Goal: Task Accomplishment & Management: Complete application form

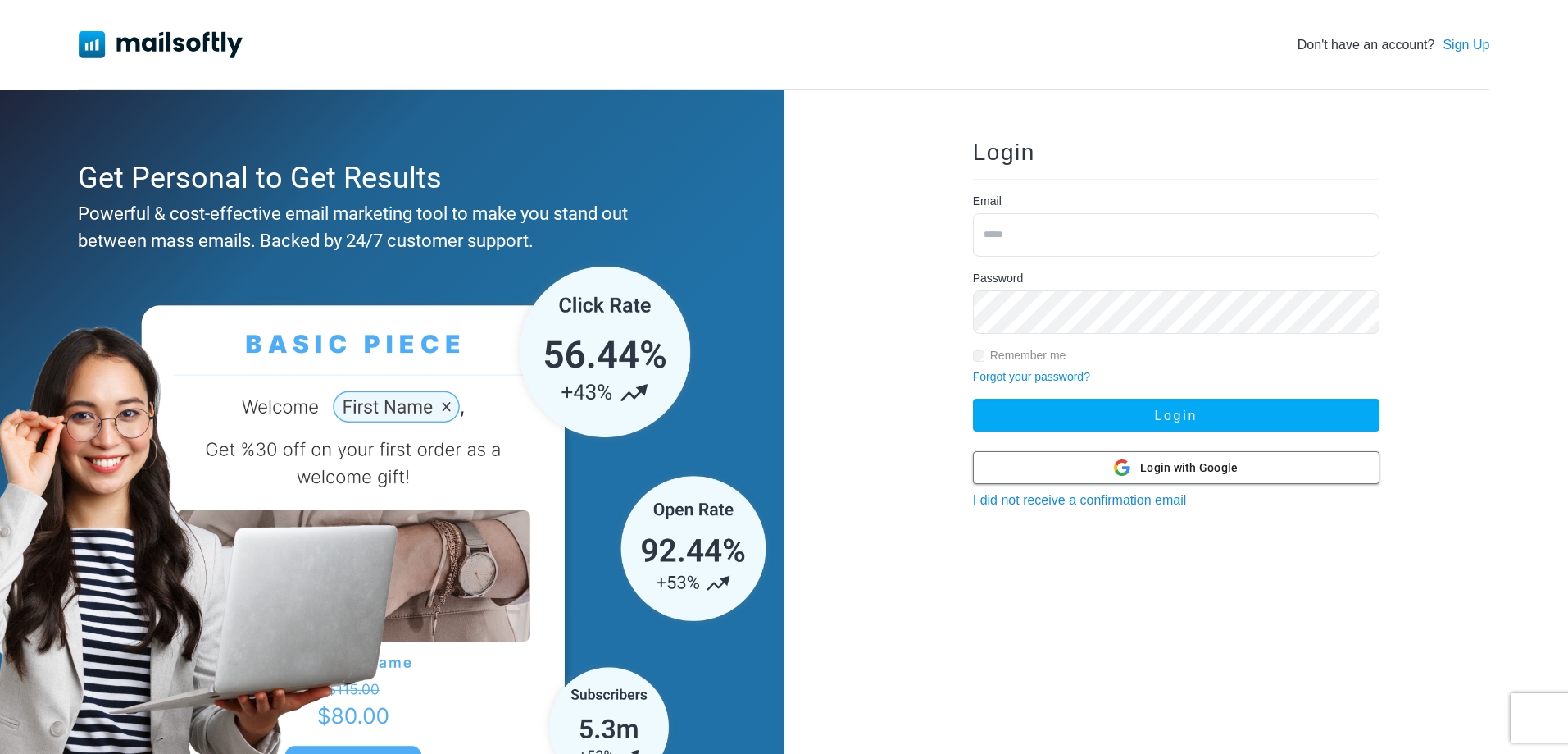
click at [1169, 465] on span "Login with Google" at bounding box center [1189, 468] width 98 height 17
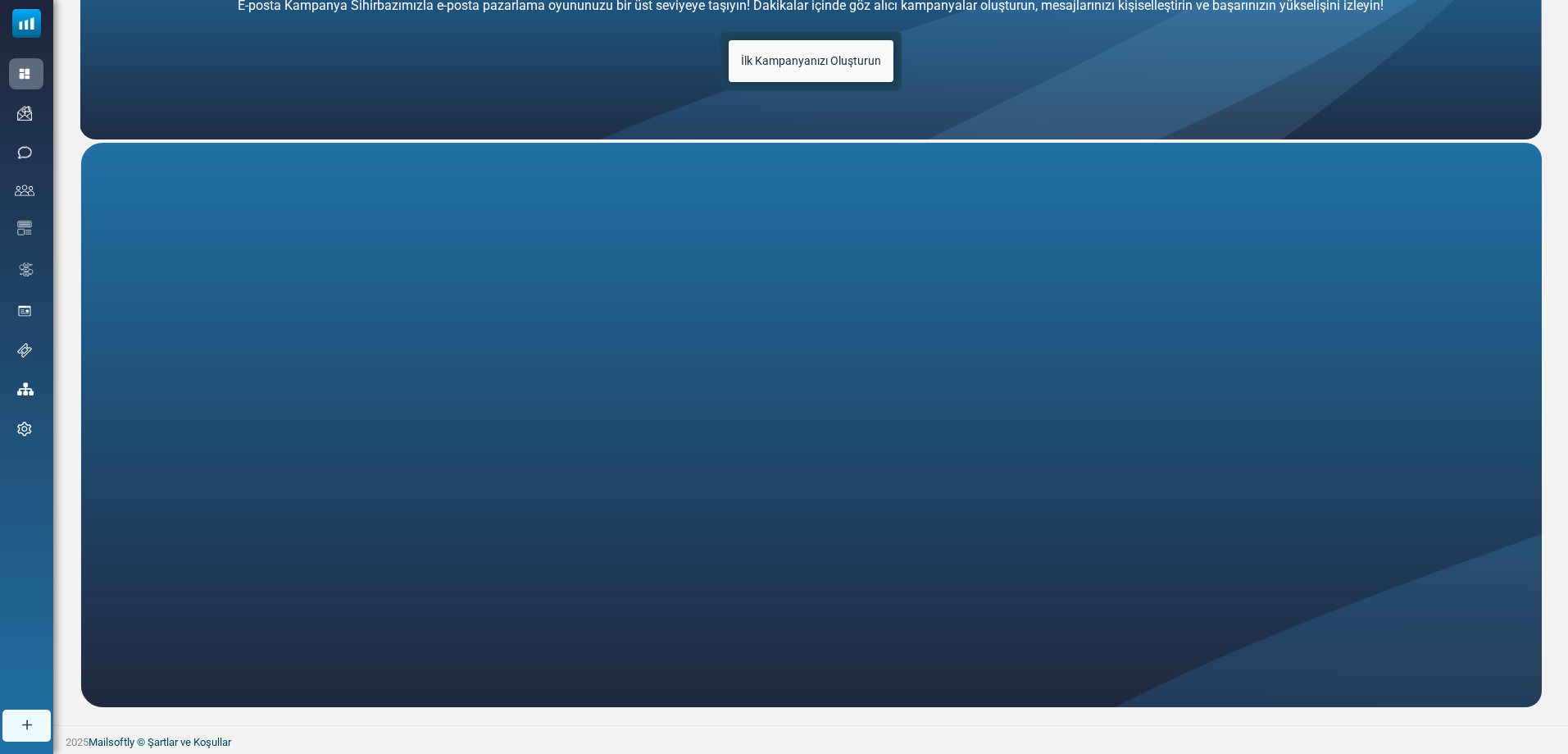
scroll to position [150, 0]
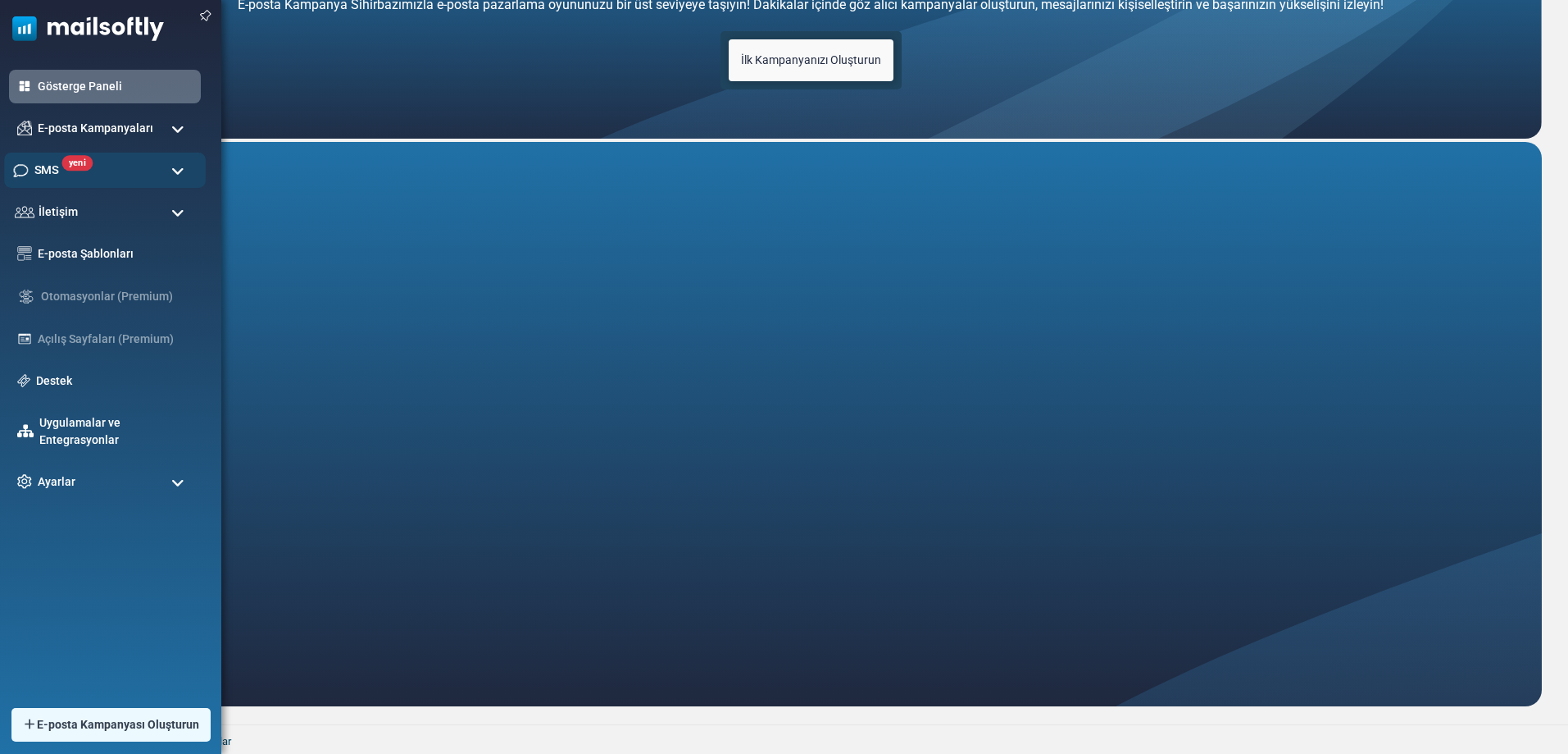
click at [127, 179] on div "yeni SMS" at bounding box center [104, 170] width 201 height 35
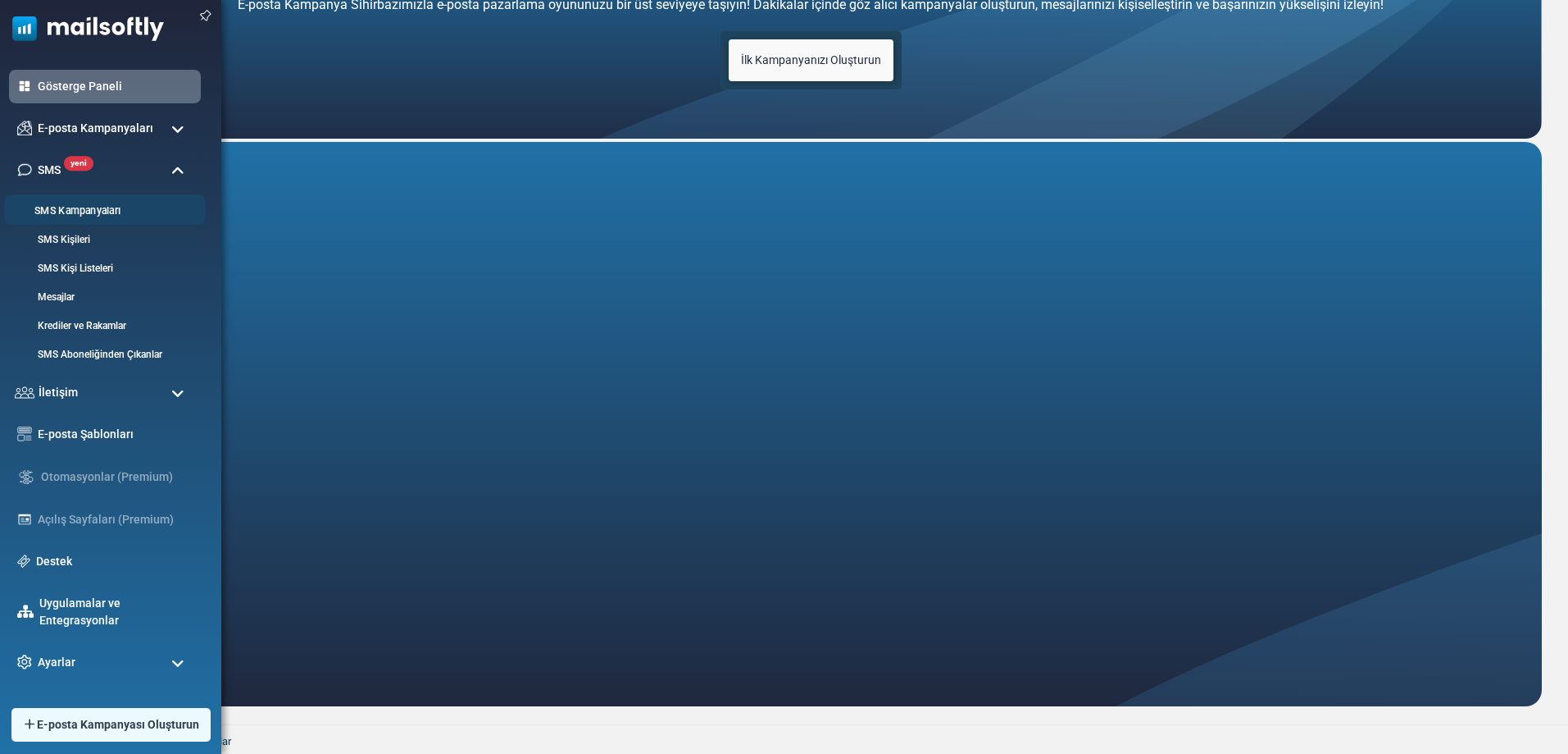
click at [117, 211] on font "SMS Kampanyaları" at bounding box center [77, 211] width 86 height 12
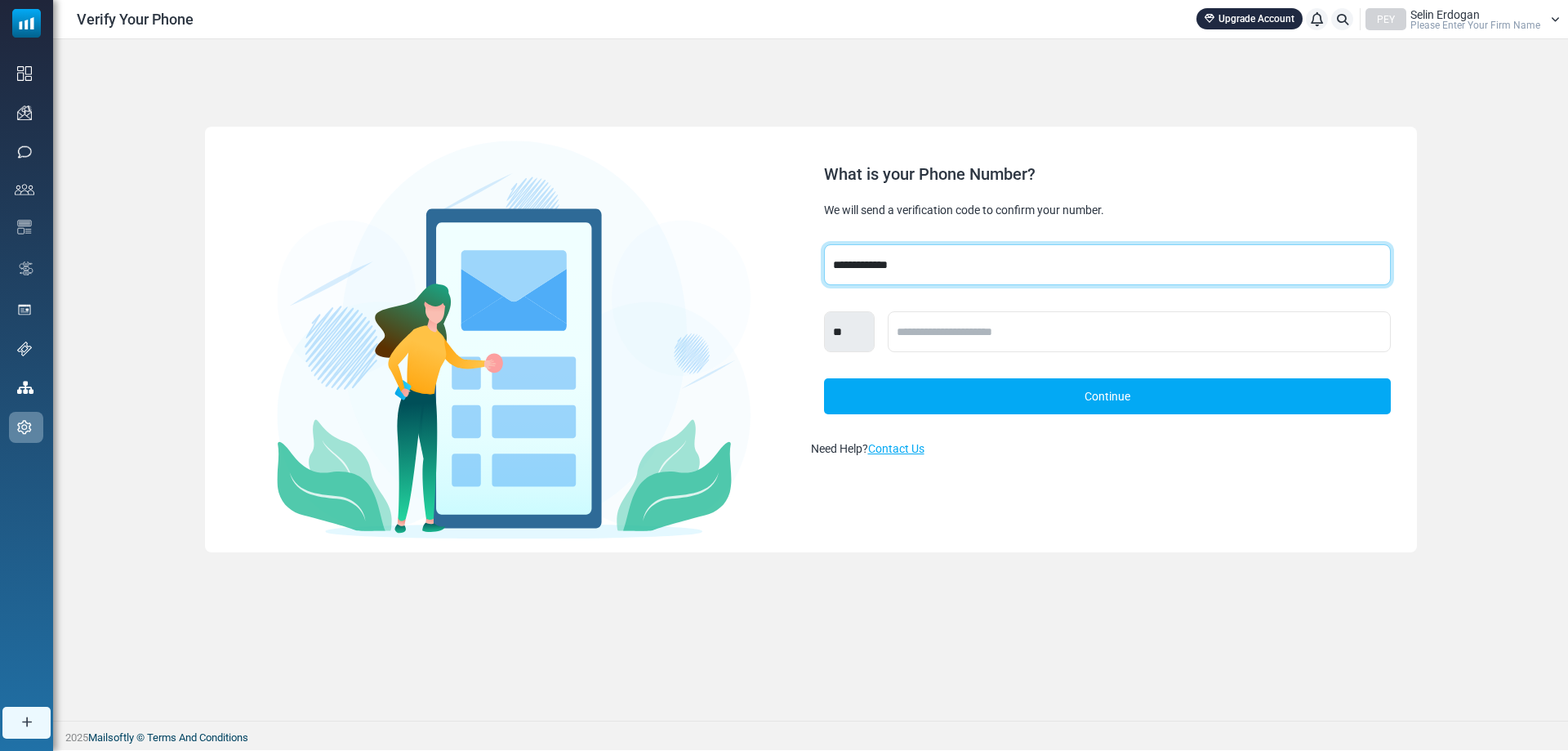
click at [920, 257] on select "**********" at bounding box center [1107, 265] width 566 height 41
select select "***"
click at [824, 244] on select "**********" at bounding box center [1107, 265] width 566 height 41
select select "***"
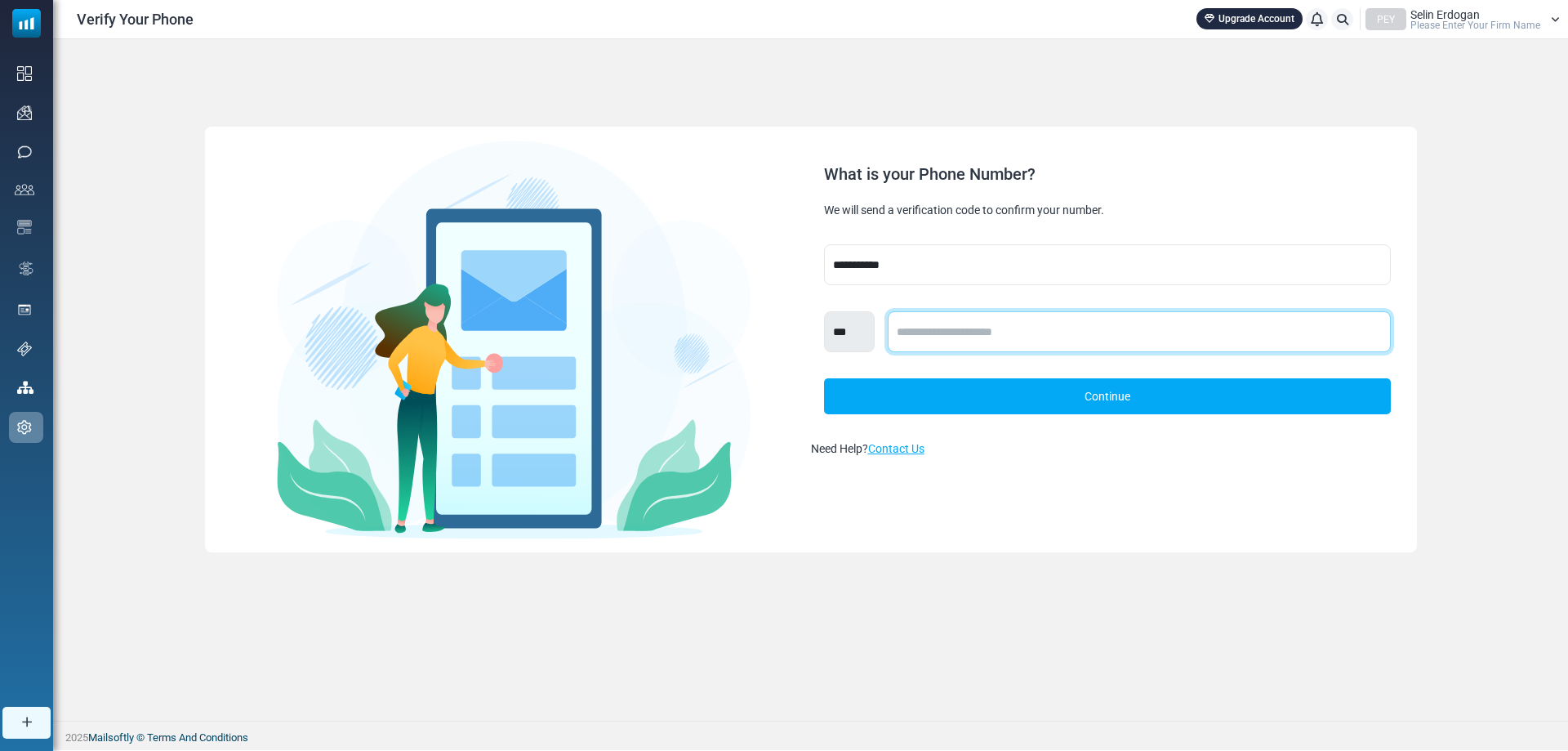
click at [968, 348] on input "text" at bounding box center [1139, 332] width 503 height 41
type input "**********"
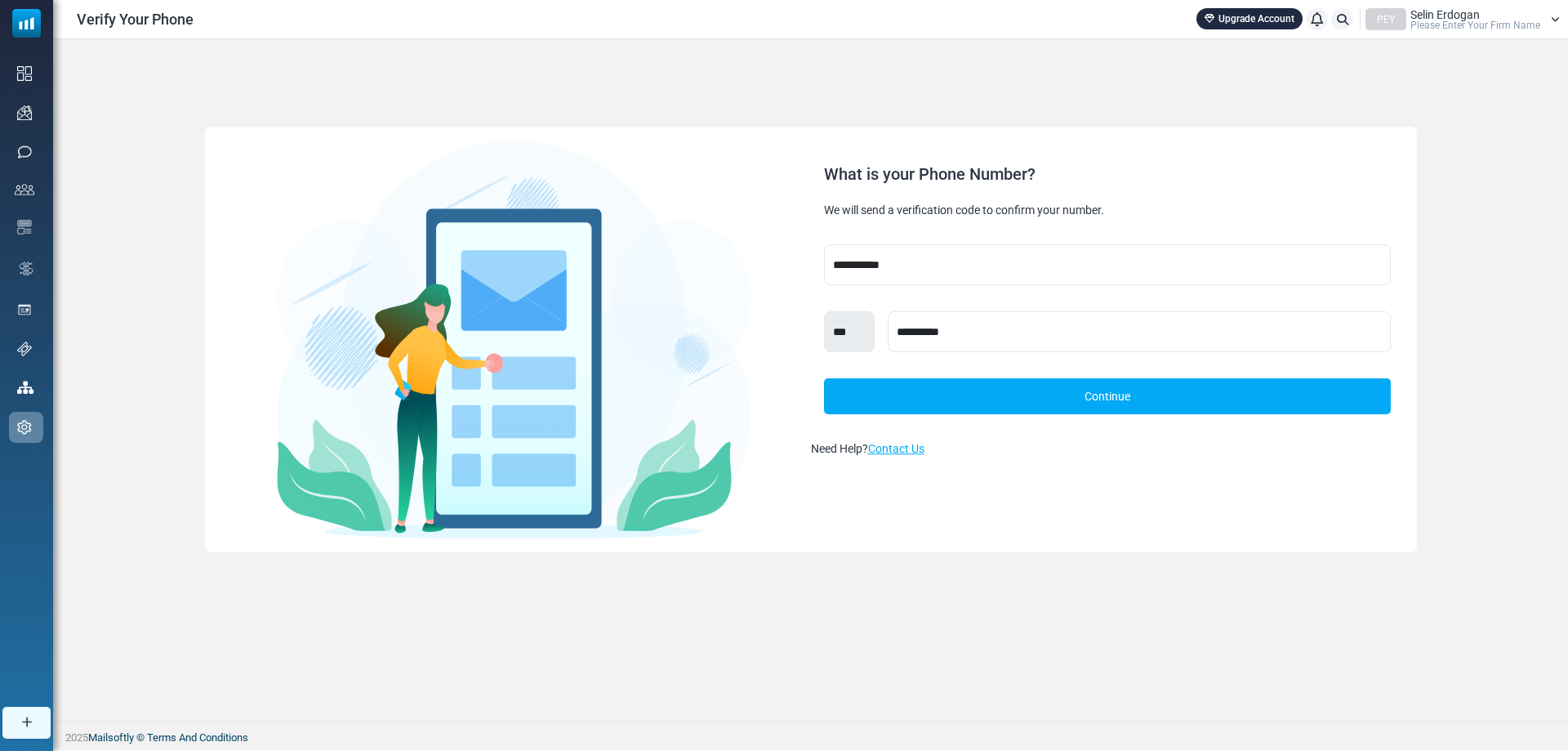
click at [1247, 384] on link "Continue" at bounding box center [1107, 396] width 566 height 36
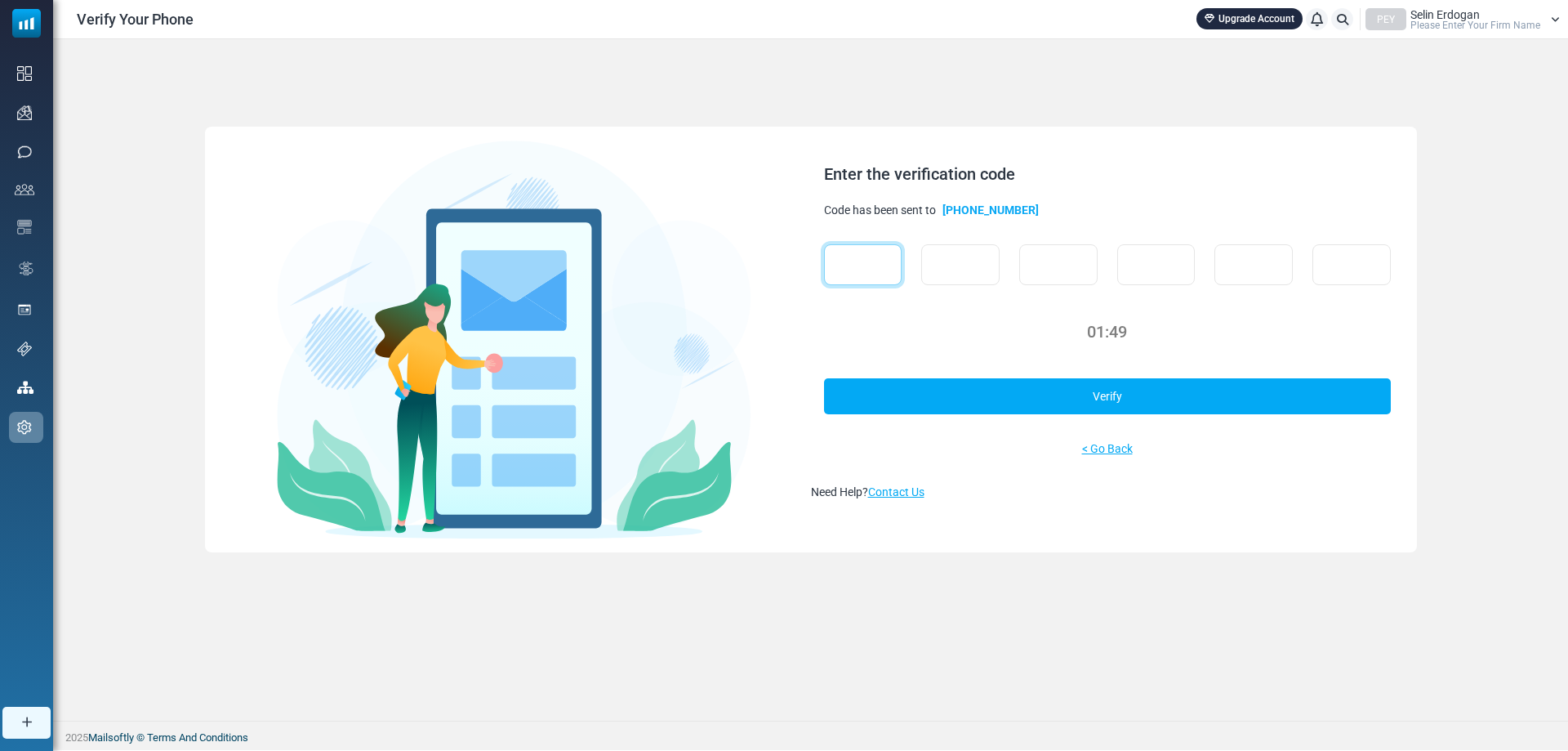
click at [874, 255] on input "text" at bounding box center [863, 265] width 78 height 41
type input "*"
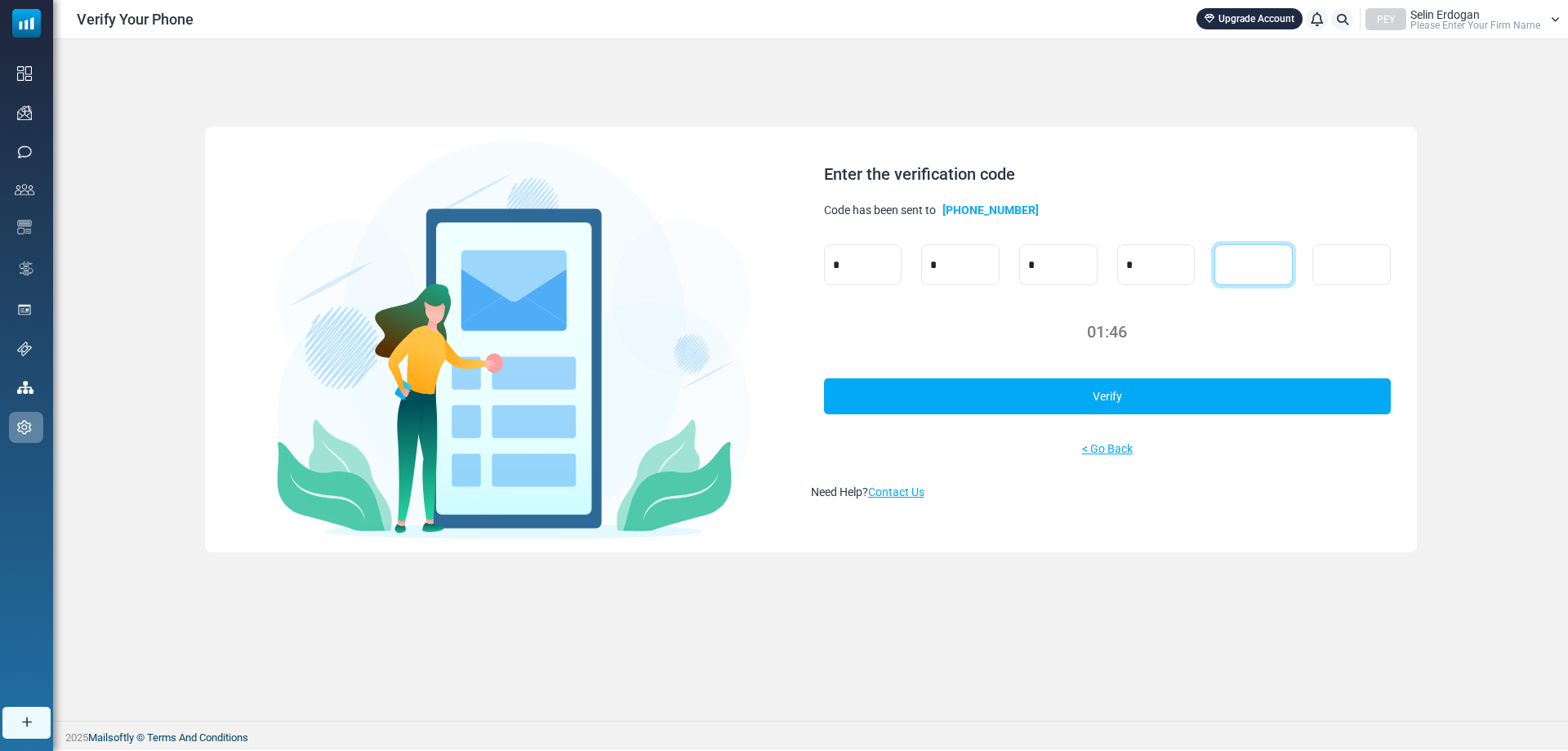
type input "*"
click at [961, 387] on link "Verify" at bounding box center [1107, 396] width 566 height 36
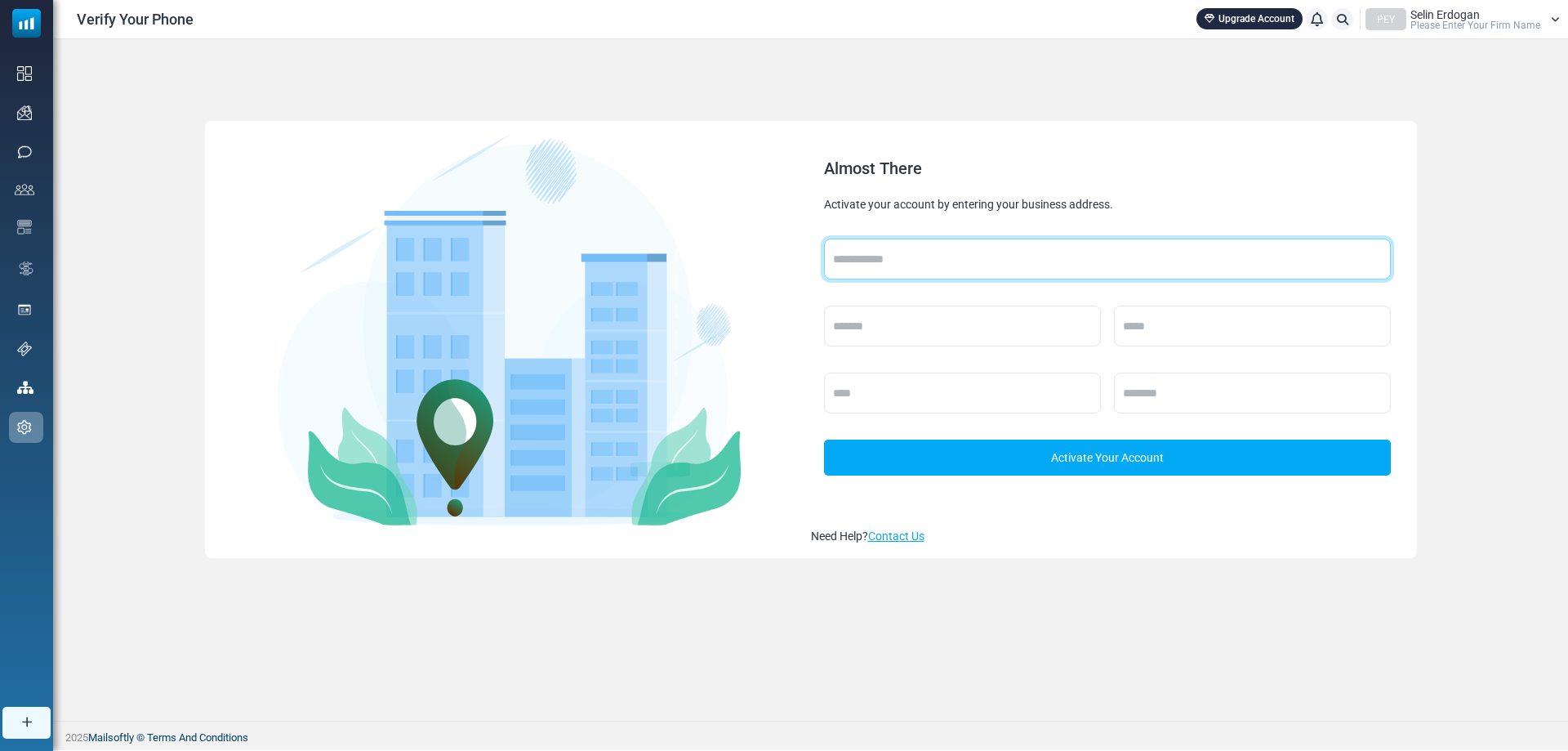
click at [1017, 262] on input "text" at bounding box center [1107, 259] width 566 height 41
type input "**********"
type input "*******"
type input "*****"
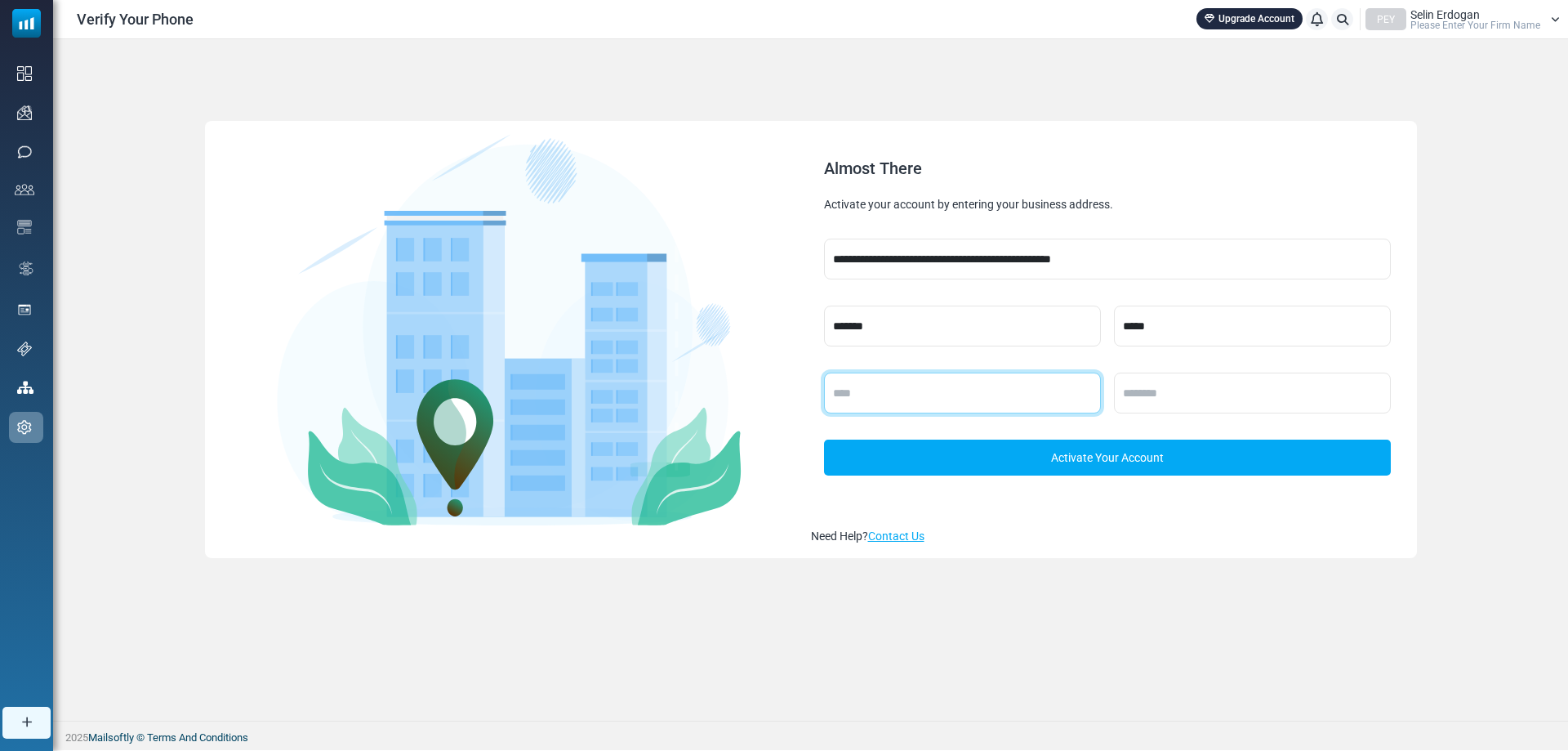
type input "******"
type input "*****"
click at [1040, 445] on link "Activate Your Account" at bounding box center [1107, 457] width 566 height 36
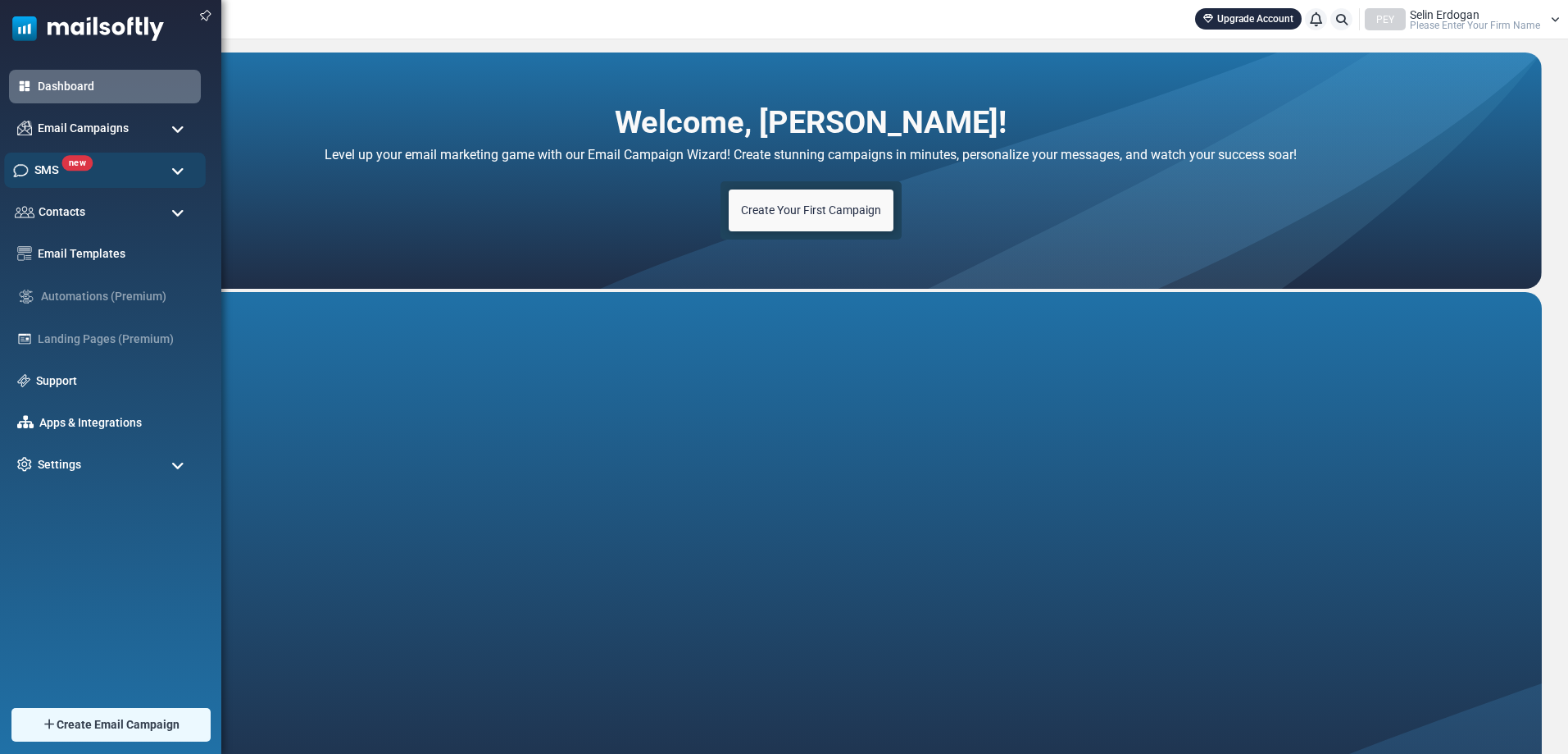
click at [127, 162] on div "new SMS" at bounding box center [104, 170] width 201 height 35
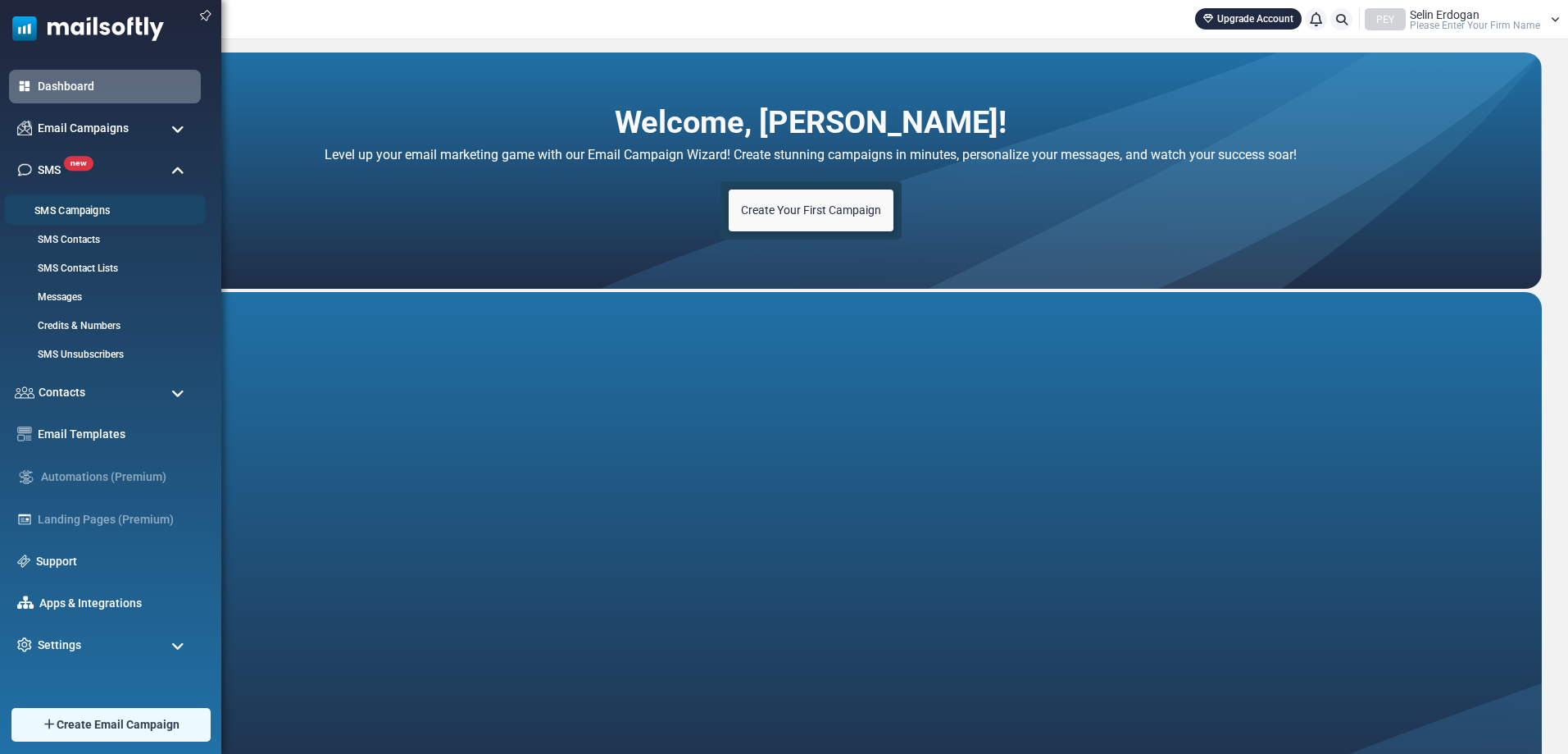
click at [144, 214] on link "SMS Campaigns" at bounding box center [103, 211] width 197 height 15
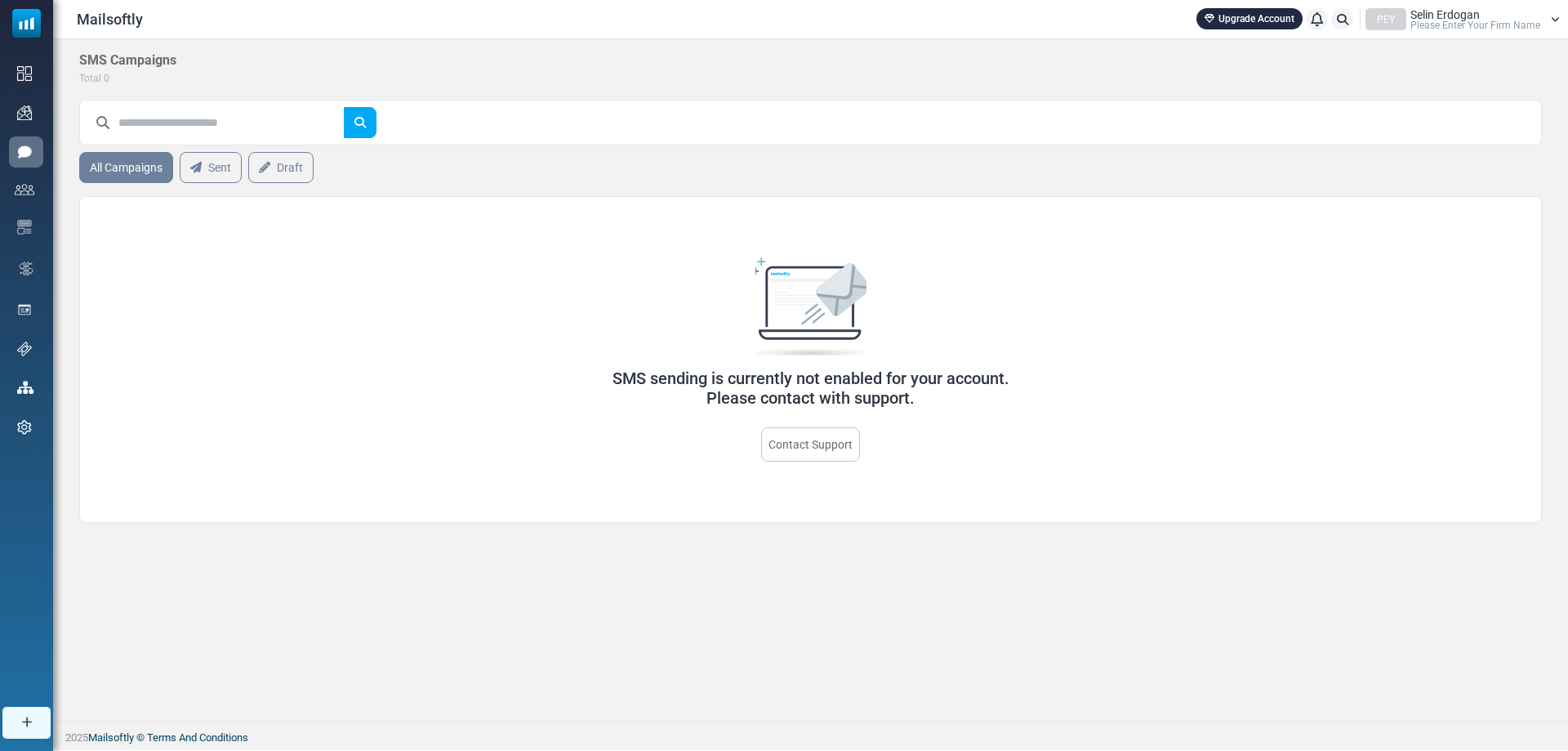
drag, startPoint x: 481, startPoint y: 15, endPoint x: 1122, endPoint y: 74, distance: 643.7
click at [1122, 74] on div "SMS Campaigns Total 0" at bounding box center [810, 69] width 1462 height 34
click at [1475, 20] on span "Please Enter Your Firm Name" at bounding box center [1475, 25] width 130 height 9
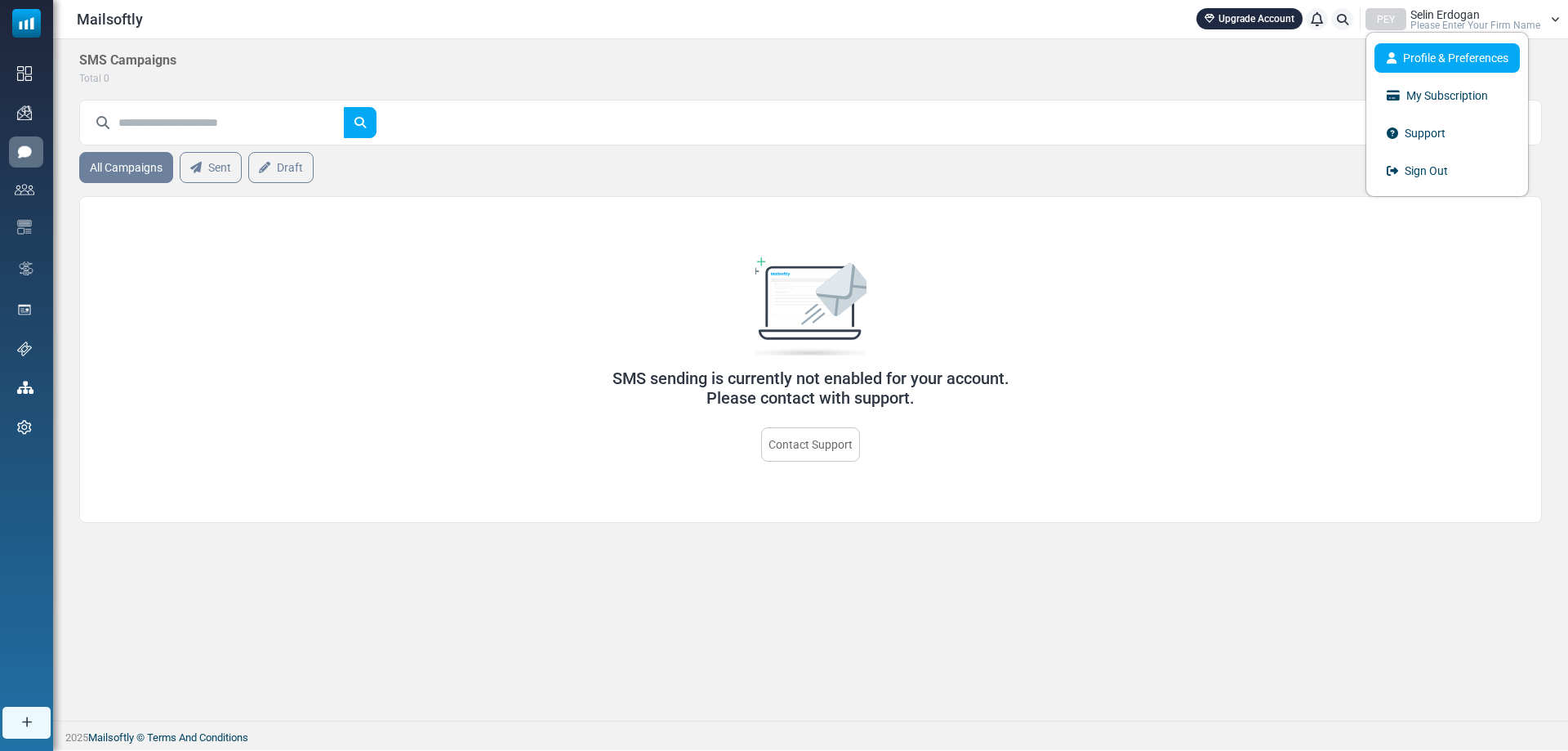
click at [1472, 58] on link "Profile & Preferences" at bounding box center [1447, 58] width 145 height 29
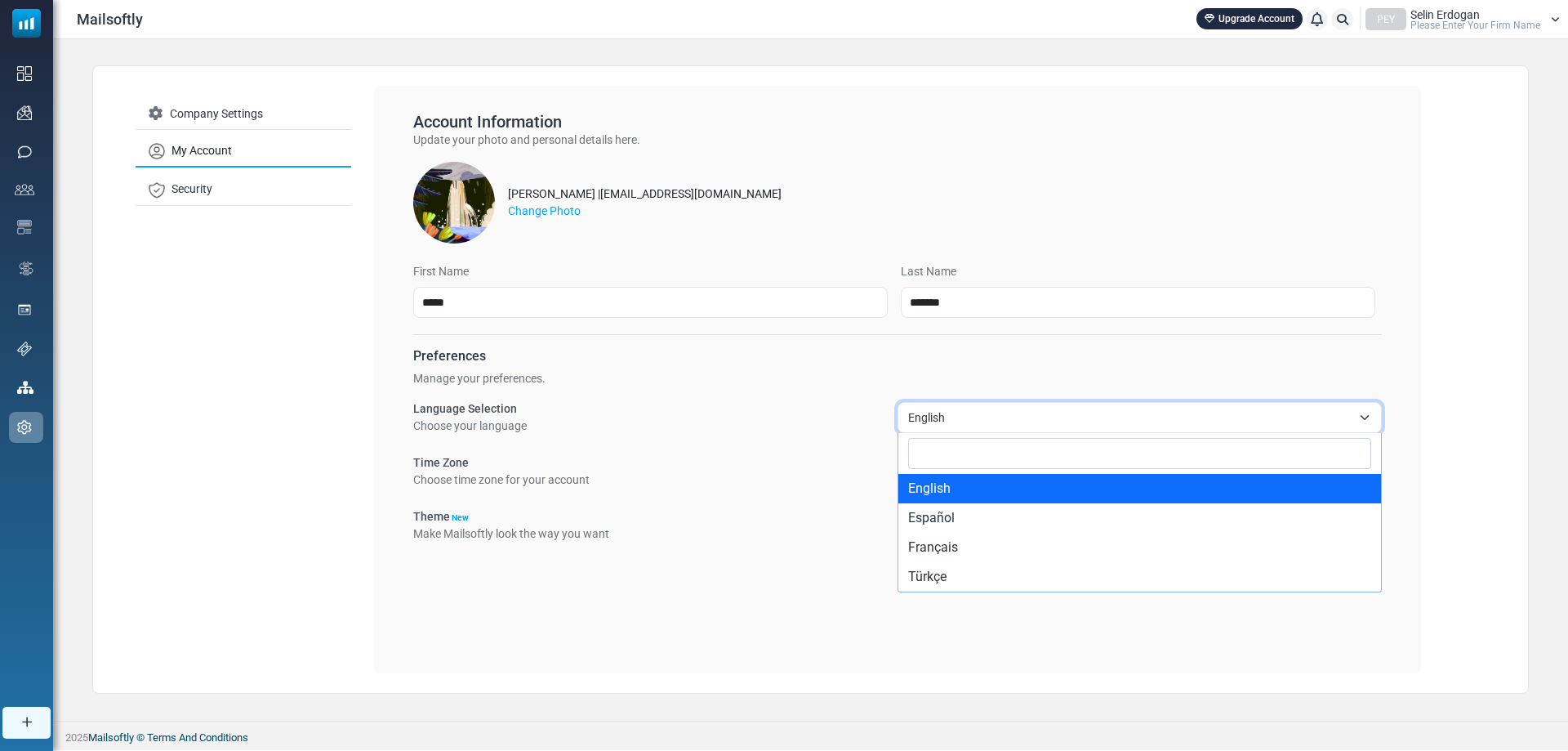
click at [967, 419] on span "English" at bounding box center [1130, 417] width 444 height 20
select select "**"
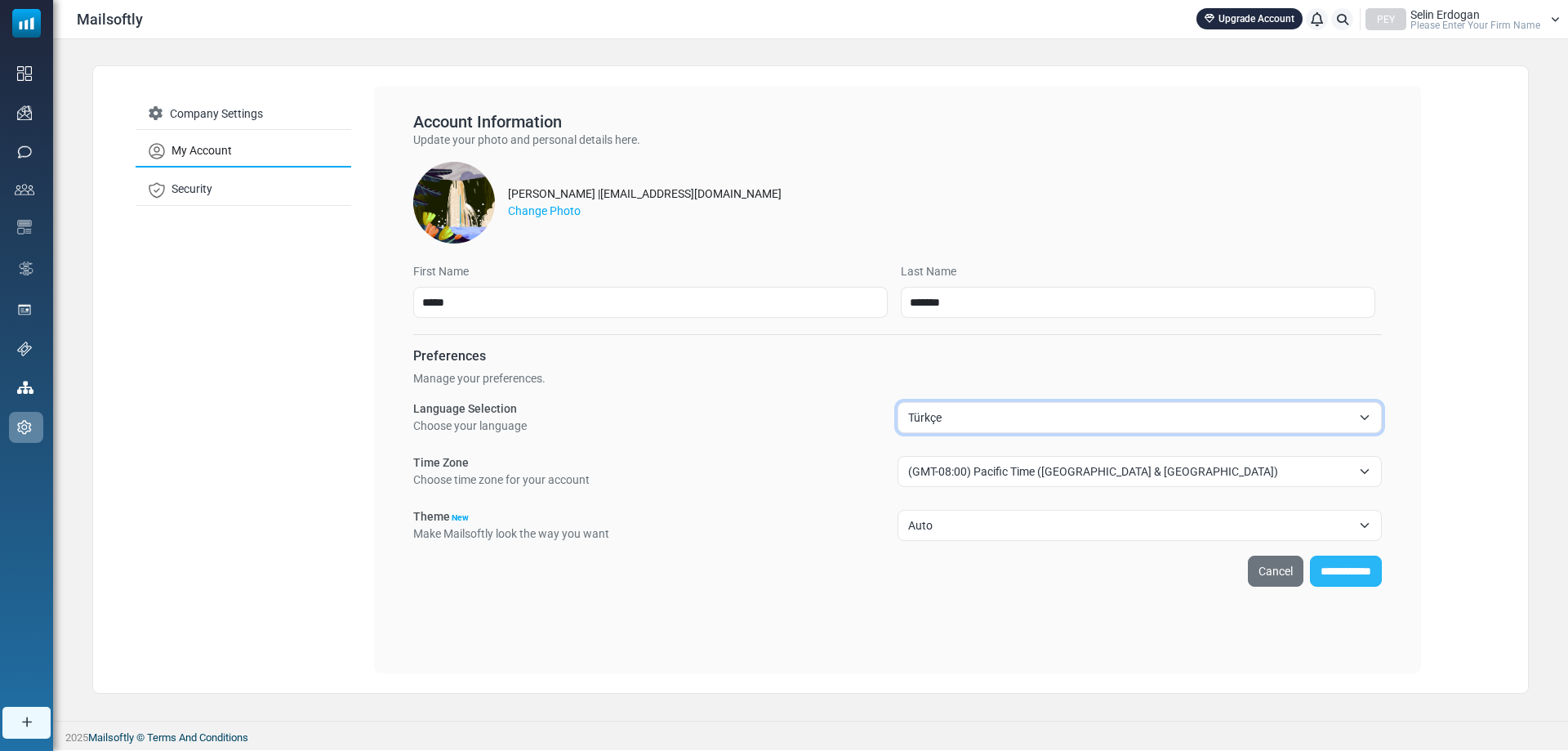
click at [1310, 571] on input "**********" at bounding box center [1345, 571] width 72 height 31
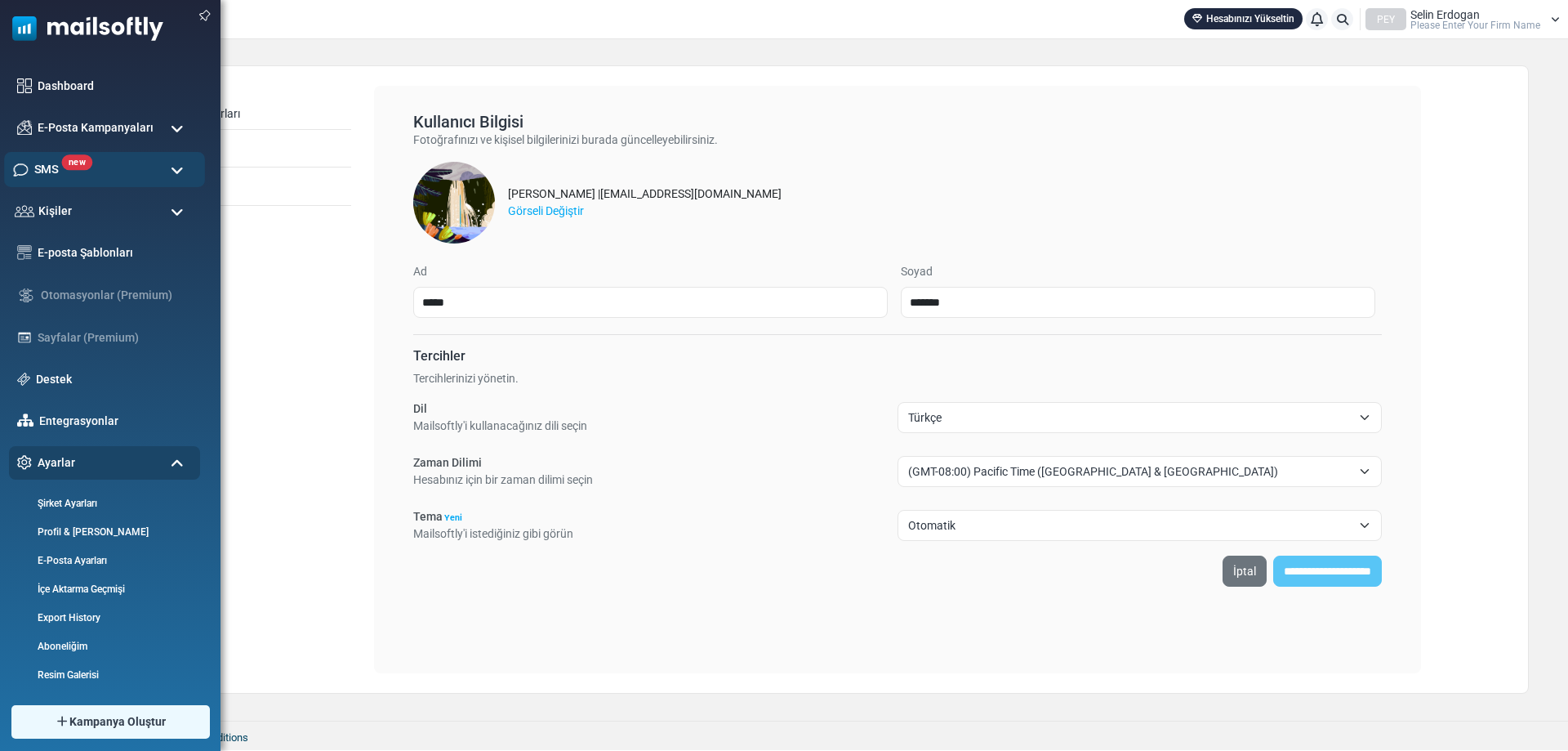
click at [133, 168] on div "new SMS" at bounding box center [104, 169] width 200 height 35
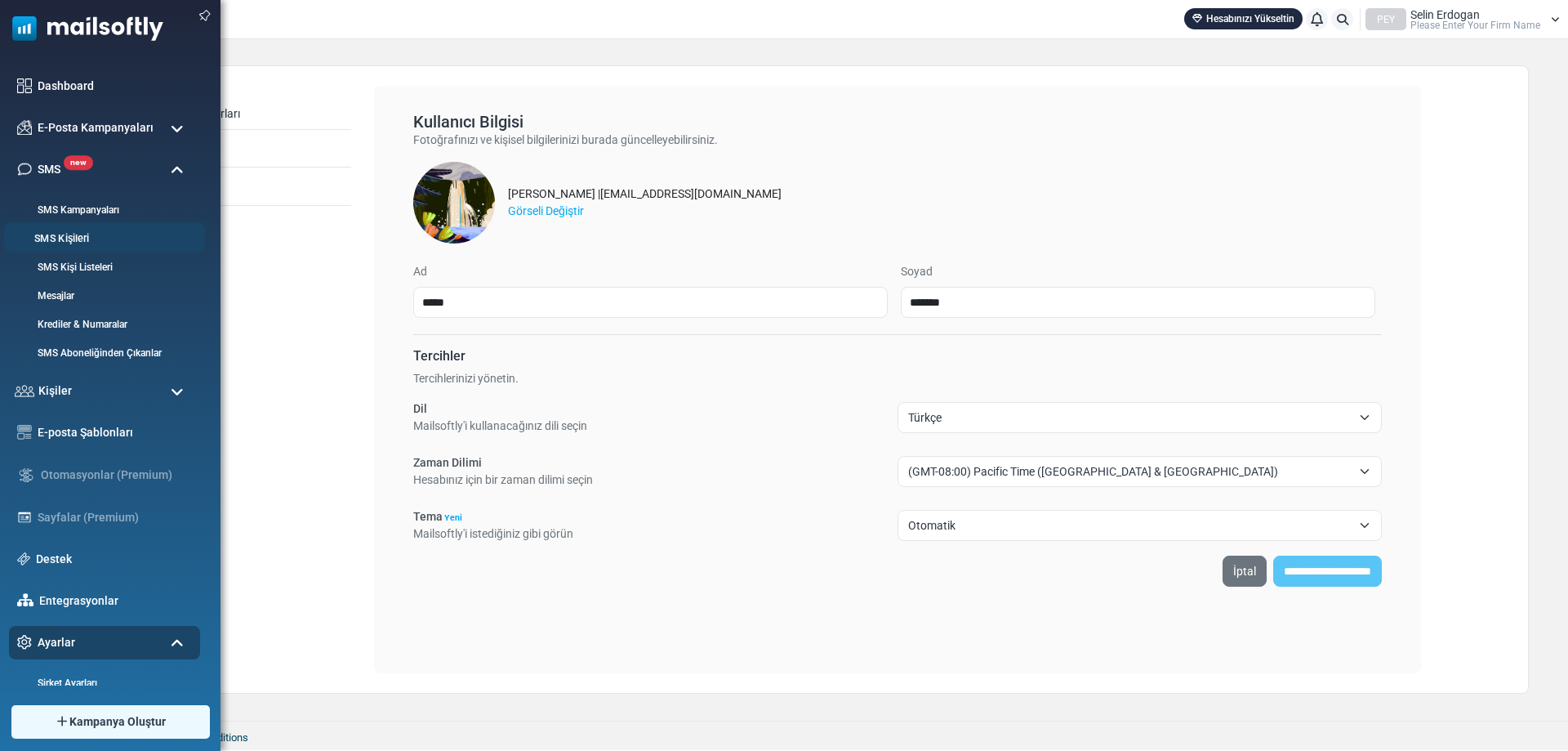
click at [147, 238] on link "SMS Kişileri" at bounding box center [102, 239] width 196 height 15
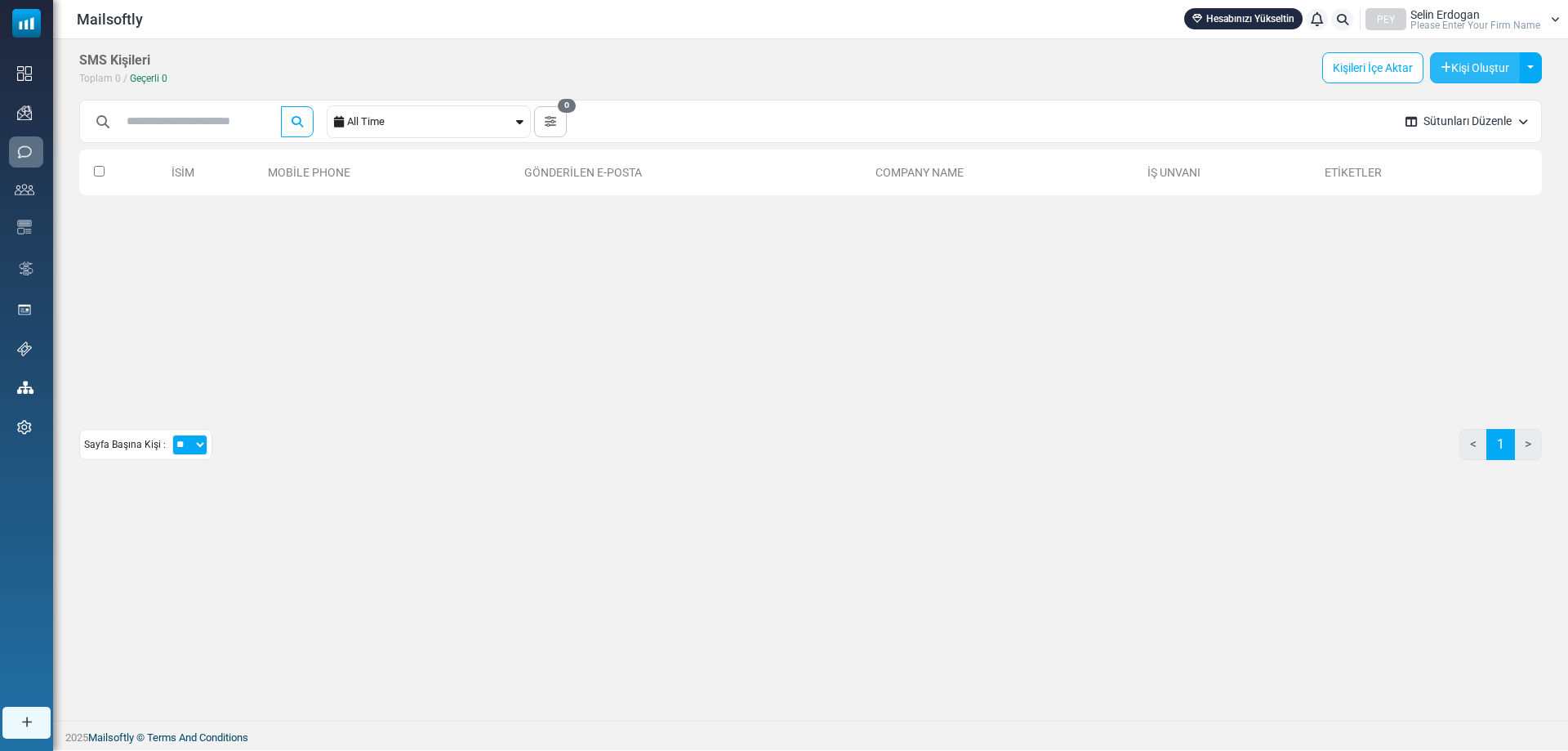
click at [1472, 72] on button "Kişi Oluştur" at bounding box center [1474, 67] width 90 height 31
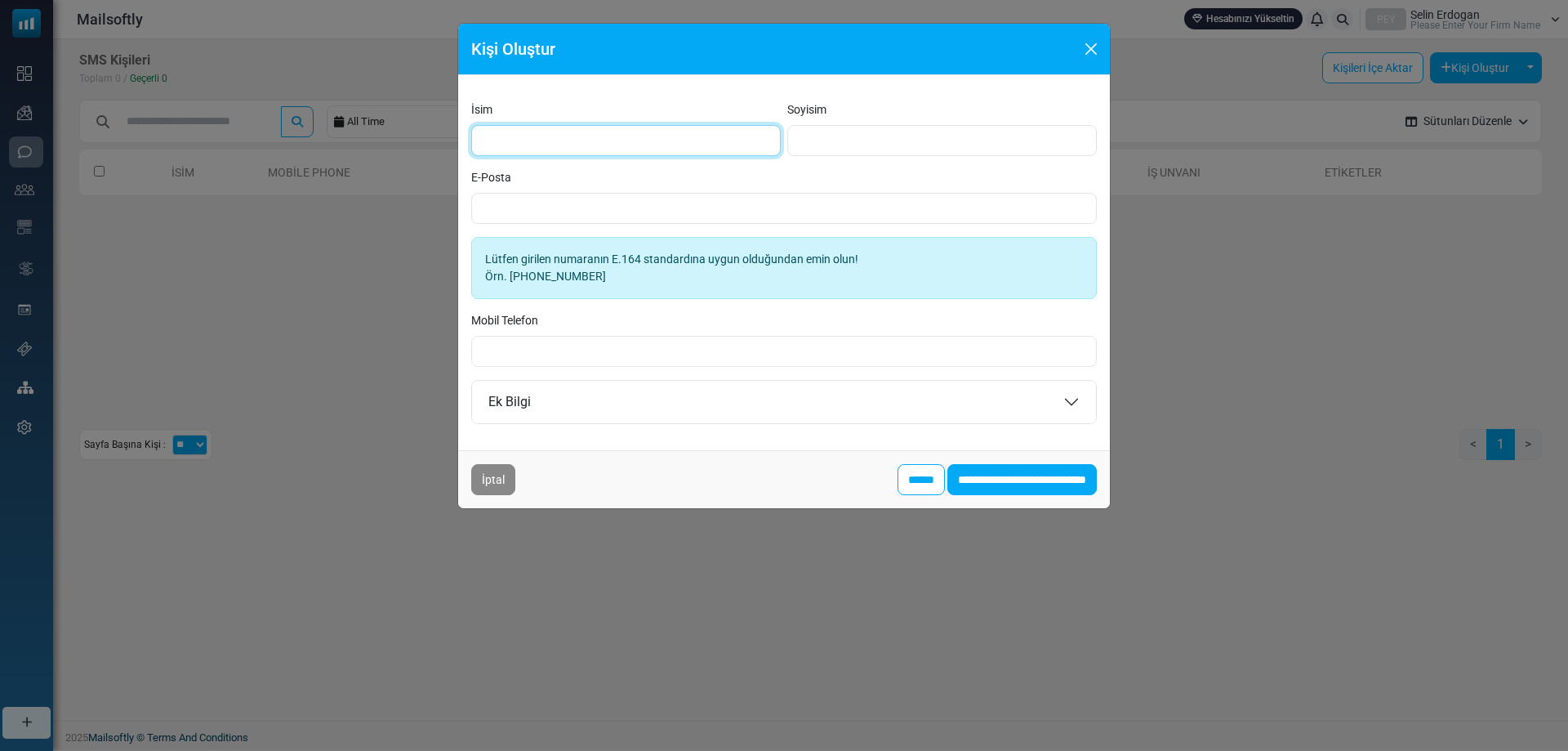
click at [580, 146] on input "İsim" at bounding box center [625, 140] width 310 height 31
type input "****"
type input "******"
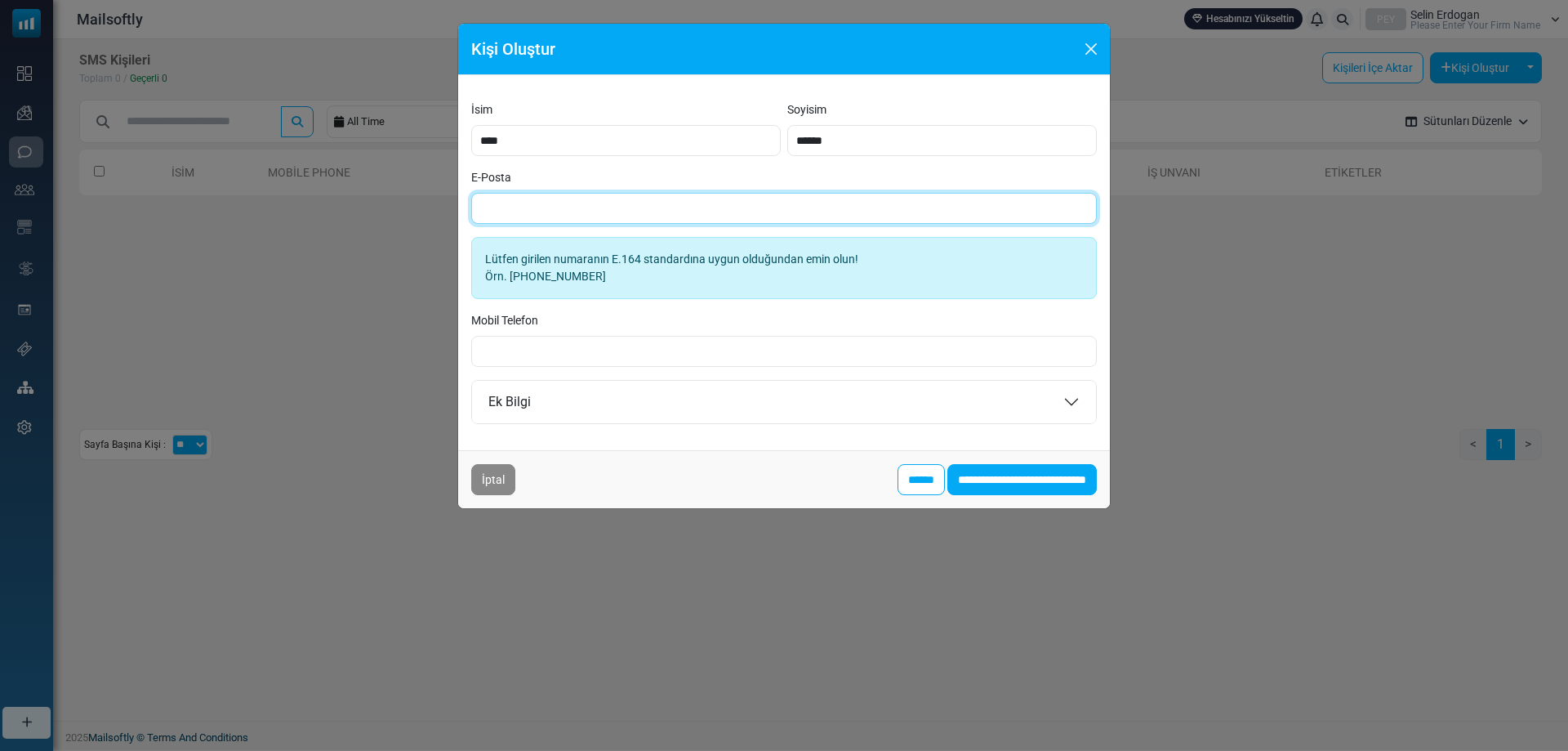
click at [618, 207] on input "E-Posta" at bounding box center [783, 208] width 625 height 31
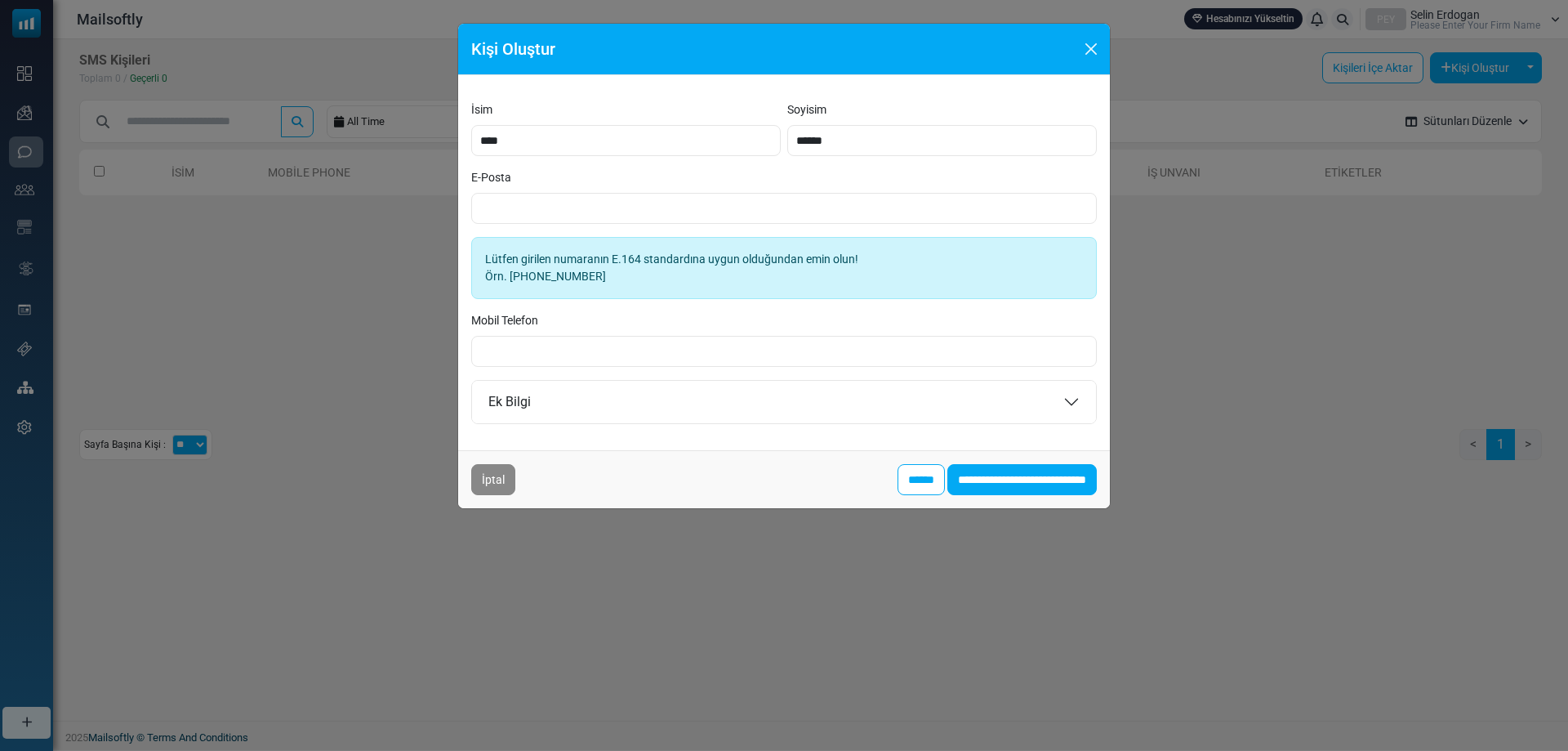
click at [604, 335] on div "Mobil Telefon" at bounding box center [783, 340] width 625 height 55
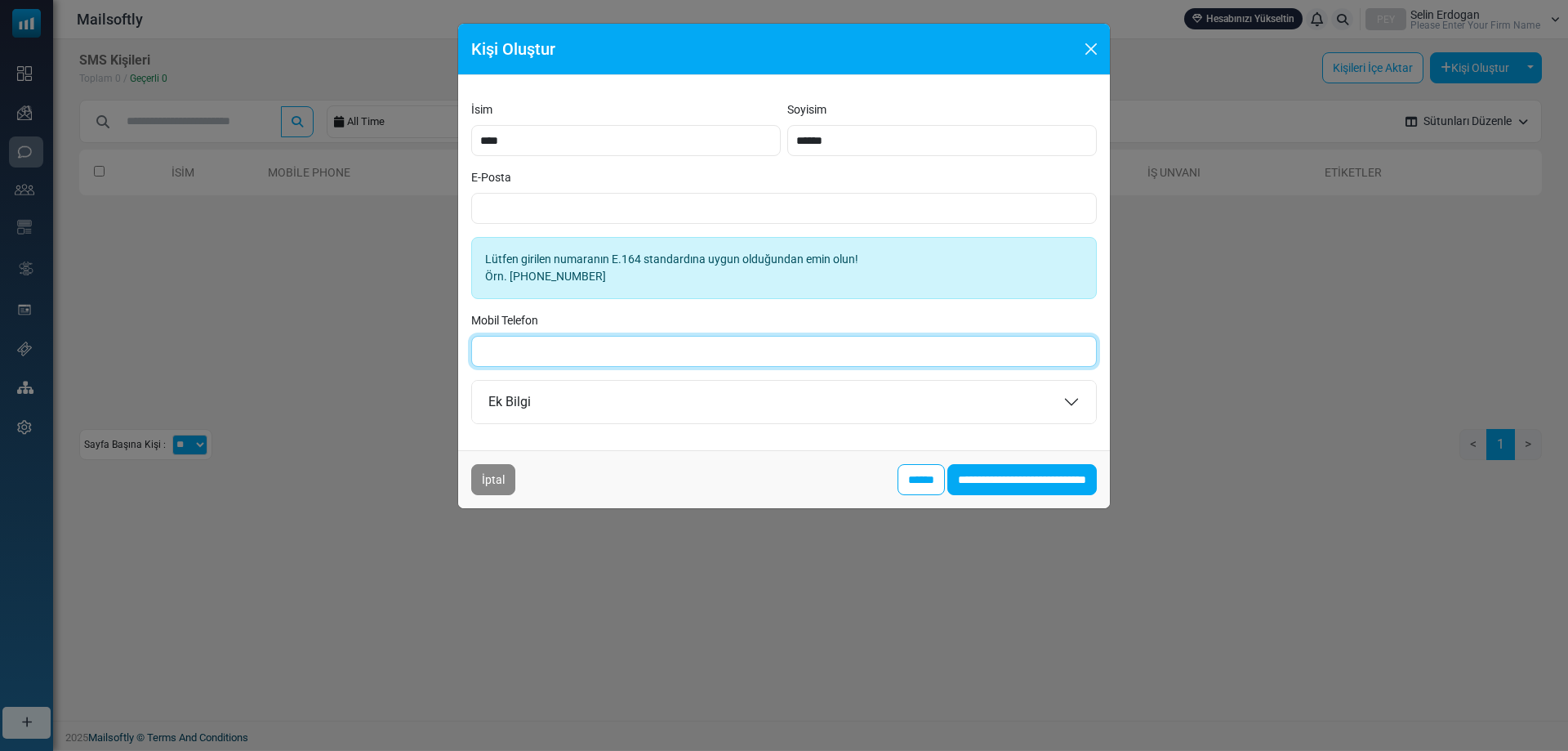
click at [596, 350] on input "Mobil Telefon" at bounding box center [783, 351] width 625 height 31
type input "**********"
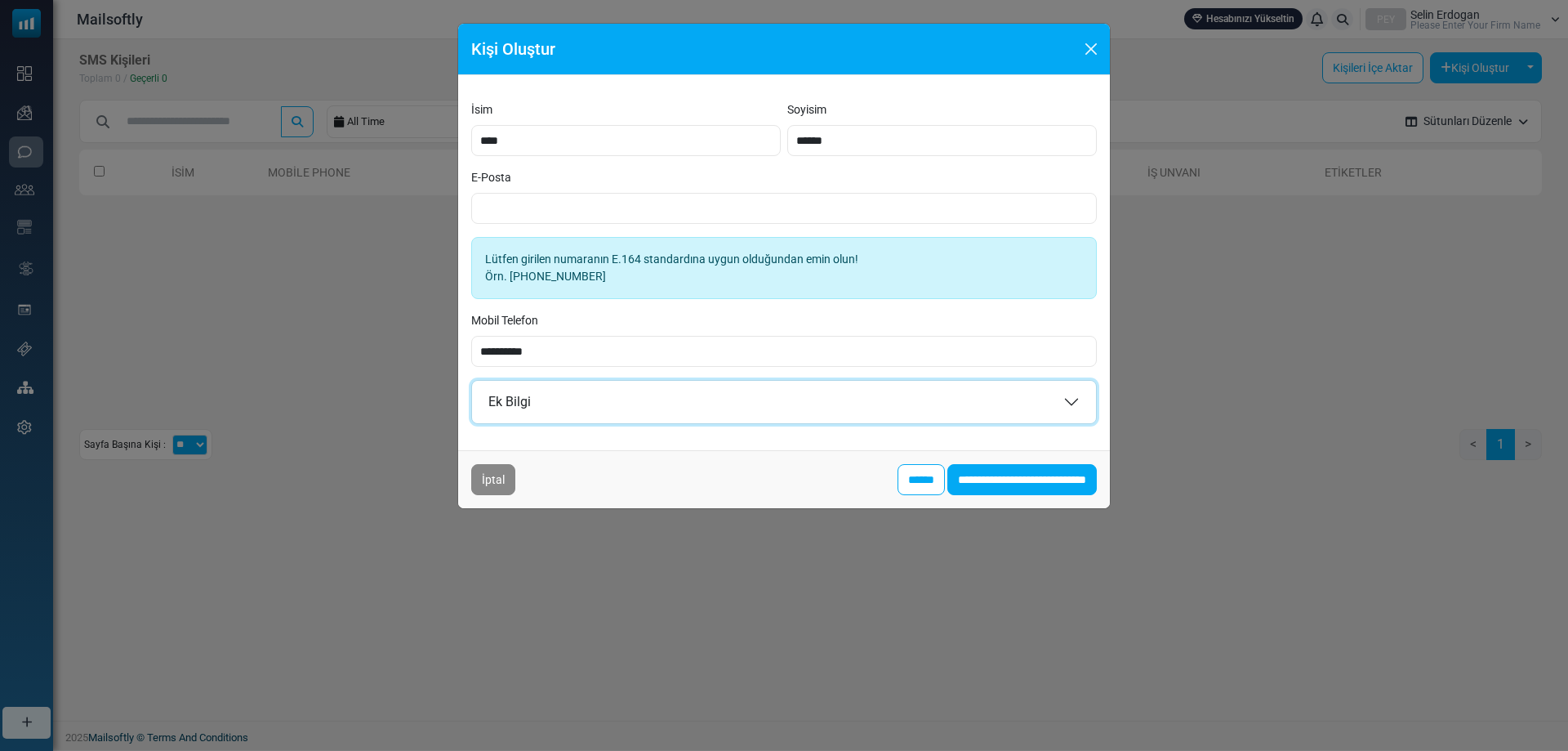
click at [835, 404] on button "Ek Bilgi" at bounding box center [783, 402] width 624 height 43
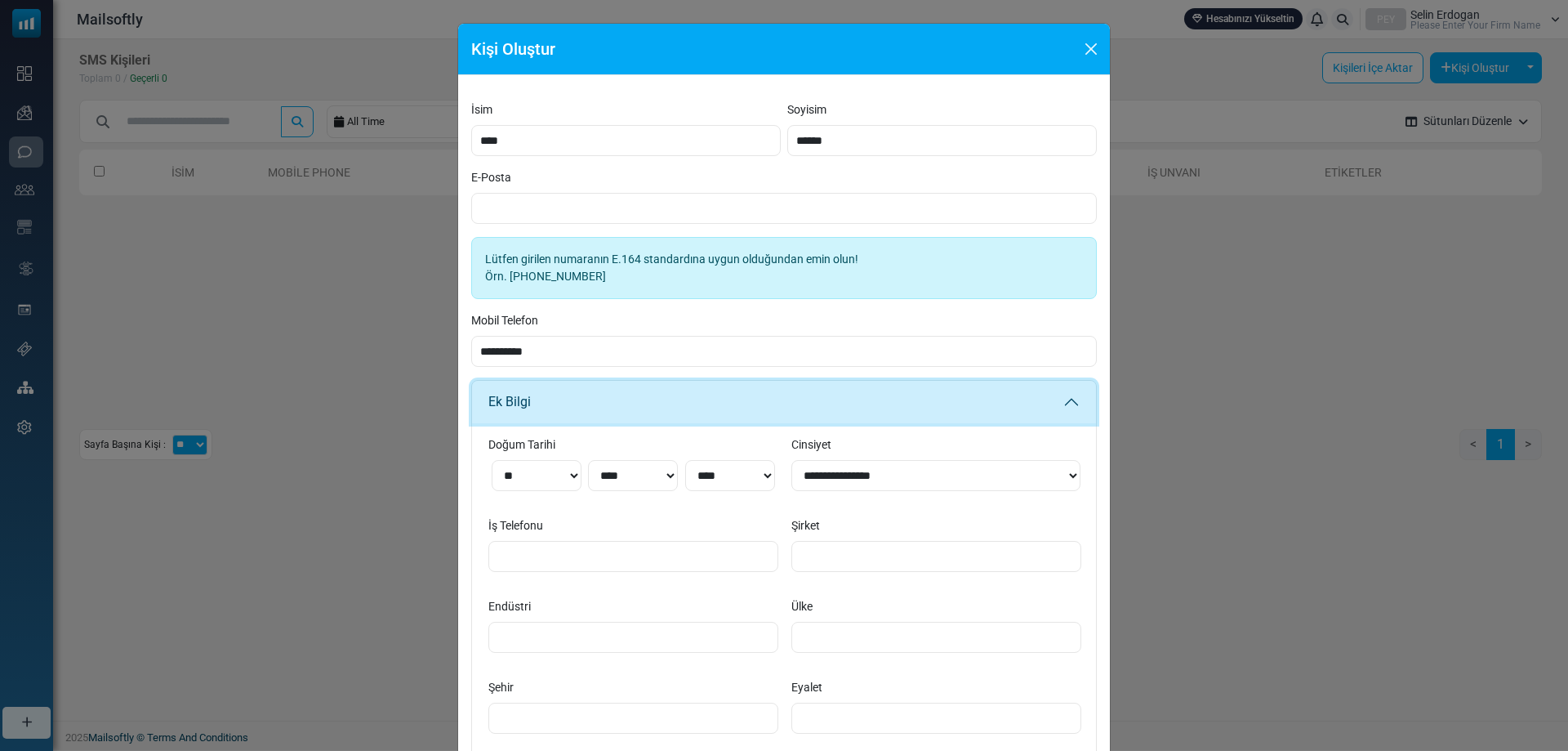
click at [833, 404] on button "Ek Bilgi" at bounding box center [783, 402] width 624 height 43
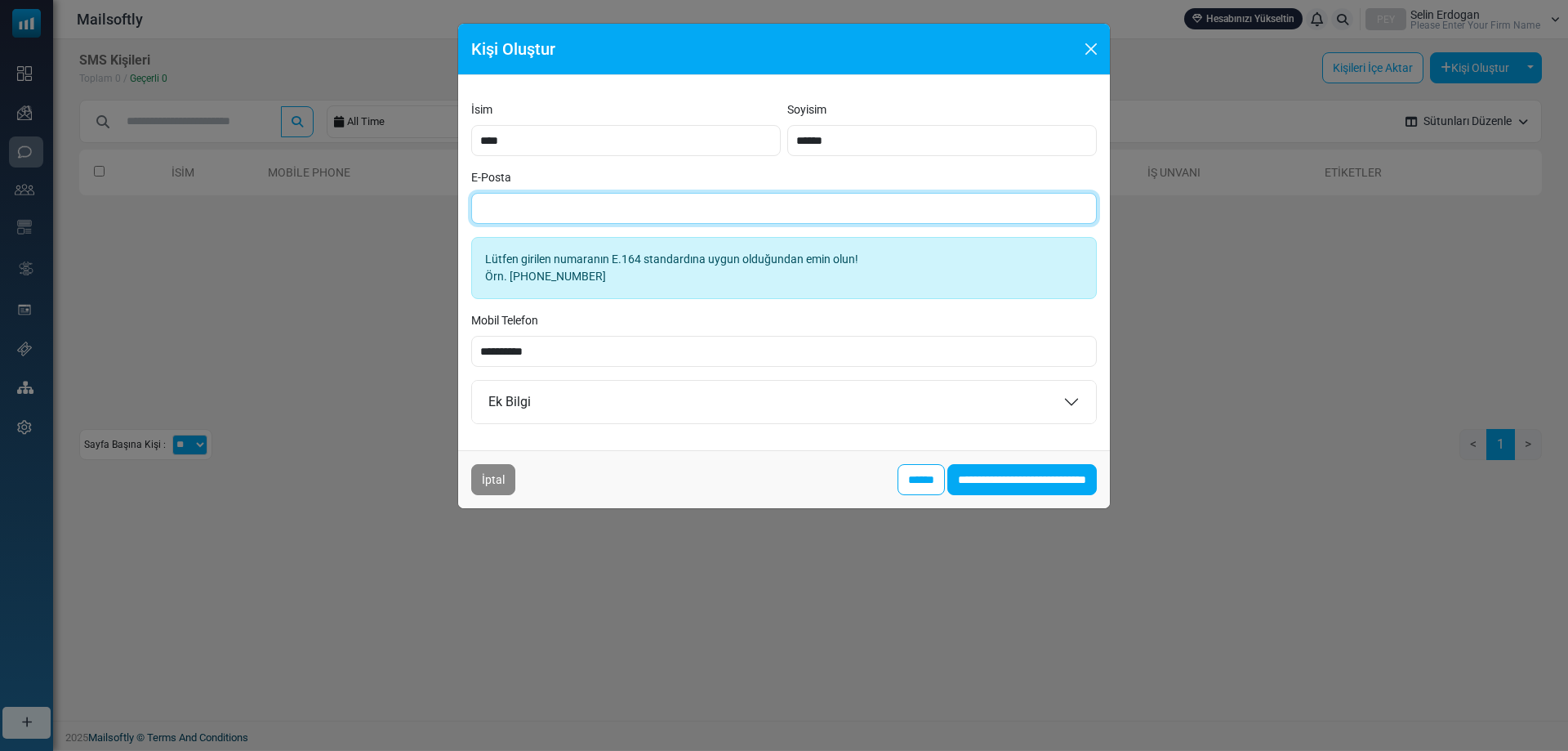
click at [566, 201] on input "E-Posta" at bounding box center [783, 208] width 625 height 31
type input "**********"
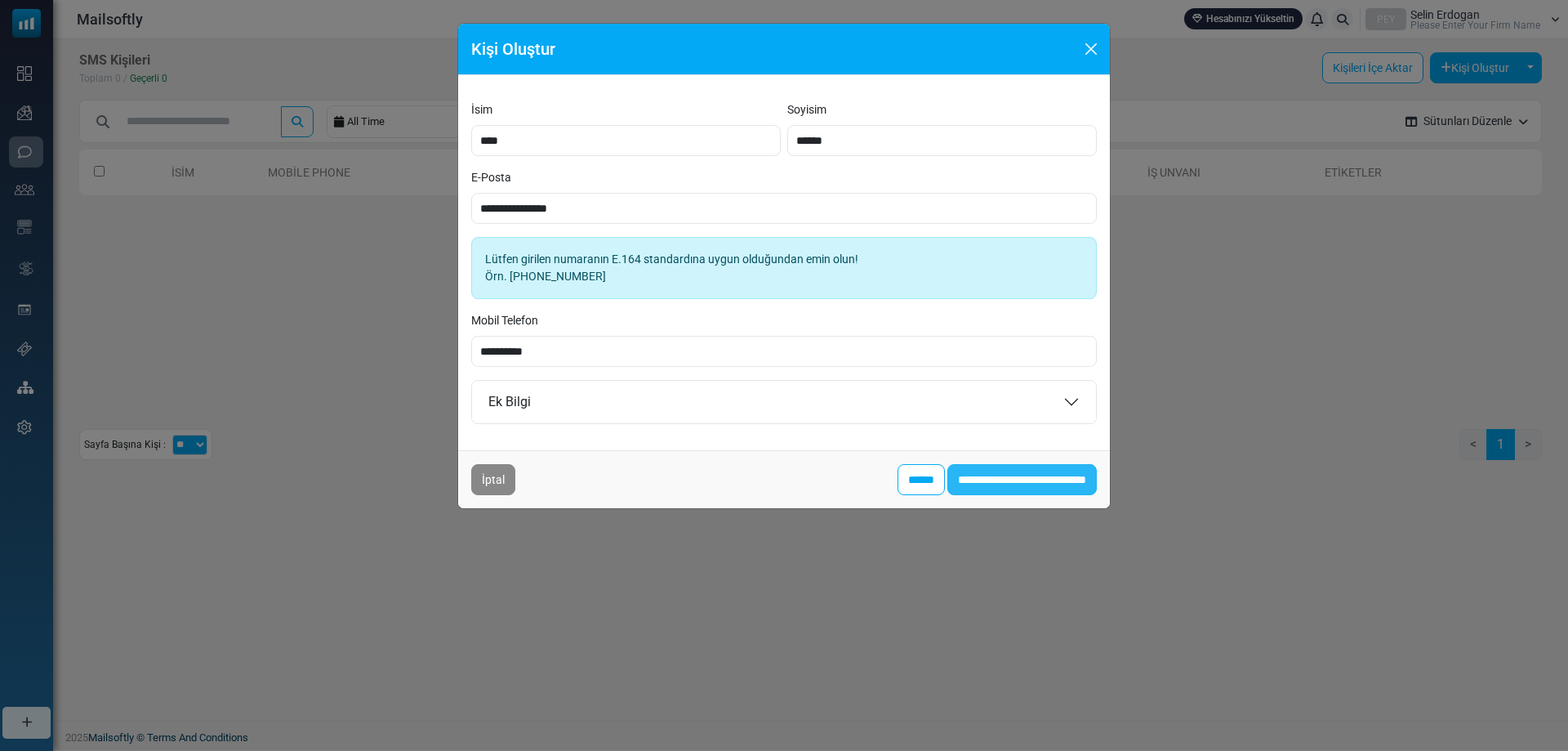
click at [988, 475] on input "**********" at bounding box center [1021, 480] width 149 height 31
click at [1093, 42] on button "Close" at bounding box center [1090, 49] width 25 height 25
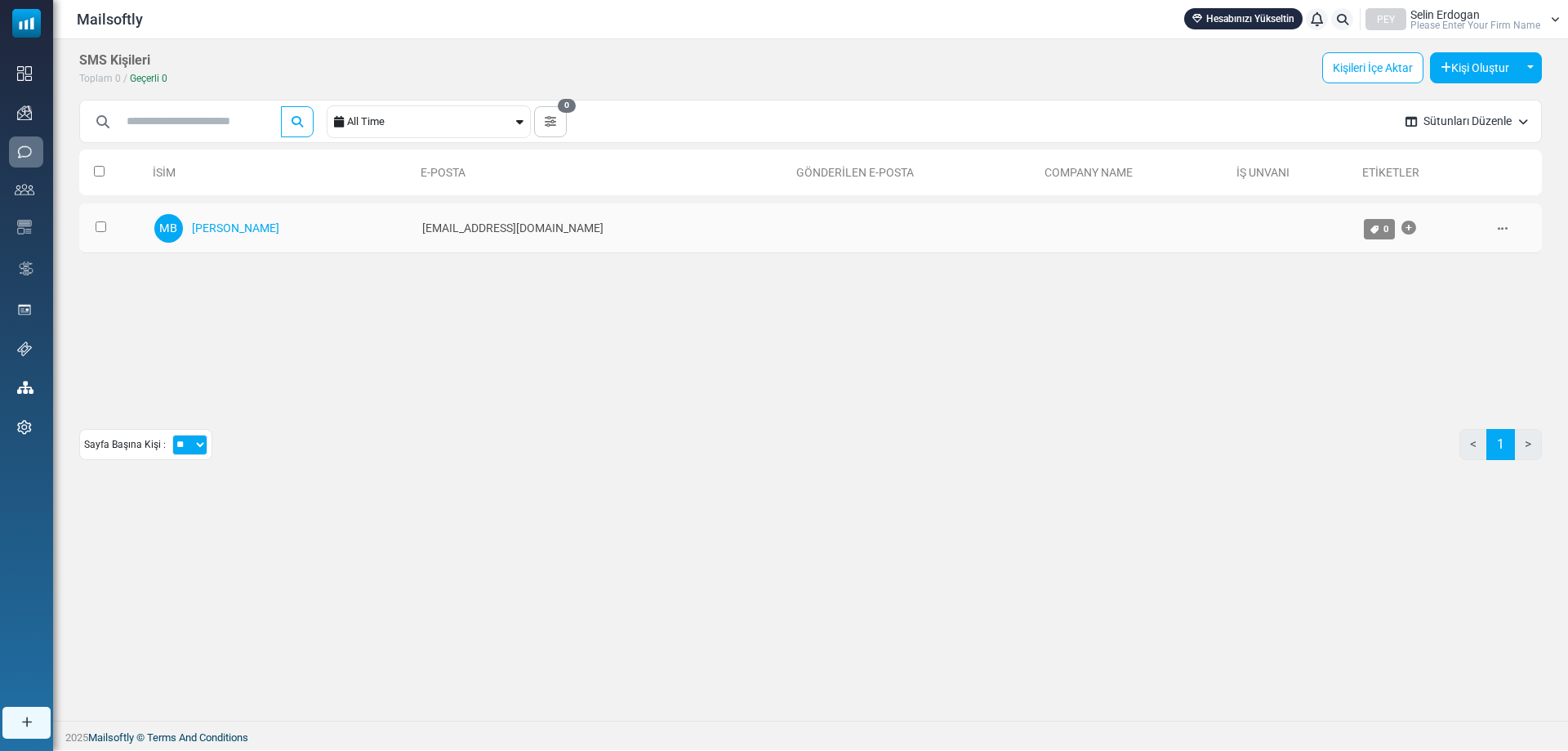
click at [505, 239] on td "evucus@gmail.com" at bounding box center [601, 228] width 375 height 49
click at [1497, 224] on icon at bounding box center [1501, 228] width 9 height 11
click at [1274, 15] on link "Hesabınızı Yükseltin" at bounding box center [1243, 19] width 119 height 21
click at [137, 28] on span "Mailsoftly" at bounding box center [110, 20] width 67 height 22
click at [122, 19] on span "Mailsoftly" at bounding box center [110, 20] width 67 height 22
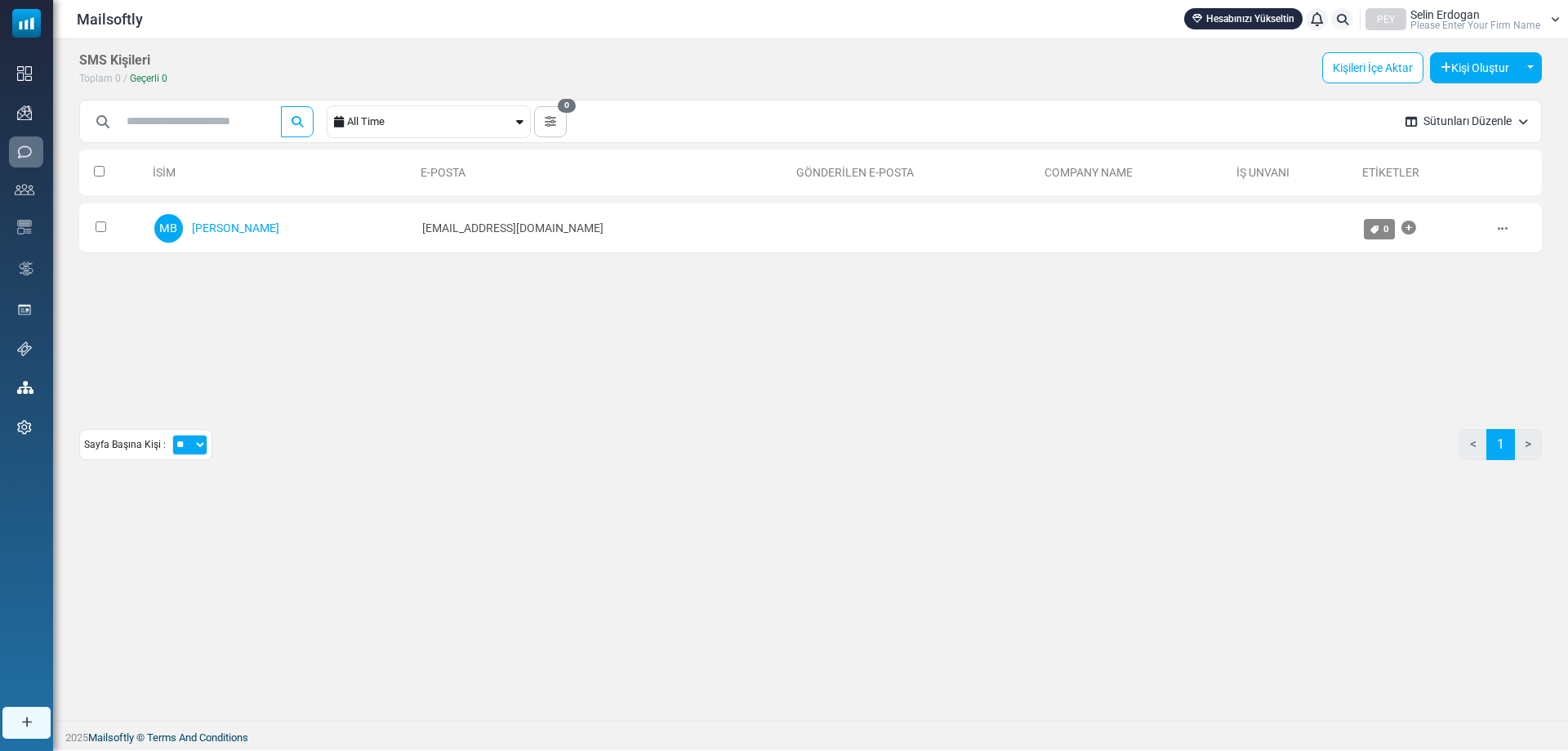
click at [122, 19] on span "Mailsoftly" at bounding box center [110, 20] width 67 height 22
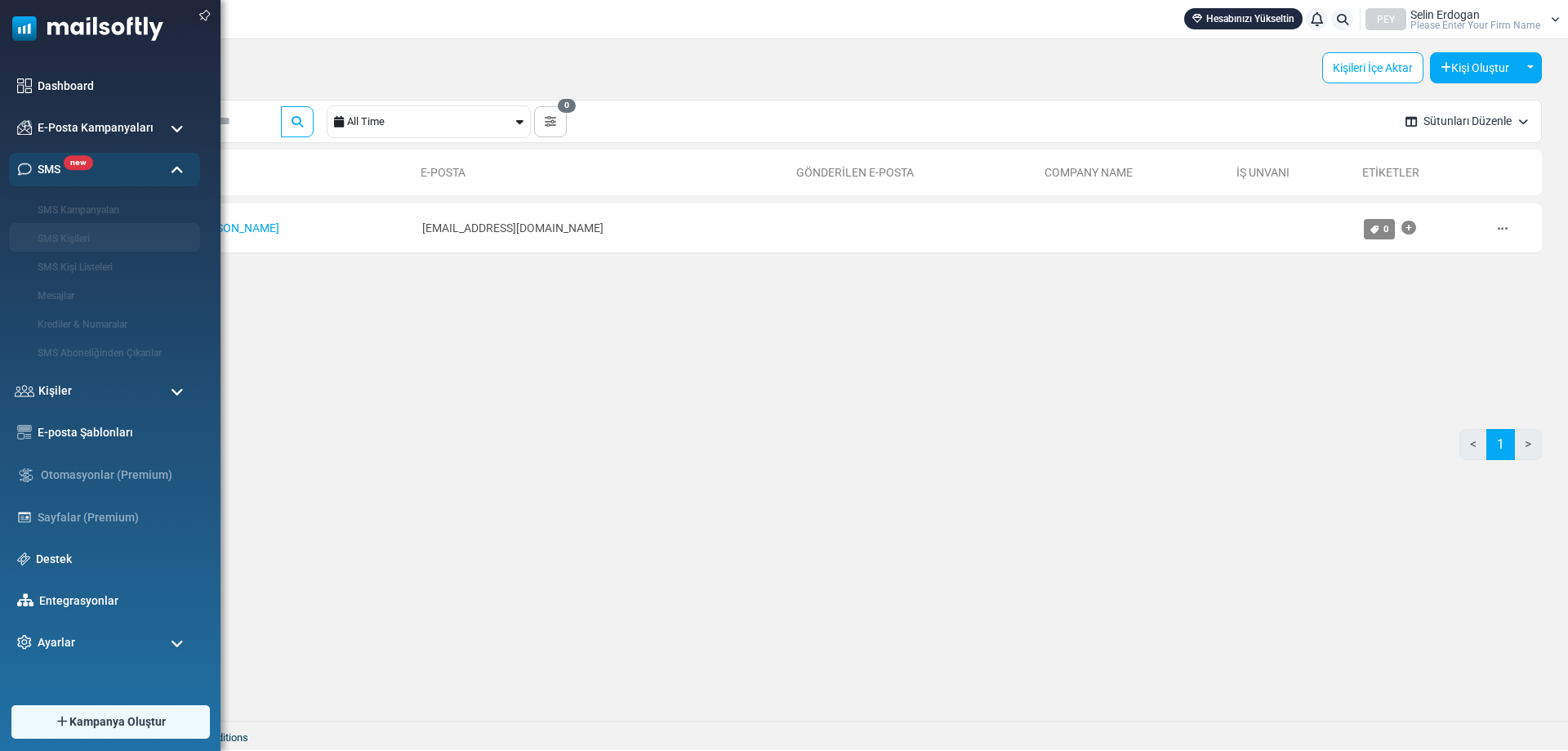
click at [32, 26] on img at bounding box center [81, 24] width 163 height 49
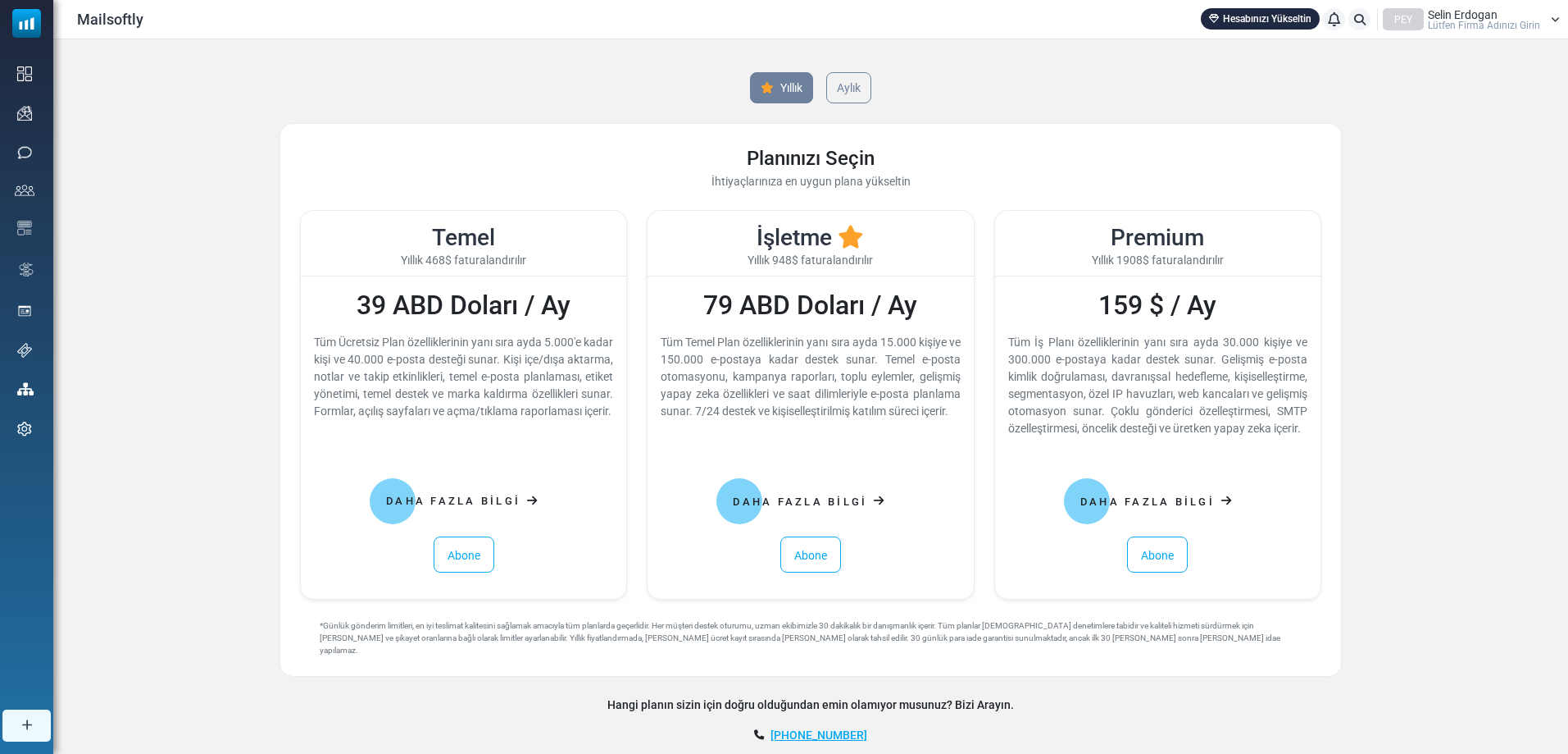
drag, startPoint x: 358, startPoint y: 296, endPoint x: 391, endPoint y: 294, distance: 33.1
click at [391, 294] on font "39 ABD Doları / Ay" at bounding box center [463, 305] width 214 height 31
click at [364, 295] on font "39 ABD Doları / Ay" at bounding box center [463, 305] width 214 height 31
click at [127, 25] on font "Mailsoftly" at bounding box center [110, 19] width 67 height 17
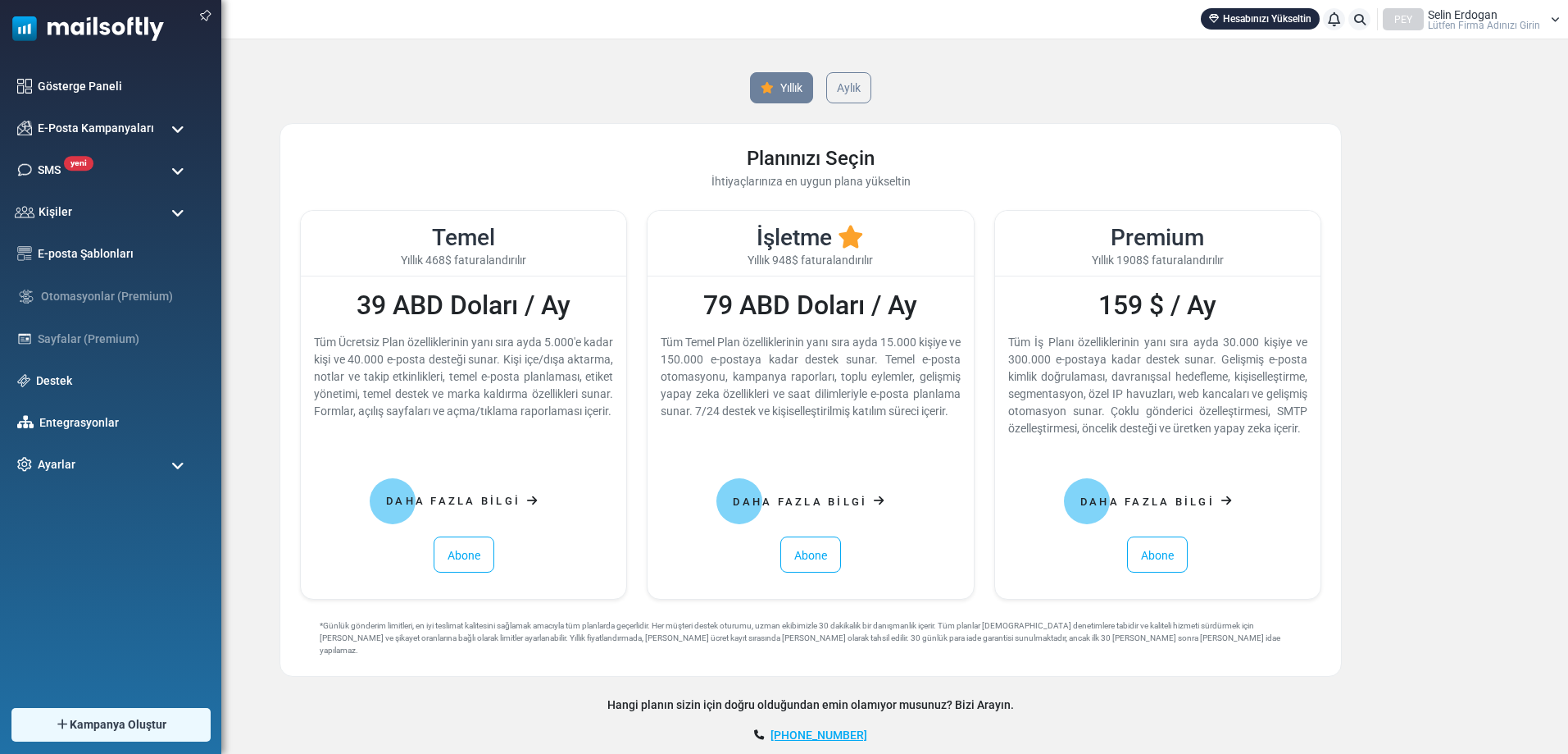
click at [30, 27] on img at bounding box center [81, 24] width 164 height 49
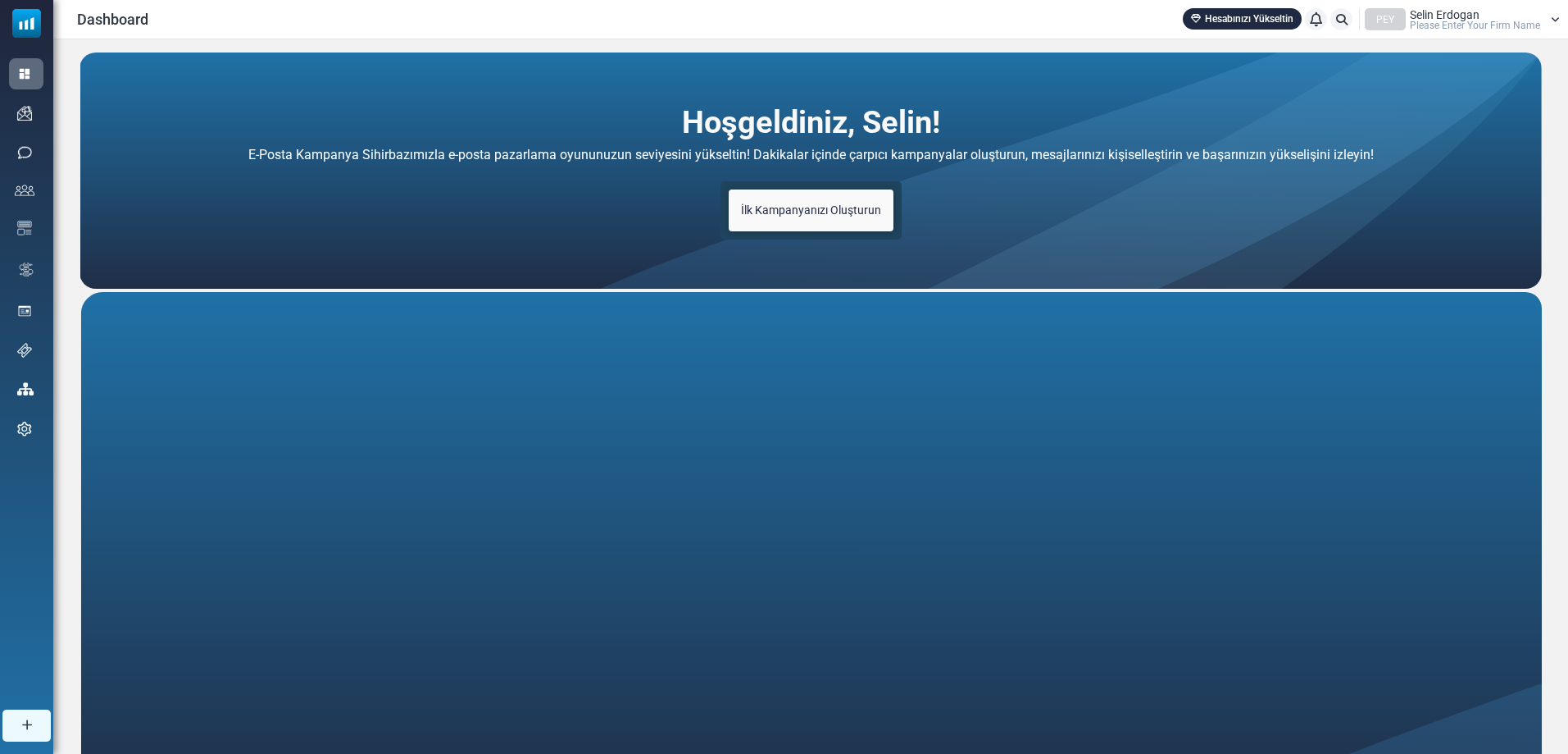
click at [784, 218] on link "İlk Kampanyanızı Oluşturun" at bounding box center [811, 210] width 164 height 42
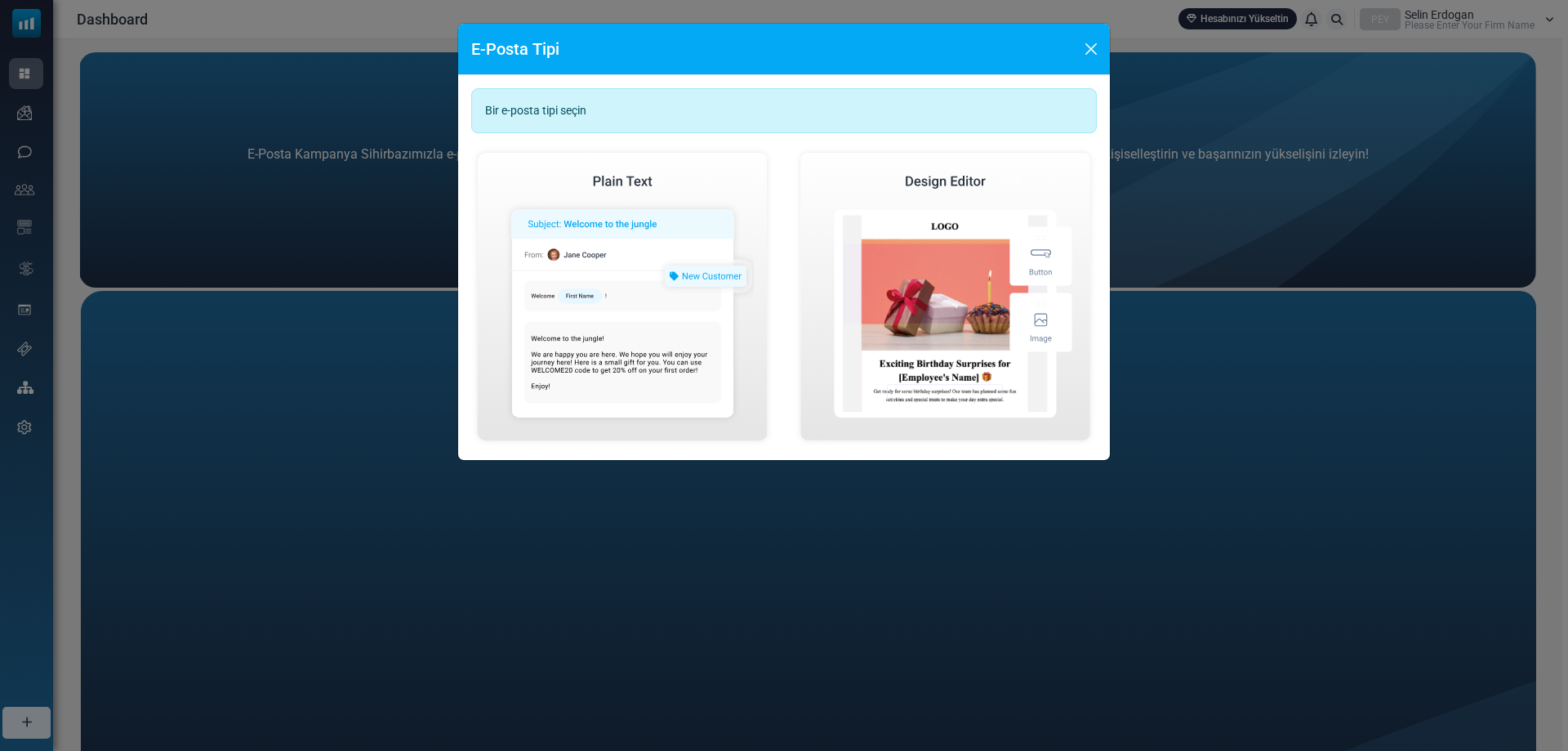
click at [629, 108] on div "Bir e-posta tipi seçin" at bounding box center [783, 110] width 625 height 45
click at [624, 113] on div "Bir e-posta tipi seçin" at bounding box center [783, 110] width 625 height 45
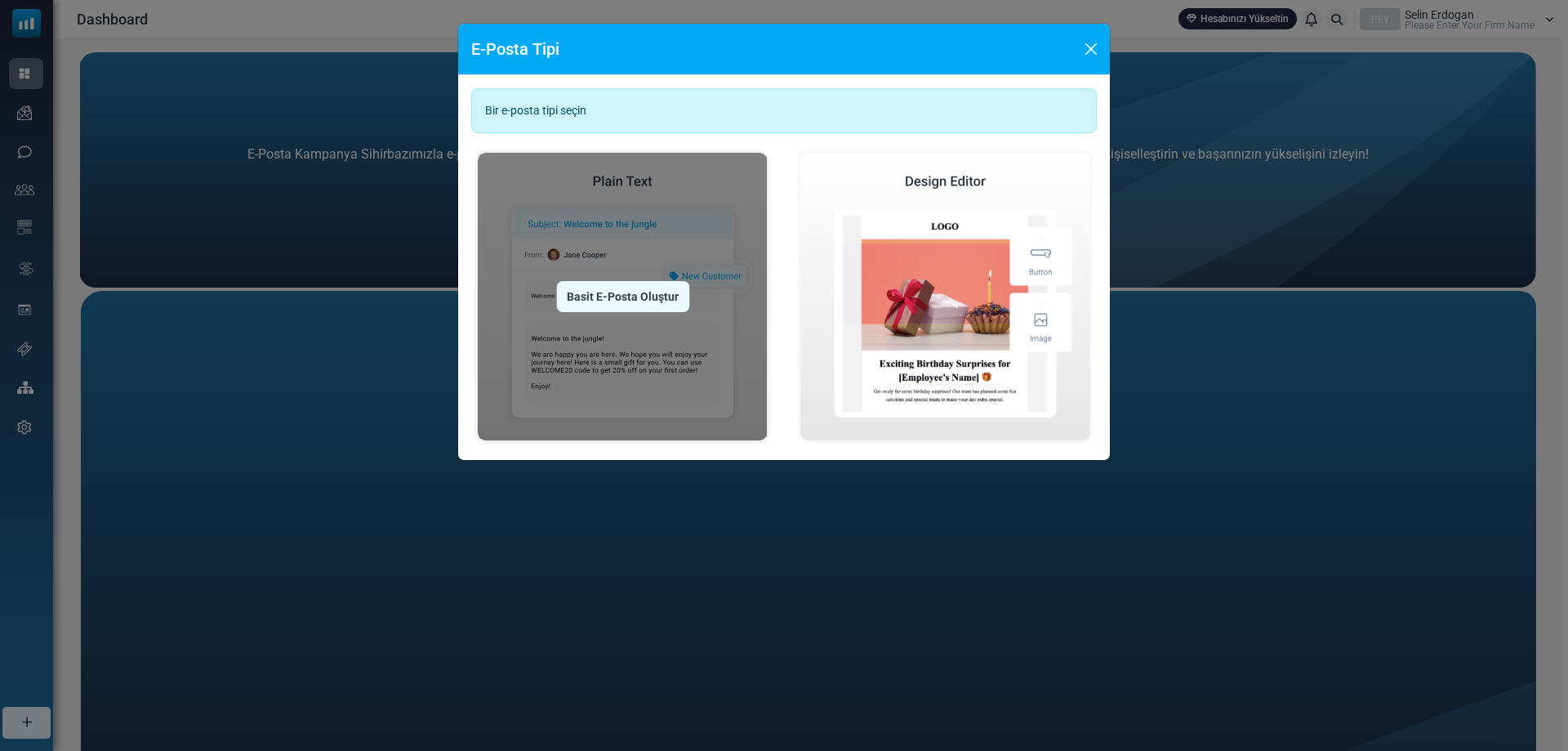
click at [700, 295] on img at bounding box center [622, 296] width 303 height 300
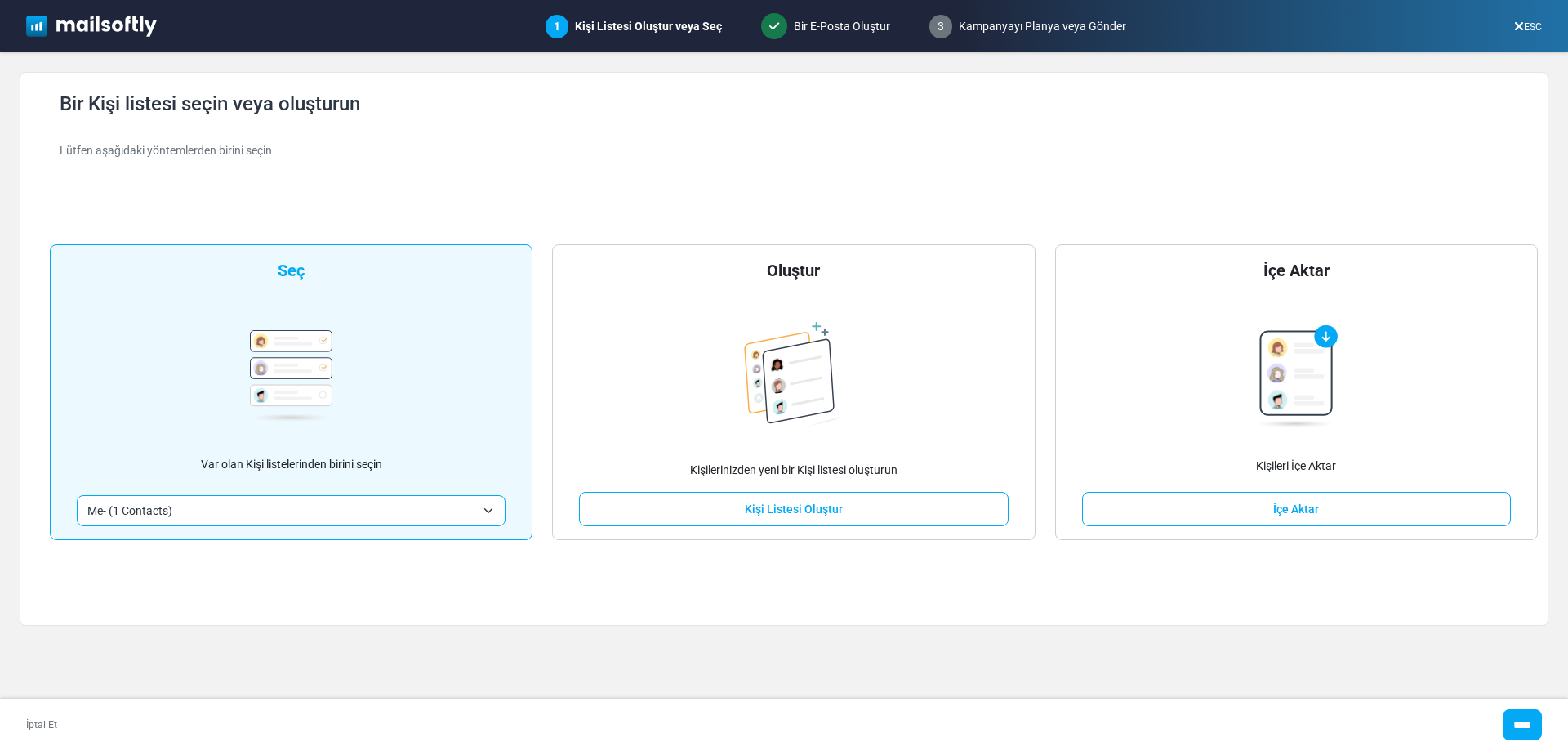
click at [84, 30] on img at bounding box center [91, 26] width 131 height 21
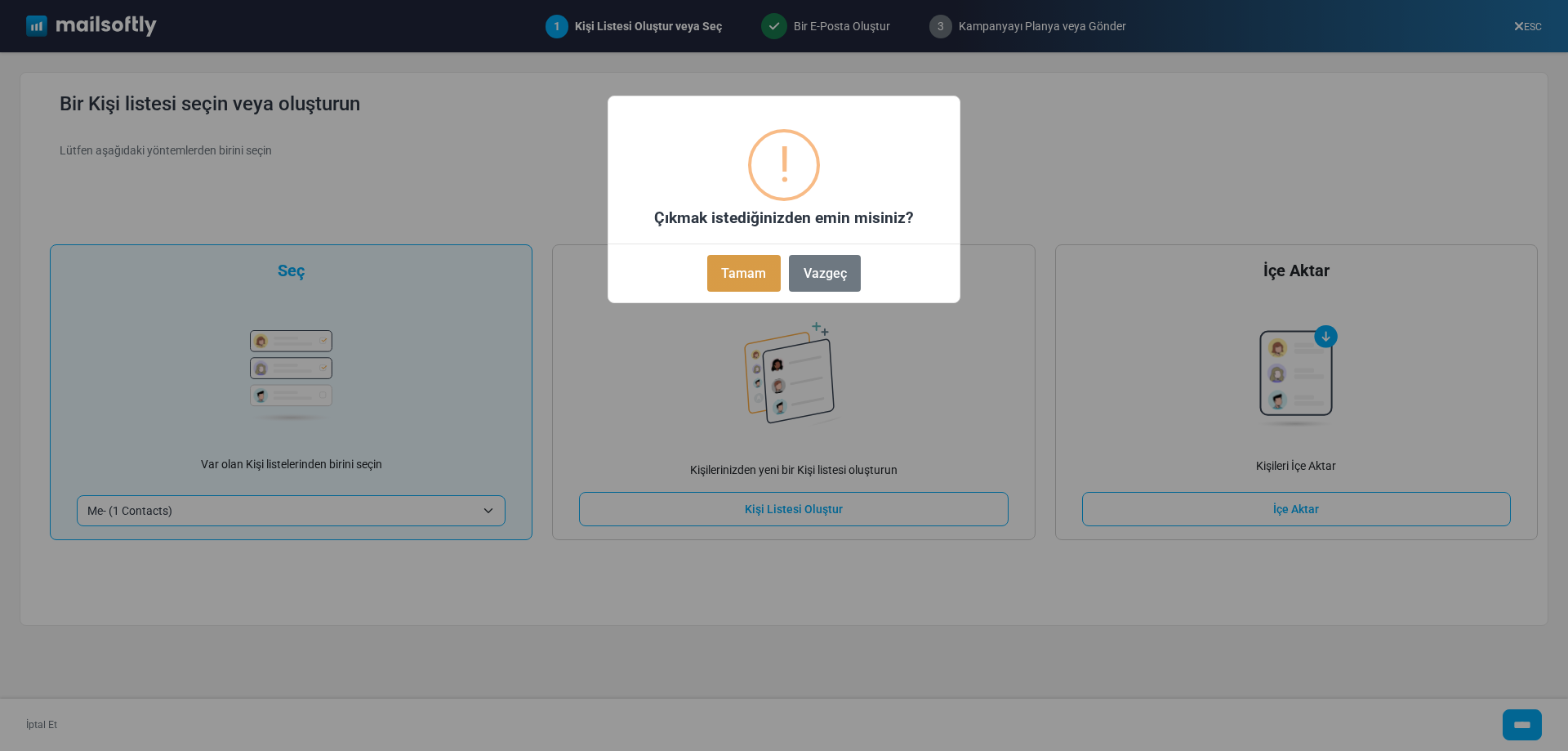
click at [714, 274] on button "Tamam" at bounding box center [744, 273] width 73 height 37
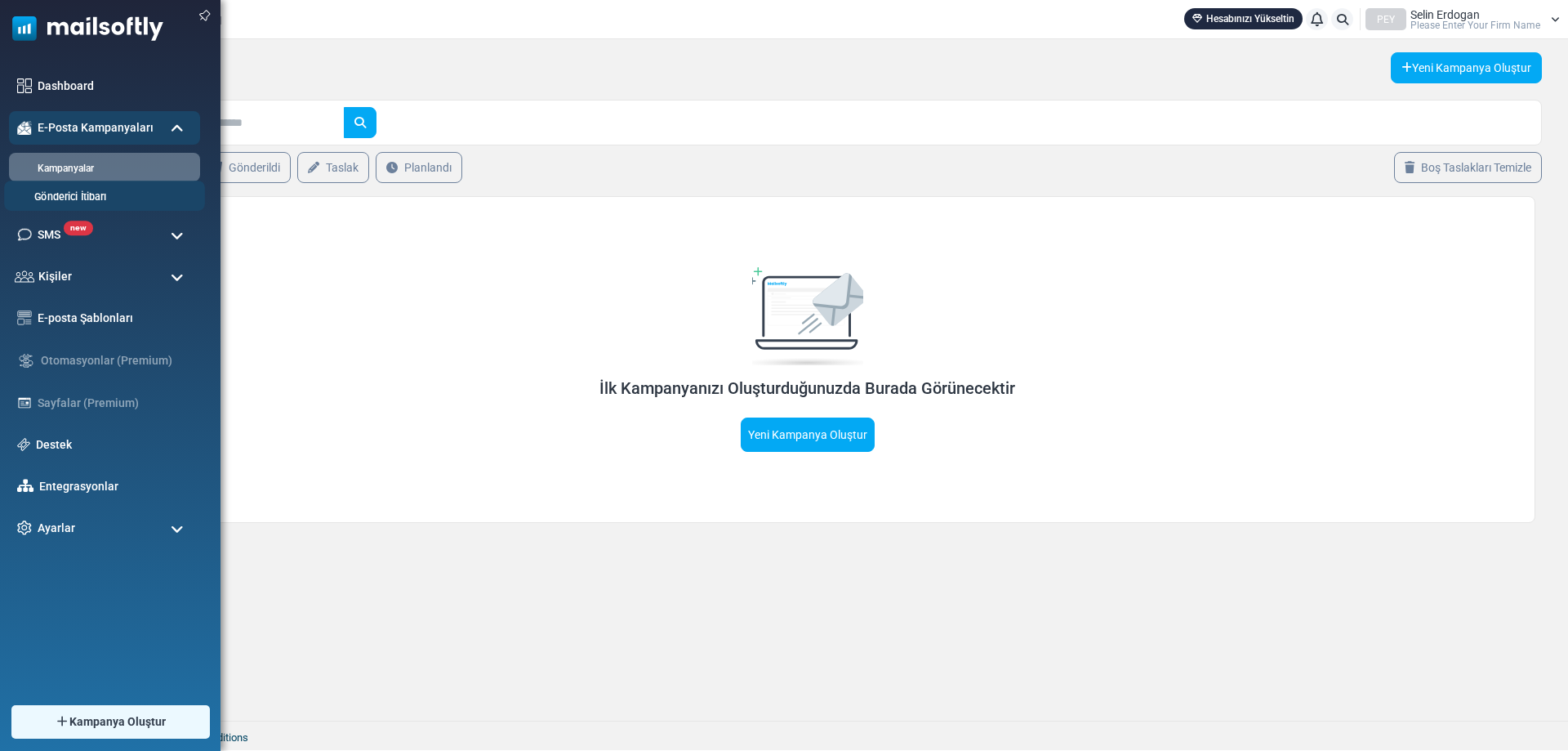
click at [128, 203] on link "Gönderici İtibarı" at bounding box center [102, 197] width 196 height 15
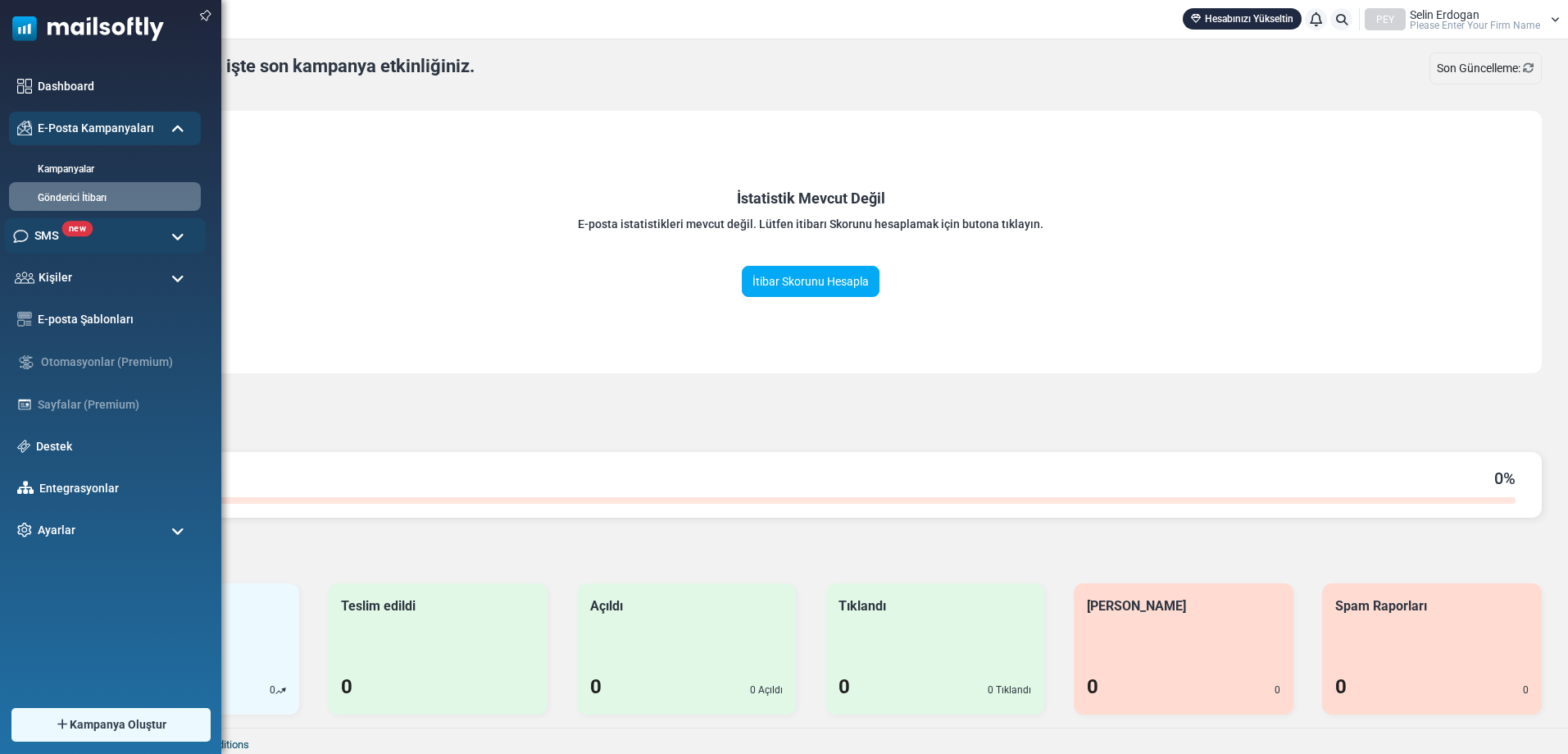
click at [80, 234] on span "new" at bounding box center [78, 228] width 31 height 15
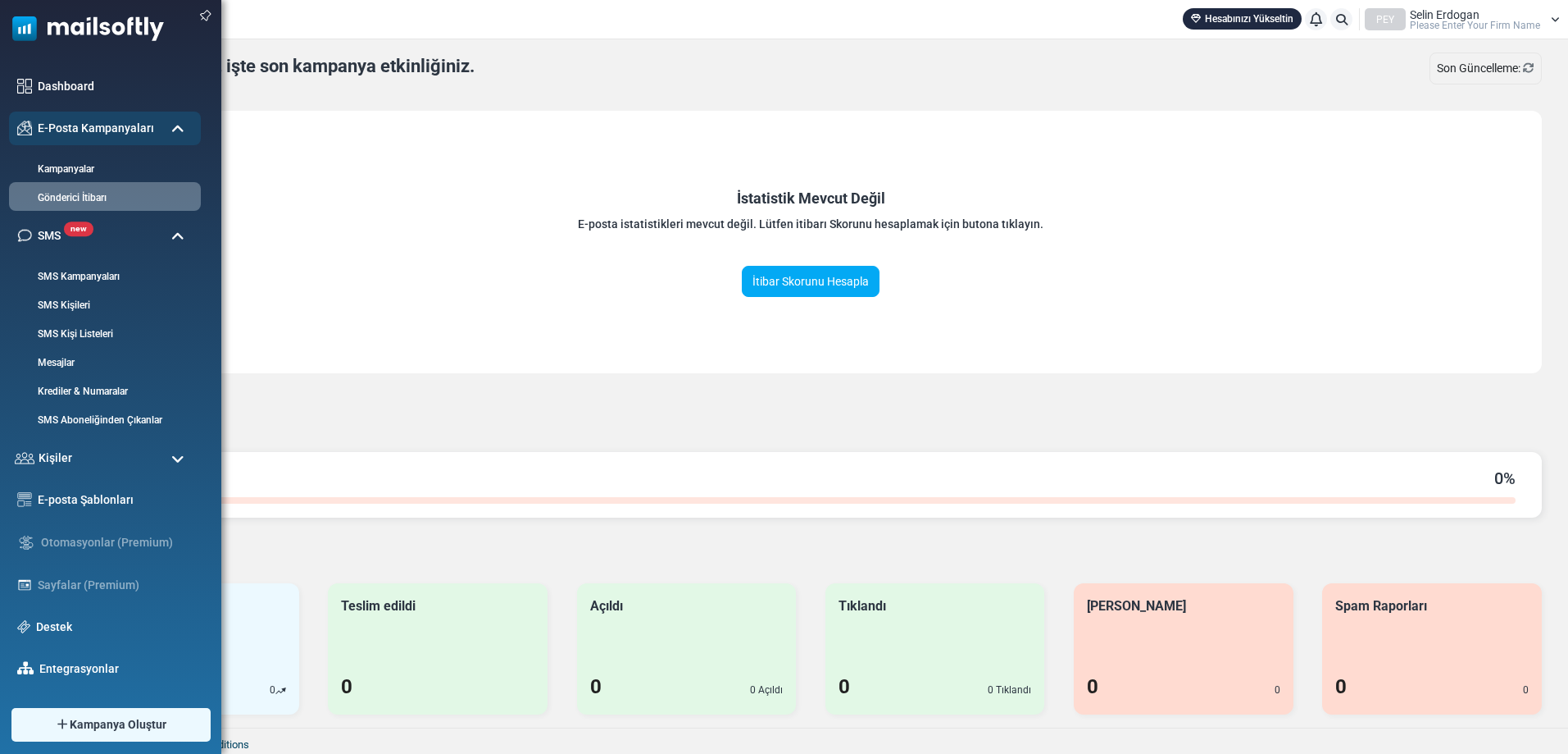
drag, startPoint x: 109, startPoint y: 315, endPoint x: 96, endPoint y: 297, distance: 22.2
click at [109, 315] on li "SMS Kişileri" at bounding box center [105, 303] width 192 height 28
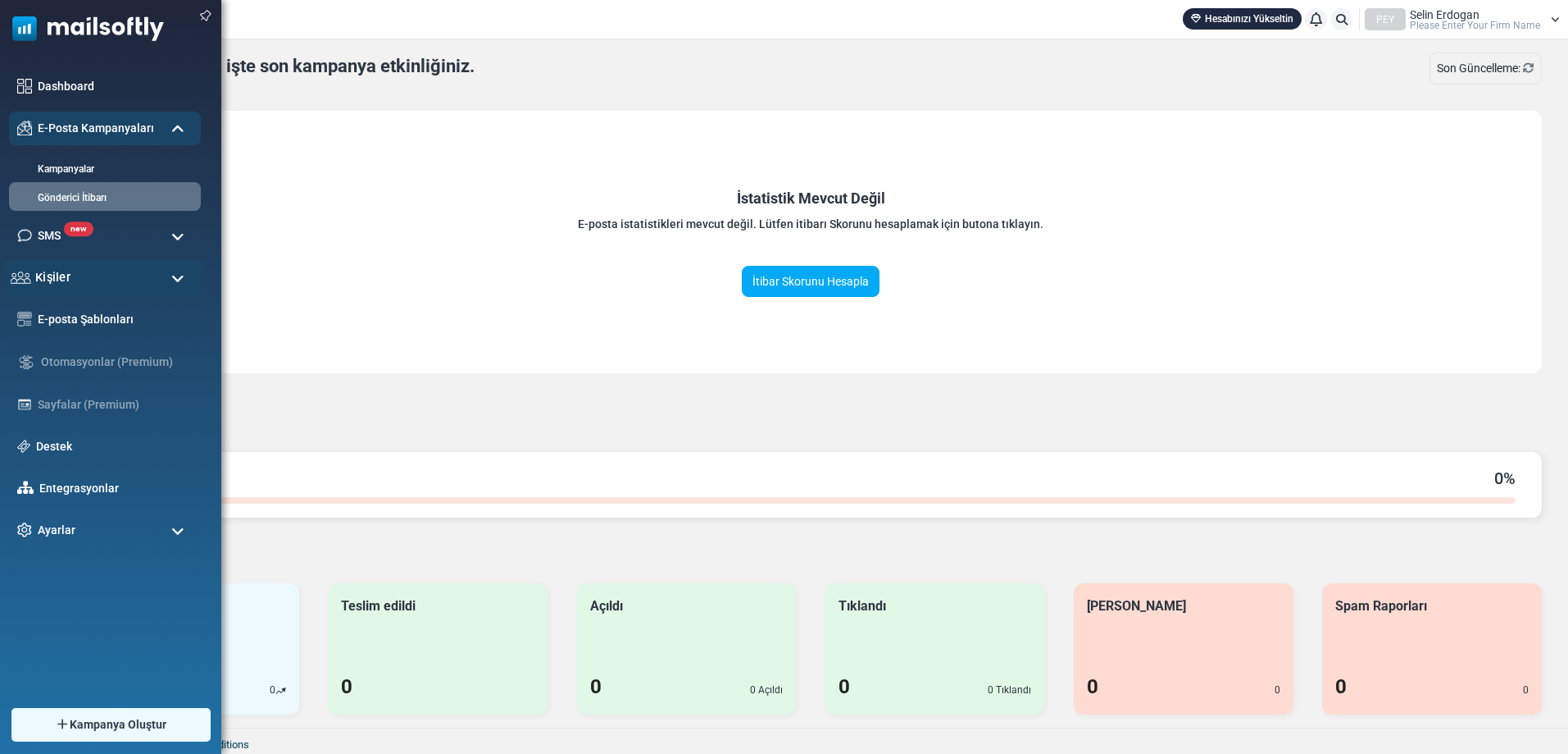
click at [84, 278] on div "Kişiler" at bounding box center [104, 277] width 201 height 35
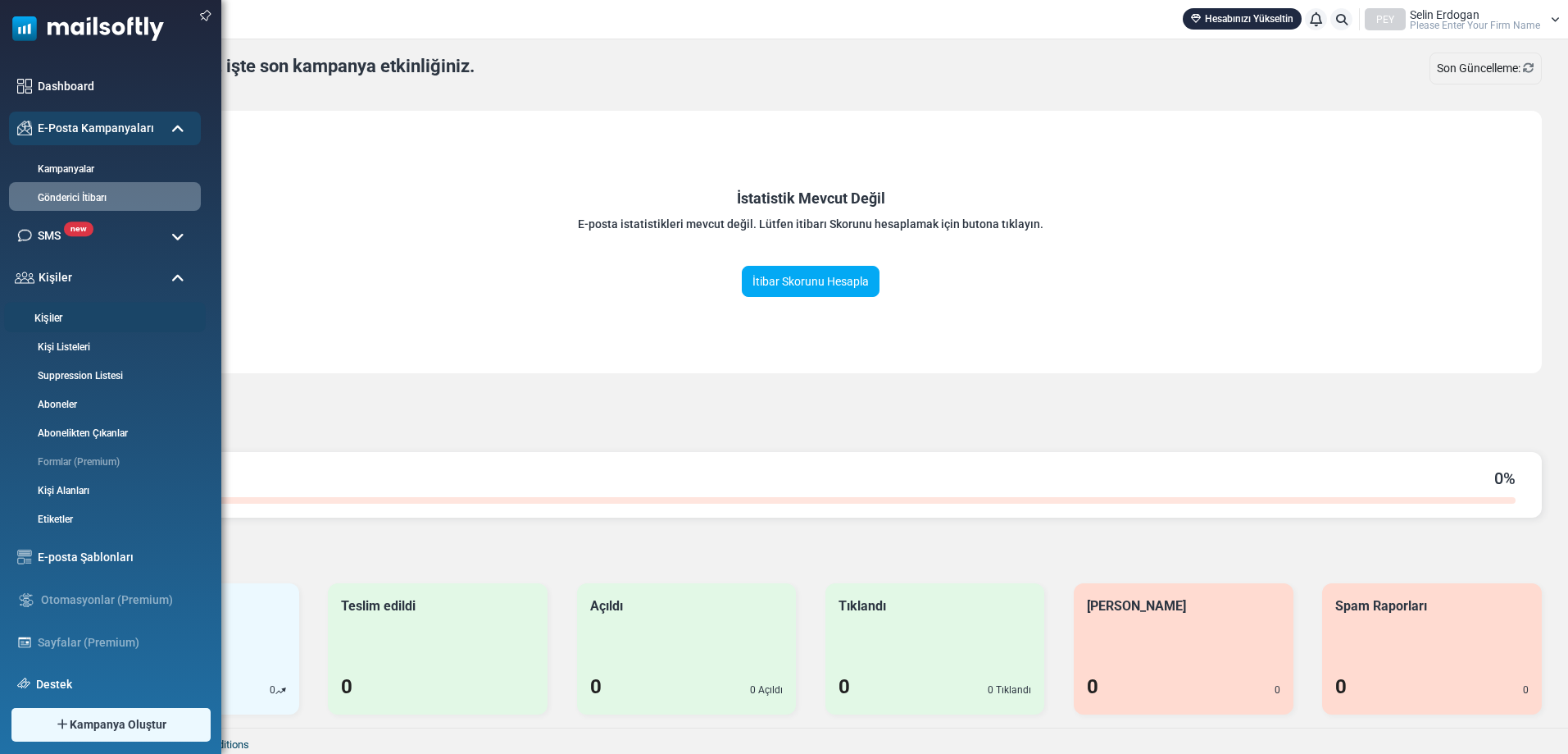
click at [68, 314] on link "Kişiler" at bounding box center [103, 319] width 197 height 15
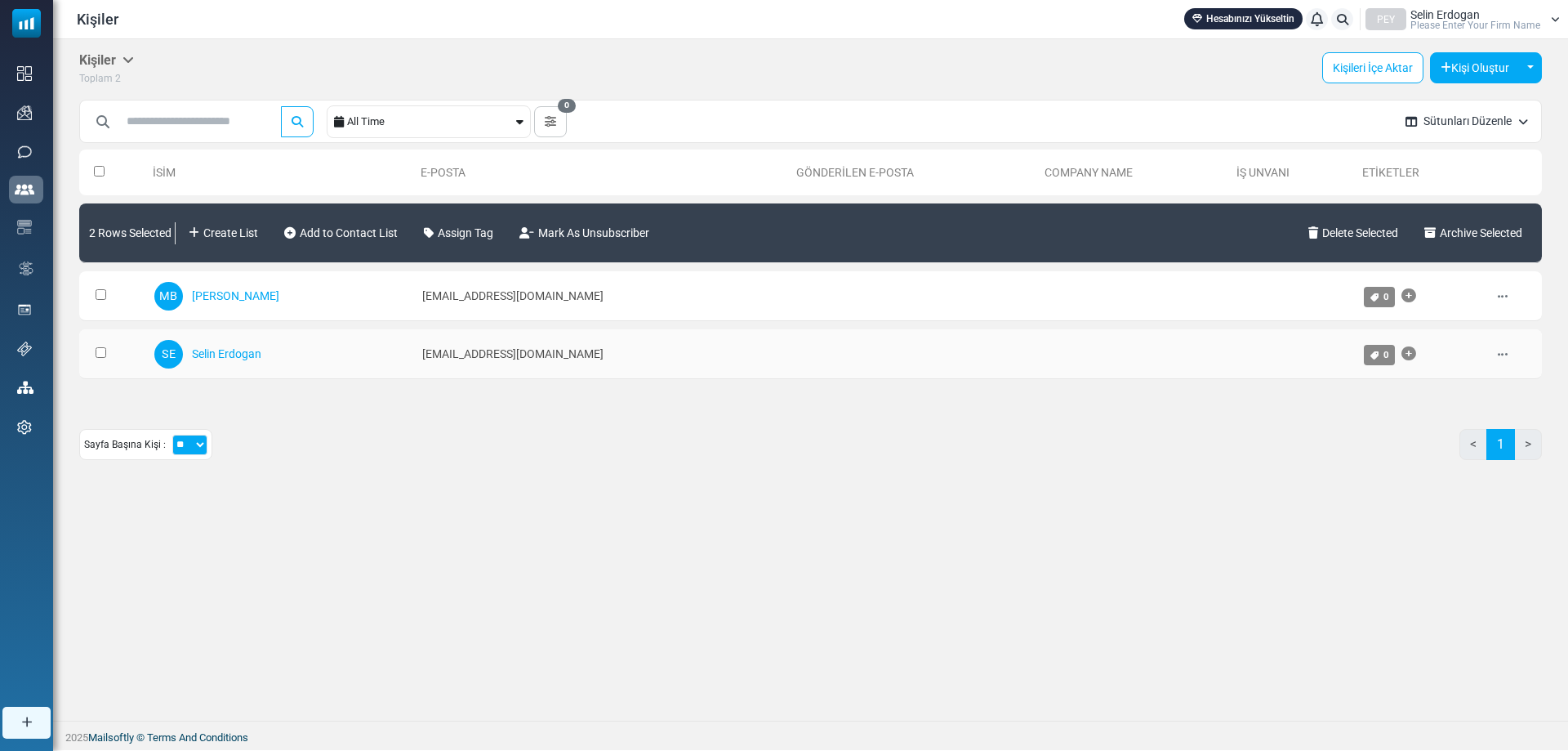
click at [1298, 338] on td at bounding box center [1292, 354] width 125 height 49
click at [1368, 355] on icon at bounding box center [1373, 356] width 9 height 9
drag, startPoint x: 1501, startPoint y: 355, endPoint x: 1493, endPoint y: 360, distance: 9.4
click at [1500, 355] on div "Düzenle [GEOGRAPHIC_DATA] Sil" at bounding box center [1514, 353] width 37 height 32
click at [1497, 296] on icon at bounding box center [1501, 296] width 9 height 11
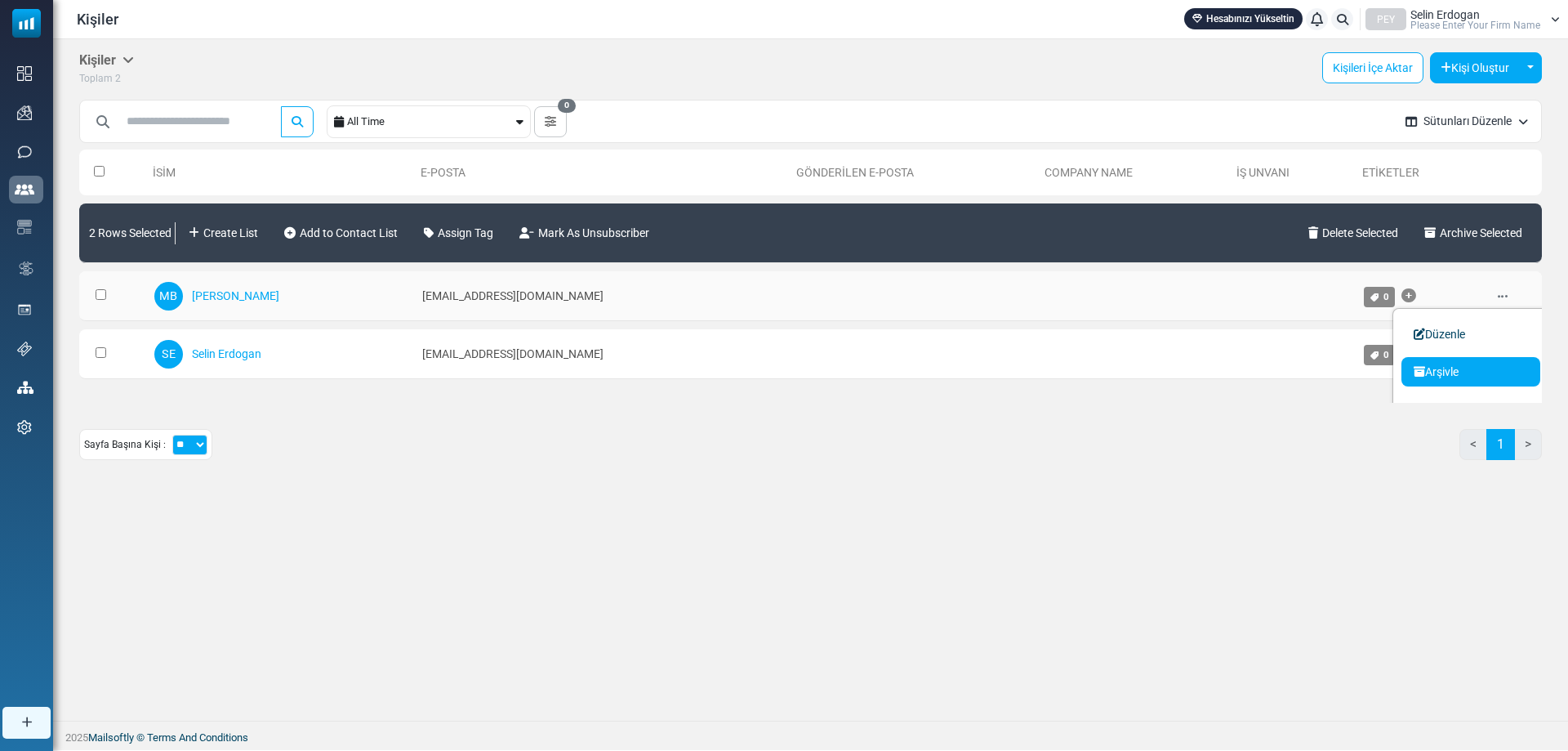
click at [1493, 367] on link "Arşivle" at bounding box center [1470, 371] width 139 height 29
click at [1497, 351] on icon at bounding box center [1501, 354] width 9 height 11
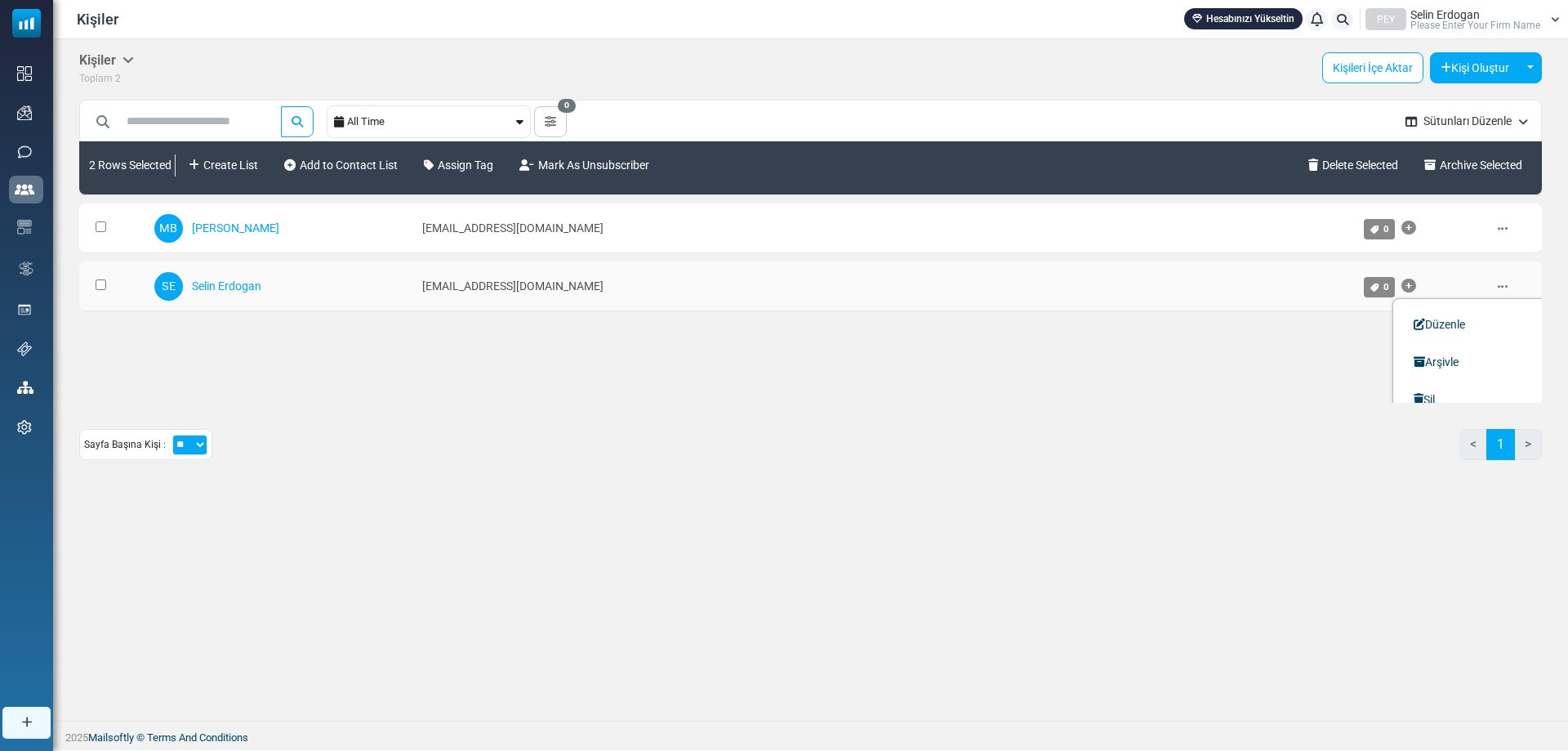
scroll to position [90, 0]
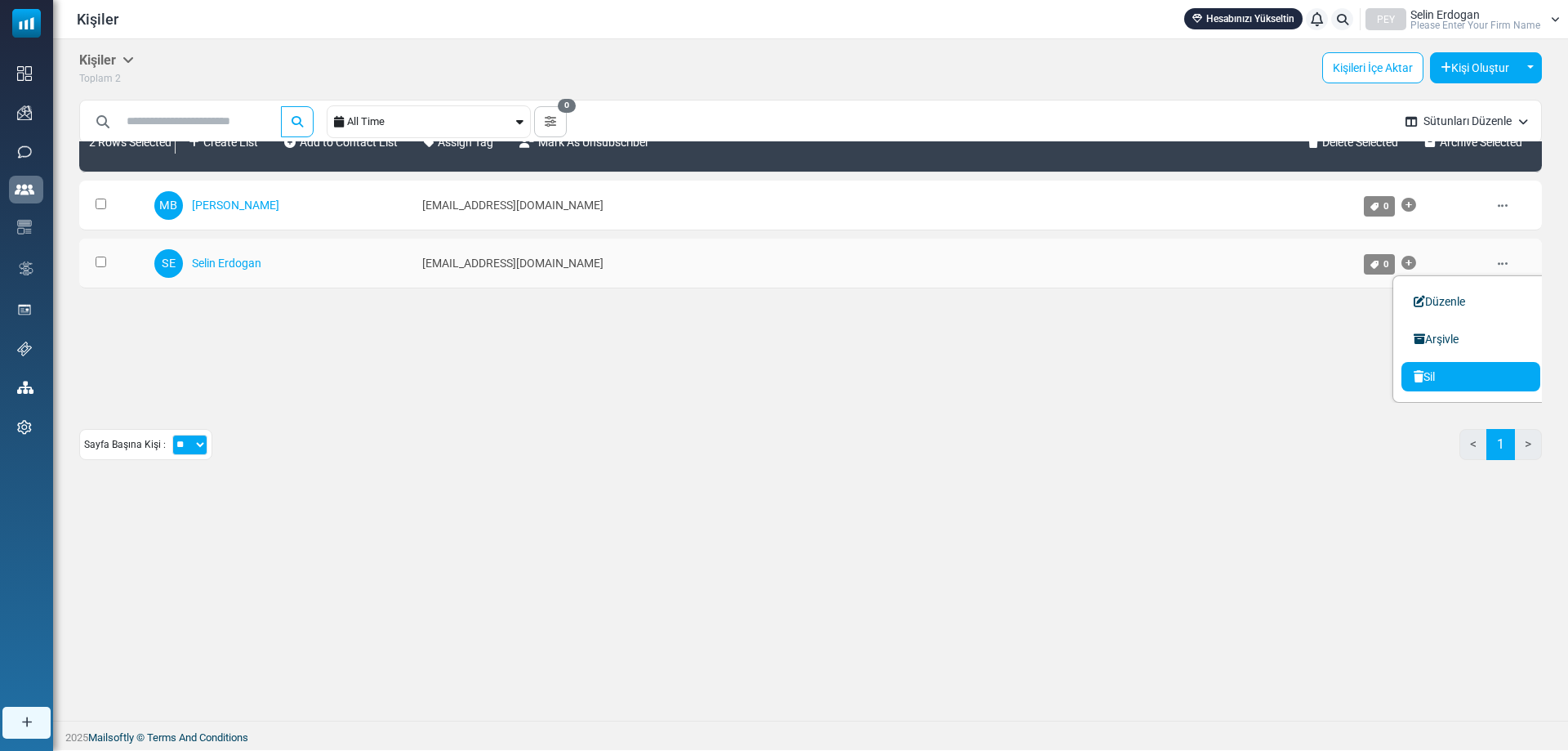
click at [1474, 369] on link "Sil" at bounding box center [1470, 376] width 139 height 29
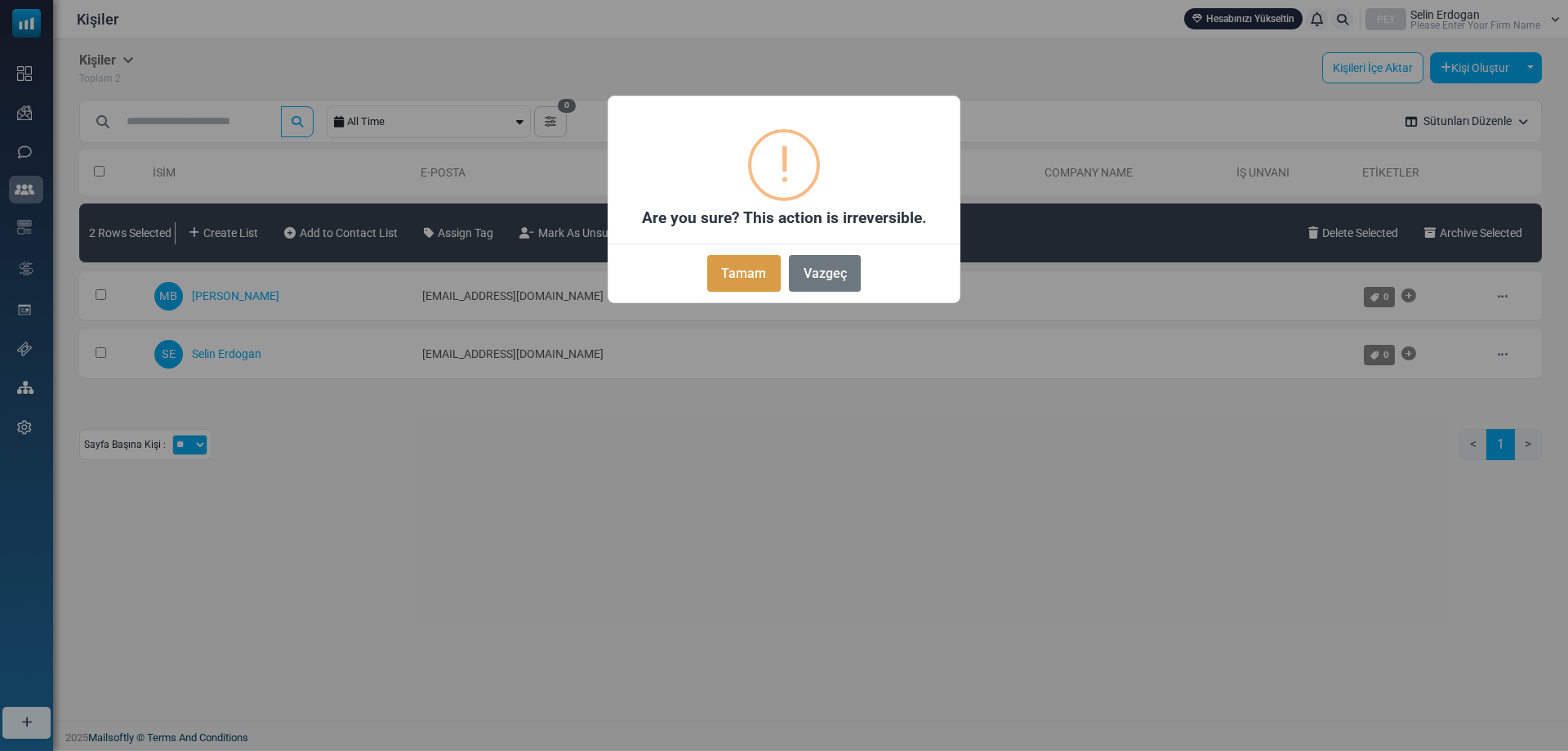
click at [732, 278] on button "Tamam" at bounding box center [744, 273] width 73 height 37
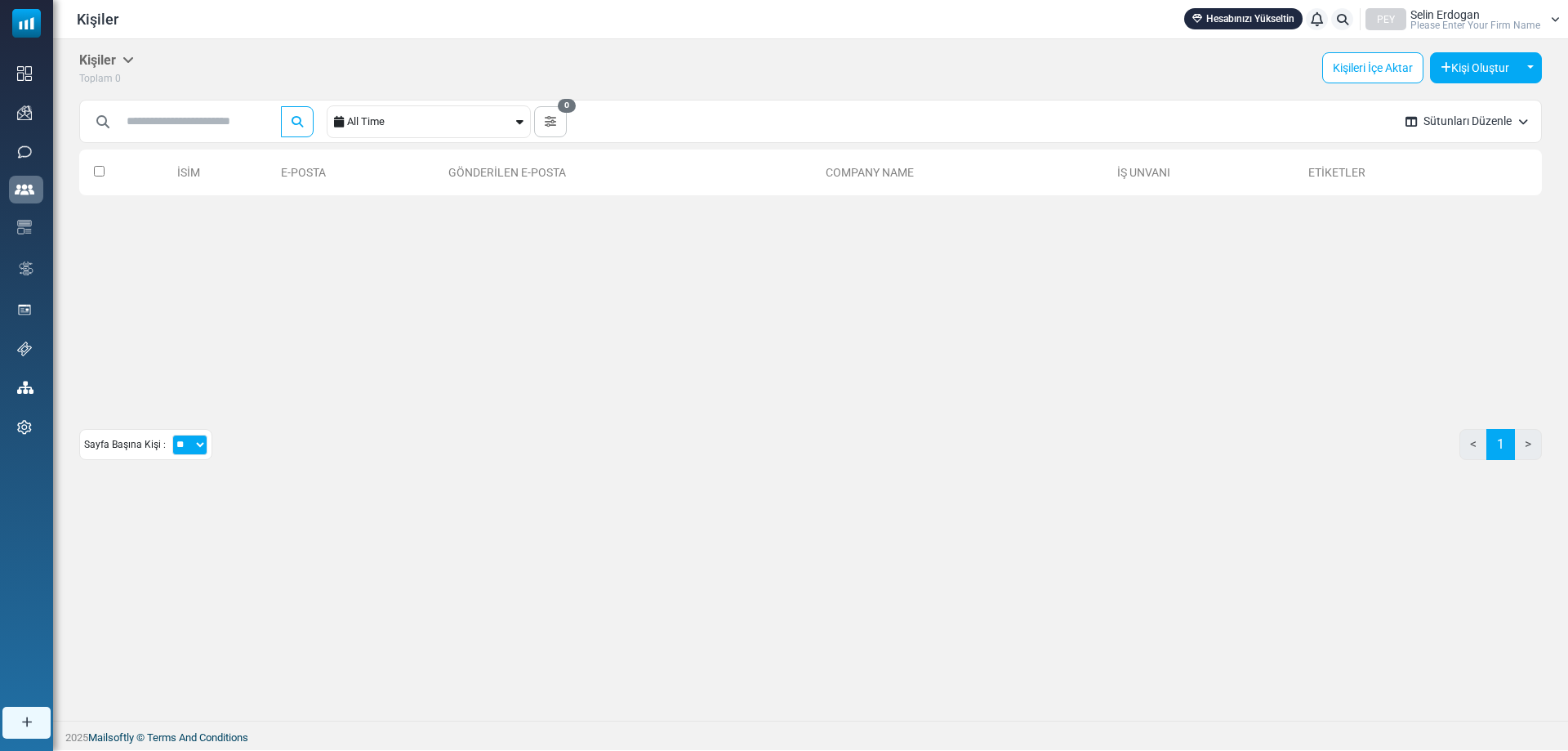
click at [1490, 183] on th "Etiketler" at bounding box center [1402, 172] width 202 height 46
click at [1325, 59] on link "Kişileri İçe Aktar" at bounding box center [1372, 67] width 102 height 31
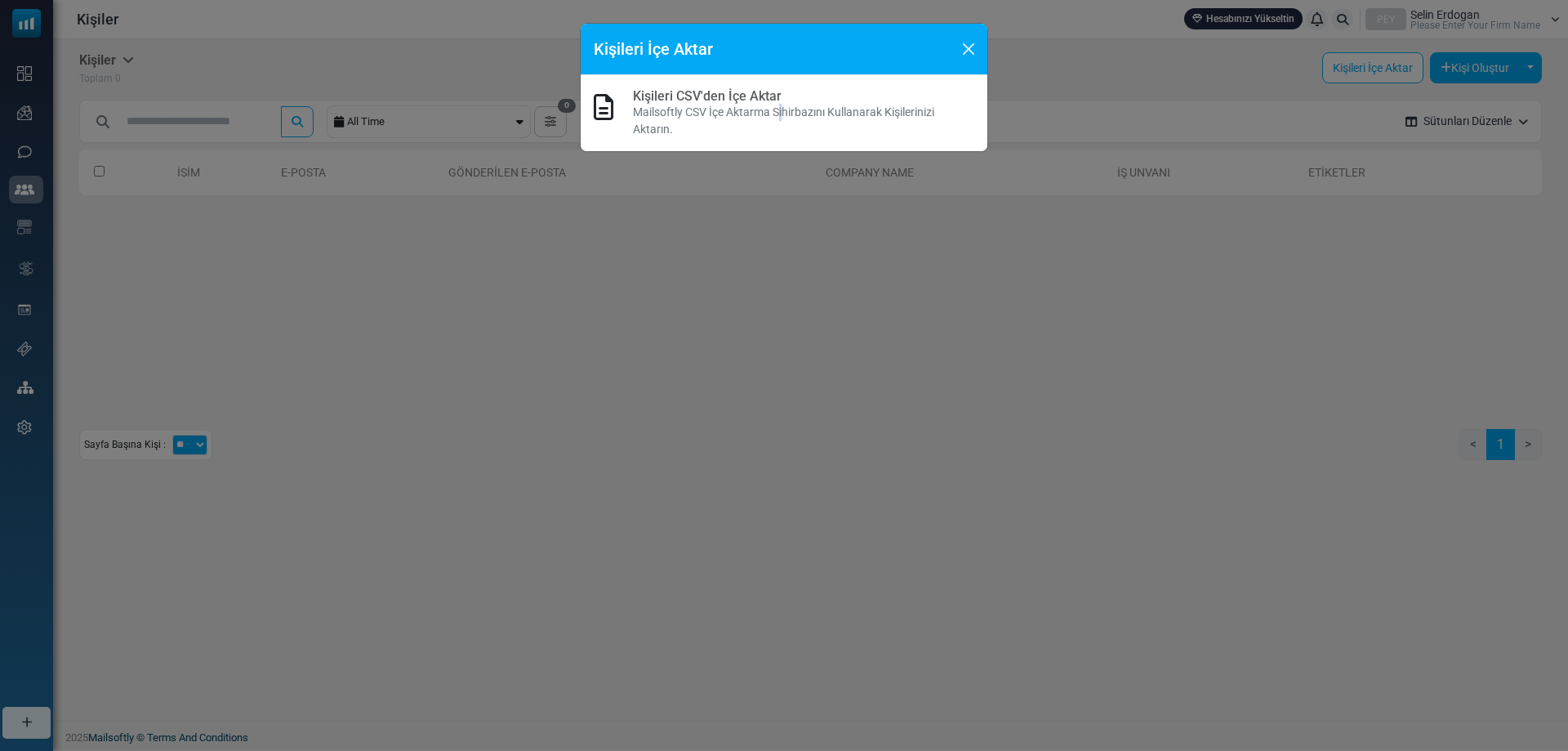
click at [776, 111] on p "Mailsoftly CSV İçe Aktarma Sihirbazını Kullanarak Kişilerinizi Aktarın." at bounding box center [804, 121] width 341 height 34
click at [971, 43] on button "Close" at bounding box center [968, 49] width 25 height 25
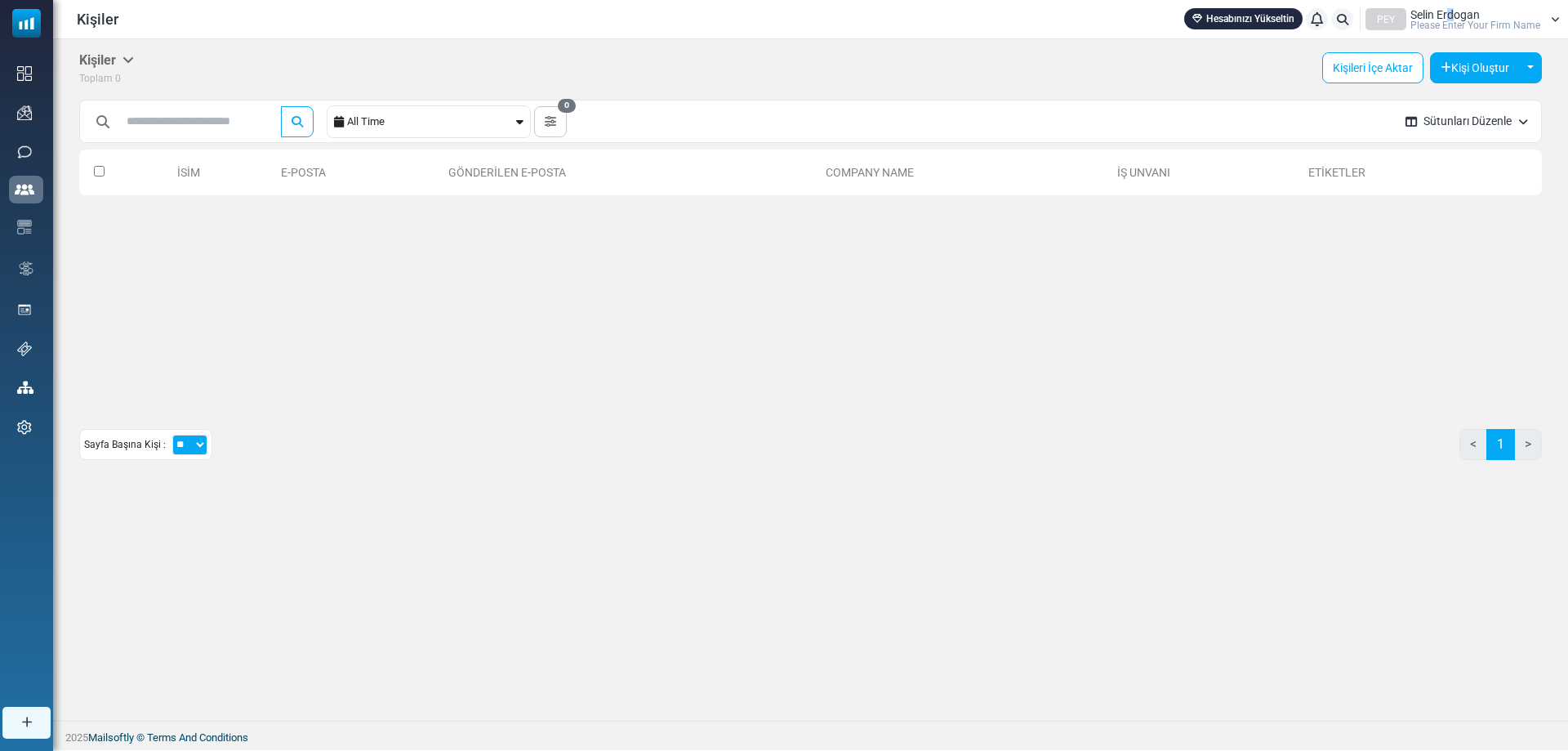
click at [1455, 15] on span "Selin Erdogan" at bounding box center [1444, 15] width 69 height 11
click at [1451, 85] on link "Aboneliğim" at bounding box center [1447, 96] width 145 height 29
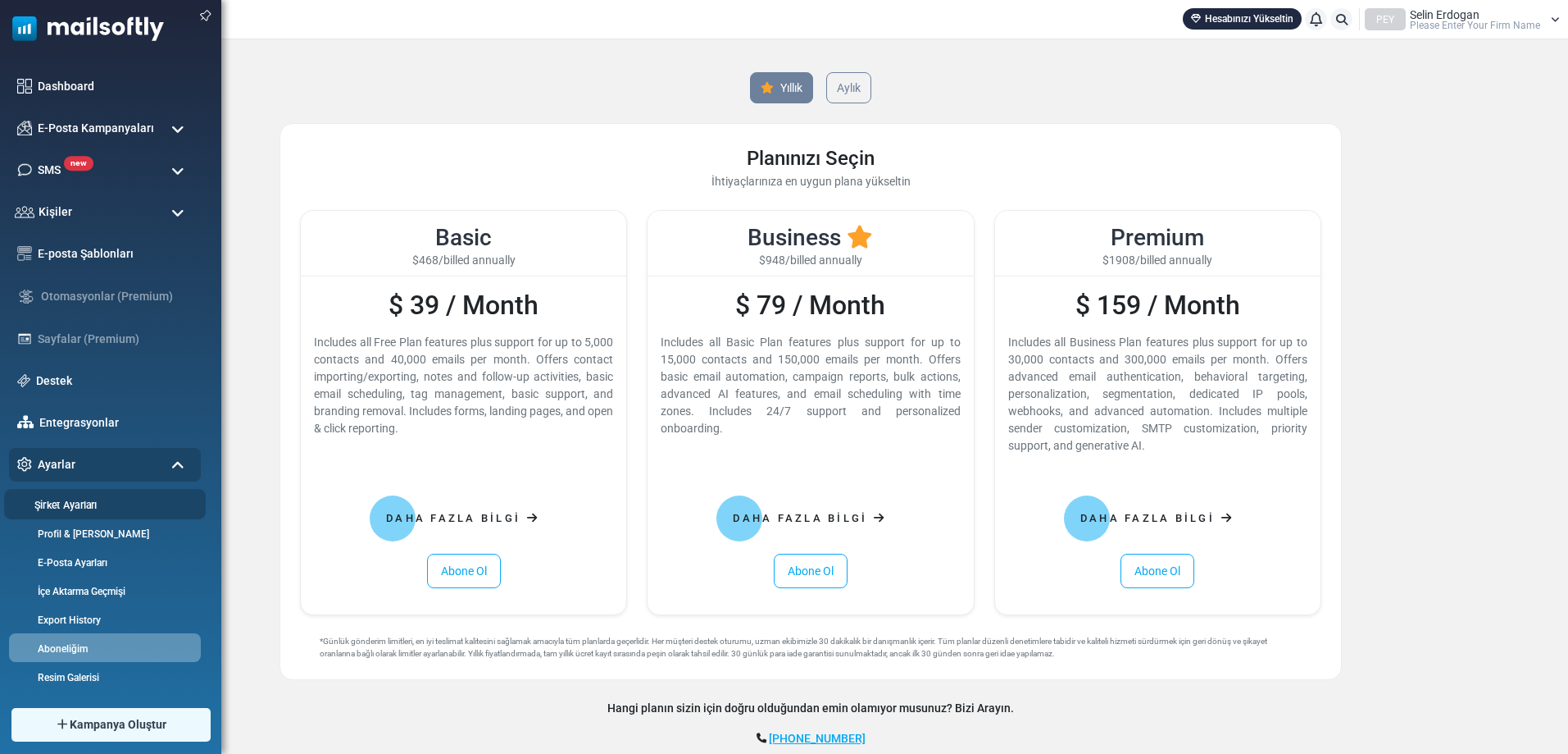
click at [136, 497] on link "Şirket Ayarları" at bounding box center [103, 505] width 197 height 15
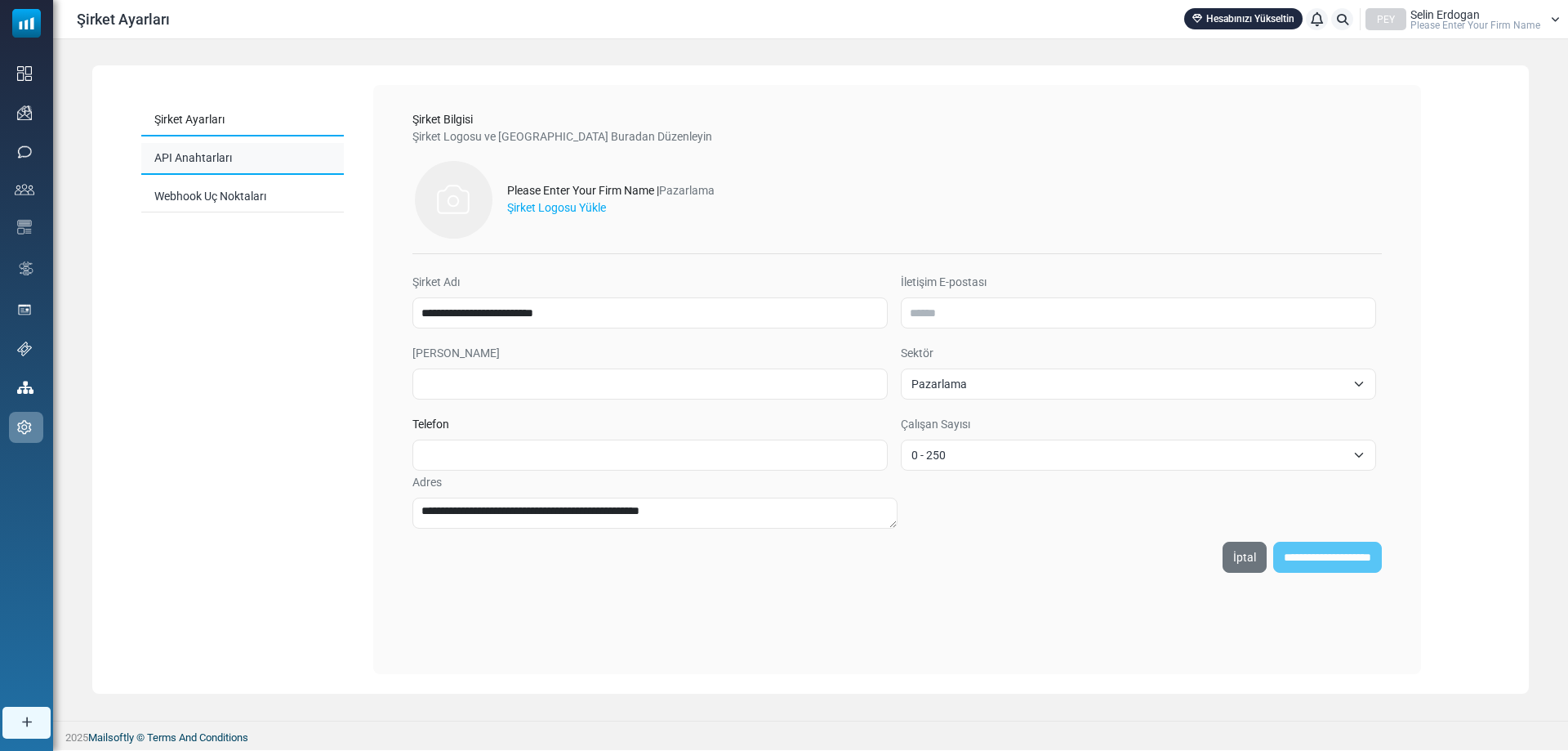
click at [212, 155] on link "API Anahtarları" at bounding box center [242, 158] width 202 height 32
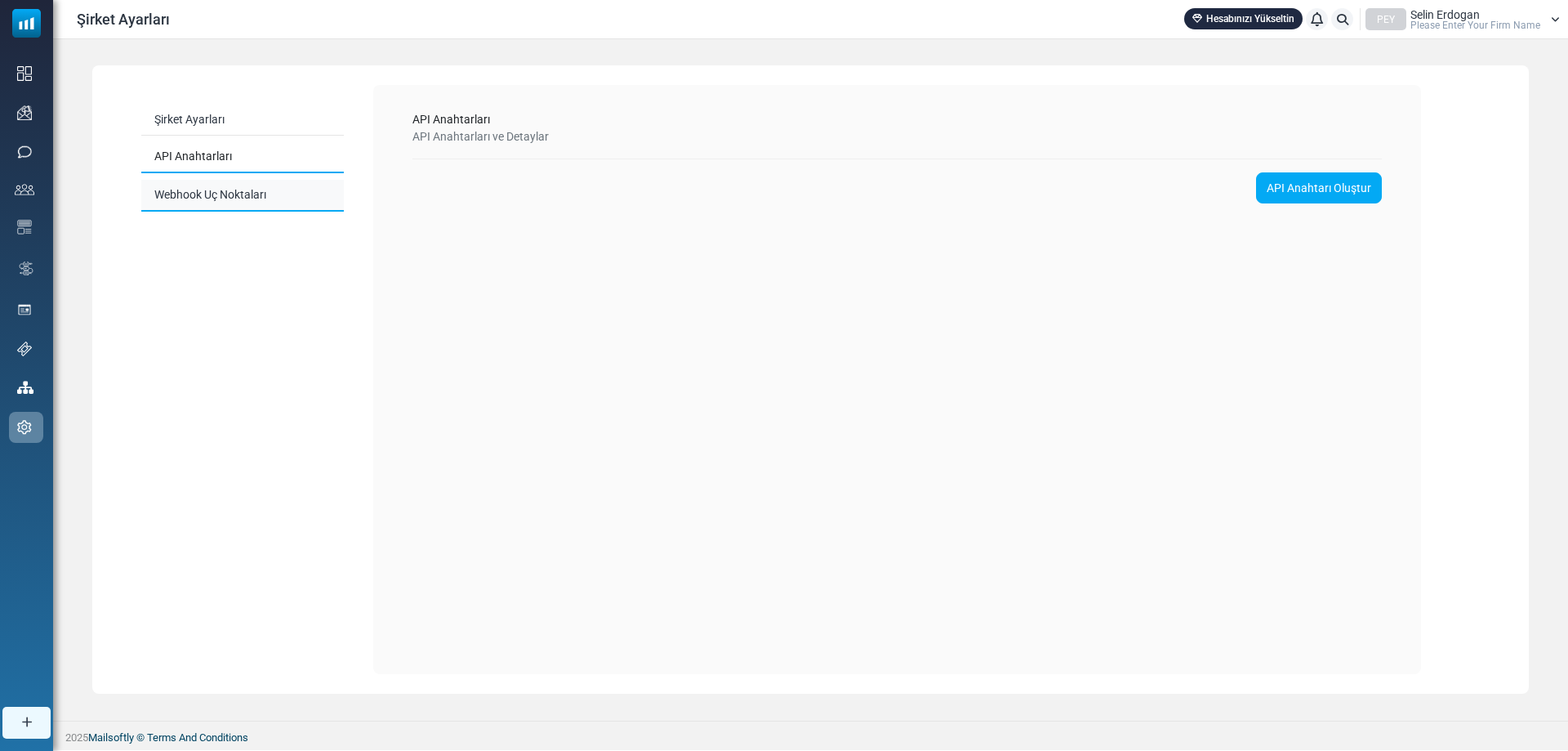
click at [210, 189] on link "Webhook Uç Noktaları" at bounding box center [242, 195] width 202 height 32
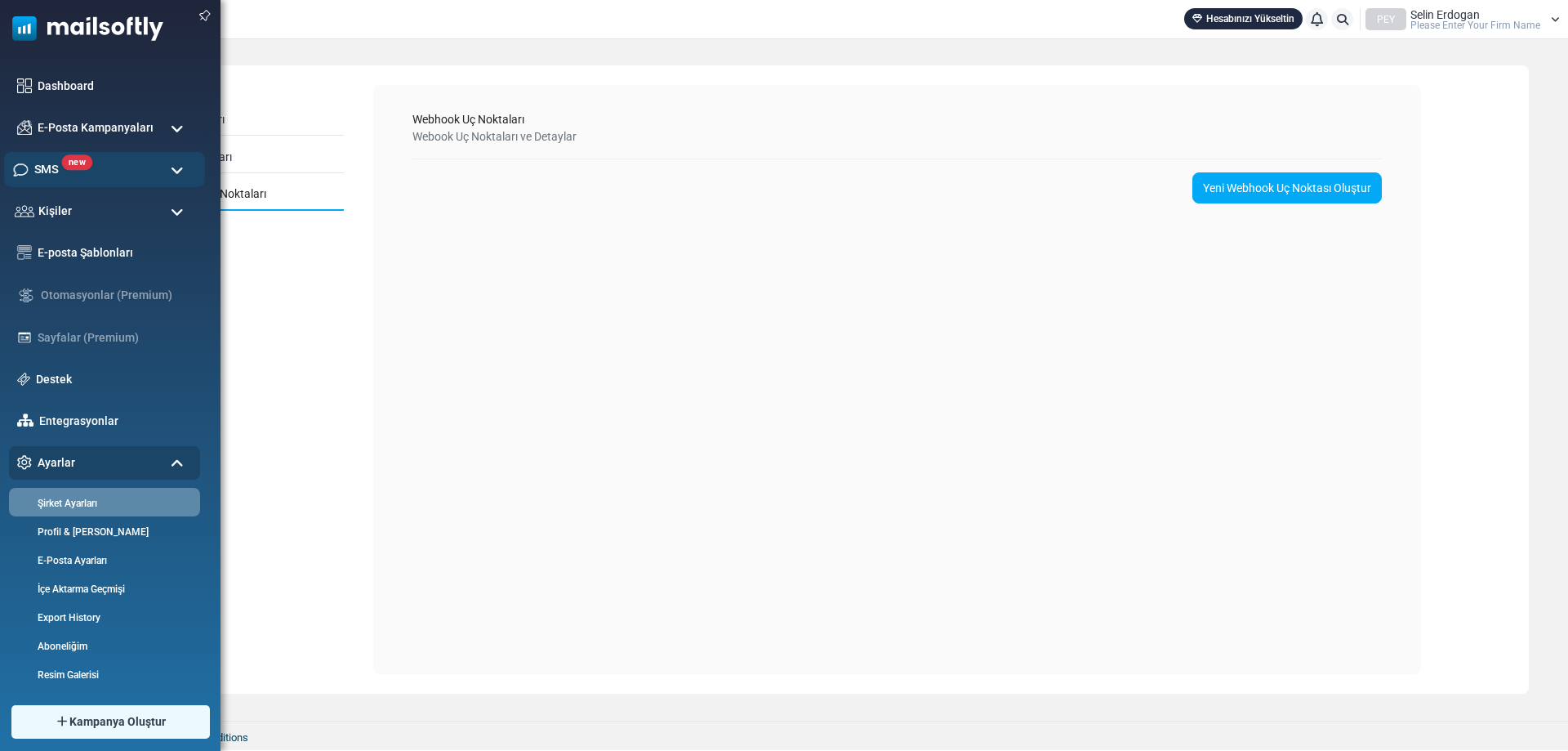
click at [127, 175] on div "new SMS" at bounding box center [104, 169] width 200 height 35
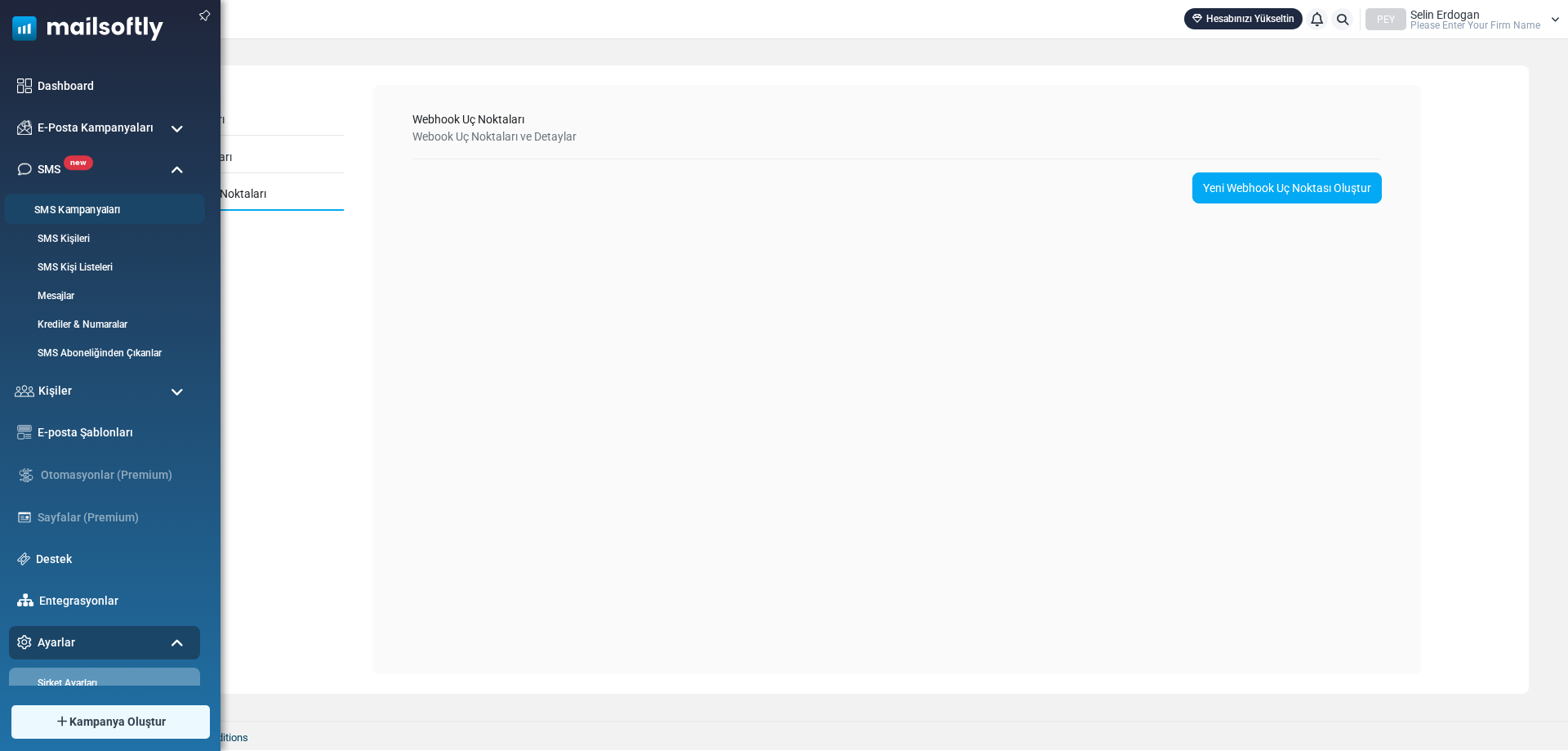
click at [148, 207] on link "SMS Kampanyaları" at bounding box center [102, 210] width 196 height 15
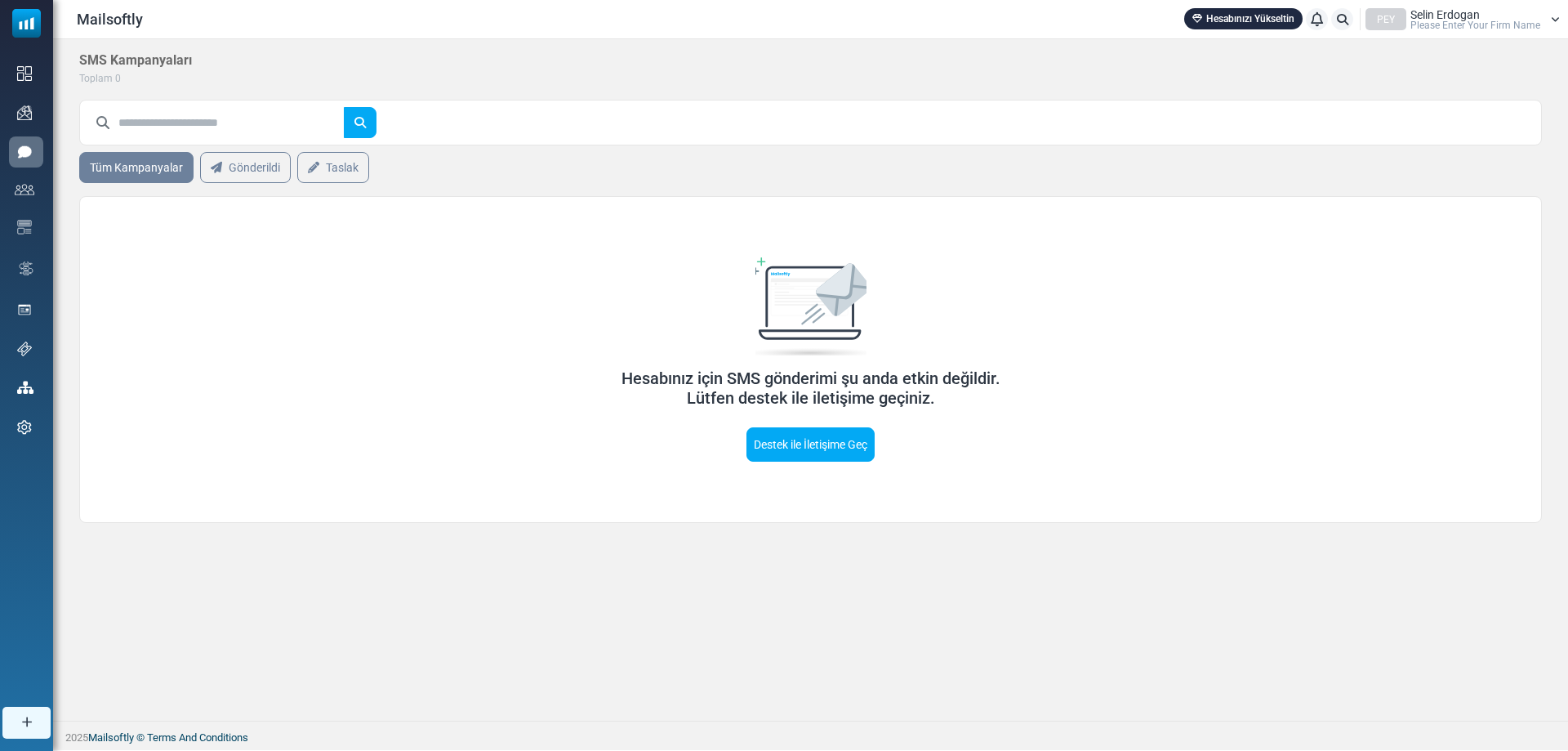
click at [780, 440] on link "Destek ile İletişime Geç" at bounding box center [810, 445] width 128 height 34
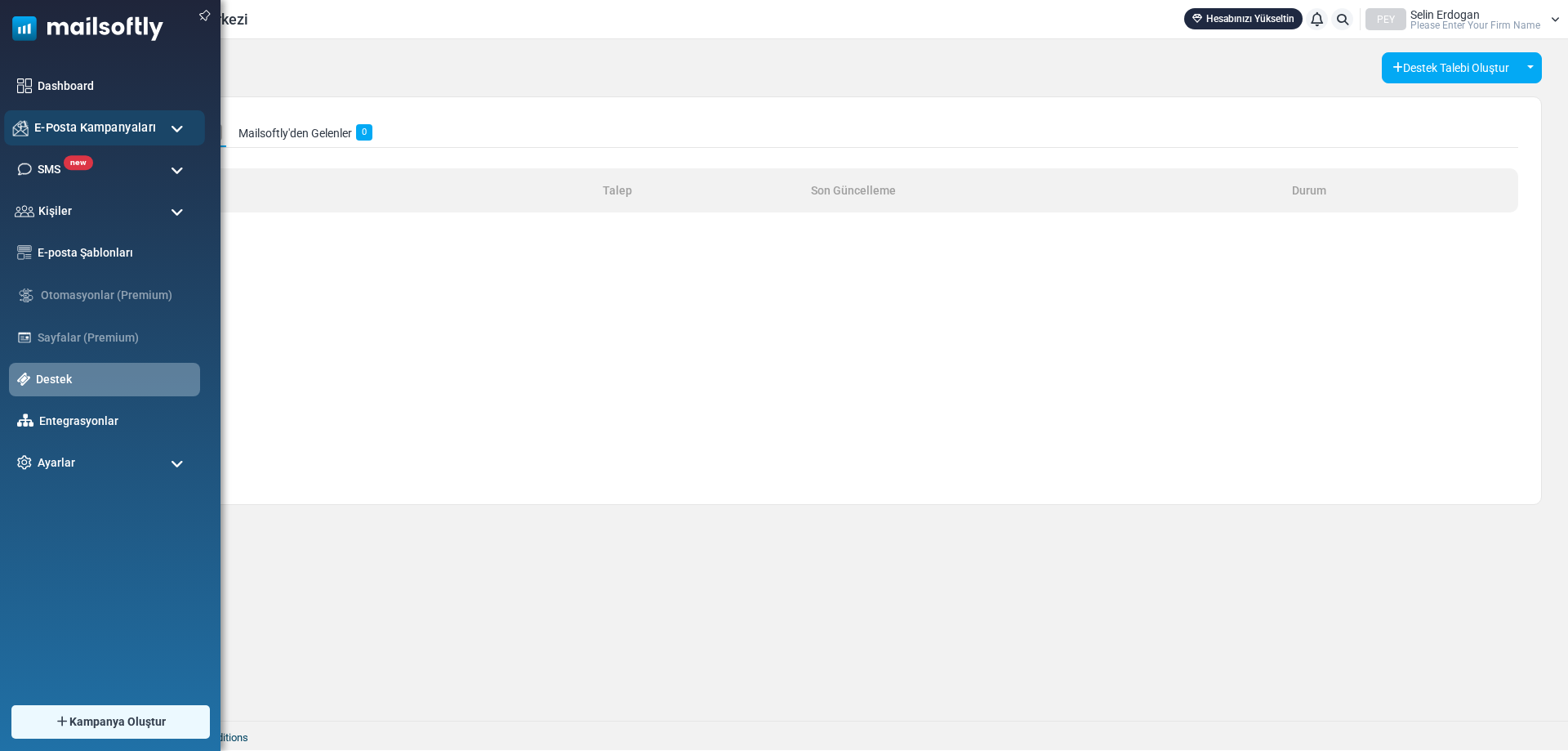
click at [138, 131] on span "E-Posta Kampanyaları" at bounding box center [95, 127] width 122 height 18
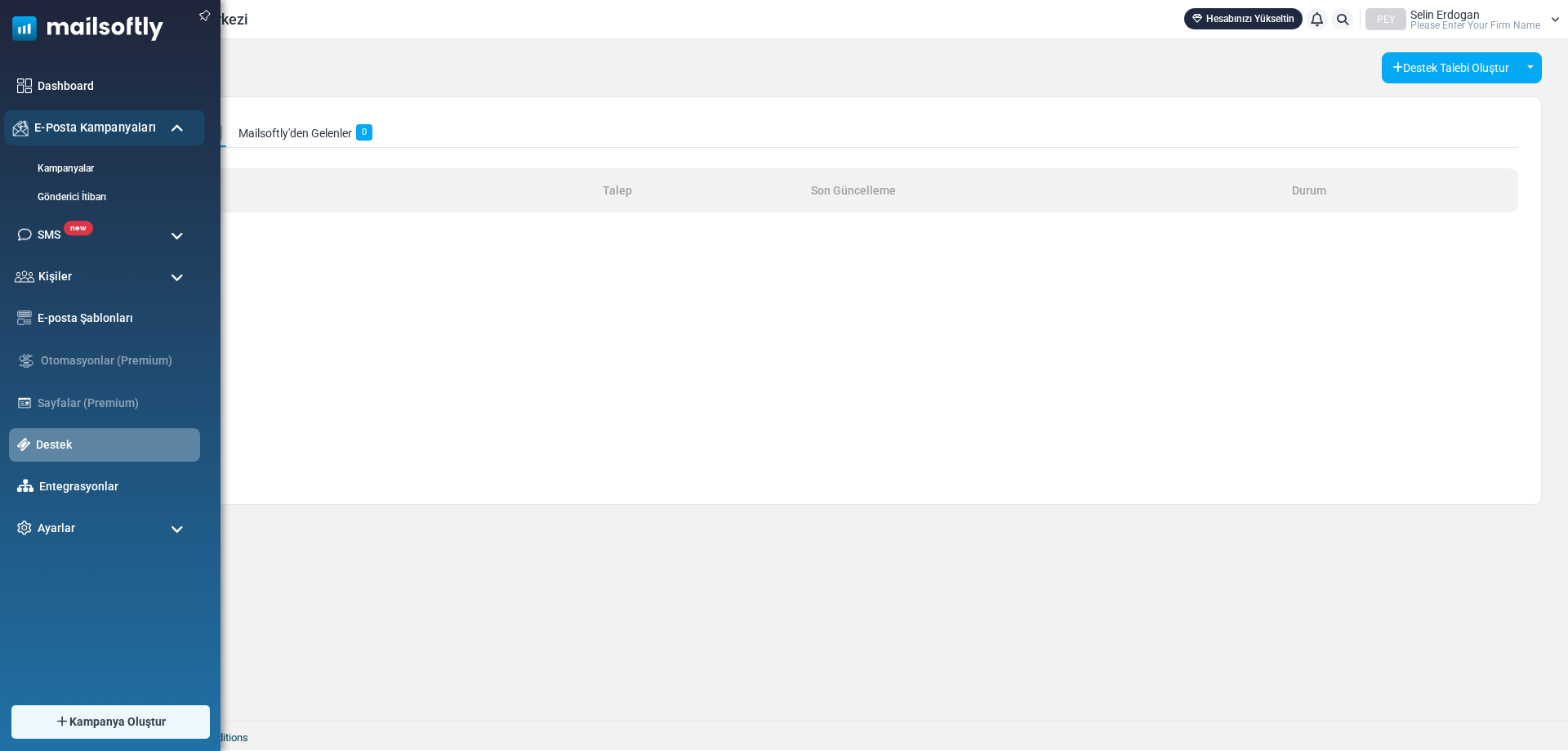
click at [163, 130] on div "E-Posta Kampanyaları" at bounding box center [104, 127] width 200 height 35
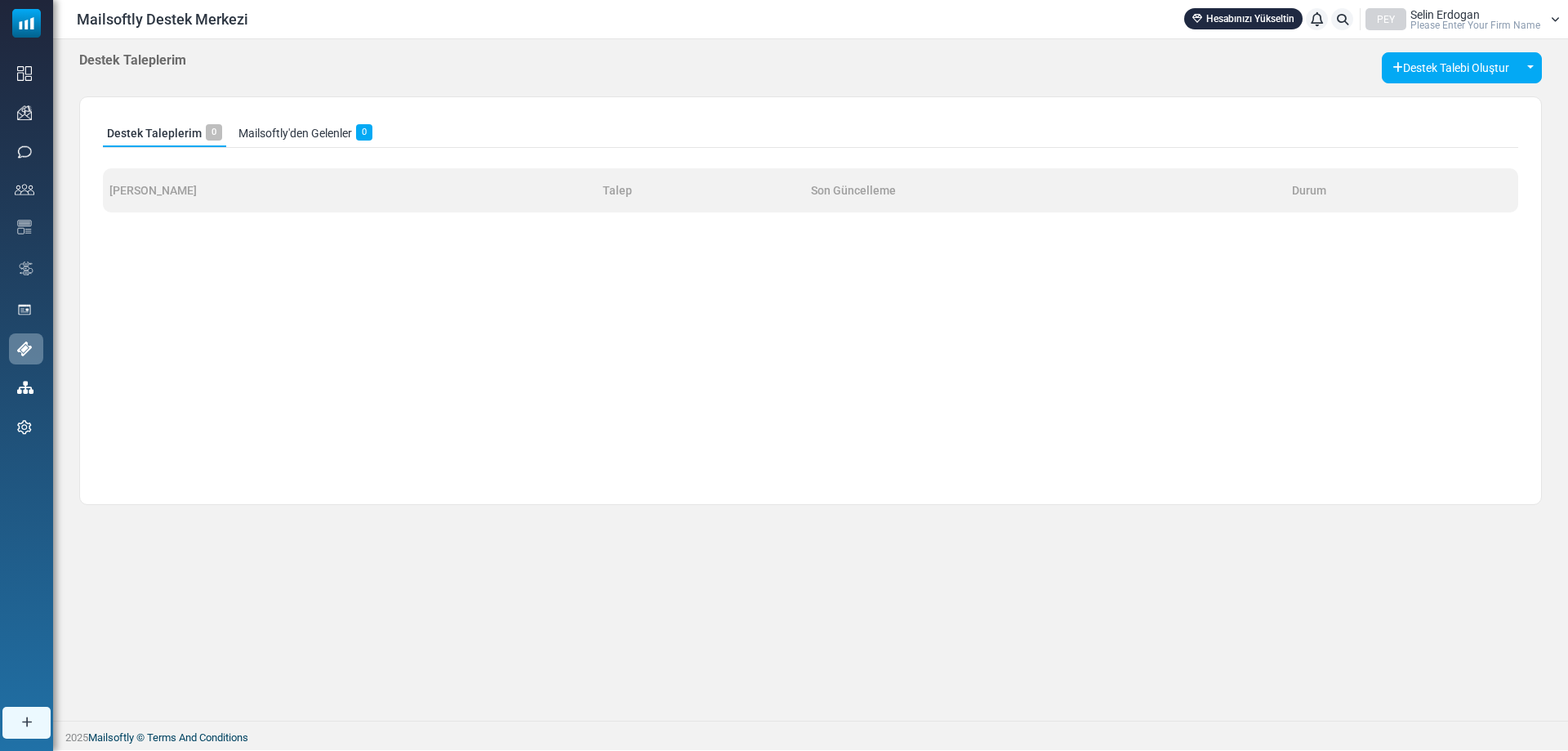
click at [1248, 22] on link "Hesabınızı Yükseltin" at bounding box center [1243, 19] width 119 height 21
click at [1428, 64] on button "Destek Talebi Oluştur" at bounding box center [1450, 67] width 138 height 31
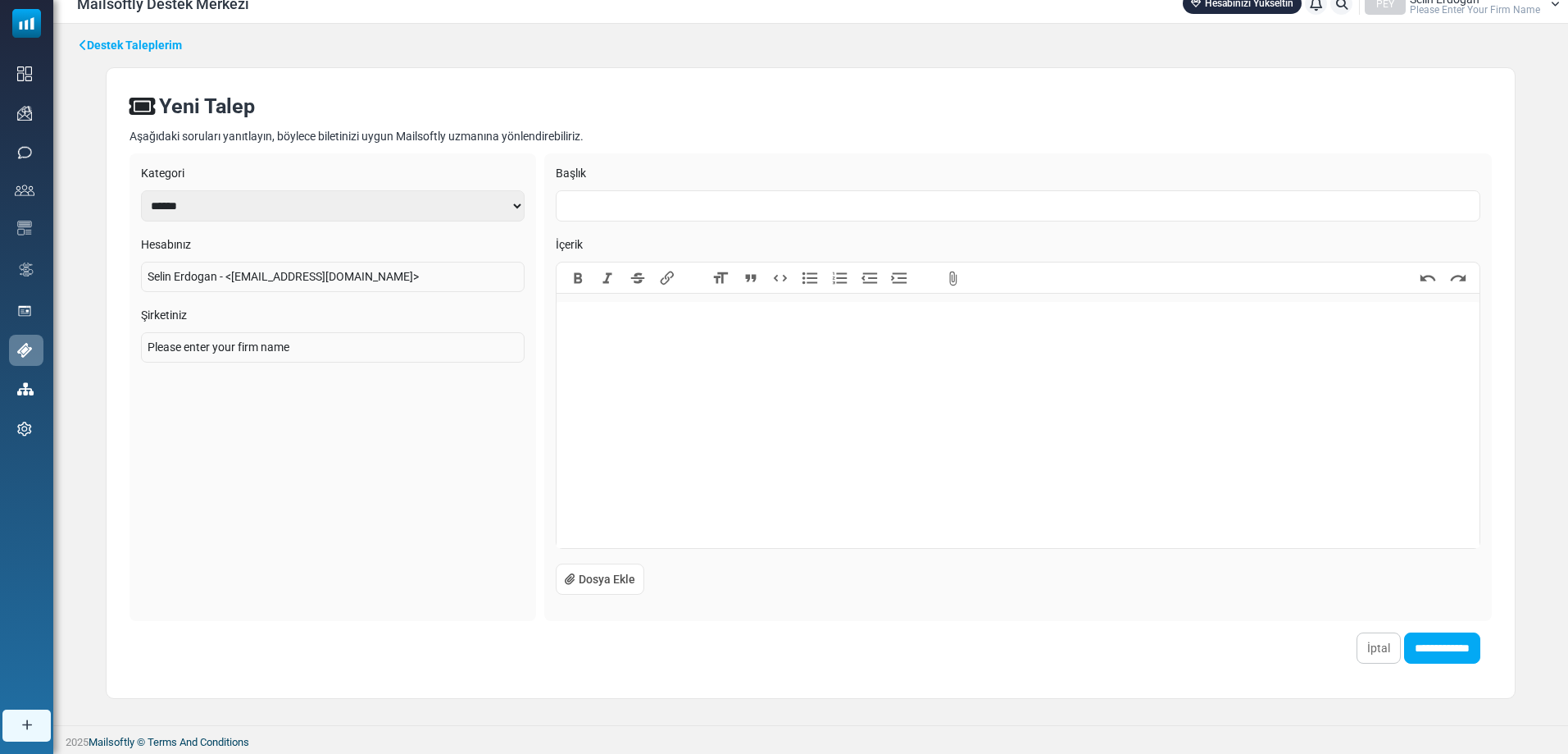
scroll to position [16, 0]
click at [1005, 265] on div "Bold Italic Strikethrough Link Heading Quote Code Bullets Numbers Decrease Leve…" at bounding box center [1018, 277] width 923 height 31
click at [683, 200] on input "text" at bounding box center [1018, 205] width 925 height 31
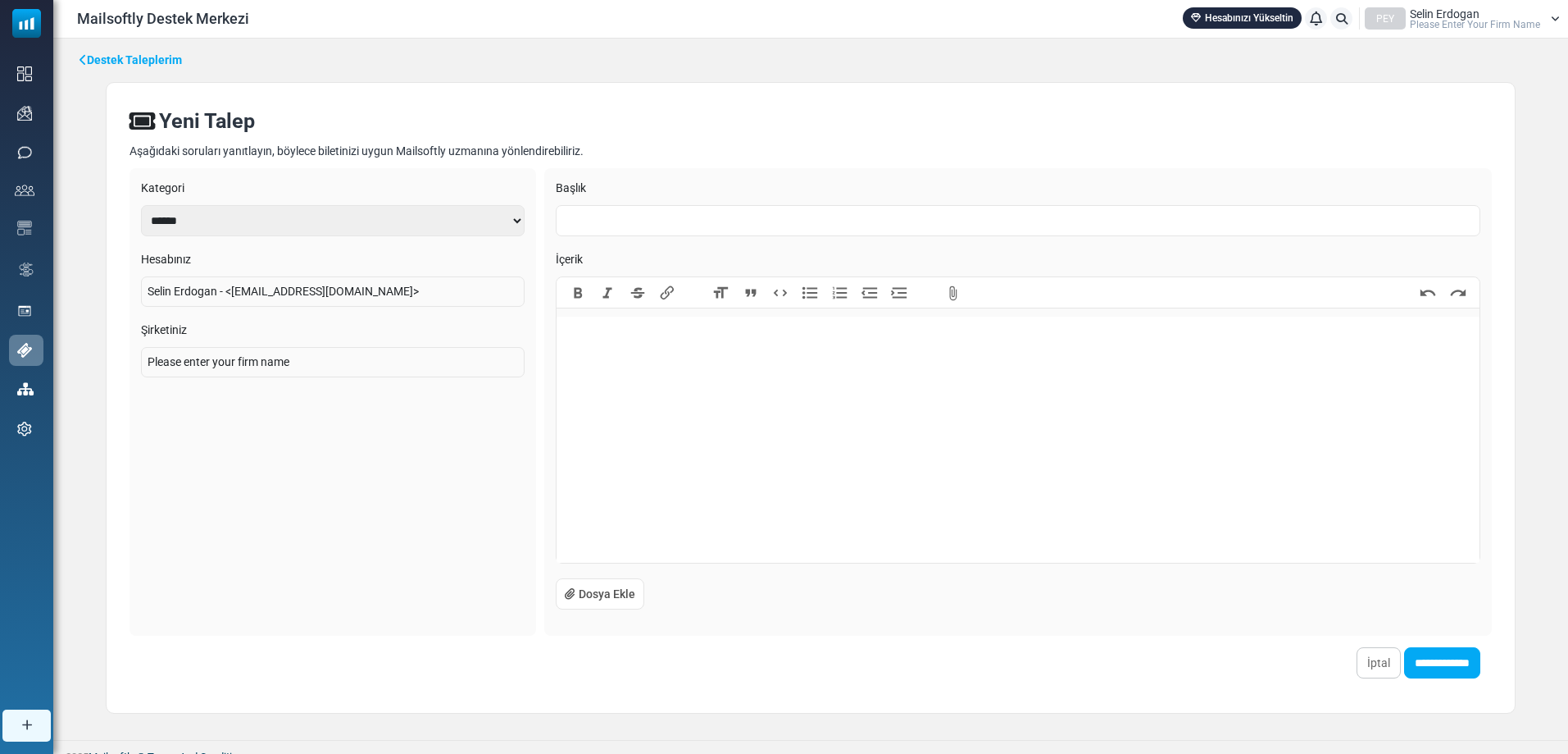
scroll to position [0, 0]
click at [868, 213] on input "text" at bounding box center [1018, 221] width 925 height 31
type input "*"
type input "****"
type trix-editor "**********"
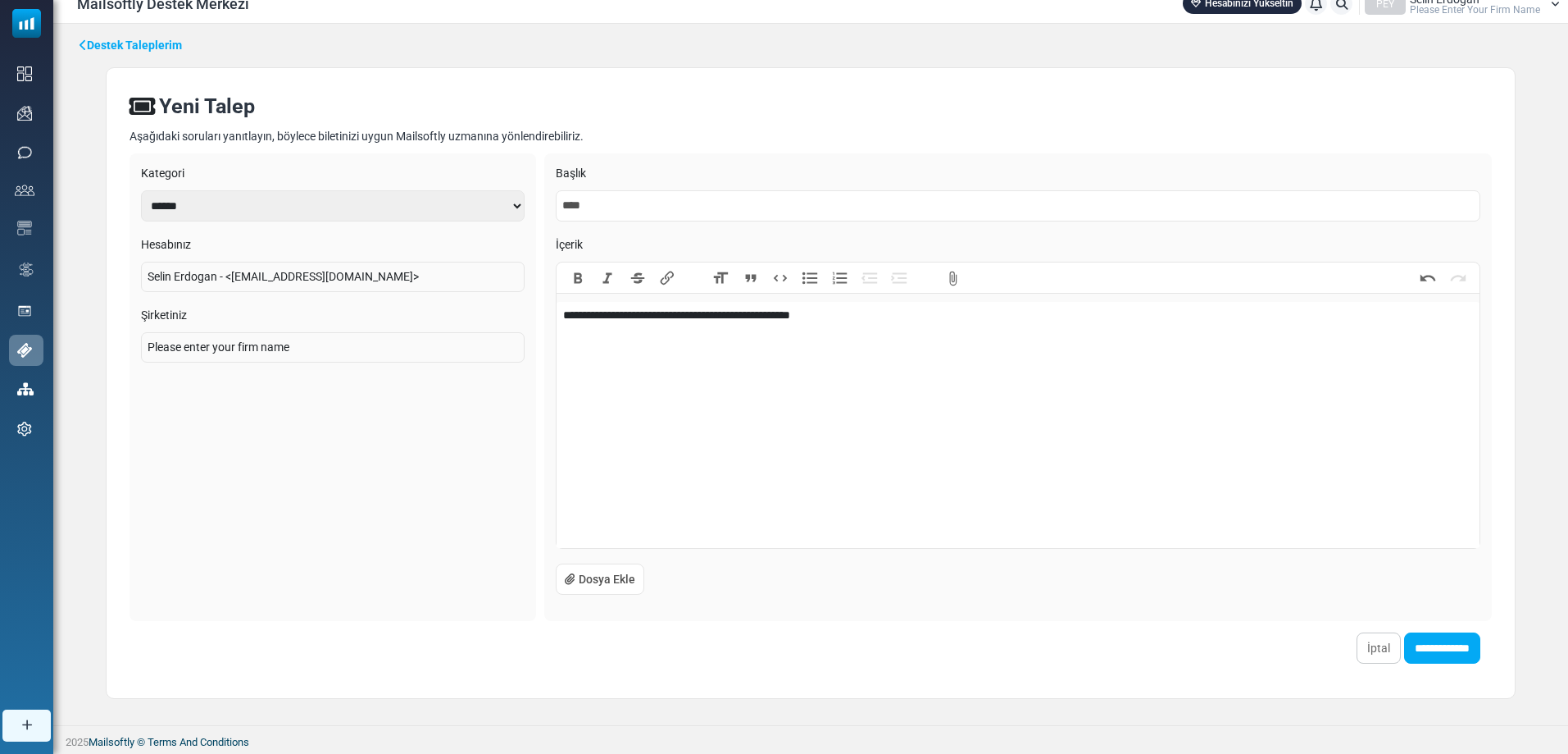
scroll to position [16, 0]
click at [1449, 641] on input "**********" at bounding box center [1441, 647] width 76 height 31
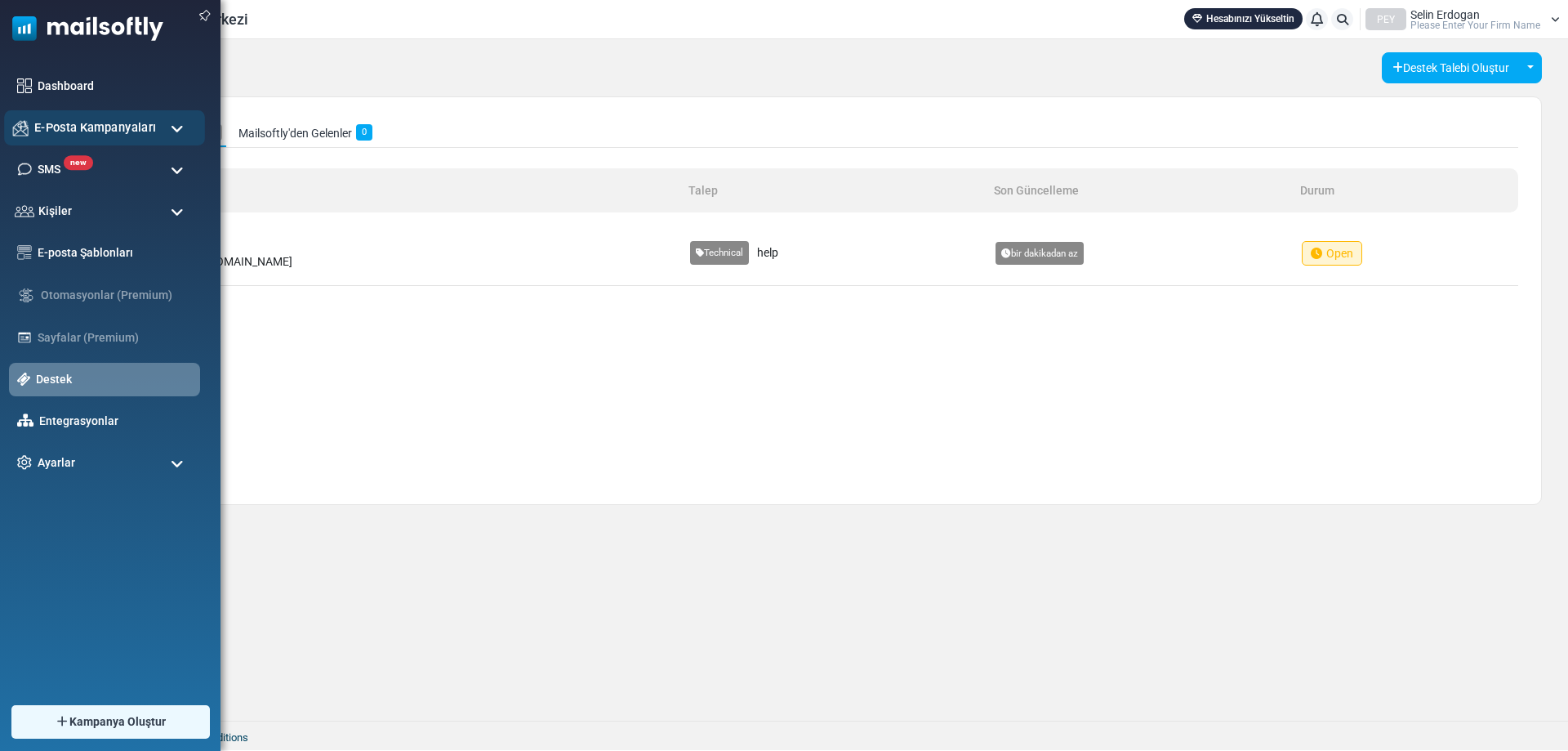
click at [91, 136] on span "E-Posta Kampanyaları" at bounding box center [95, 127] width 122 height 18
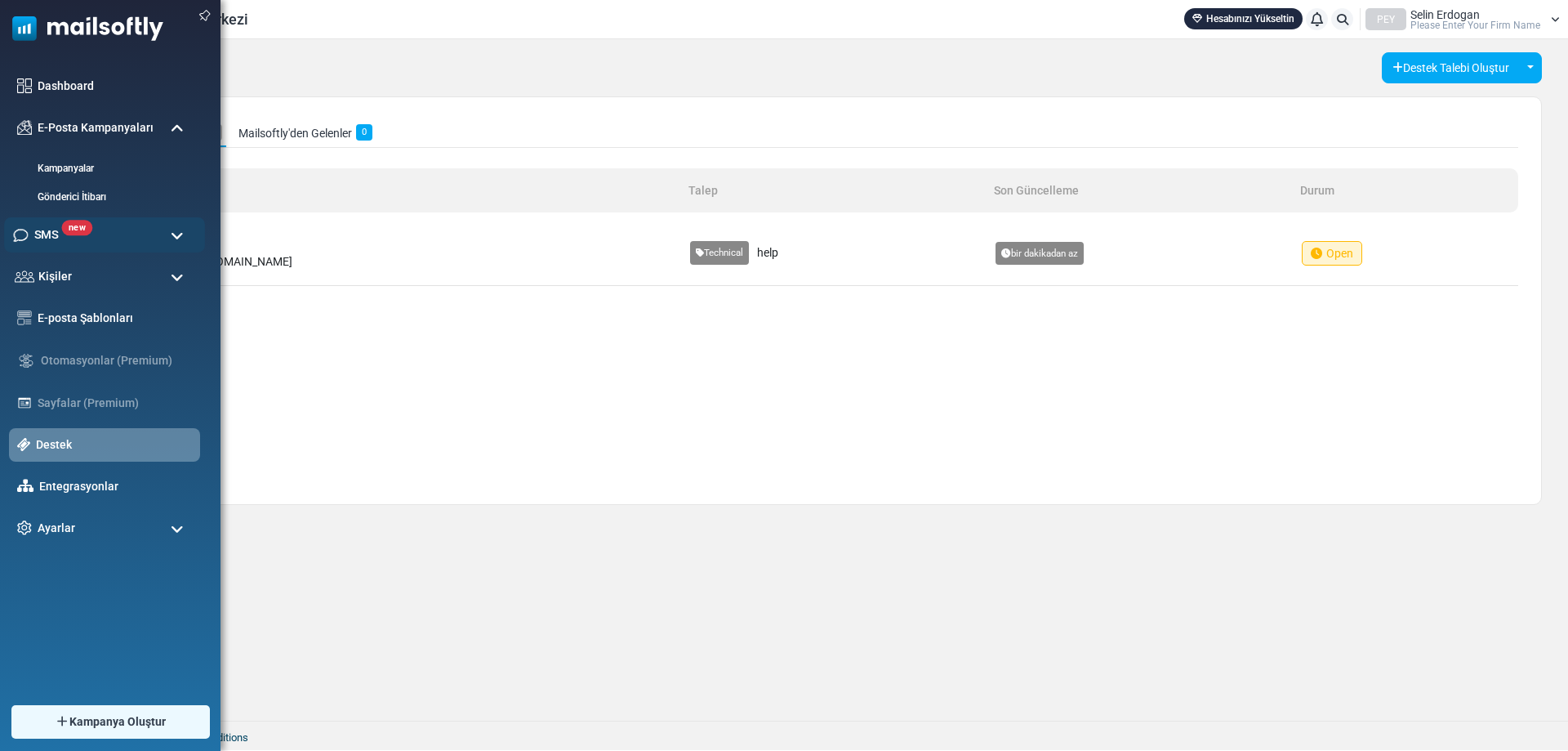
drag, startPoint x: 107, startPoint y: 231, endPoint x: 107, endPoint y: 242, distance: 11.0
click at [107, 242] on div "new SMS" at bounding box center [104, 235] width 200 height 35
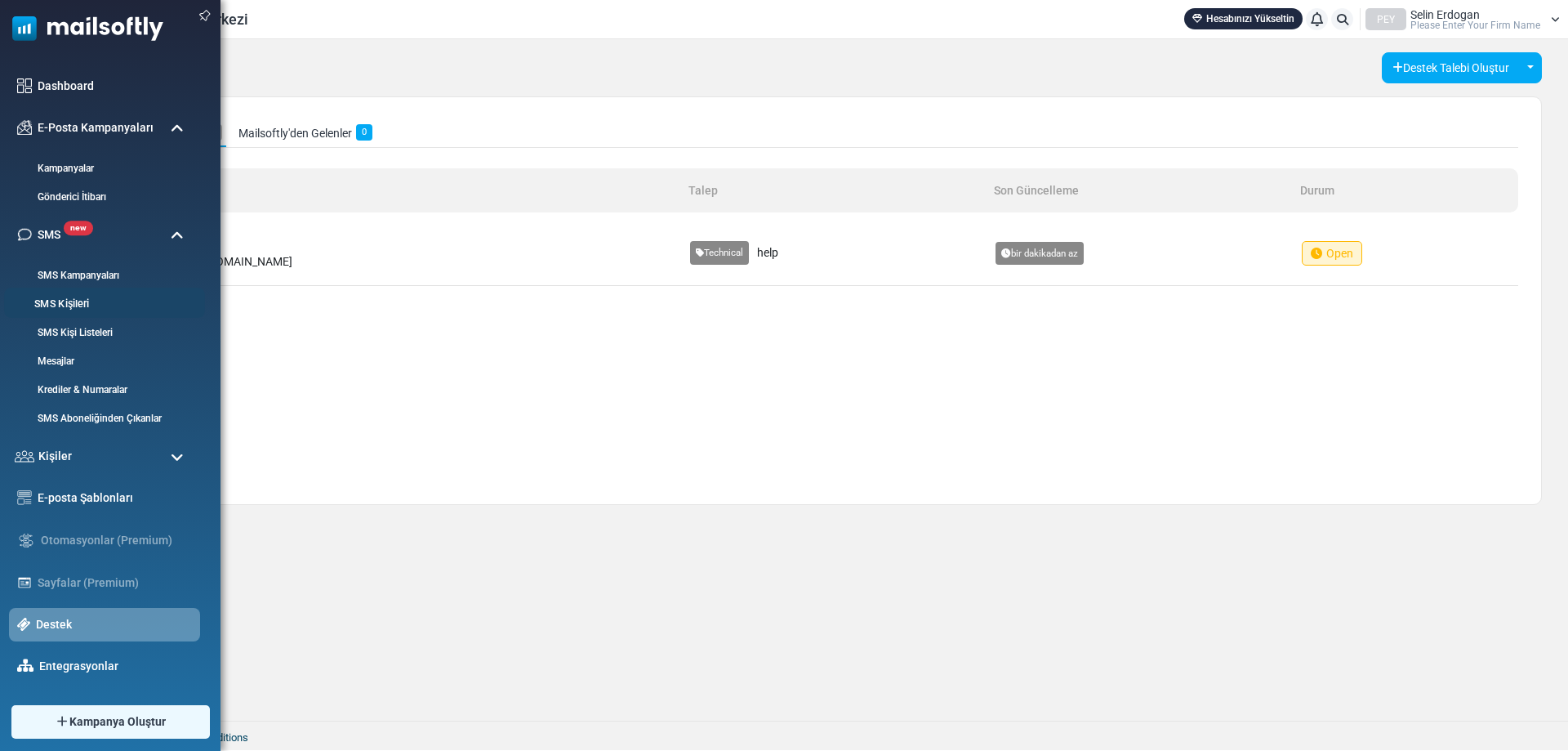
click at [75, 308] on link "SMS Kişileri" at bounding box center [102, 304] width 196 height 15
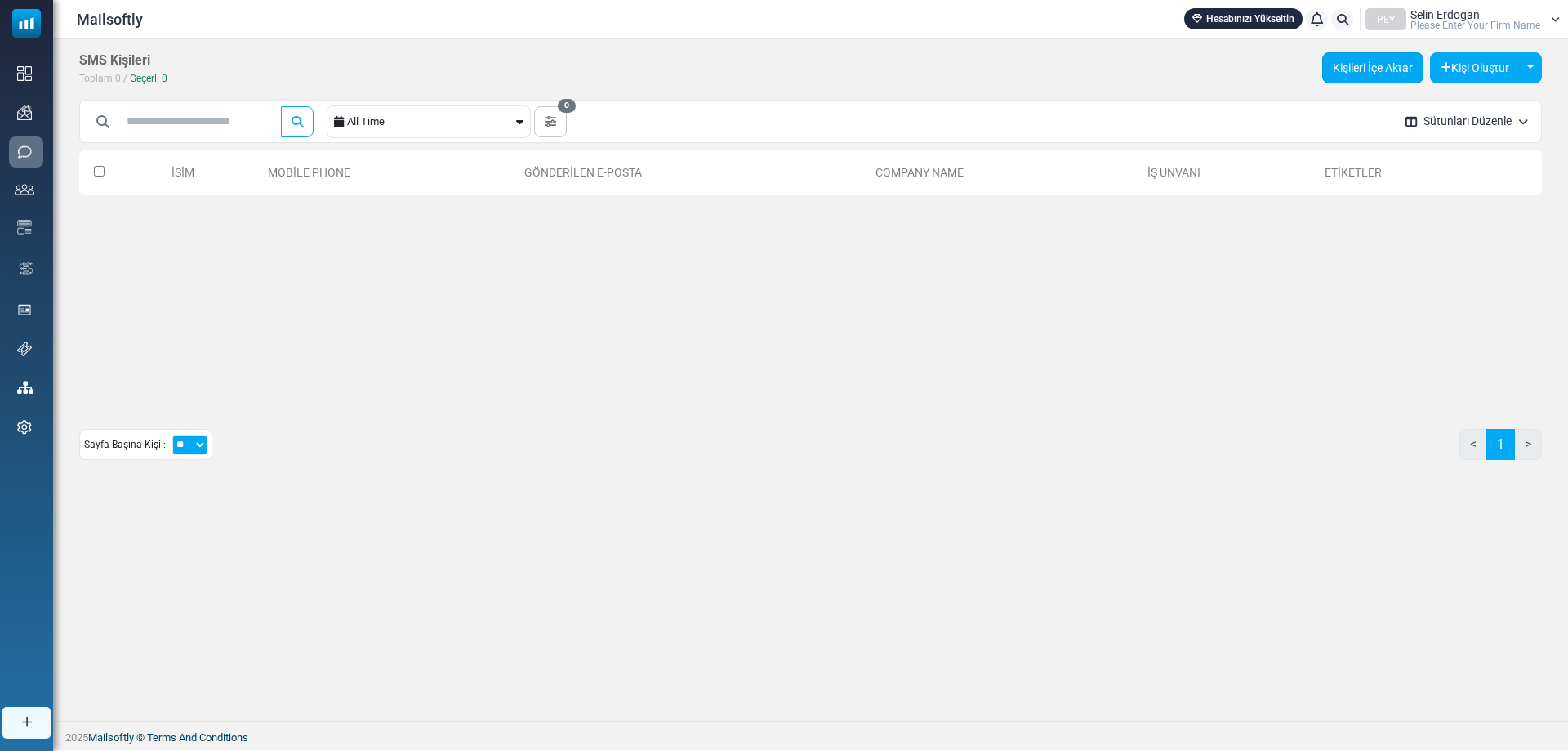
click at [1401, 81] on link "Kişileri İçe Aktar" at bounding box center [1372, 67] width 102 height 31
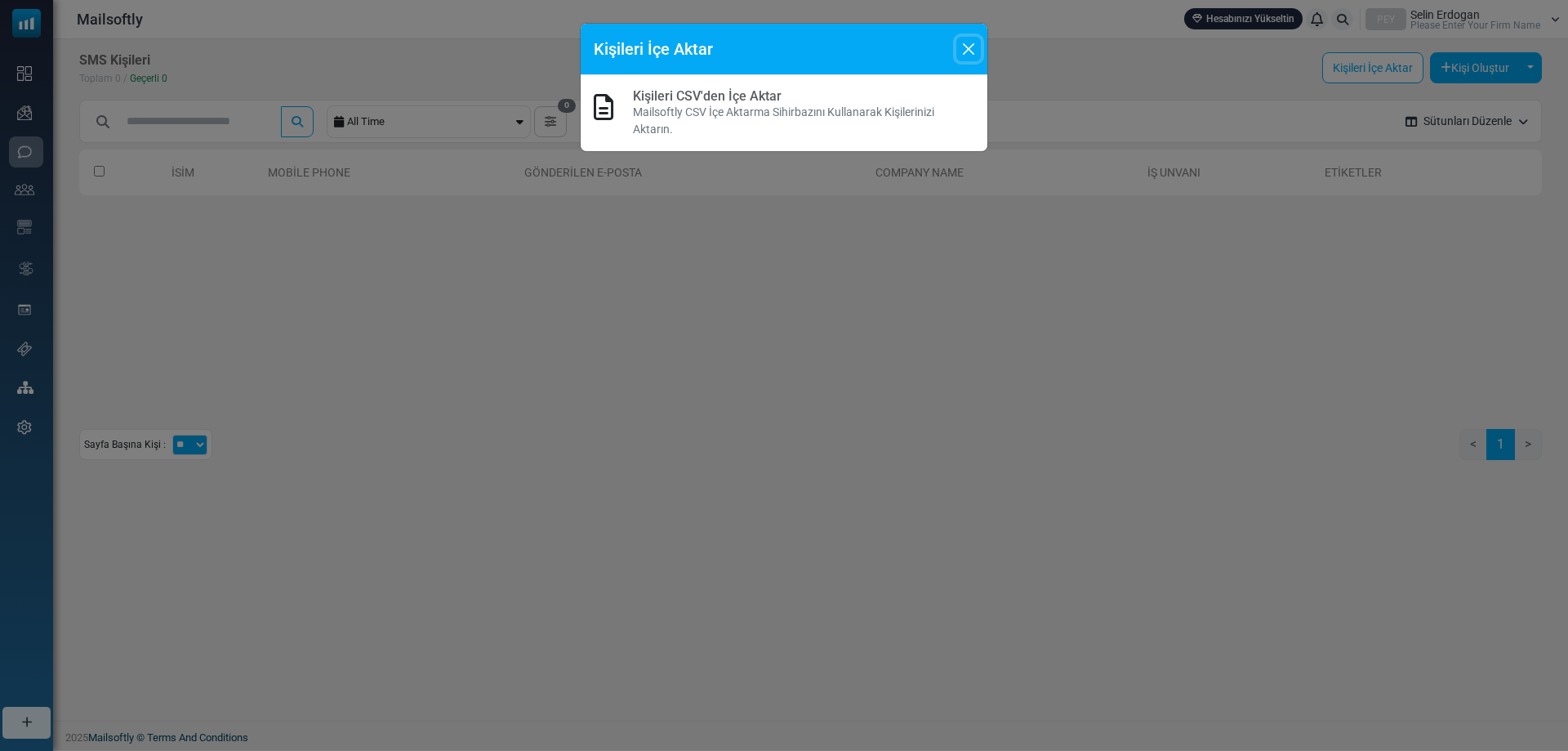
click at [972, 49] on button "Close" at bounding box center [968, 49] width 25 height 25
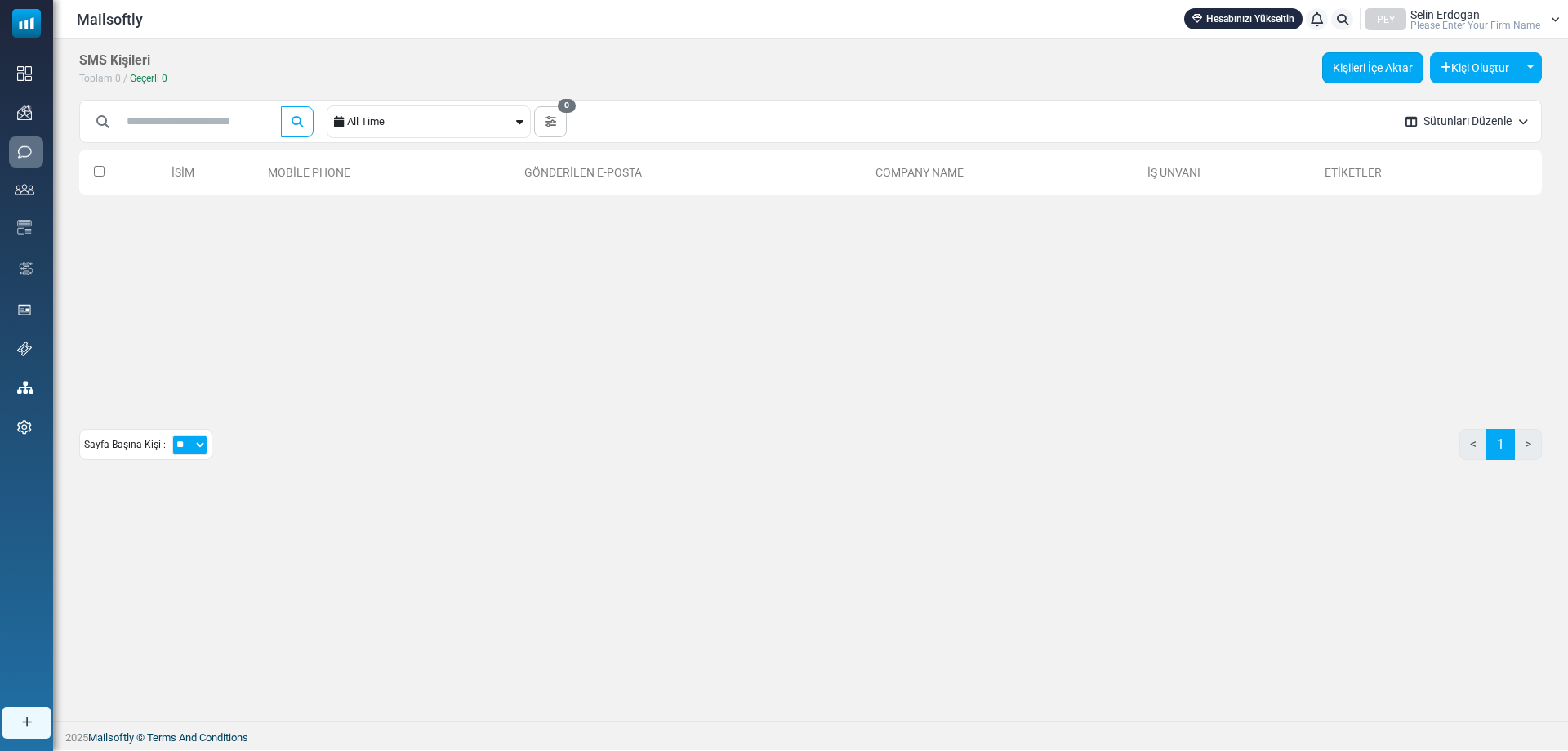
click at [1402, 73] on link "Kişileri İçe Aktar" at bounding box center [1372, 67] width 102 height 31
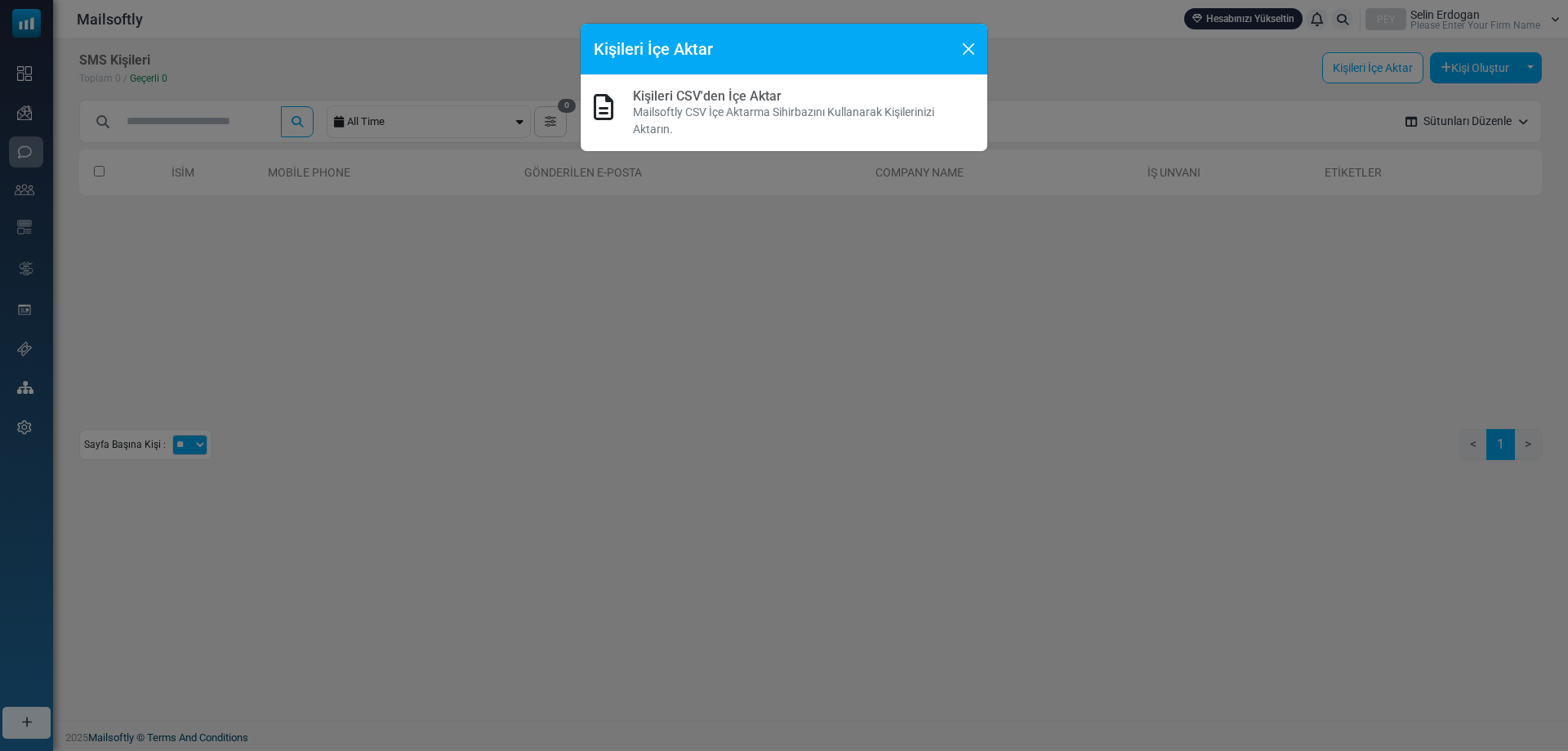
click at [907, 90] on div "Kişileri CSV'den İçe Aktar Mailsoftly CSV İçe Aktarma Sihirbazını Kullanarak Ki…" at bounding box center [783, 113] width 407 height 76
click at [898, 96] on h6 "Kişileri CSV'den İçe Aktar" at bounding box center [804, 96] width 341 height 15
click at [629, 111] on div "Kişileri CSV'den İçe Aktar Mailsoftly CSV İçe Aktarma Sihirbazını Kullanarak Ki…" at bounding box center [784, 113] width 380 height 49
drag, startPoint x: 630, startPoint y: 110, endPoint x: 583, endPoint y: 102, distance: 47.7
click at [625, 110] on div "Kişileri CSV'den İçe Aktar Mailsoftly CSV İçe Aktarma Sihirbazını Kullanarak Ki…" at bounding box center [784, 113] width 380 height 49
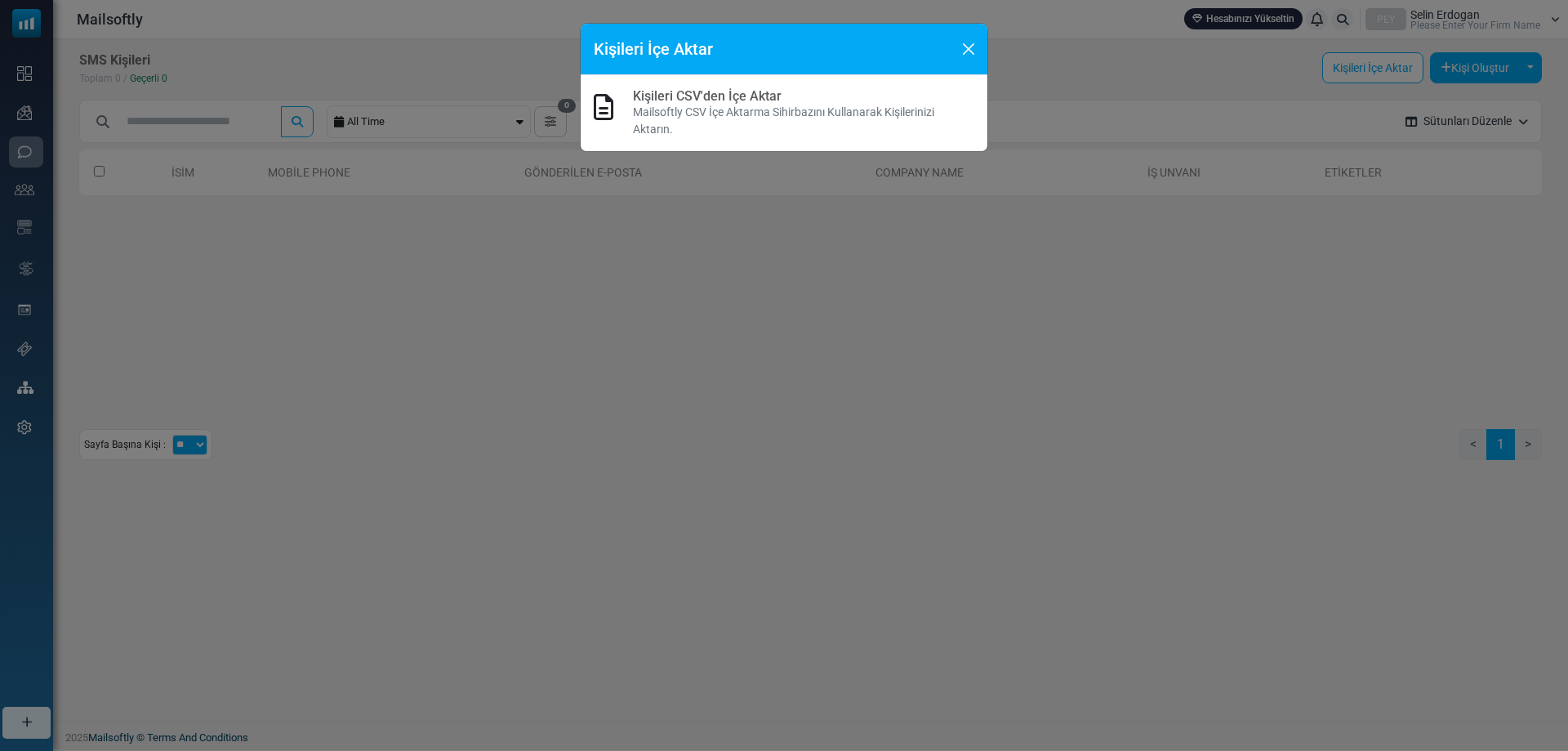
click at [582, 102] on div "Kişileri CSV'den İçe Aktar Mailsoftly CSV İçe Aktarma Sihirbazını Kullanarak Ki…" at bounding box center [783, 113] width 407 height 76
click at [963, 55] on button "Close" at bounding box center [968, 49] width 25 height 25
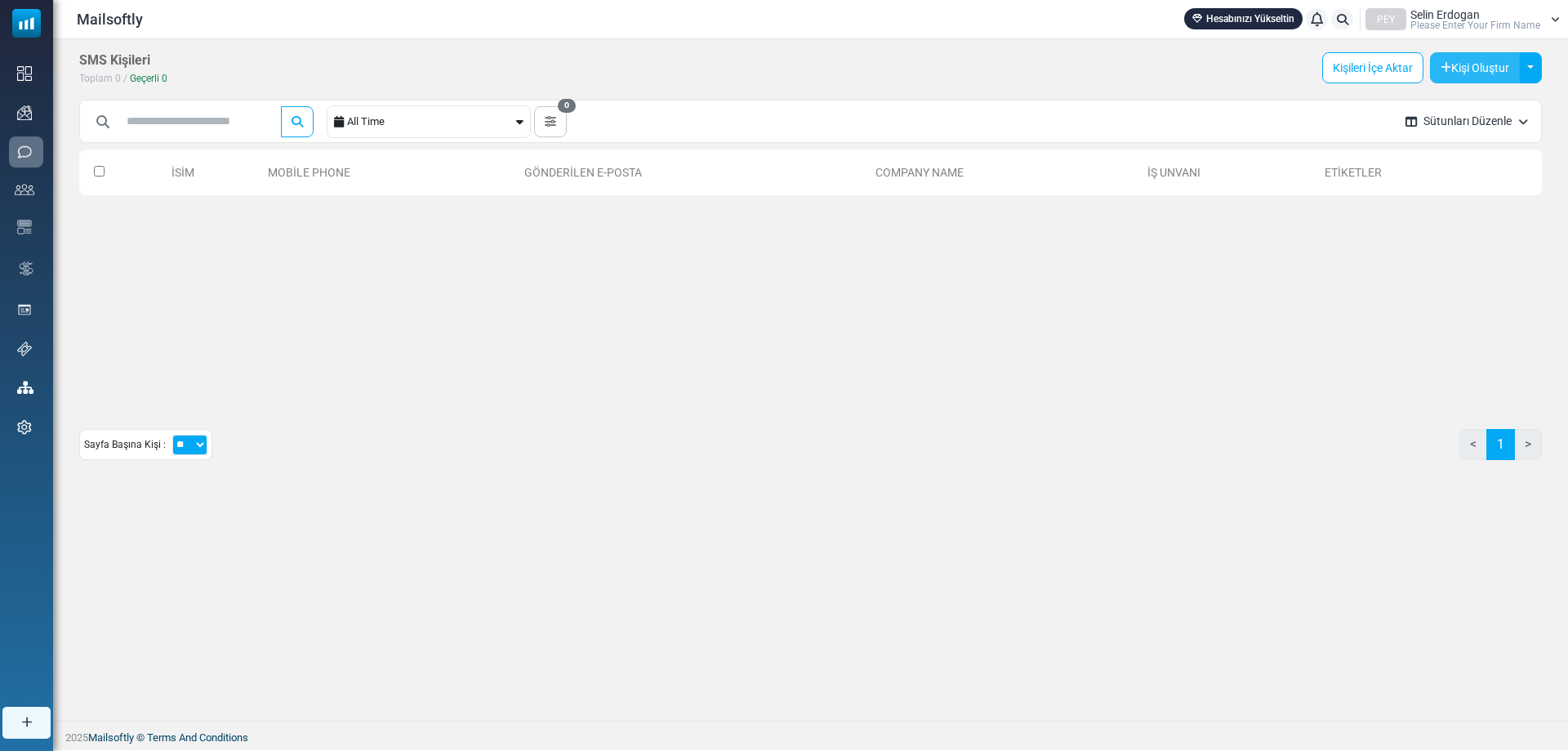
click at [1464, 79] on button "Kişi Oluştur" at bounding box center [1474, 67] width 90 height 31
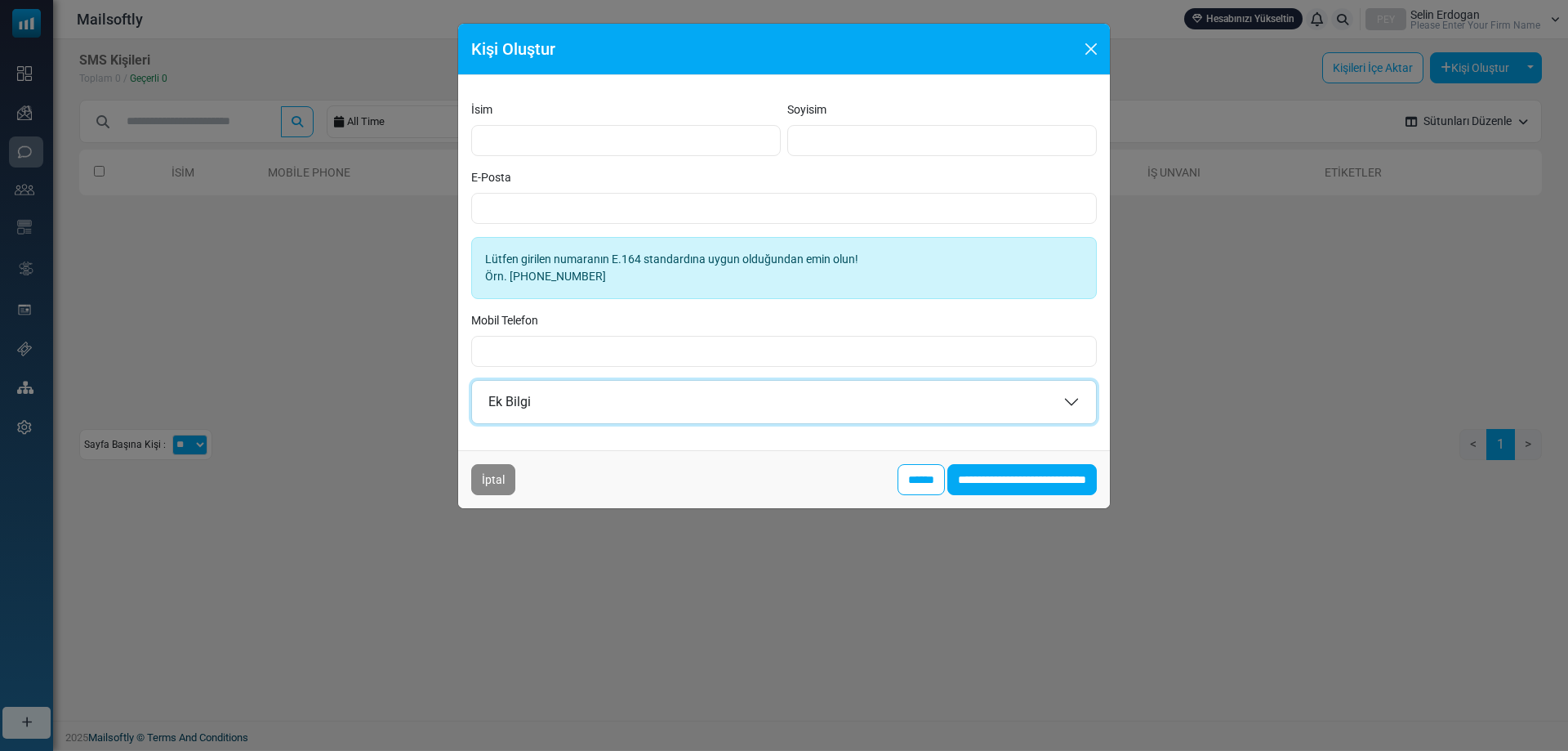
click at [771, 401] on button "Ek Bilgi" at bounding box center [783, 402] width 624 height 43
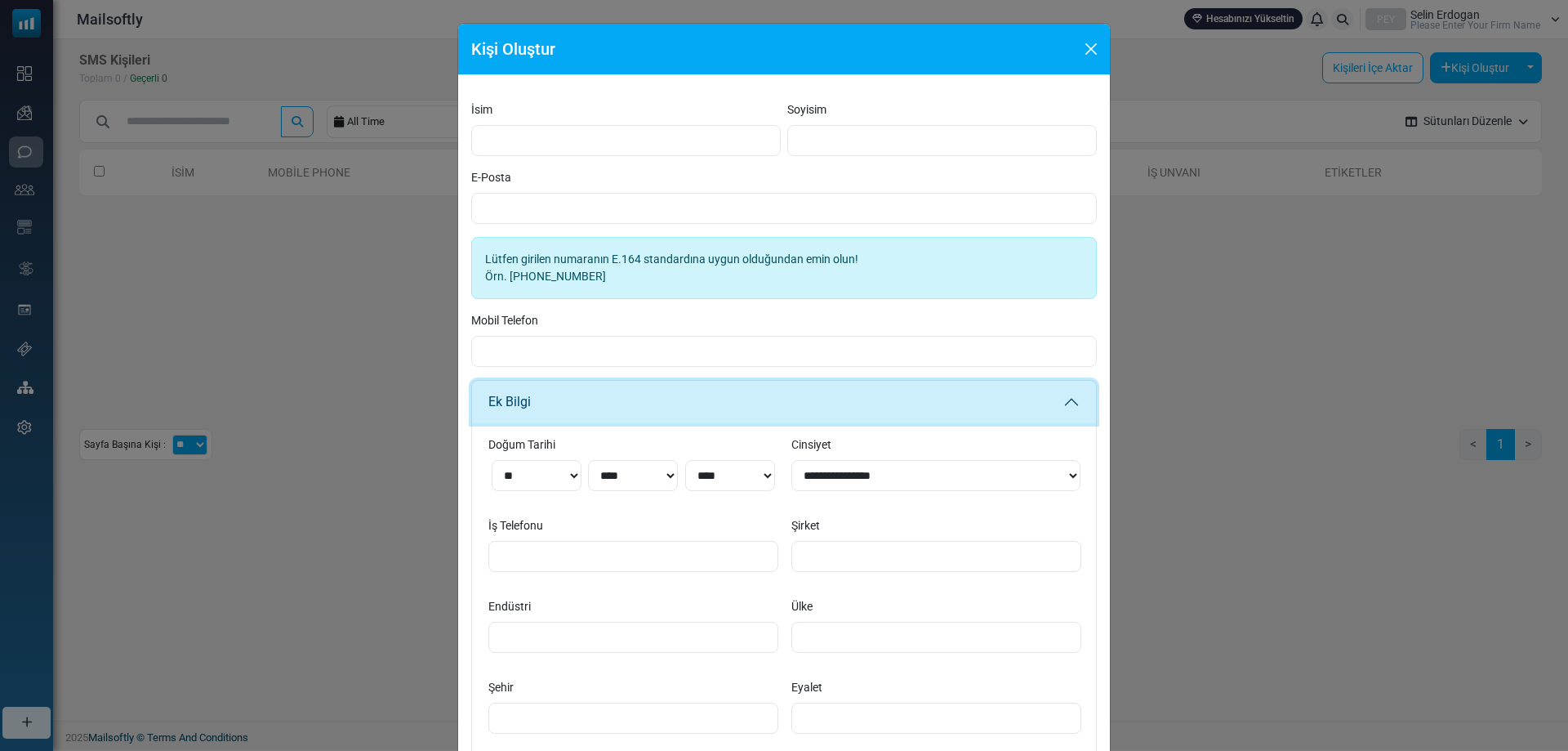
click at [771, 401] on button "Ek Bilgi" at bounding box center [783, 402] width 624 height 43
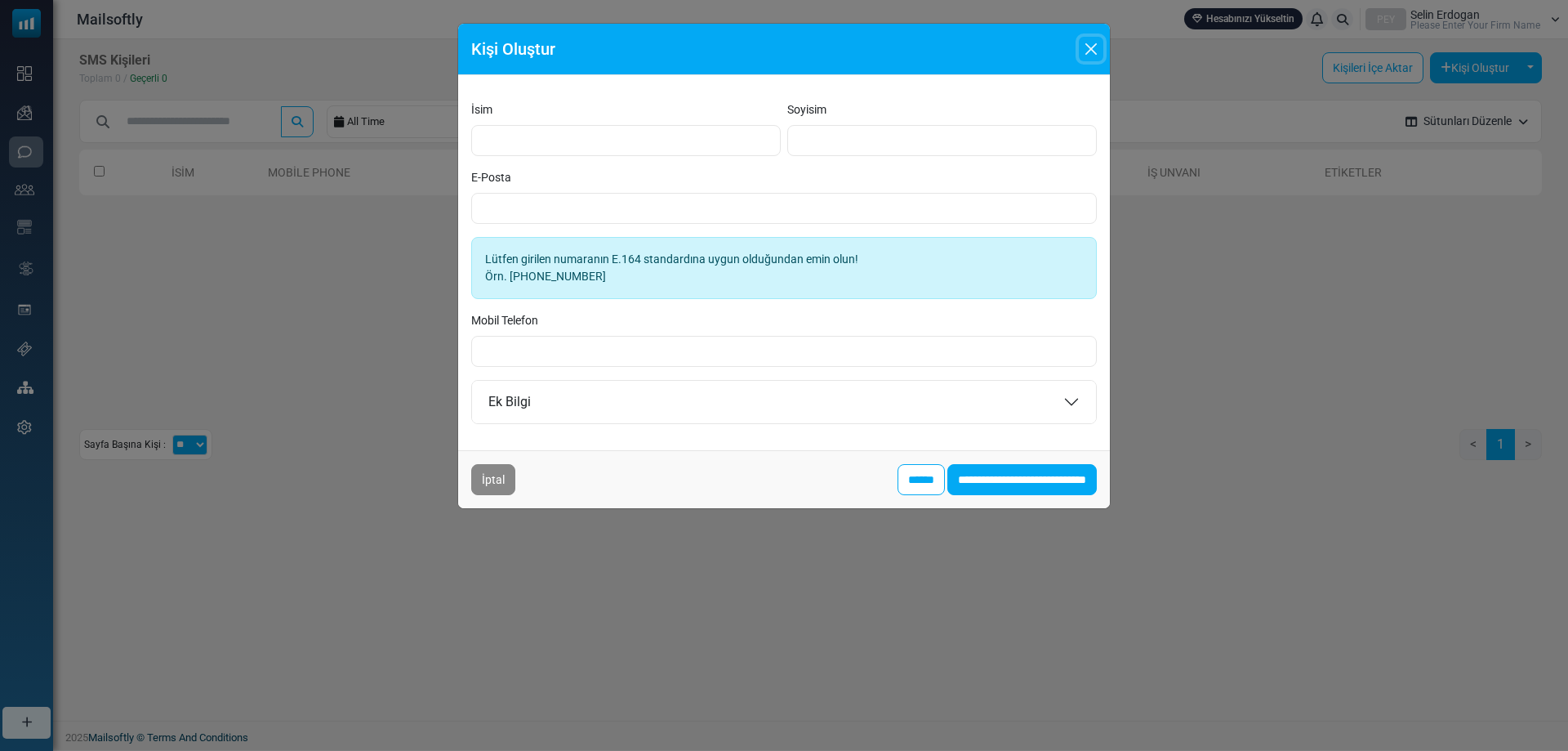
click at [1089, 46] on button "Close" at bounding box center [1090, 49] width 25 height 25
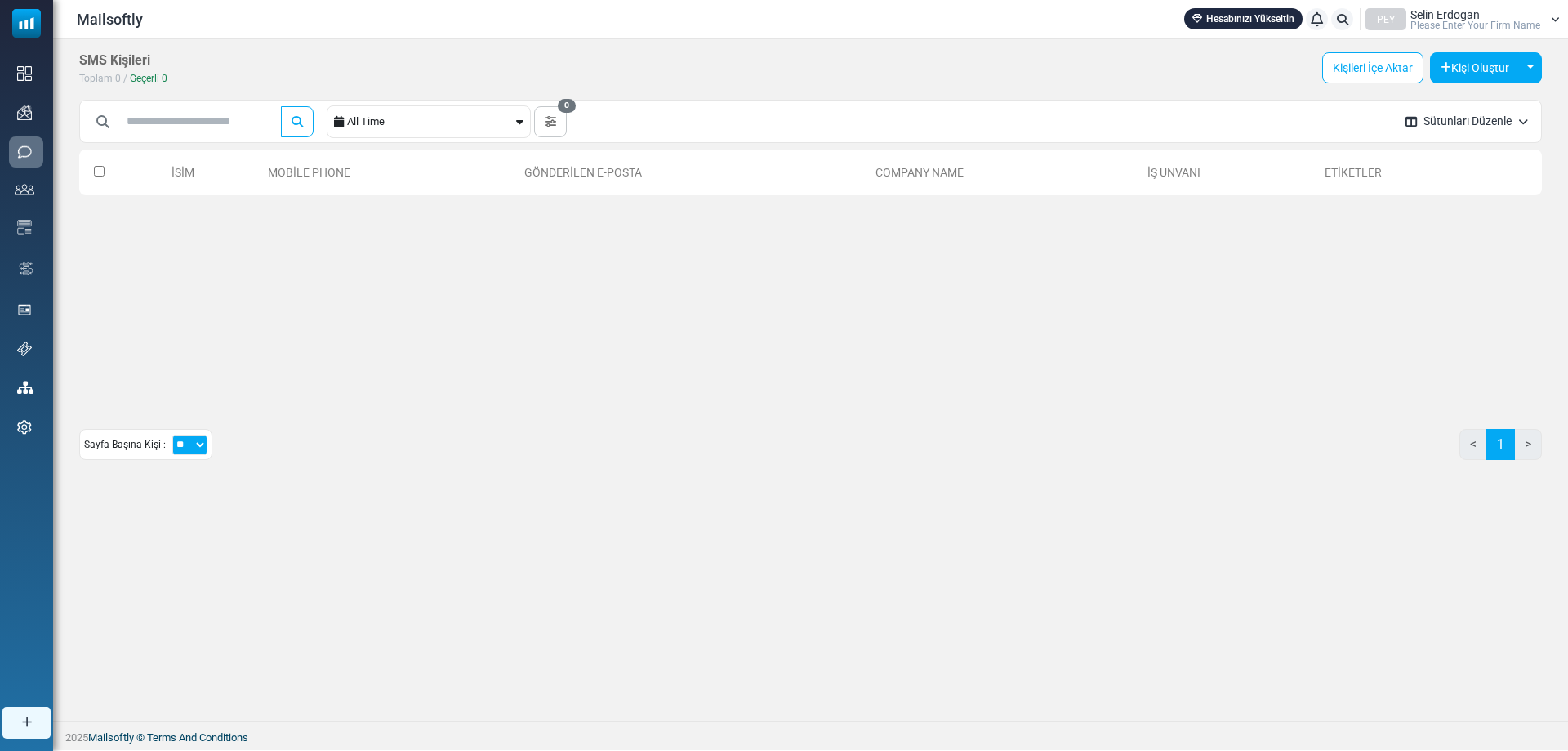
click at [1490, 121] on button "Sütunları Düzenle" at bounding box center [1466, 121] width 148 height 44
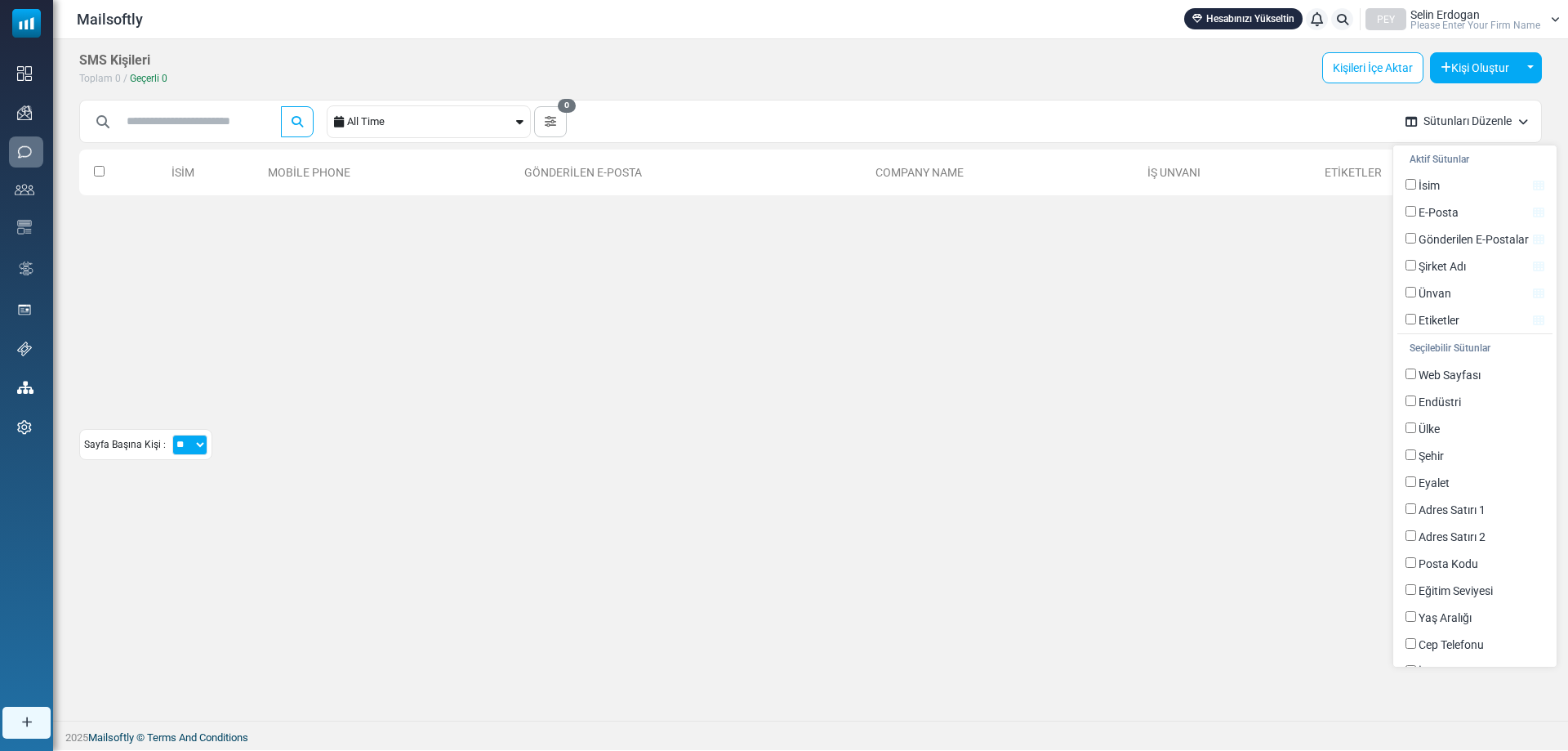
click at [1488, 121] on button "Sütunları Düzenle" at bounding box center [1466, 121] width 148 height 44
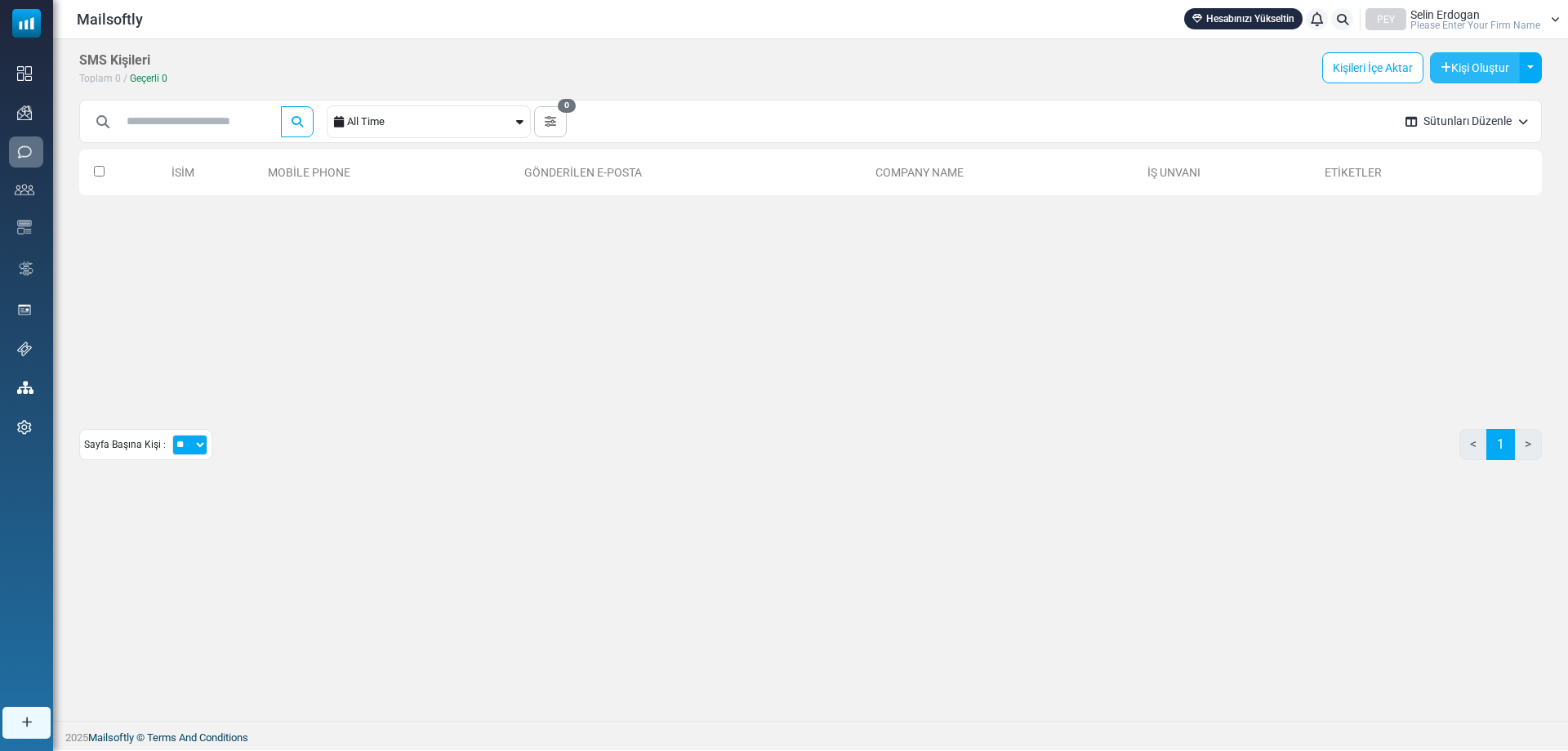
click at [1476, 73] on button "Kişi Oluştur" at bounding box center [1474, 67] width 90 height 31
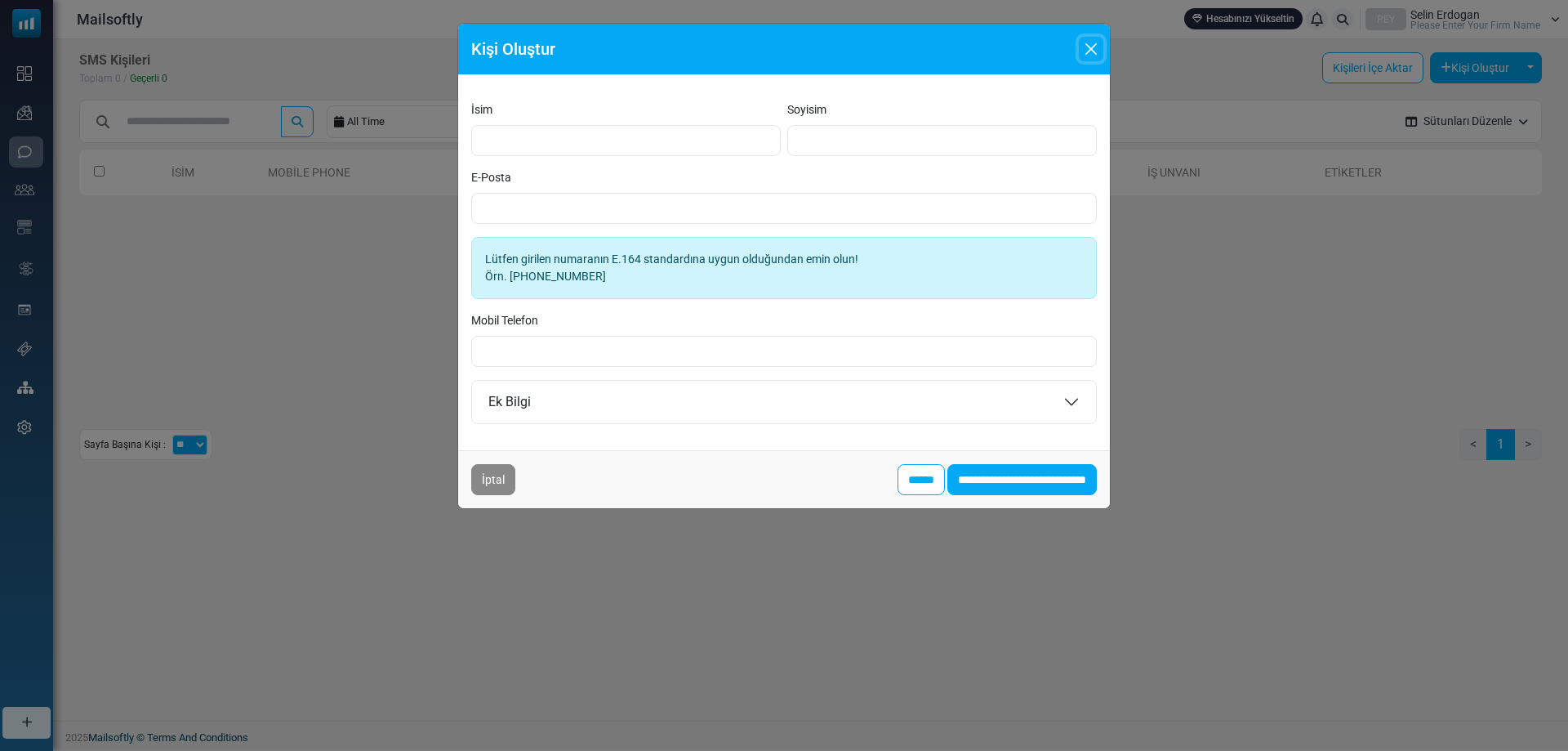
click at [1091, 40] on button "Close" at bounding box center [1090, 49] width 25 height 25
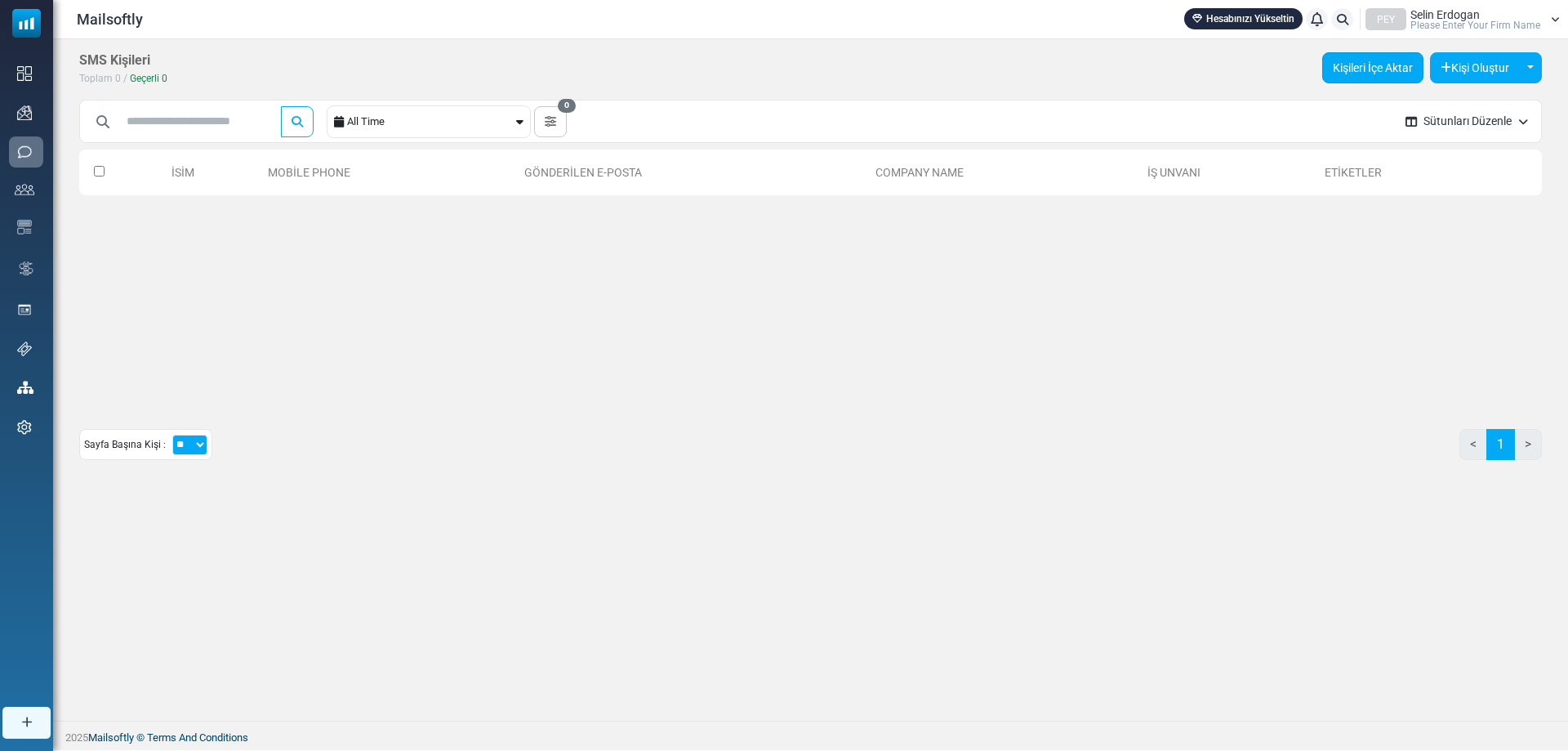
click at [1342, 63] on link "Kişileri İçe Aktar" at bounding box center [1372, 67] width 102 height 31
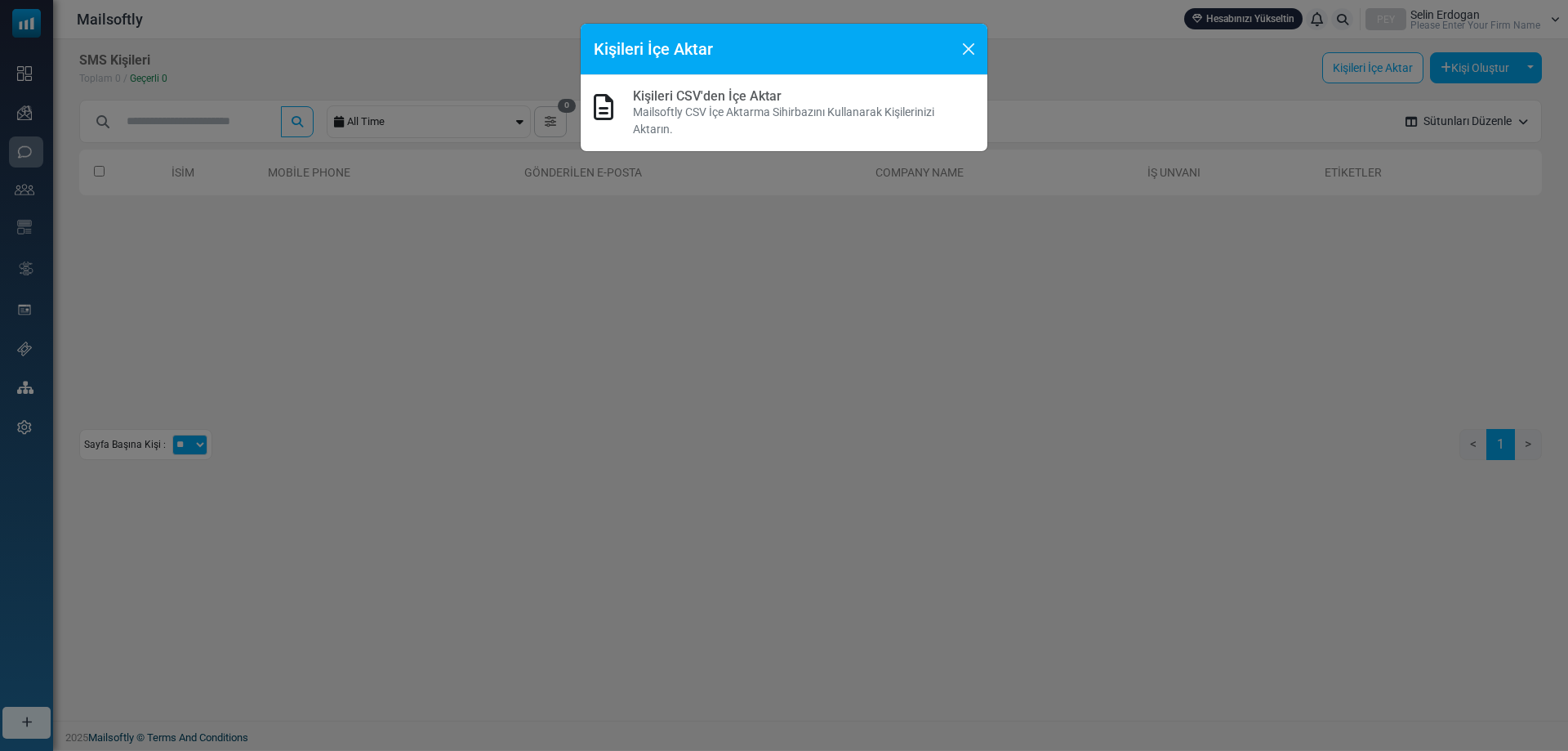
click at [712, 117] on p "Mailsoftly CSV İçe Aktarma Sihirbazını Kullanarak Kişilerinizi Aktarın." at bounding box center [804, 121] width 341 height 34
click at [964, 41] on button "Close" at bounding box center [968, 49] width 25 height 25
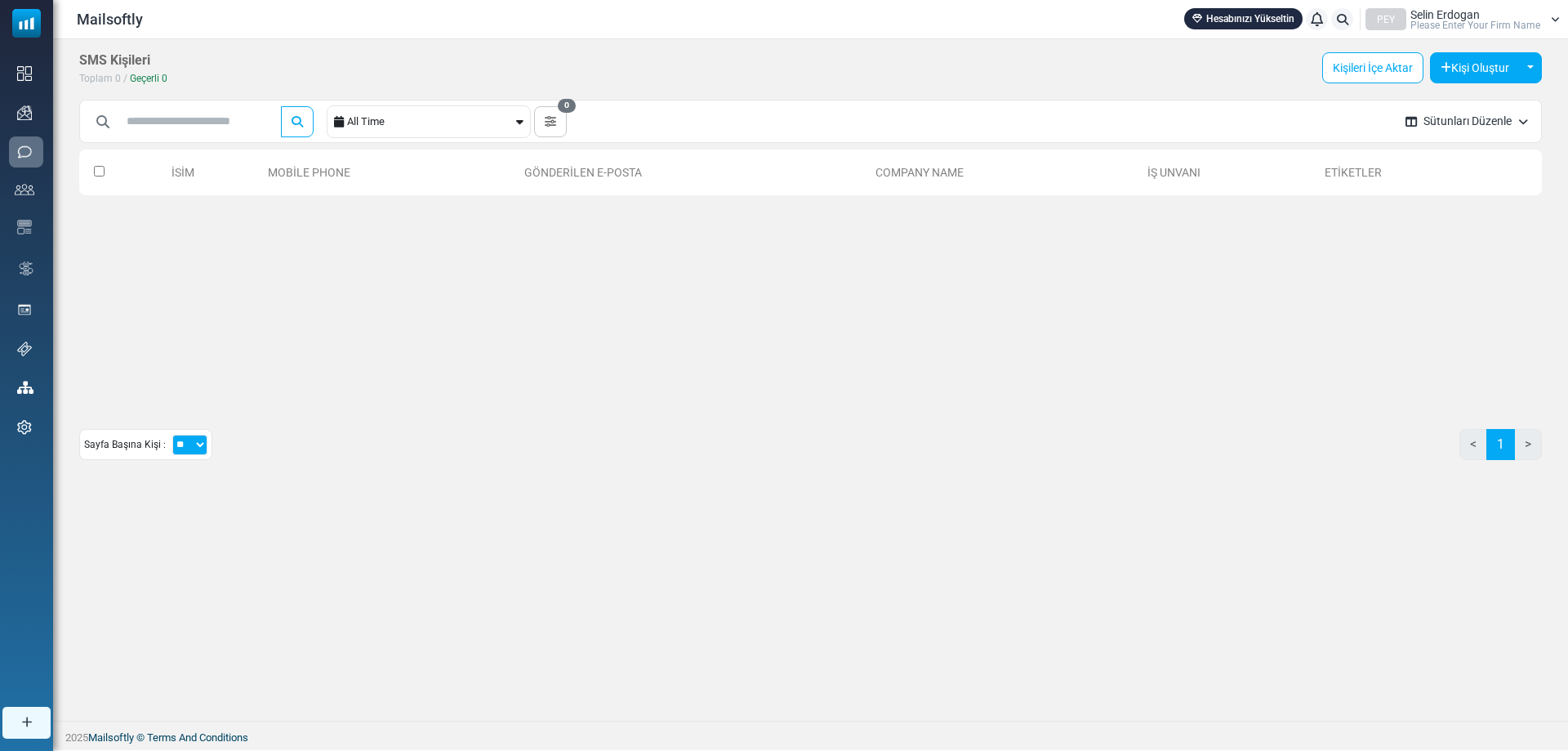
click at [1338, 16] on link at bounding box center [1342, 20] width 22 height 22
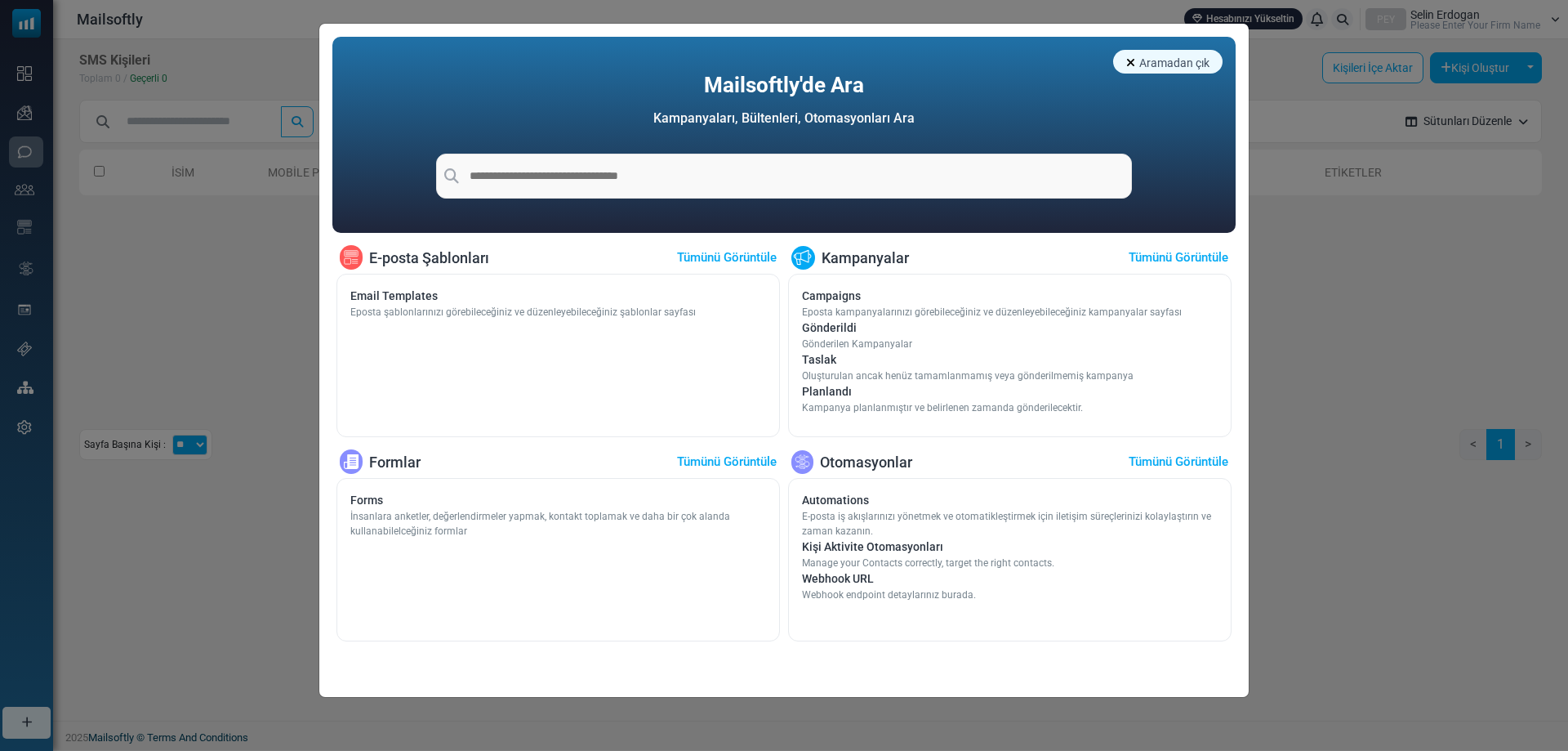
click at [913, 567] on link "Manage your Contacts correctly, target the right contacts." at bounding box center [928, 562] width 253 height 15
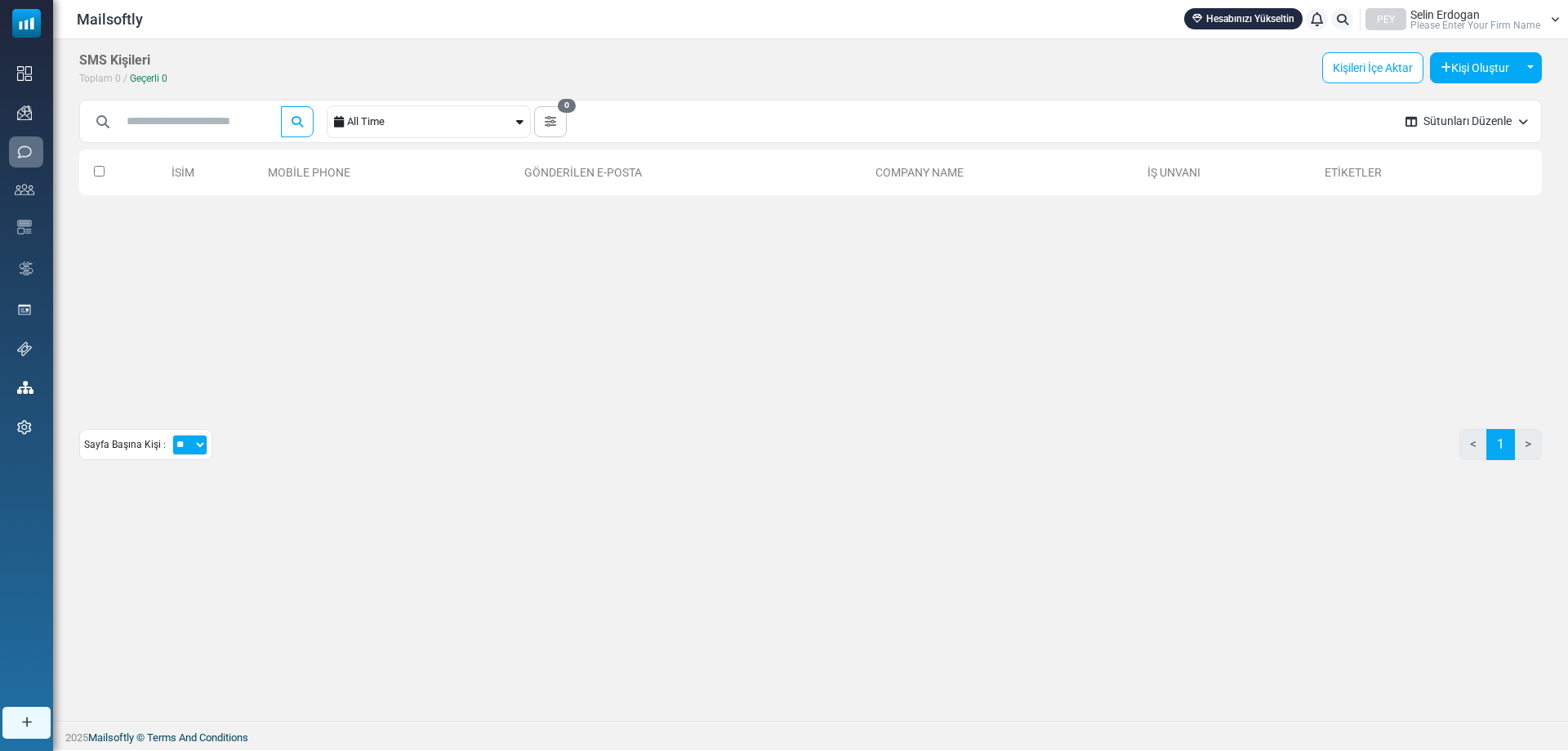
click at [1246, 15] on link "Hesabınızı Yükseltin" at bounding box center [1243, 19] width 119 height 21
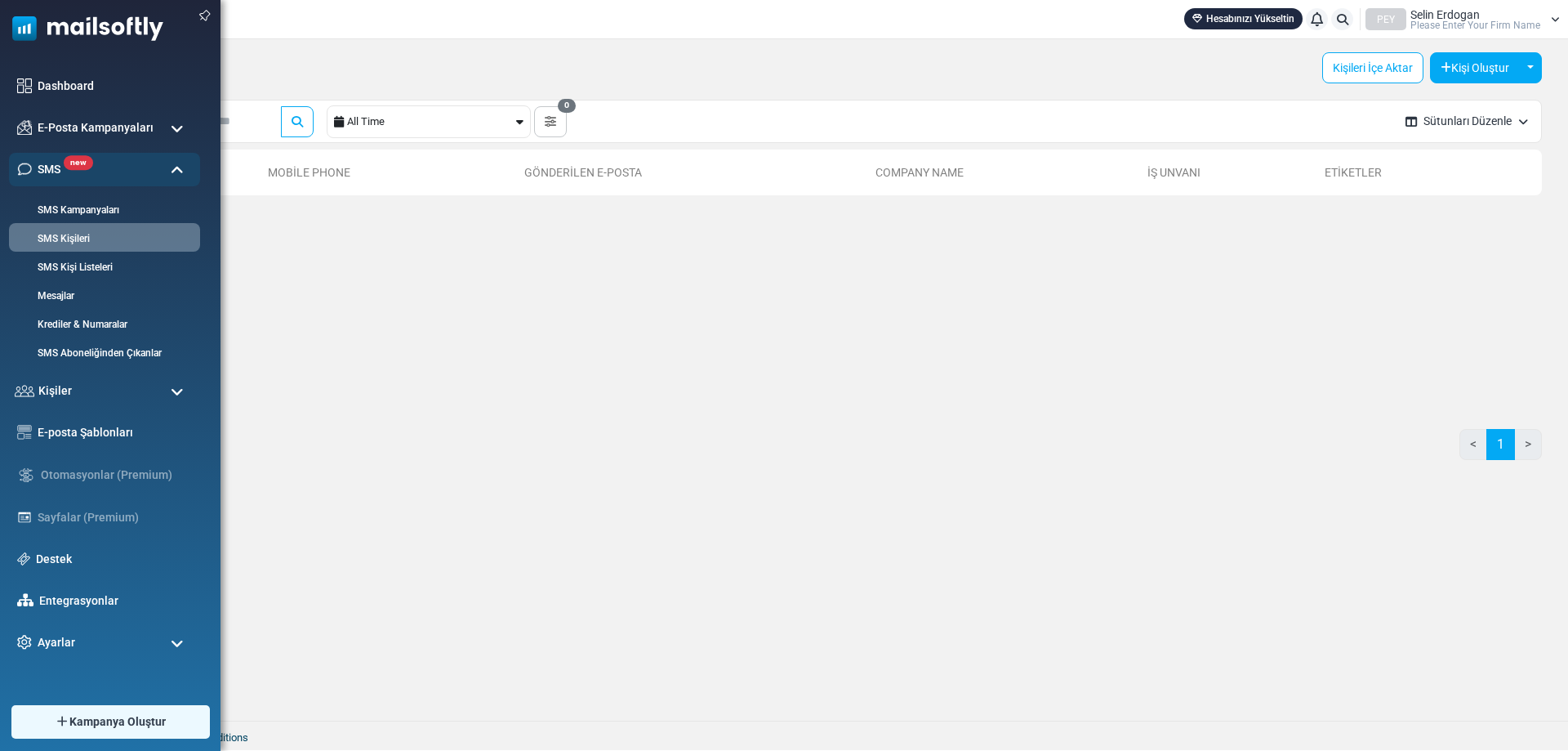
click at [118, 622] on ul "Dashboard E-Posta Kampanyaları [GEOGRAPHIC_DATA] Gönderici İtibarı new SMS SMS …" at bounding box center [106, 364] width 212 height 590
click at [122, 637] on div "Ayarlar" at bounding box center [104, 642] width 200 height 35
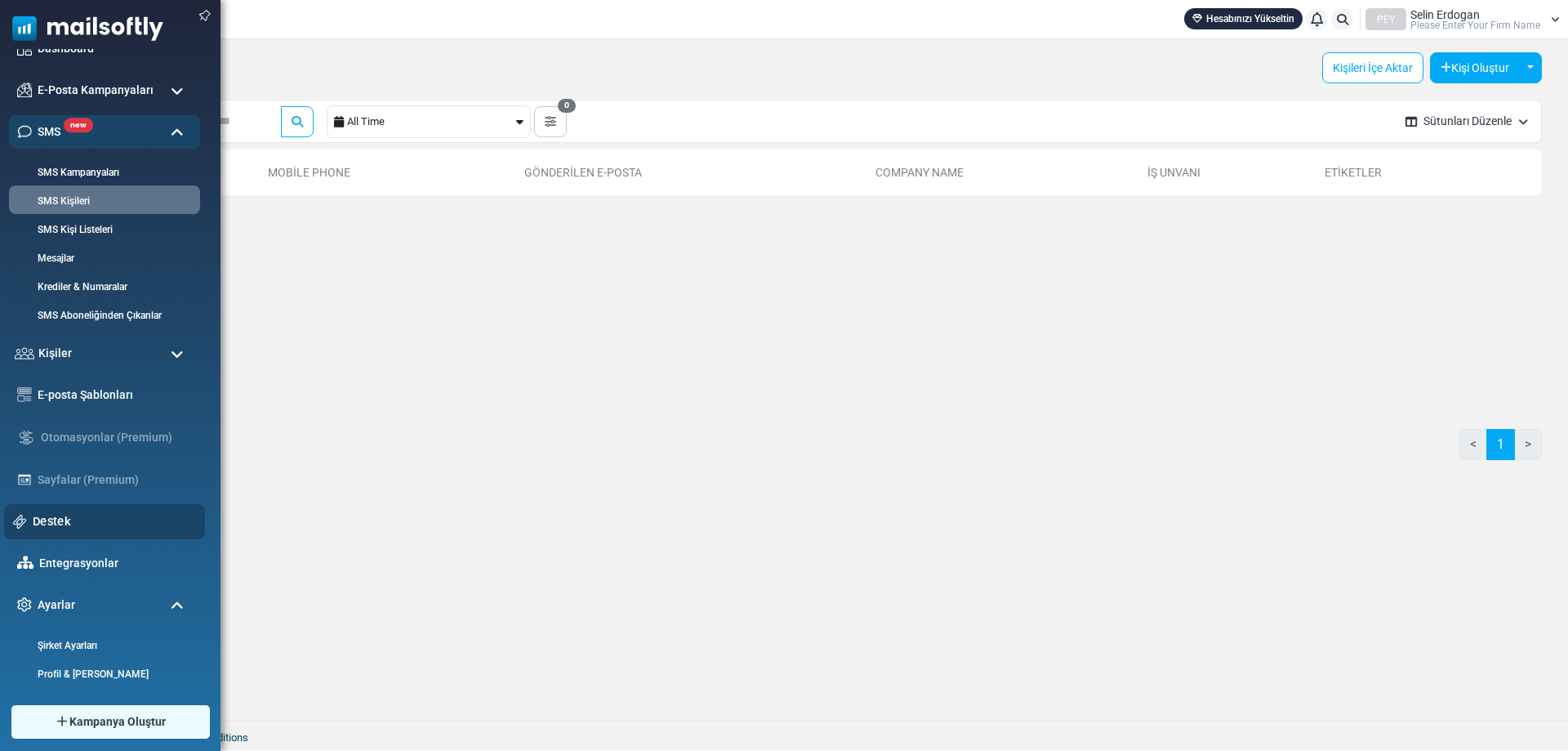
scroll to position [19, 0]
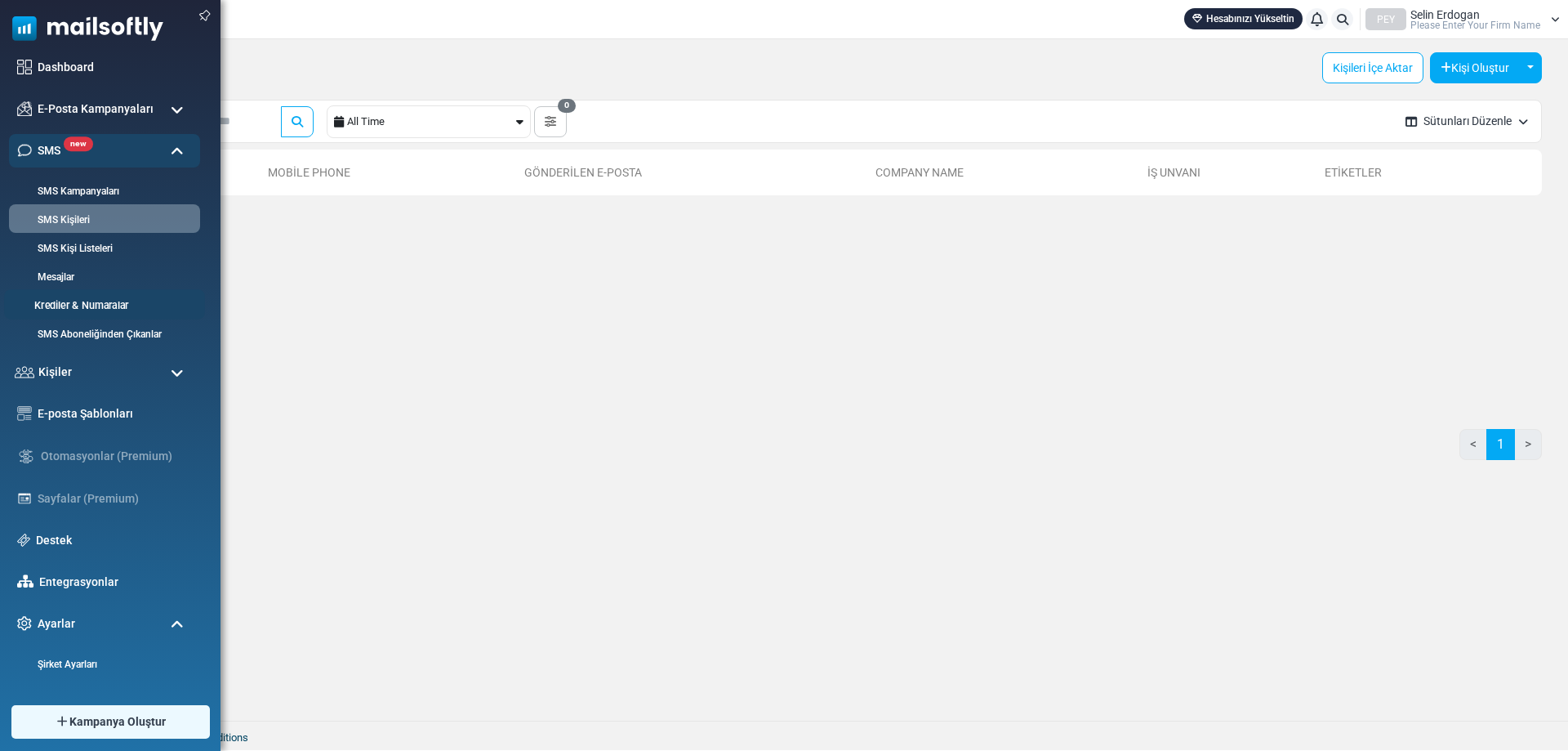
click at [124, 304] on link "Krediler & Numaralar" at bounding box center [102, 306] width 196 height 15
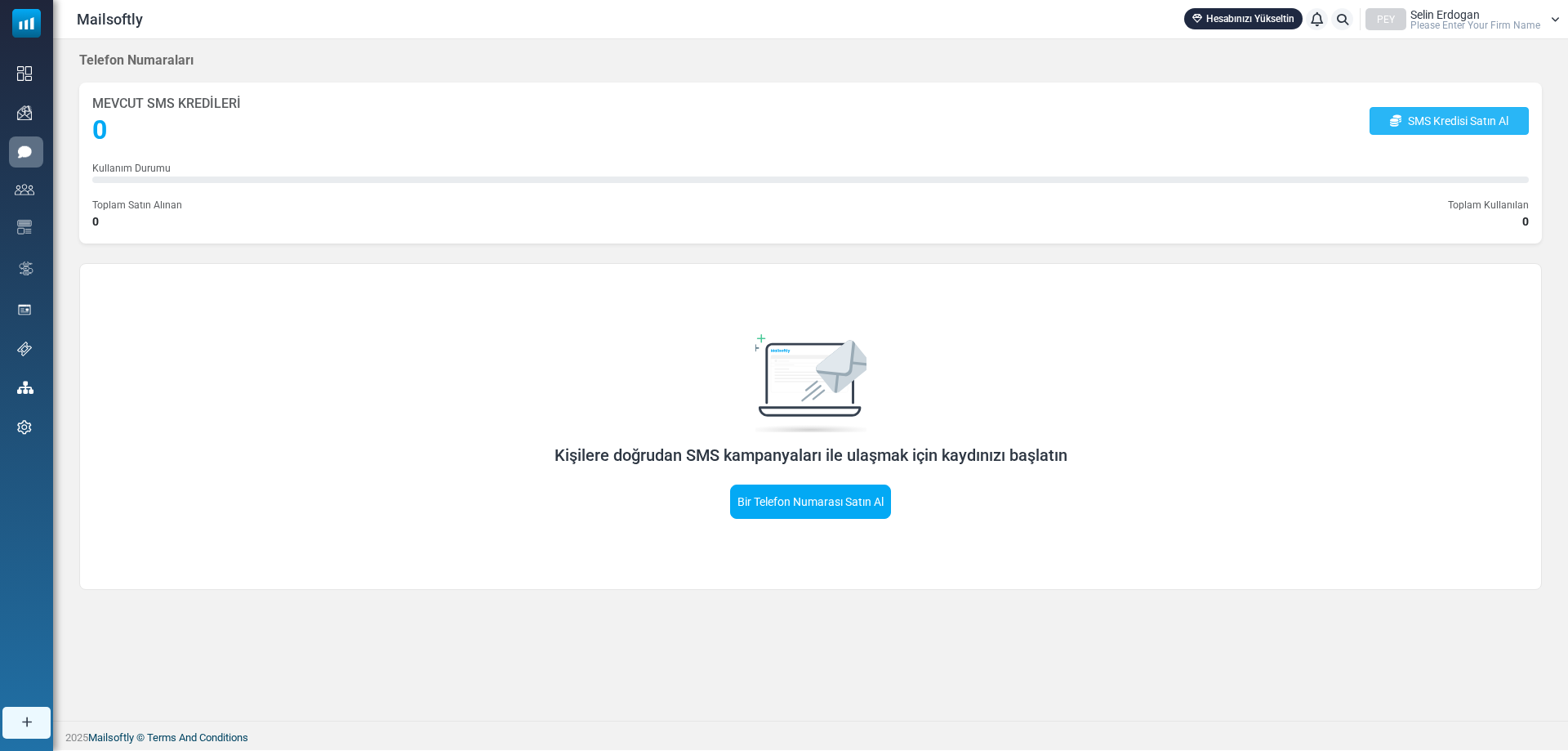
click at [1473, 124] on link "SMS Kredisi Satın Al" at bounding box center [1449, 120] width 160 height 28
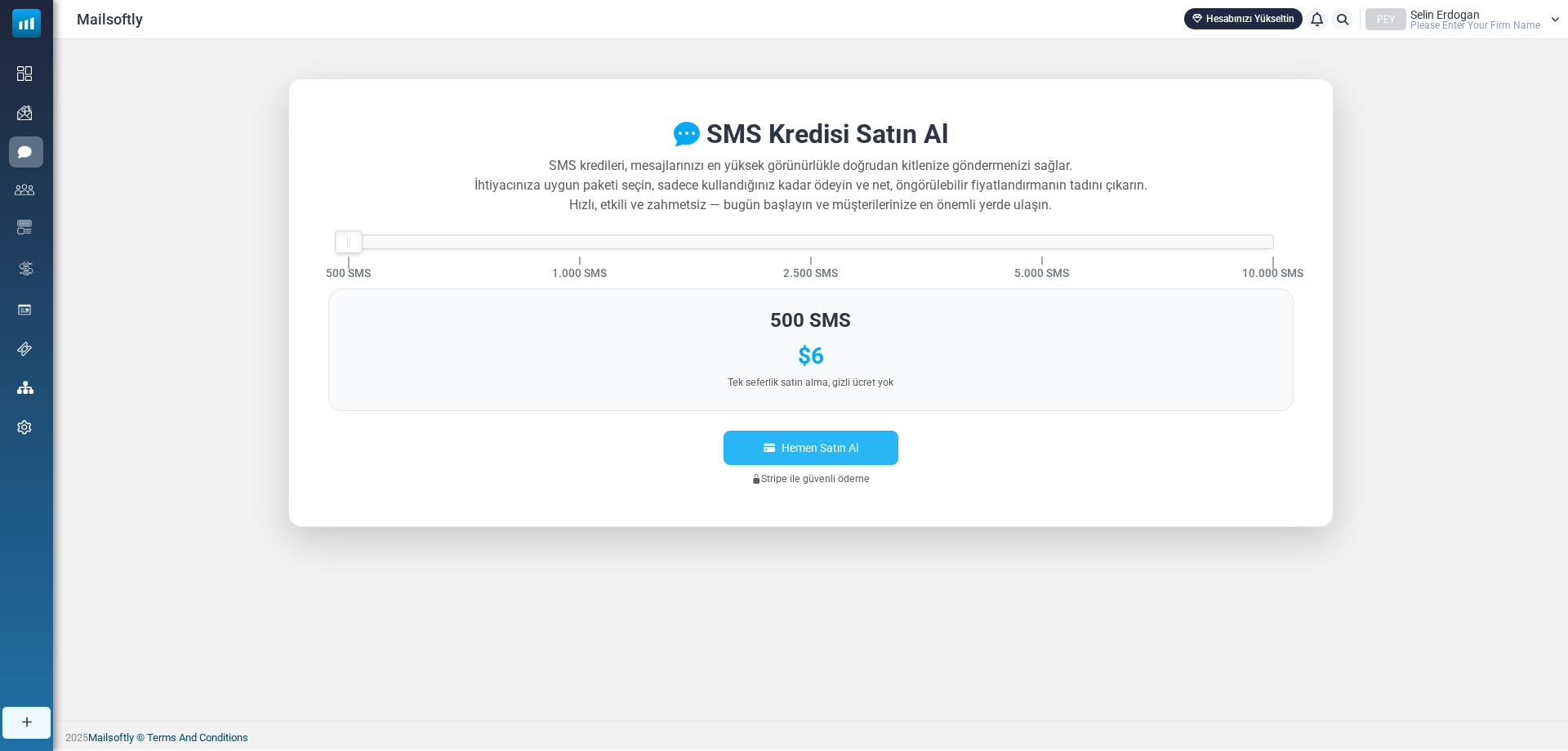
click at [869, 445] on button "Hemen Satın Al" at bounding box center [810, 447] width 175 height 34
click at [1510, 29] on font "Lütfen Firma Adınızı Girin" at bounding box center [1484, 25] width 112 height 11
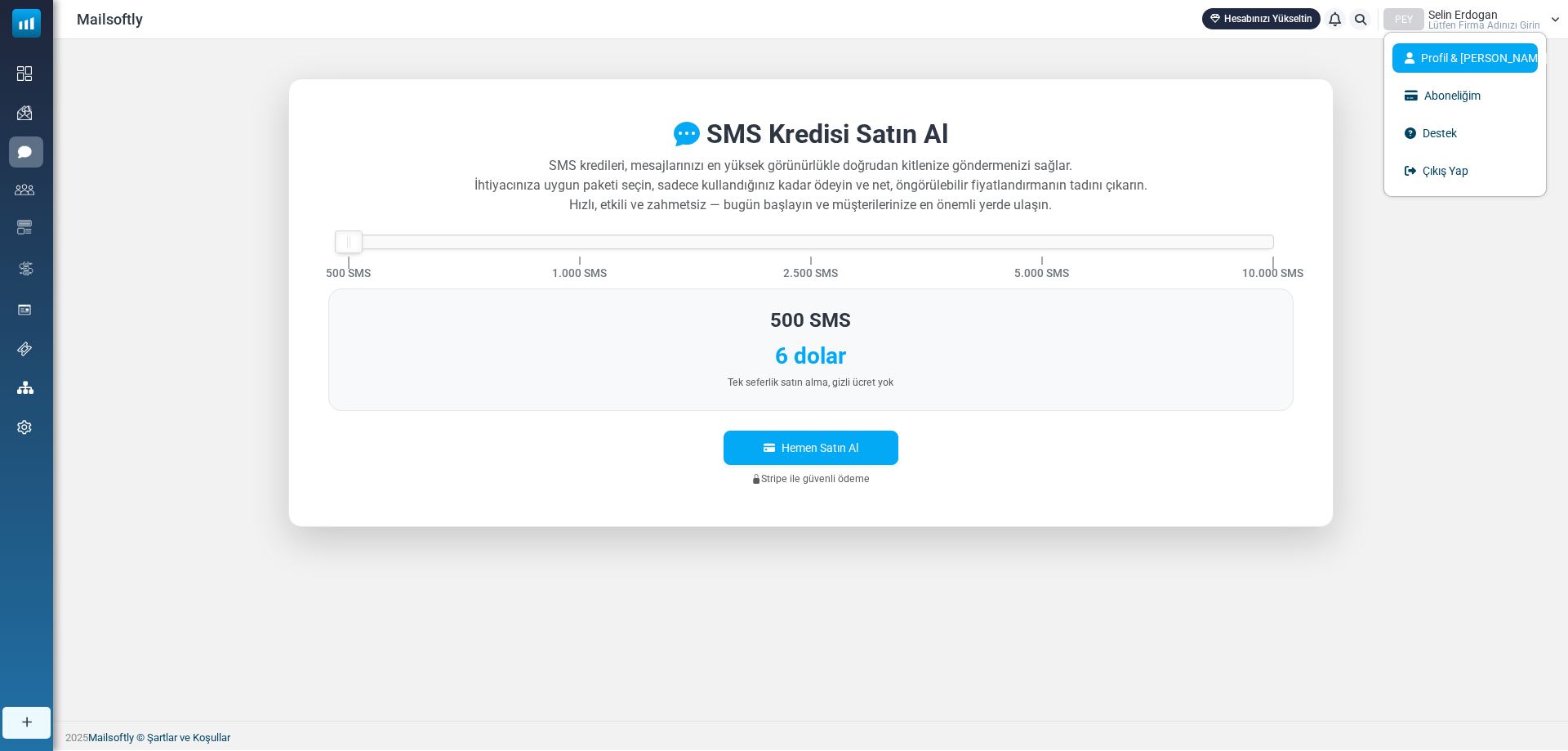
click at [1506, 61] on link "Profil & [PERSON_NAME]" at bounding box center [1465, 58] width 145 height 29
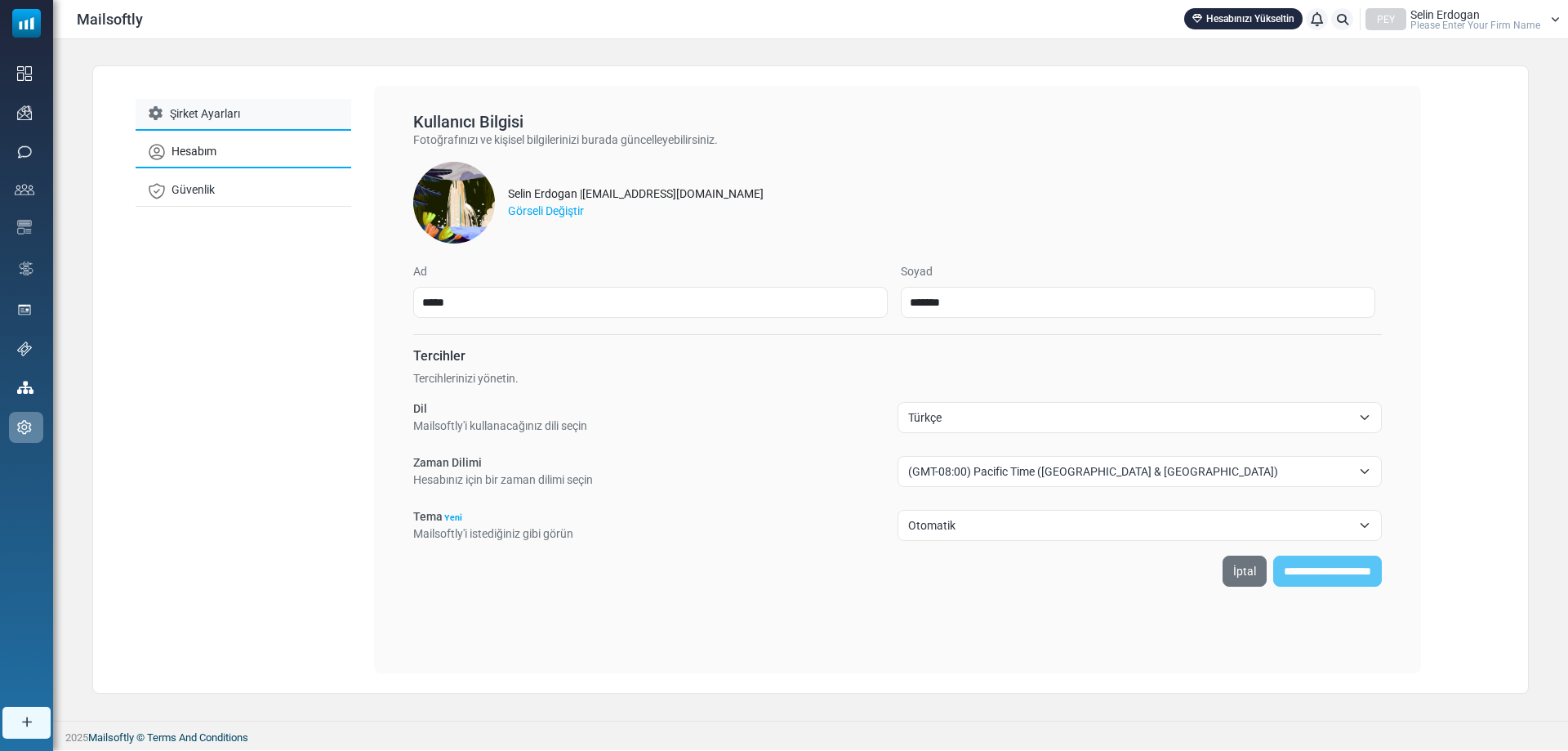
click at [239, 120] on link "Şirket Ayarları" at bounding box center [243, 114] width 216 height 32
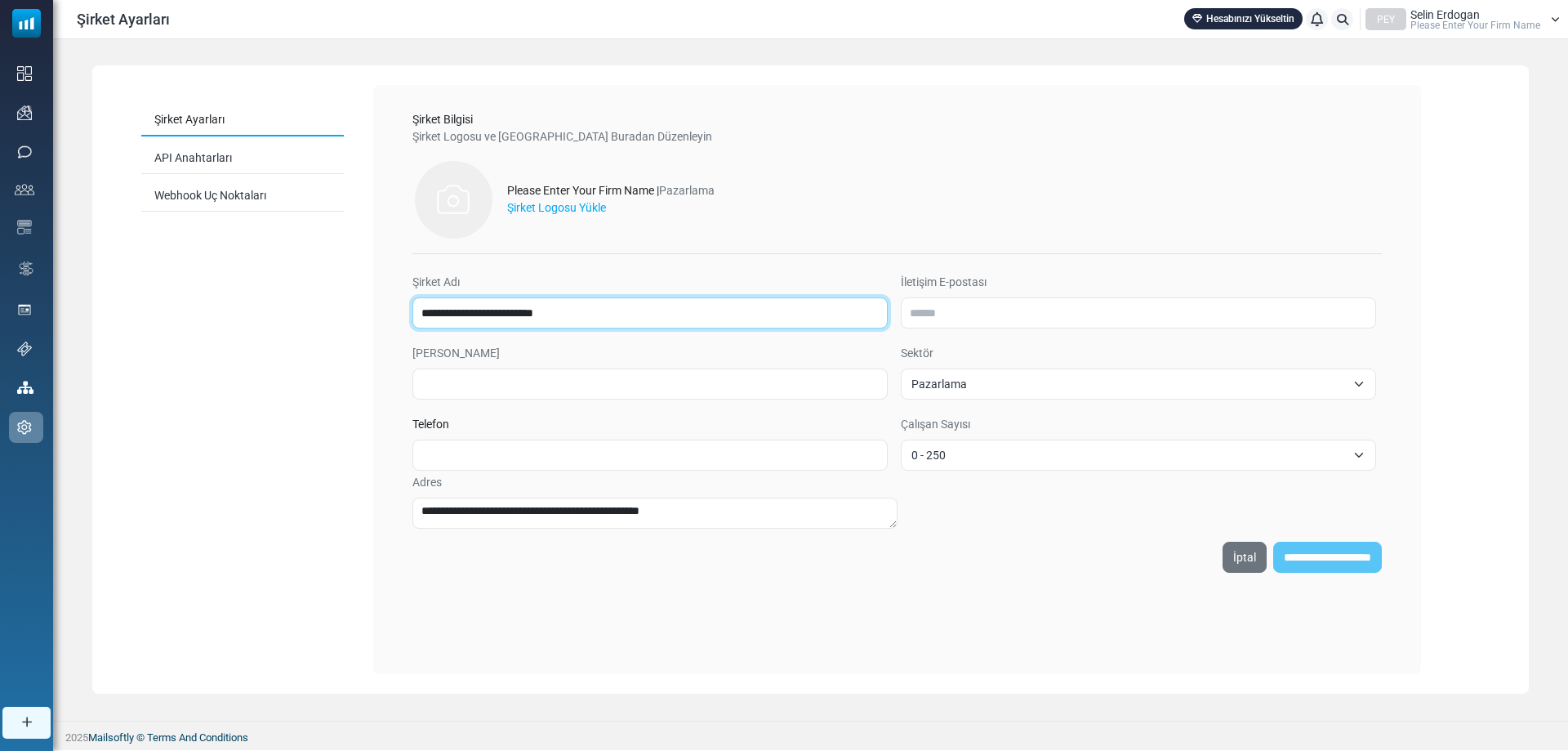
drag, startPoint x: 595, startPoint y: 318, endPoint x: 410, endPoint y: 333, distance: 185.6
click at [409, 326] on div "**********" at bounding box center [897, 341] width 1021 height 487
type input "******"
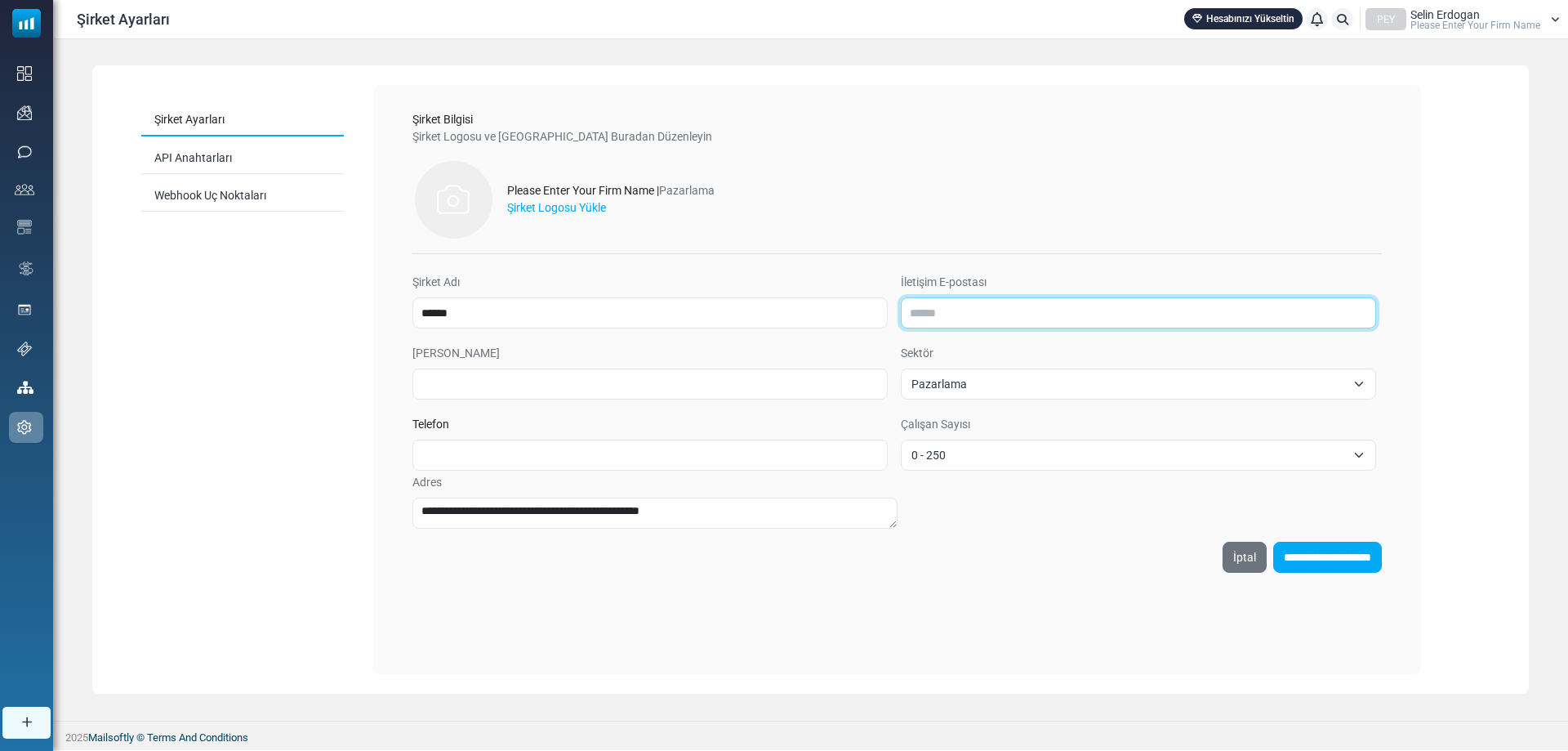
click at [1088, 322] on input "İletişim E-postası" at bounding box center [1138, 312] width 475 height 31
type input "**********"
click at [1004, 393] on span "Pazarlama" at bounding box center [1128, 383] width 434 height 20
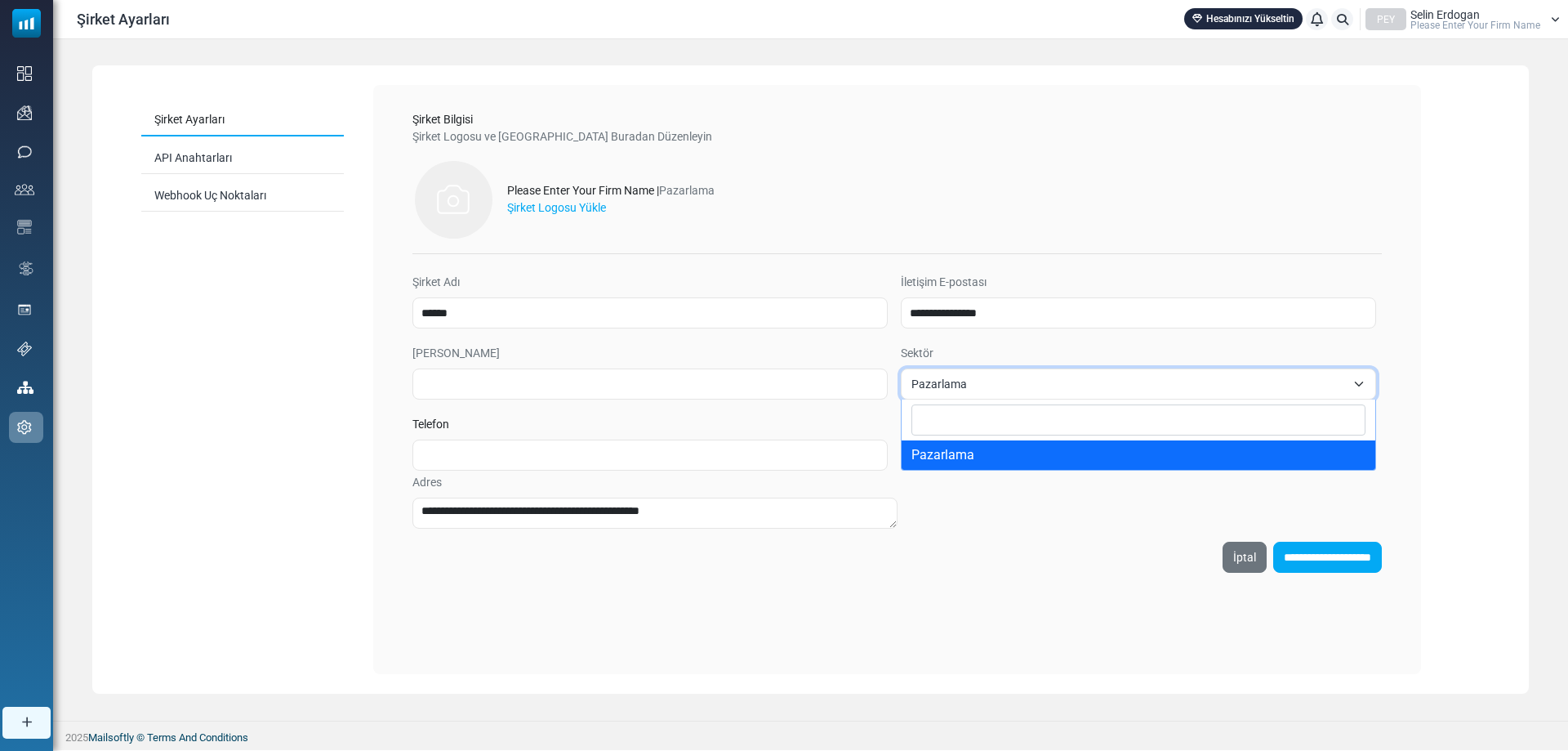
click at [1006, 389] on span "Pazarlama" at bounding box center [1128, 383] width 434 height 20
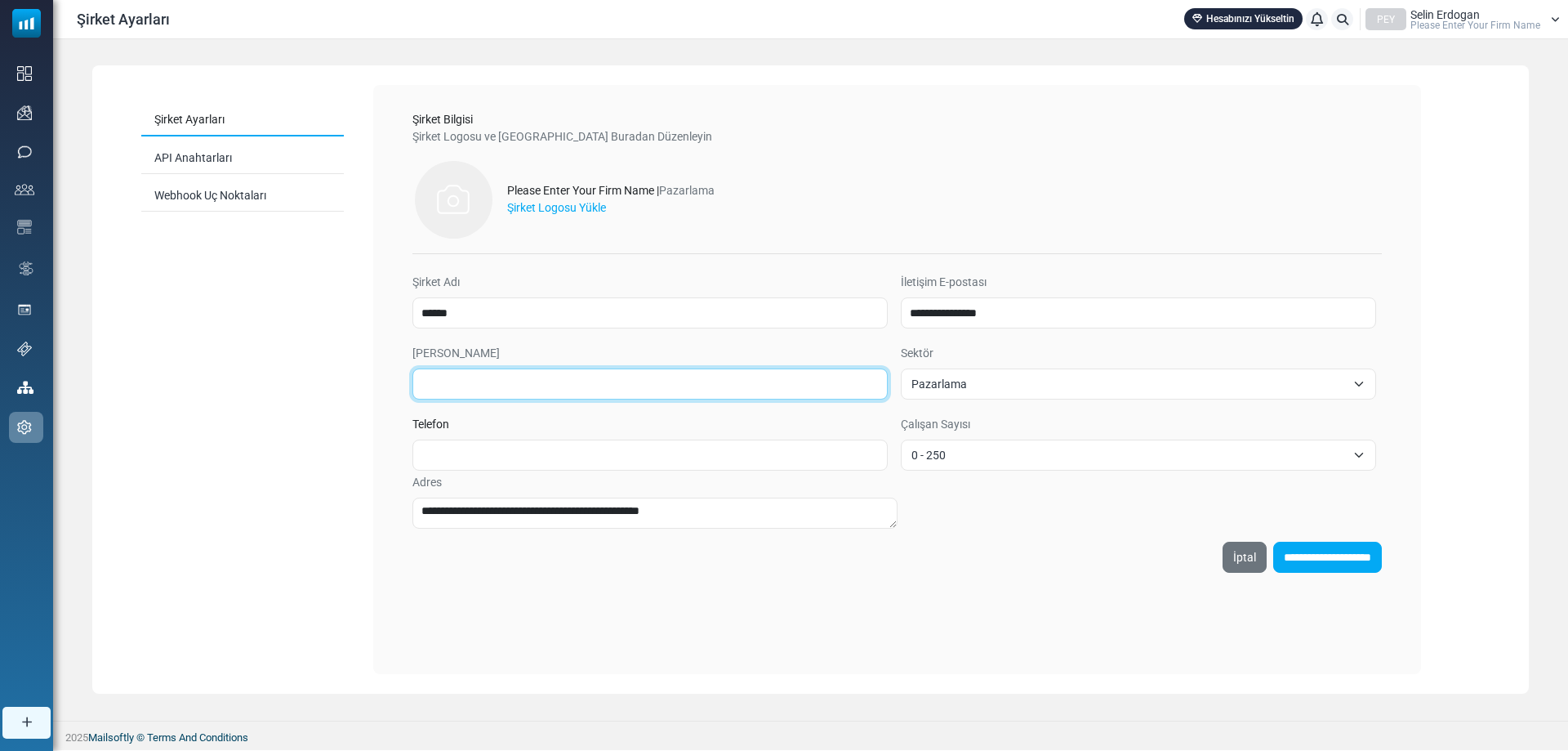
click at [690, 385] on input "Alan Adı" at bounding box center [649, 384] width 475 height 31
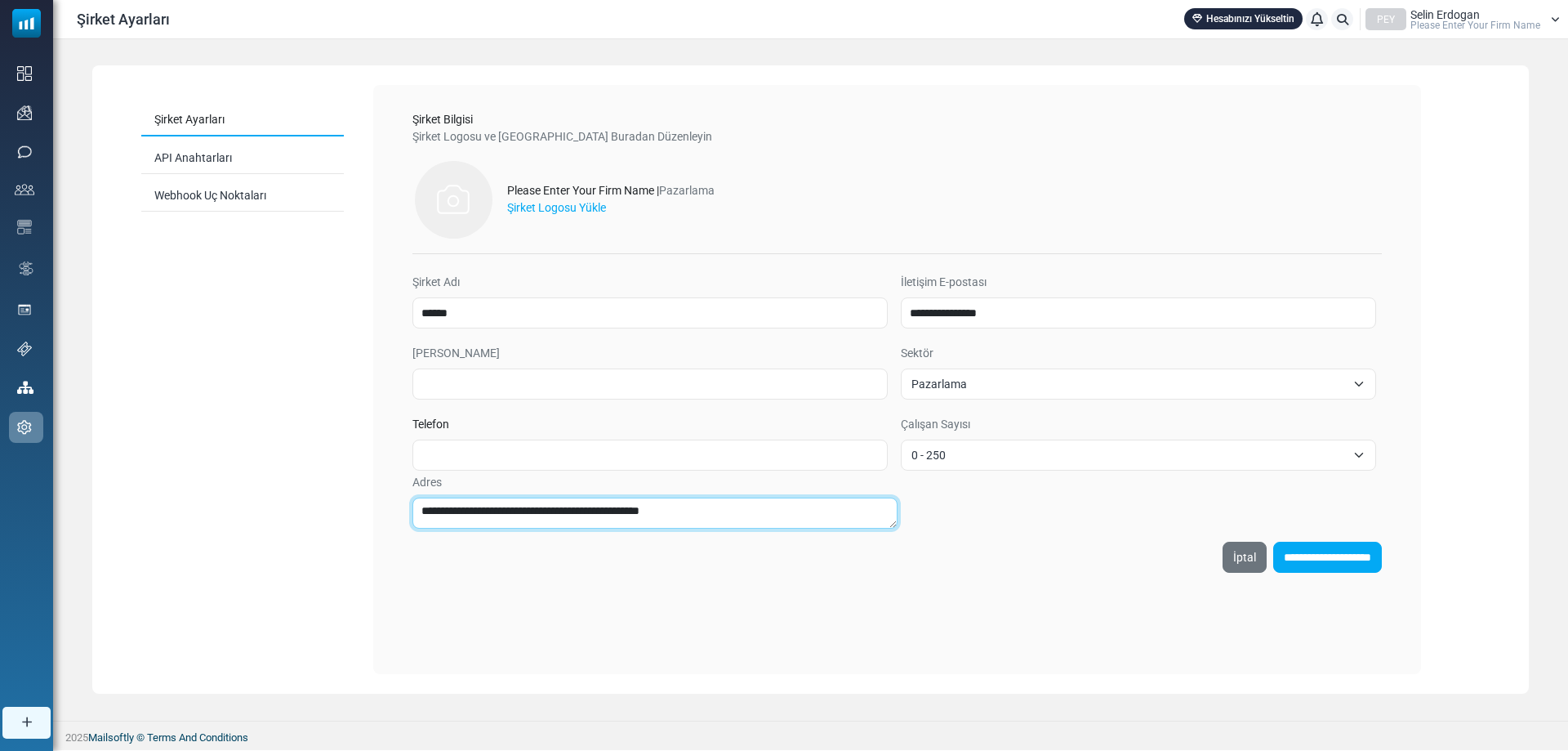
drag, startPoint x: 721, startPoint y: 509, endPoint x: 390, endPoint y: 489, distance: 331.6
click at [390, 489] on div "**********" at bounding box center [897, 341] width 1021 height 487
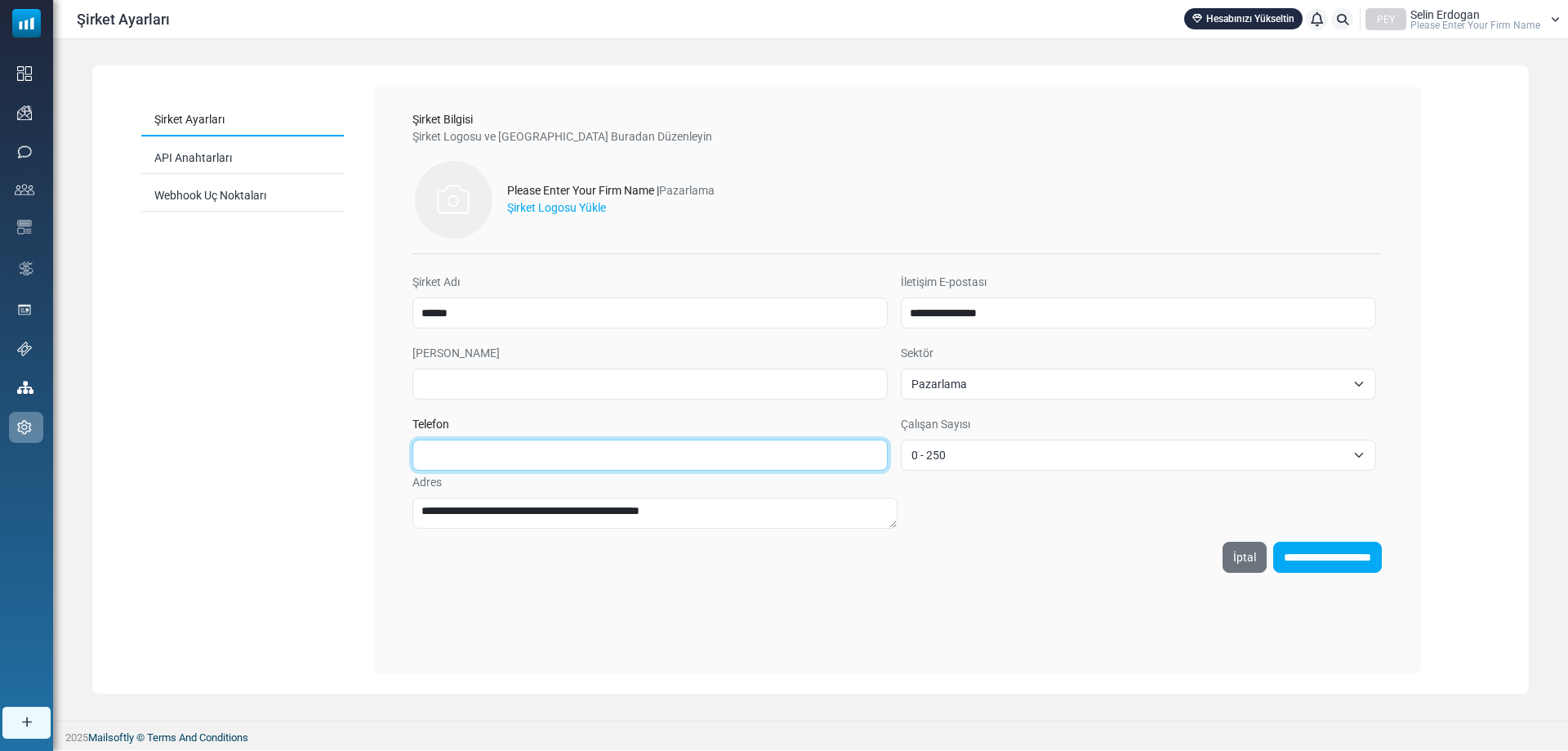
click at [506, 464] on input "Telefon" at bounding box center [649, 455] width 475 height 31
click at [1074, 556] on div "**********" at bounding box center [897, 557] width 969 height 31
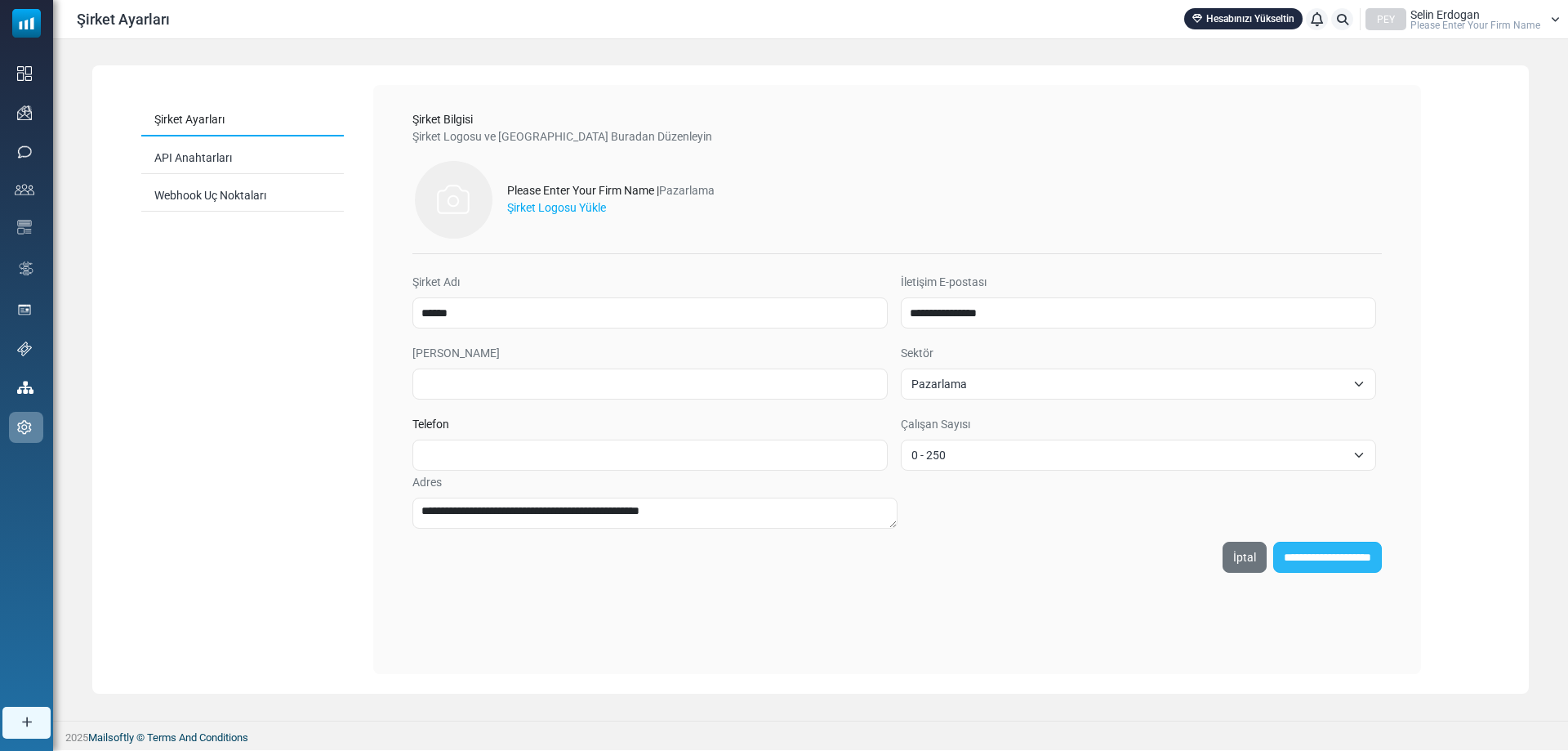
click at [1273, 554] on input "**********" at bounding box center [1327, 557] width 108 height 31
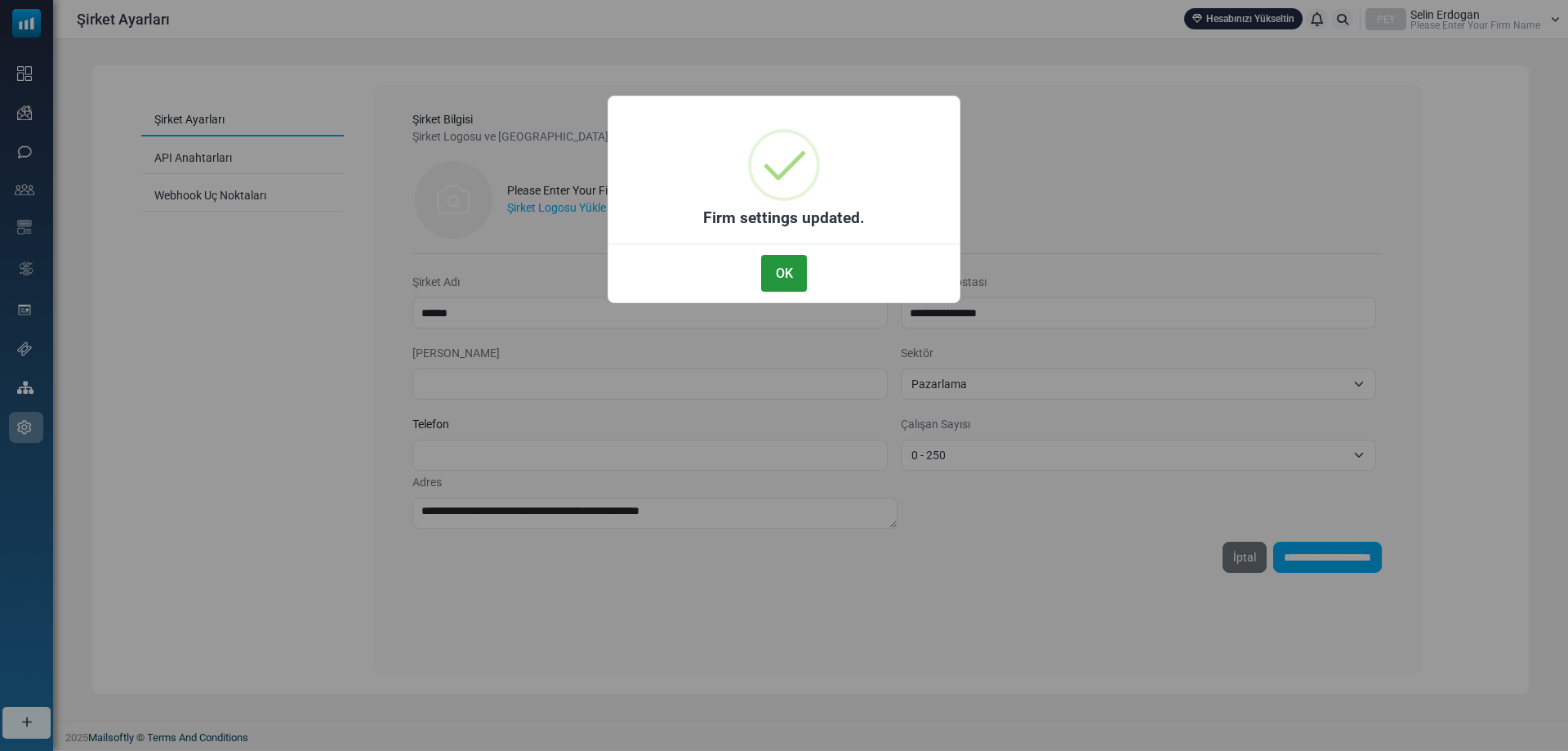
click at [793, 275] on button "OK" at bounding box center [784, 273] width 46 height 37
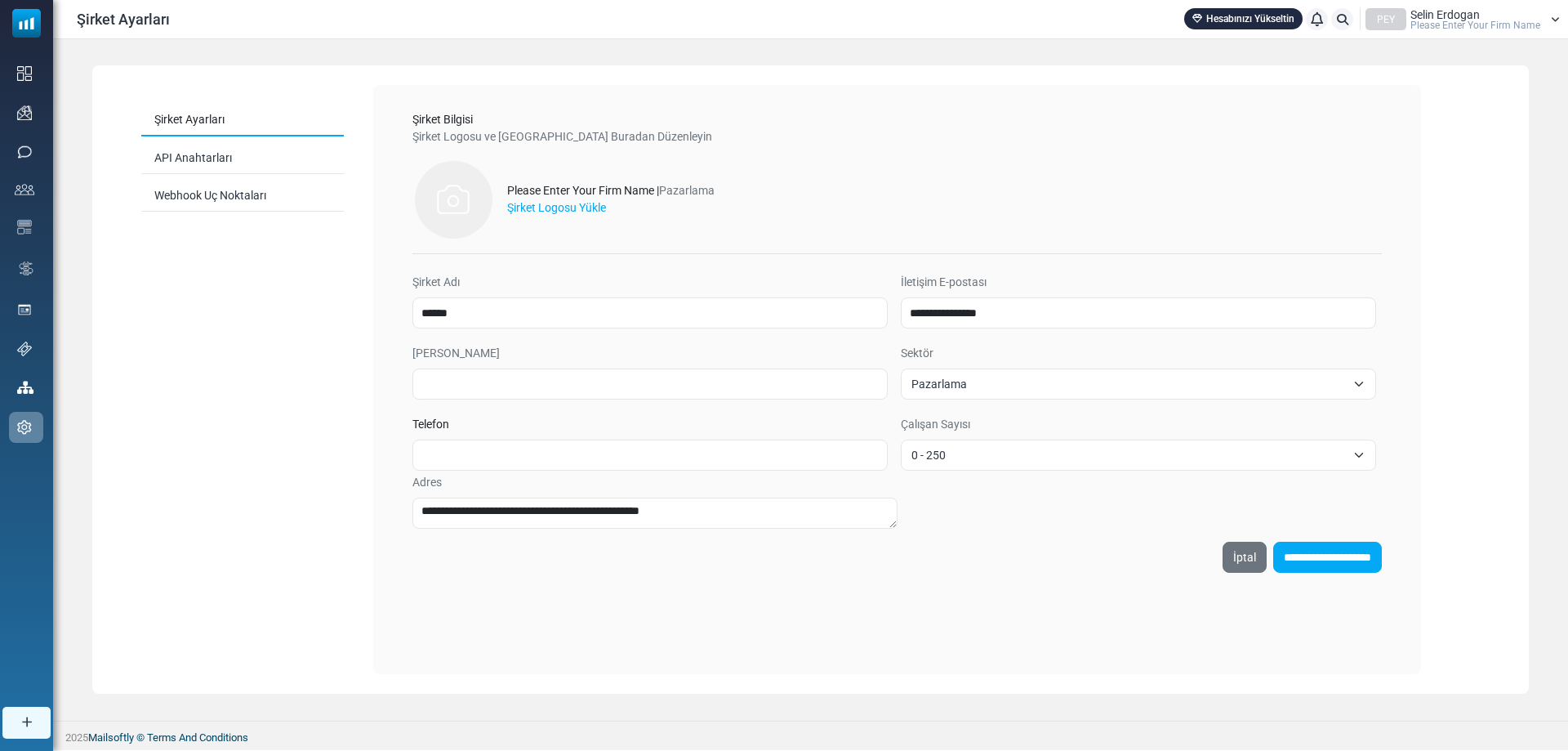
click at [191, 130] on link "Şirket Ayarları" at bounding box center [242, 120] width 202 height 32
click at [206, 149] on link "API Anahtarları" at bounding box center [242, 158] width 202 height 32
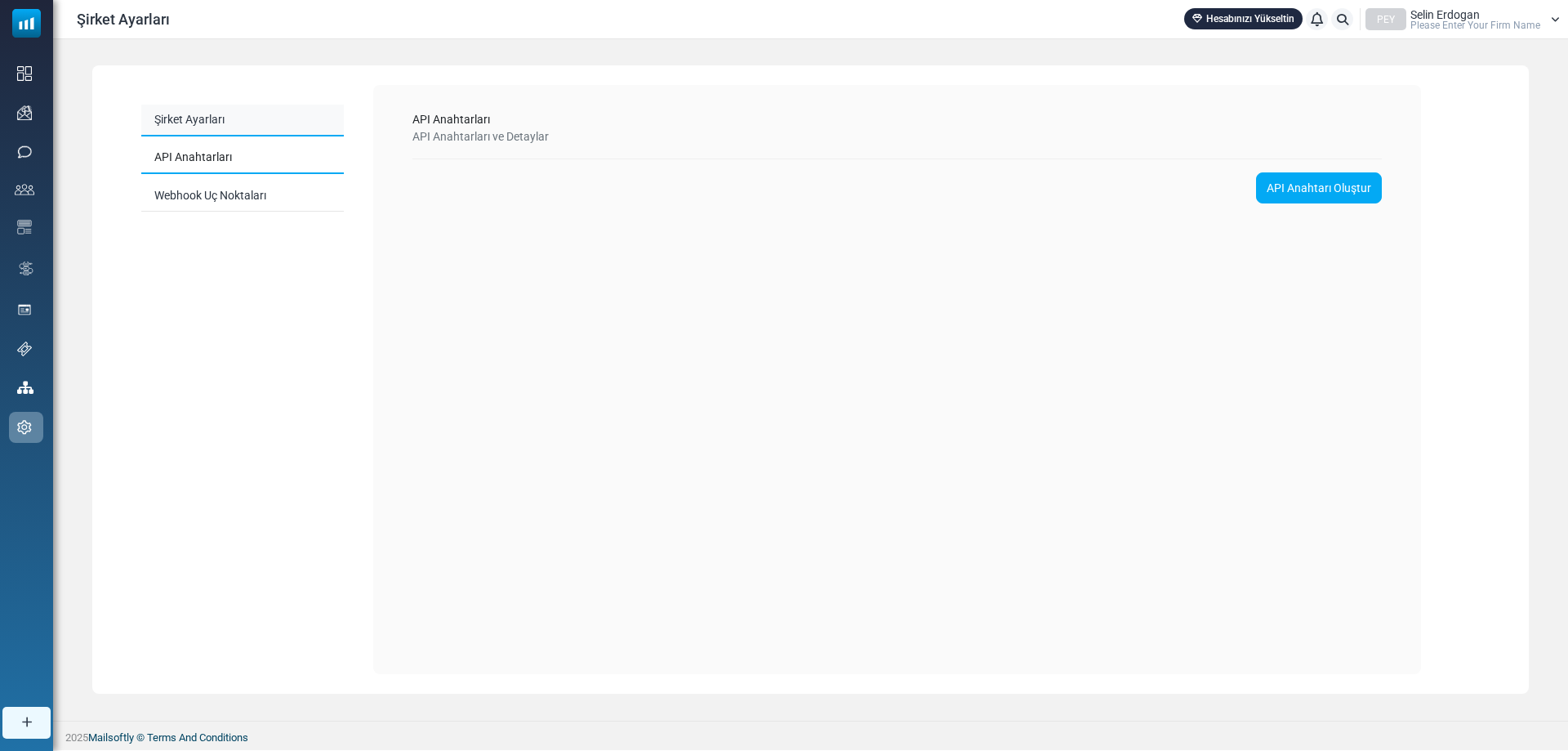
click at [218, 134] on link "Şirket Ayarları" at bounding box center [242, 120] width 202 height 32
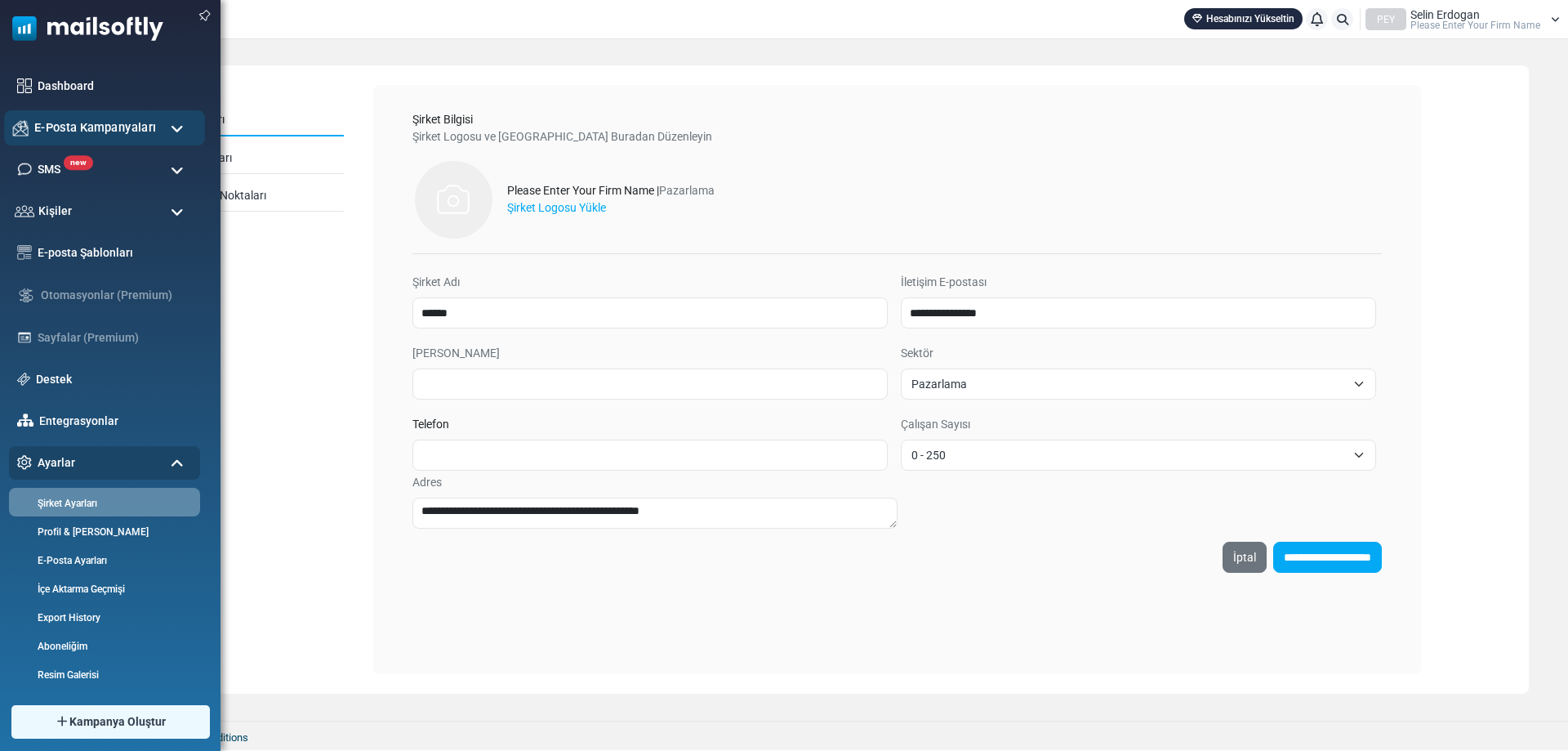
click at [94, 126] on span "E-Posta Kampanyaları" at bounding box center [95, 127] width 122 height 18
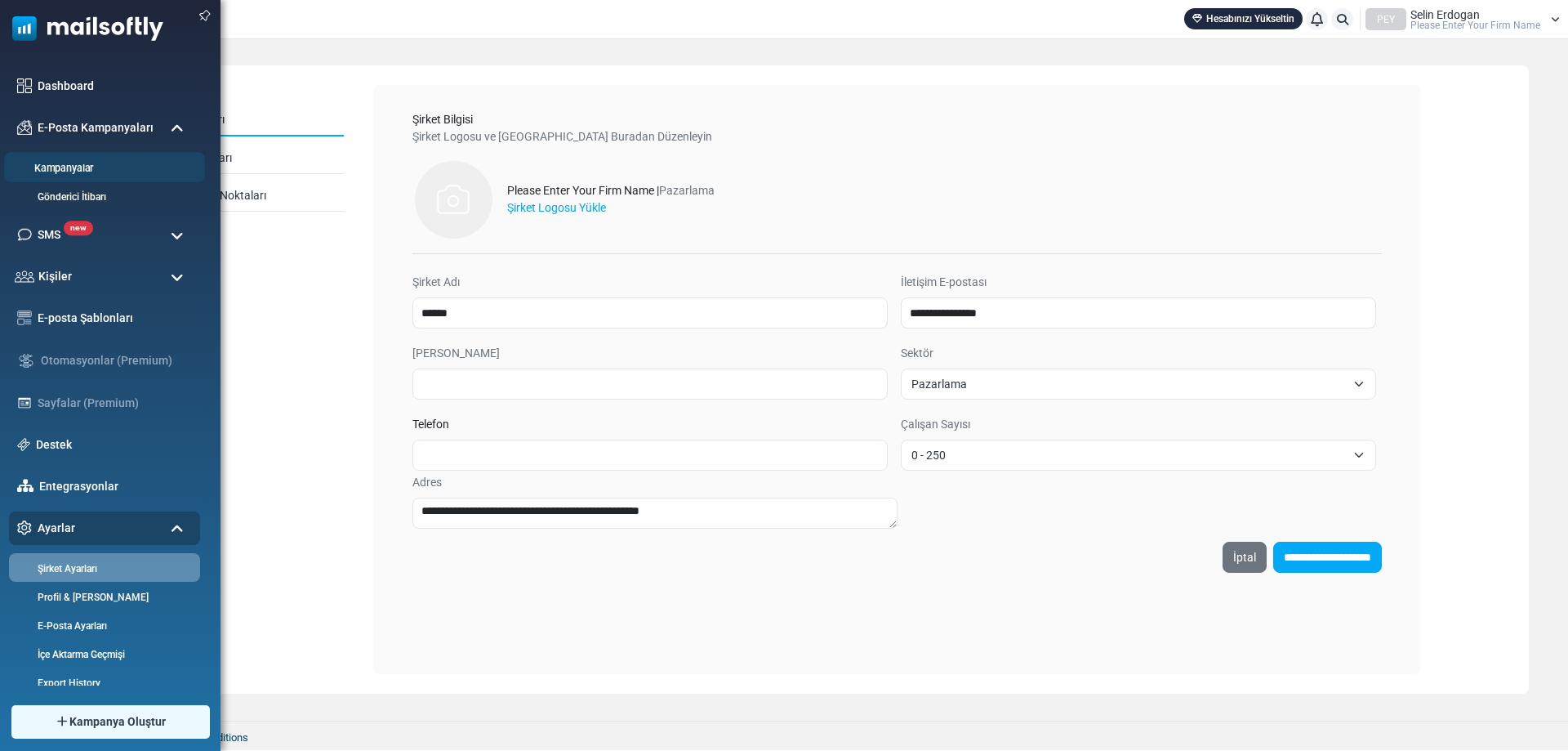
click at [136, 166] on link "Kampanyalar" at bounding box center [102, 169] width 196 height 15
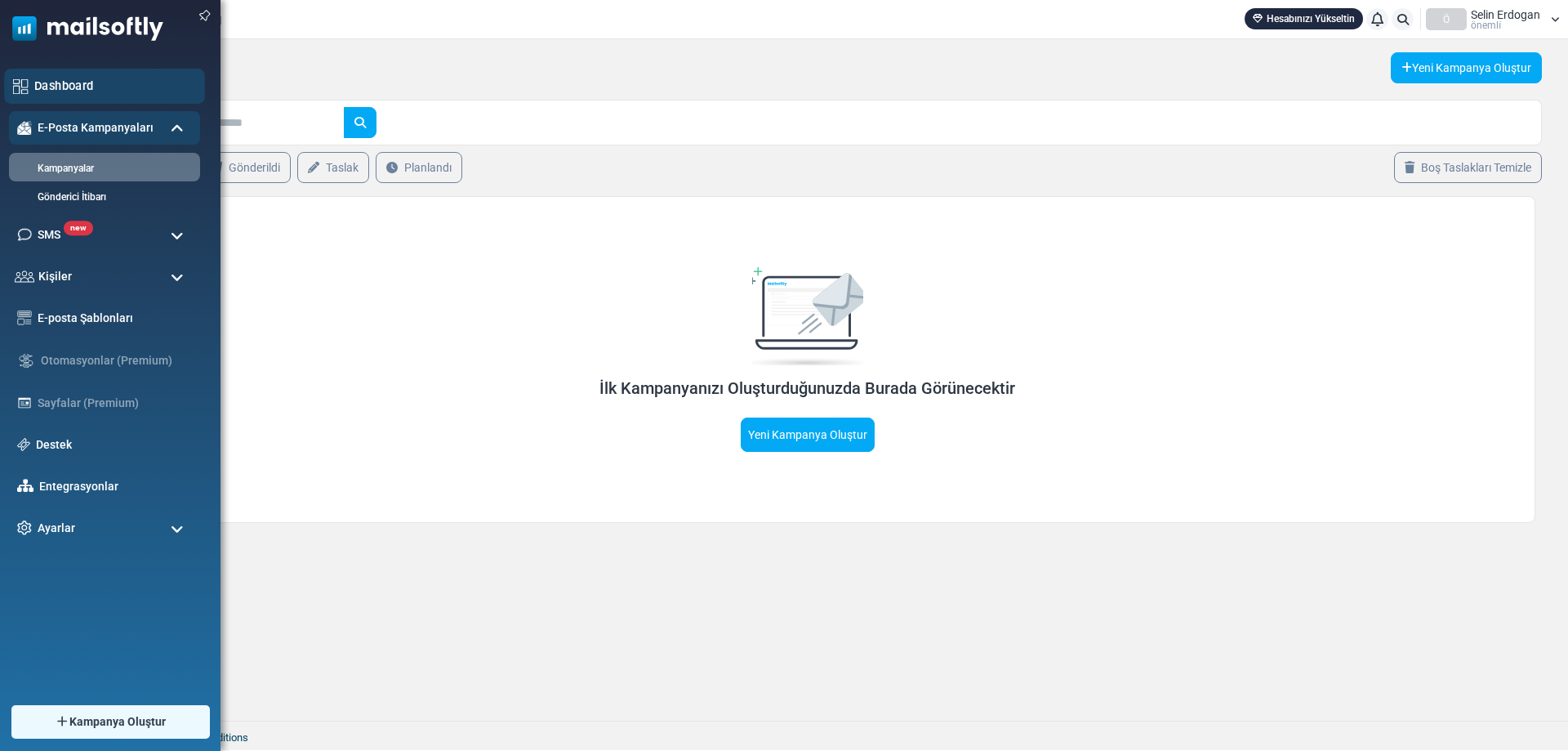
click at [101, 86] on link "Dashboard" at bounding box center [114, 85] width 161 height 18
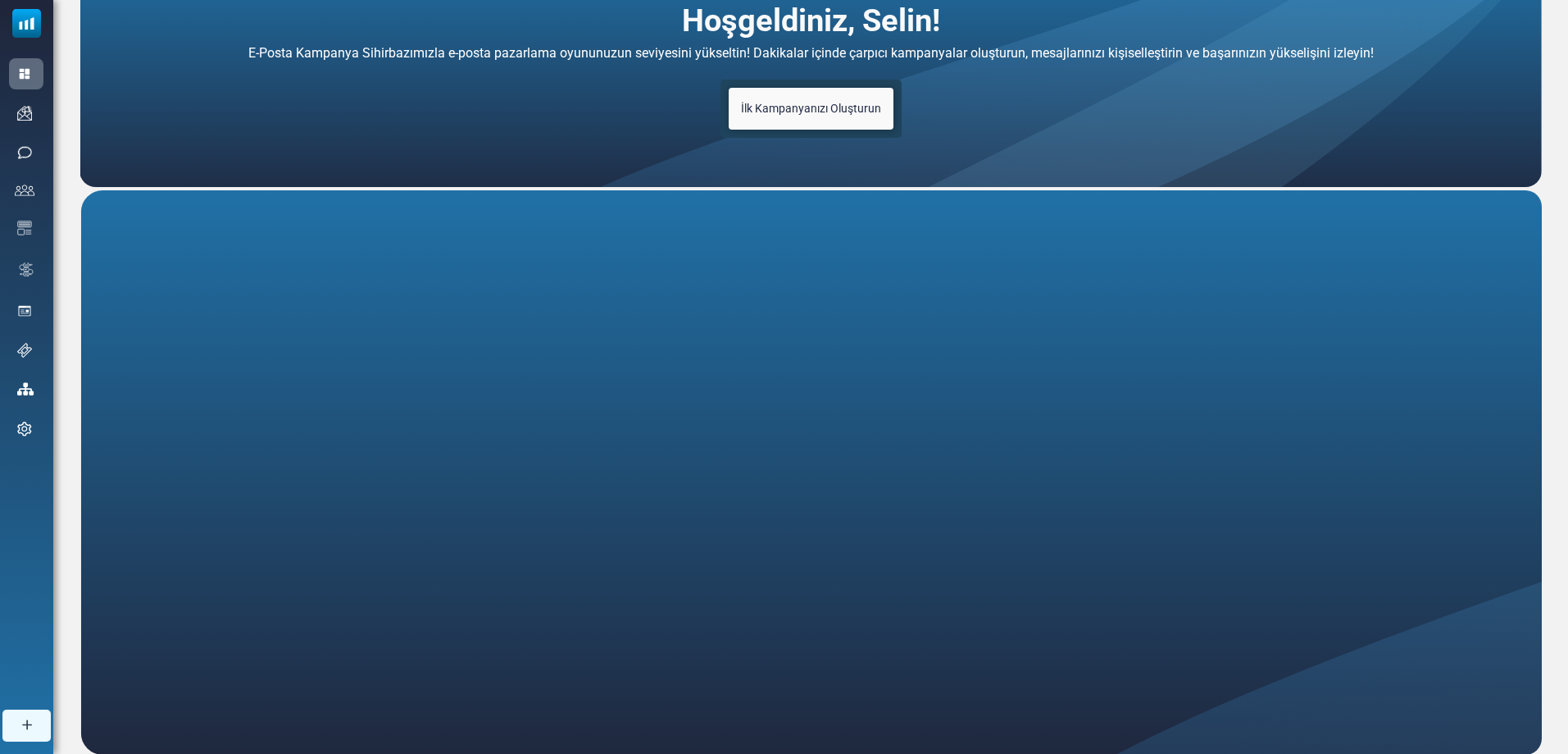
scroll to position [150, 0]
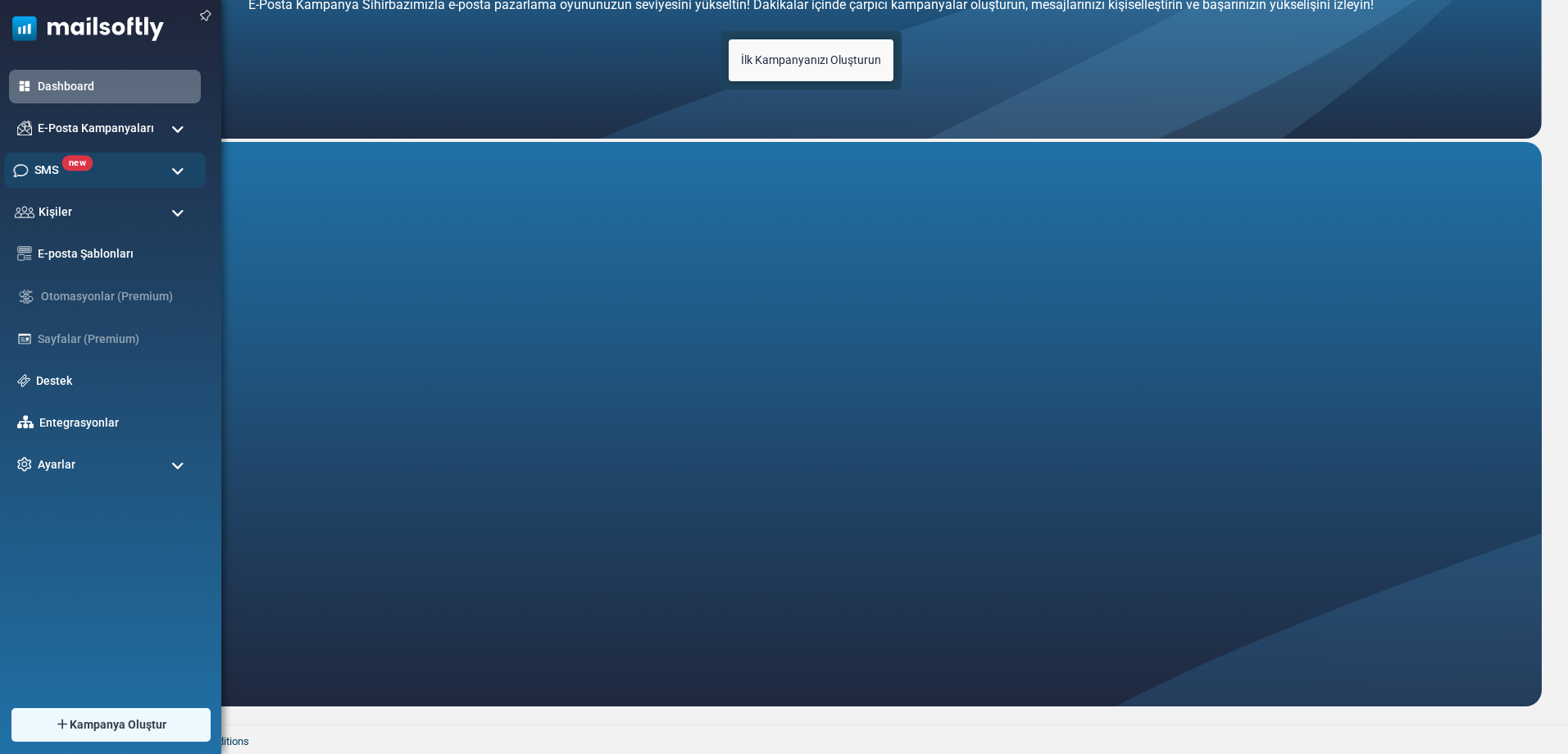
click at [105, 181] on div "new SMS" at bounding box center [104, 170] width 201 height 35
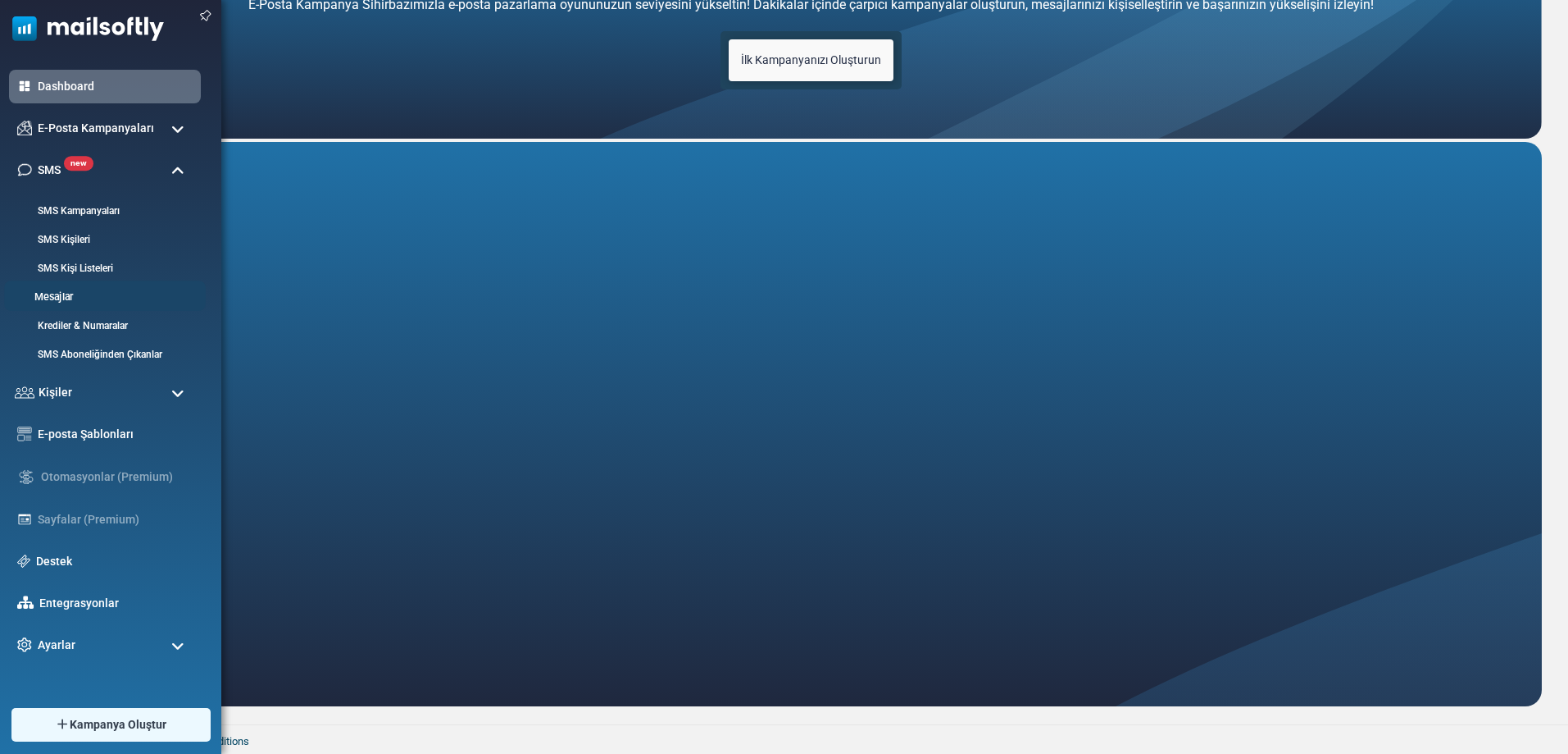
click at [140, 293] on link "Mesajlar" at bounding box center [103, 297] width 197 height 15
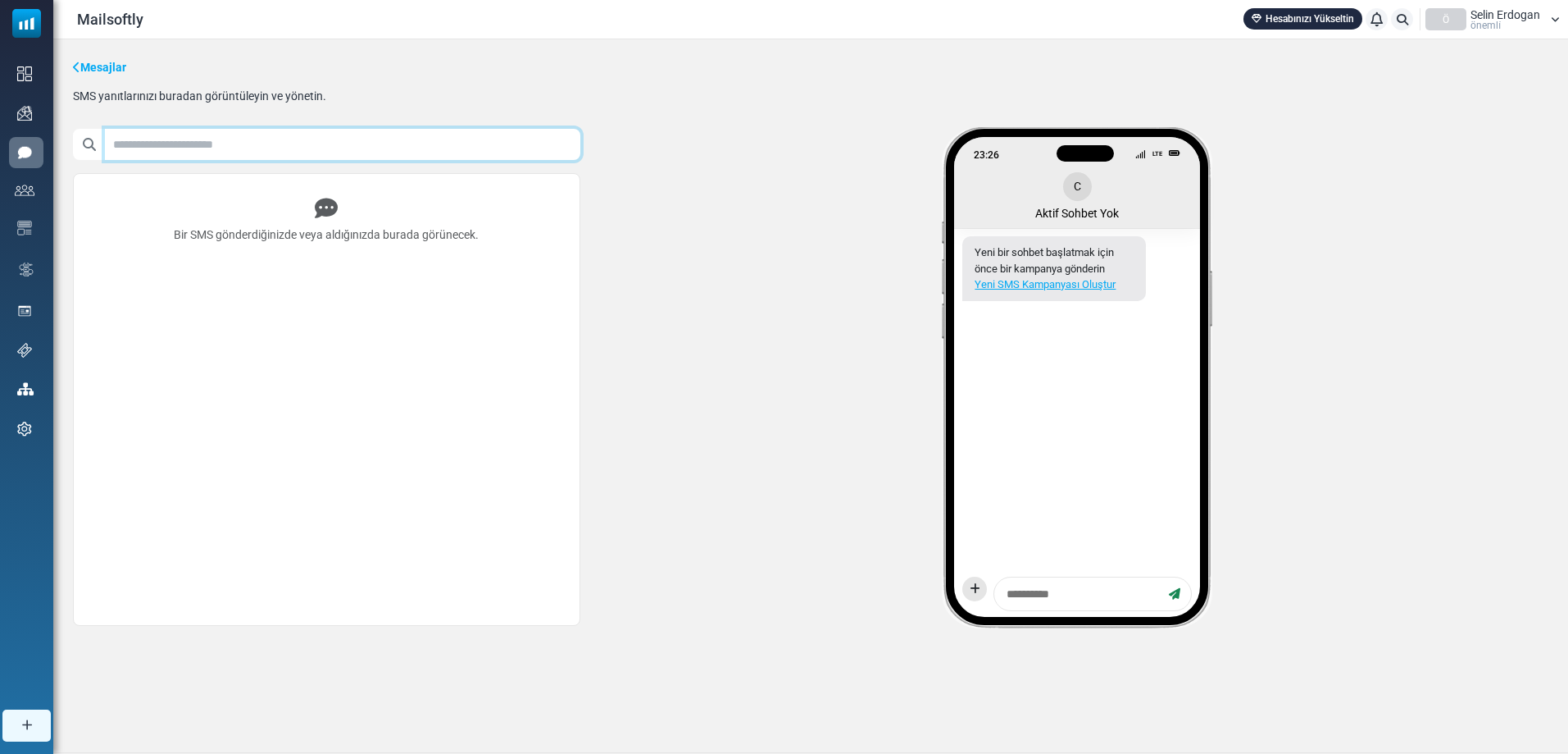
click at [334, 149] on input "text" at bounding box center [343, 144] width 475 height 31
click at [1047, 589] on textarea at bounding box center [1081, 594] width 162 height 21
click at [149, 147] on input "text" at bounding box center [343, 144] width 475 height 31
click at [242, 271] on div "Bir SMS gönderdiğinizde veya aldığınızda burada görünecek." at bounding box center [326, 399] width 506 height 451
click at [257, 253] on div "Bir SMS gönderdiğinizde veya aldığınızda burada görünecek." at bounding box center [326, 220] width 499 height 86
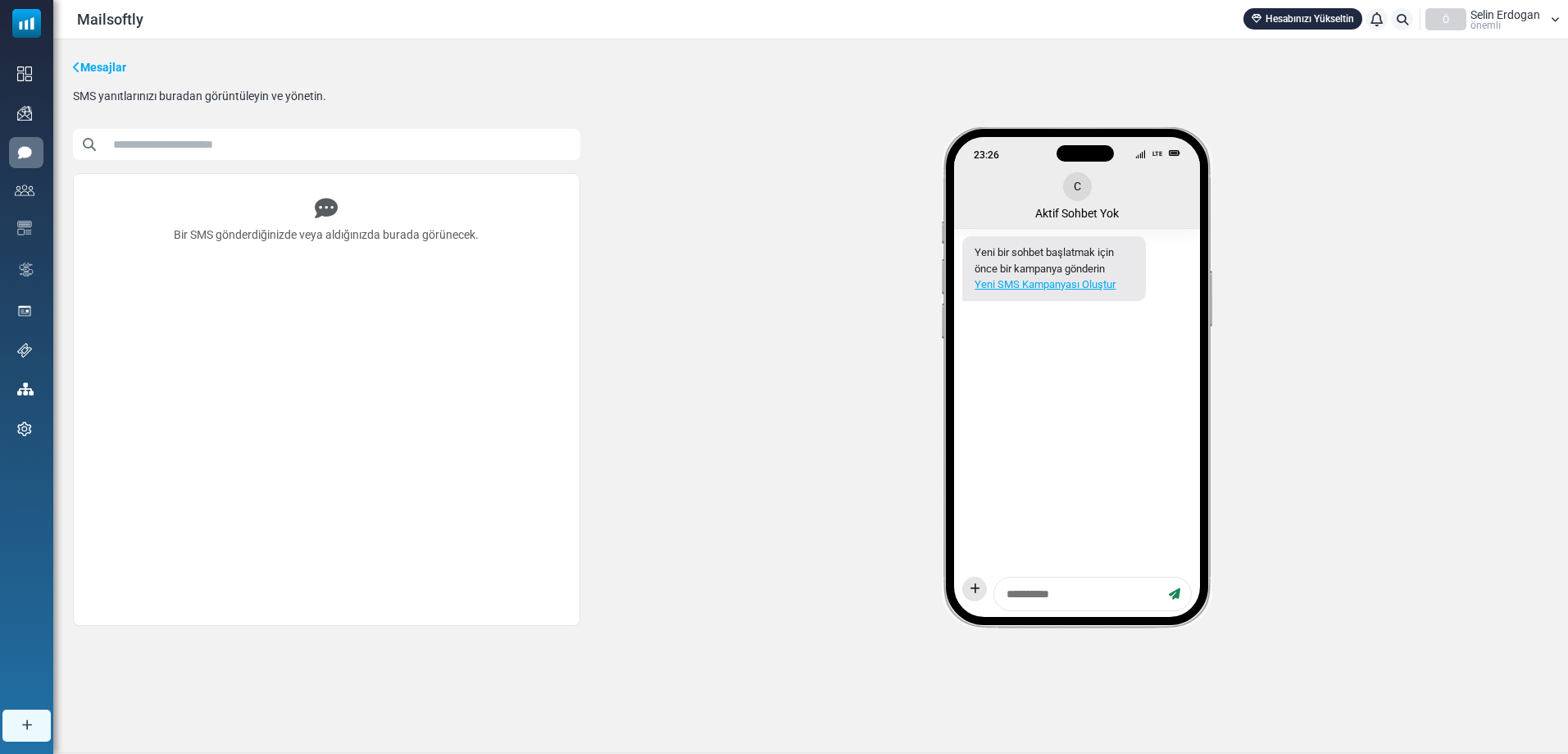
click at [1085, 603] on textarea at bounding box center [1081, 594] width 162 height 21
type textarea "*******"
click at [1111, 594] on textarea "*******" at bounding box center [1081, 594] width 162 height 21
click at [1173, 595] on icon "button" at bounding box center [1174, 593] width 11 height 11
click at [184, 150] on input "text" at bounding box center [343, 144] width 475 height 31
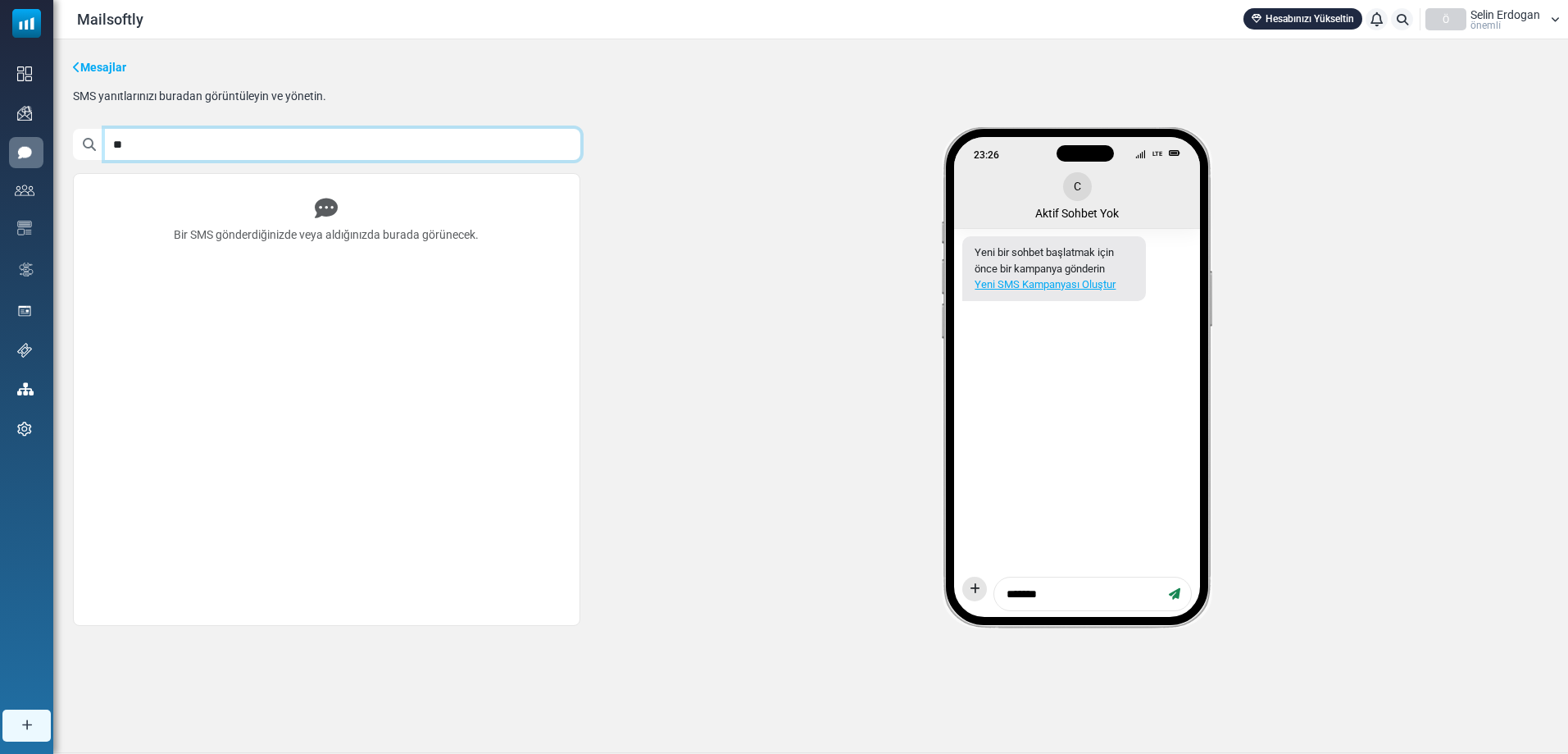
type input "*"
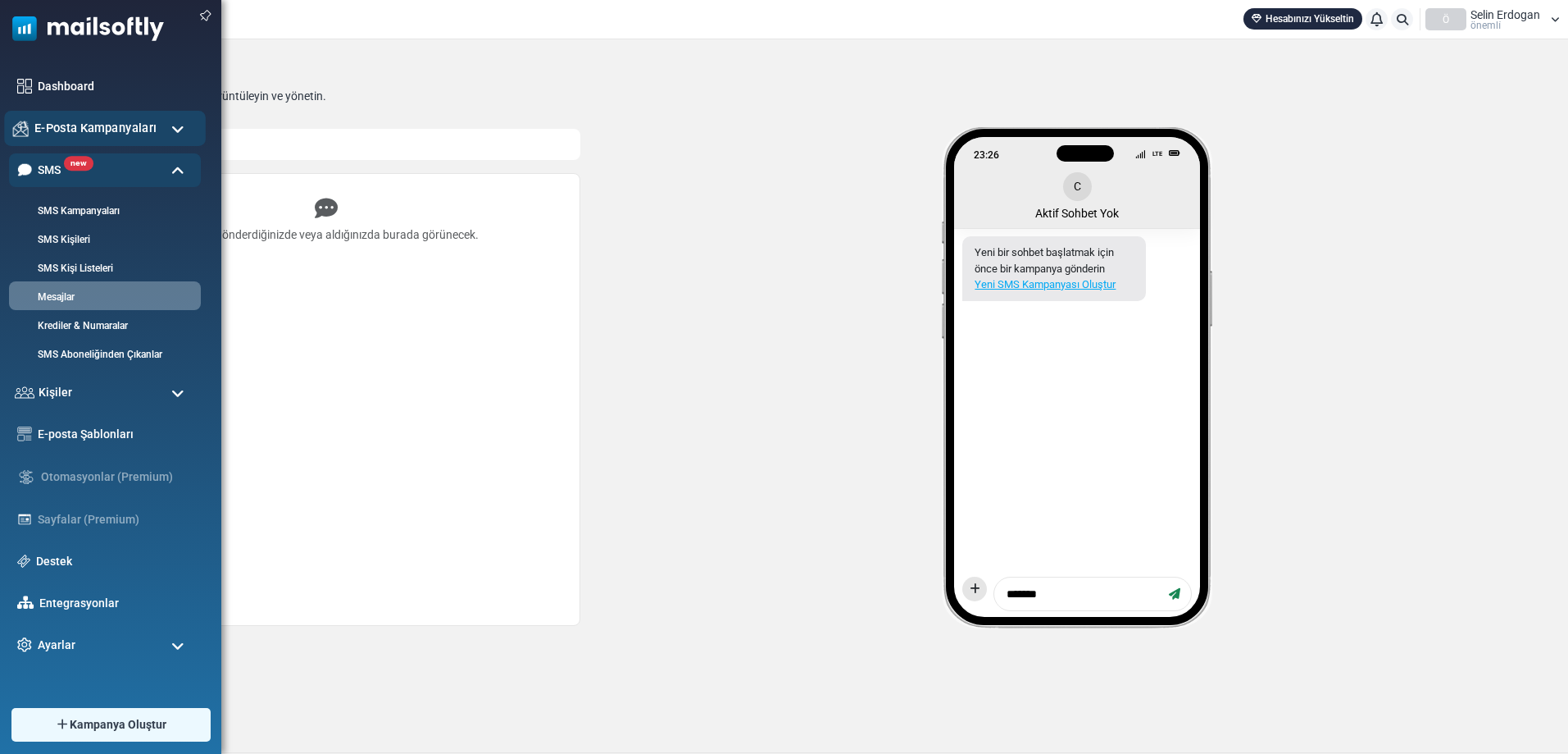
click at [125, 113] on div "E-Posta Kampanyaları" at bounding box center [104, 128] width 201 height 35
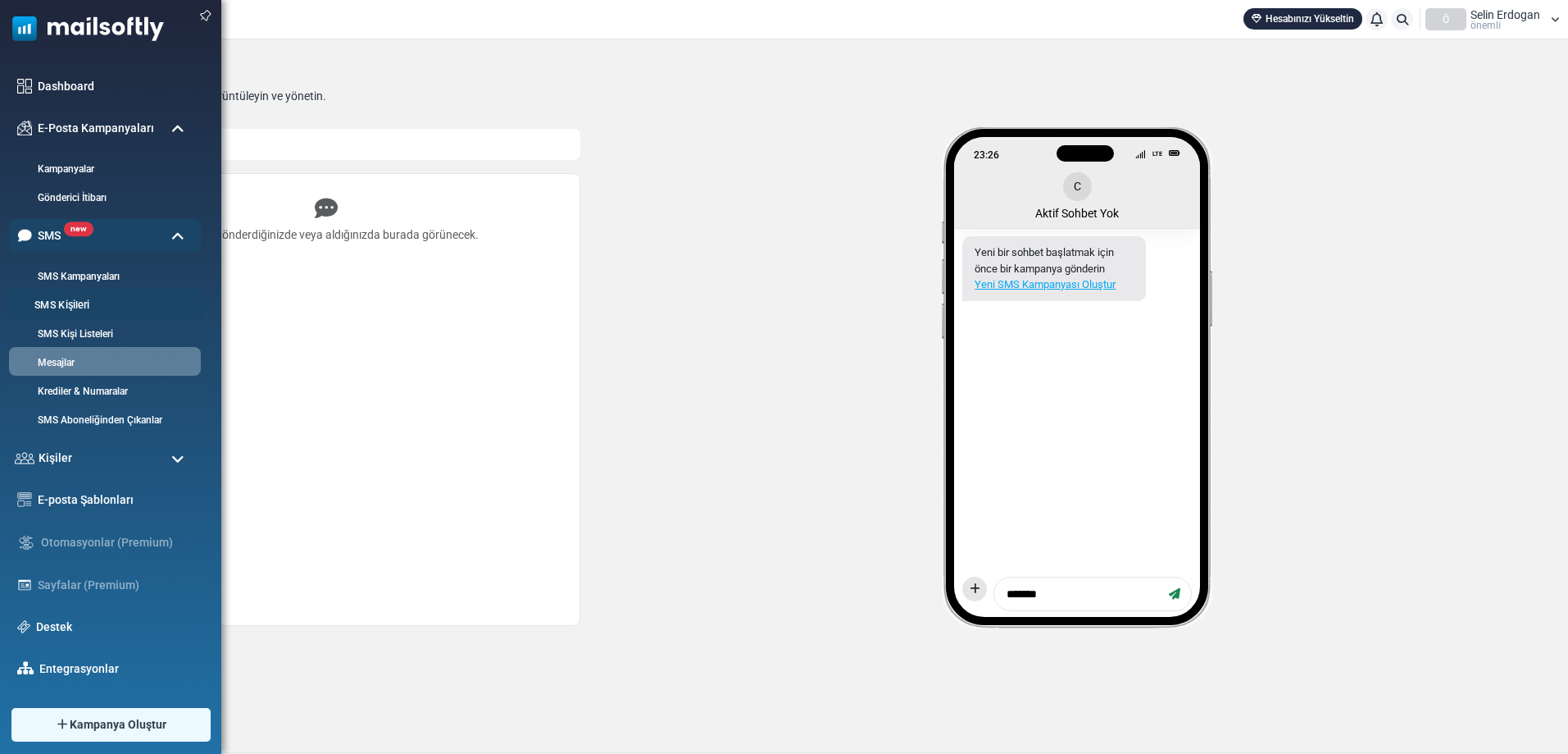
click at [128, 303] on link "SMS Kişileri" at bounding box center [103, 305] width 197 height 15
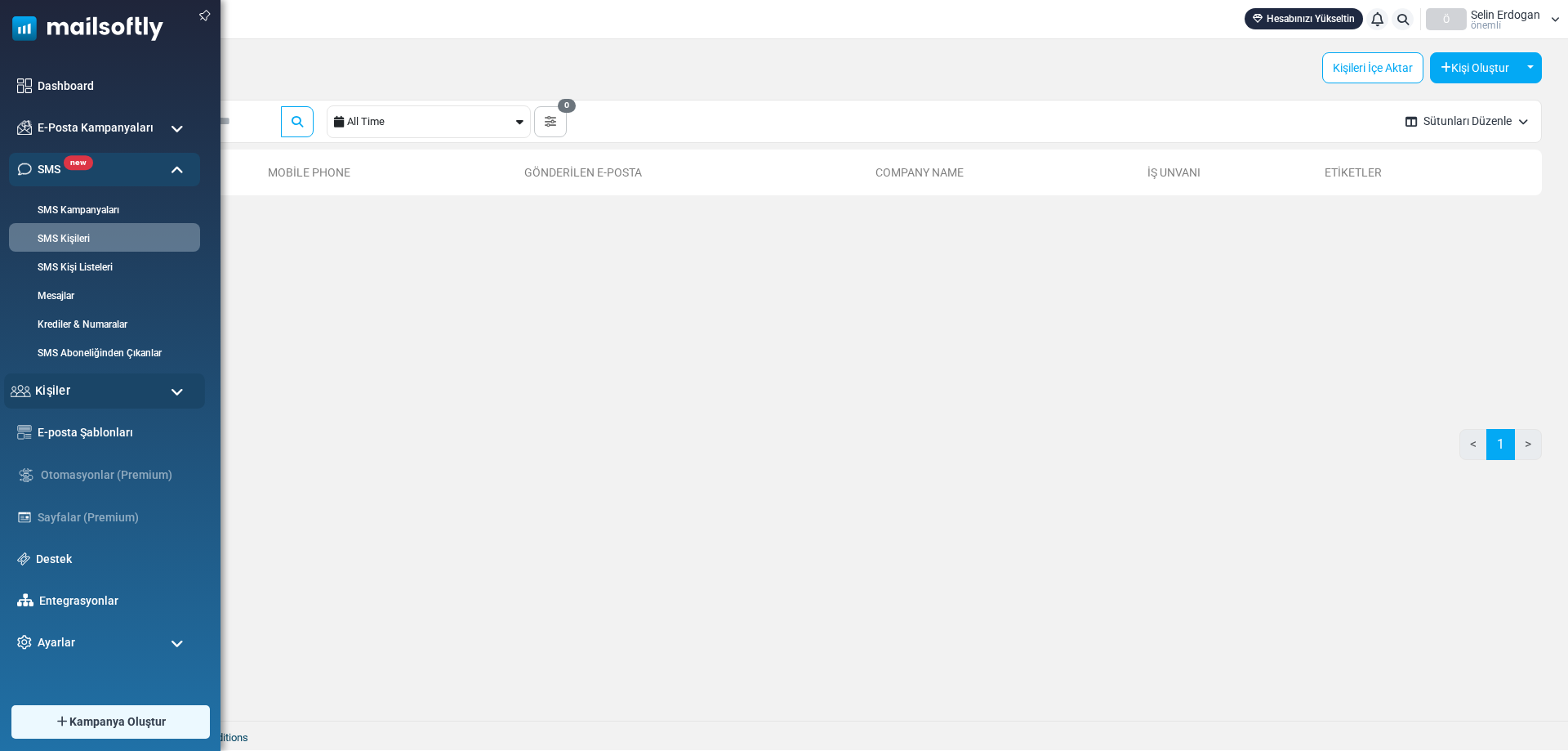
click at [100, 392] on div "Kişiler" at bounding box center [104, 390] width 200 height 35
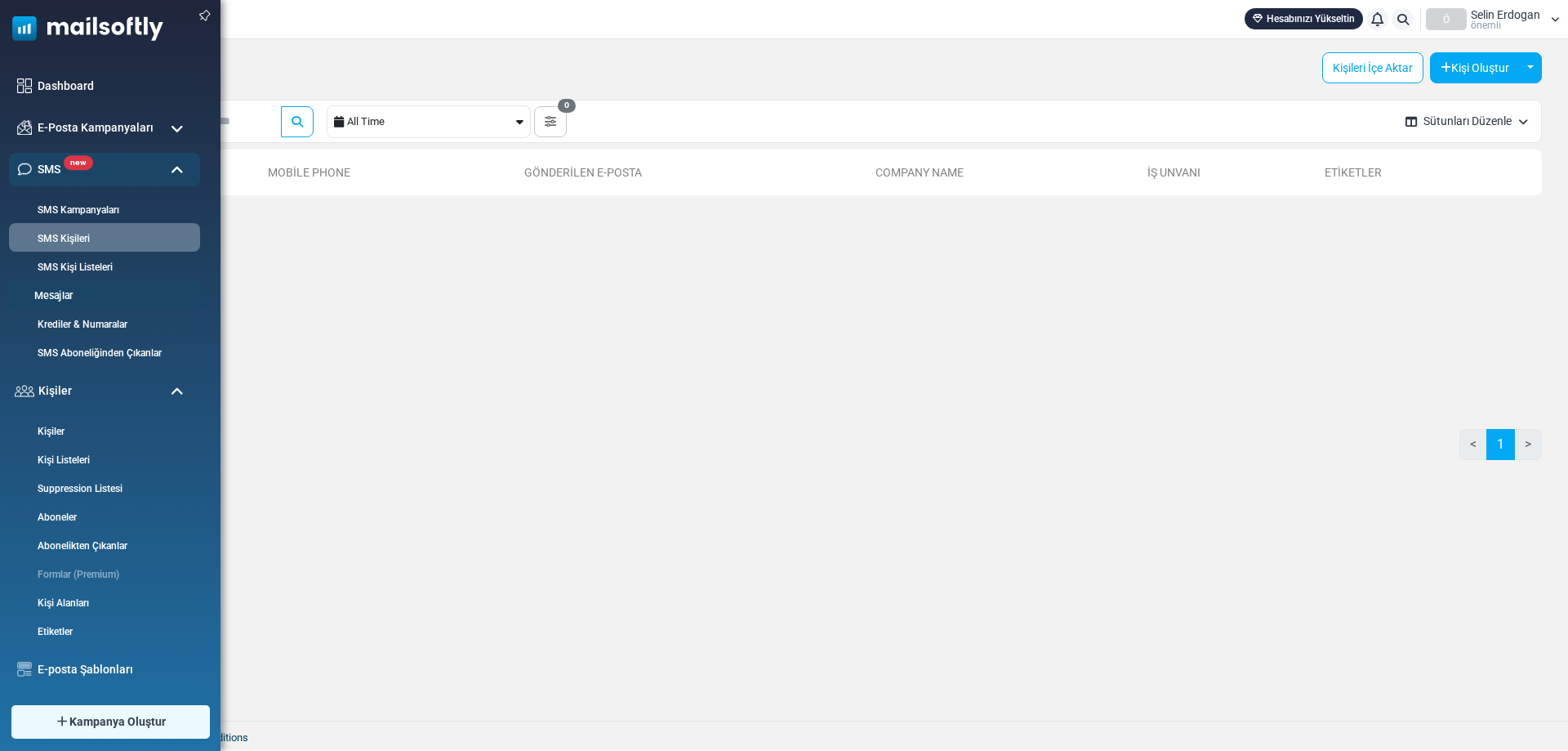
click at [131, 295] on link "Mesajlar" at bounding box center [102, 296] width 196 height 15
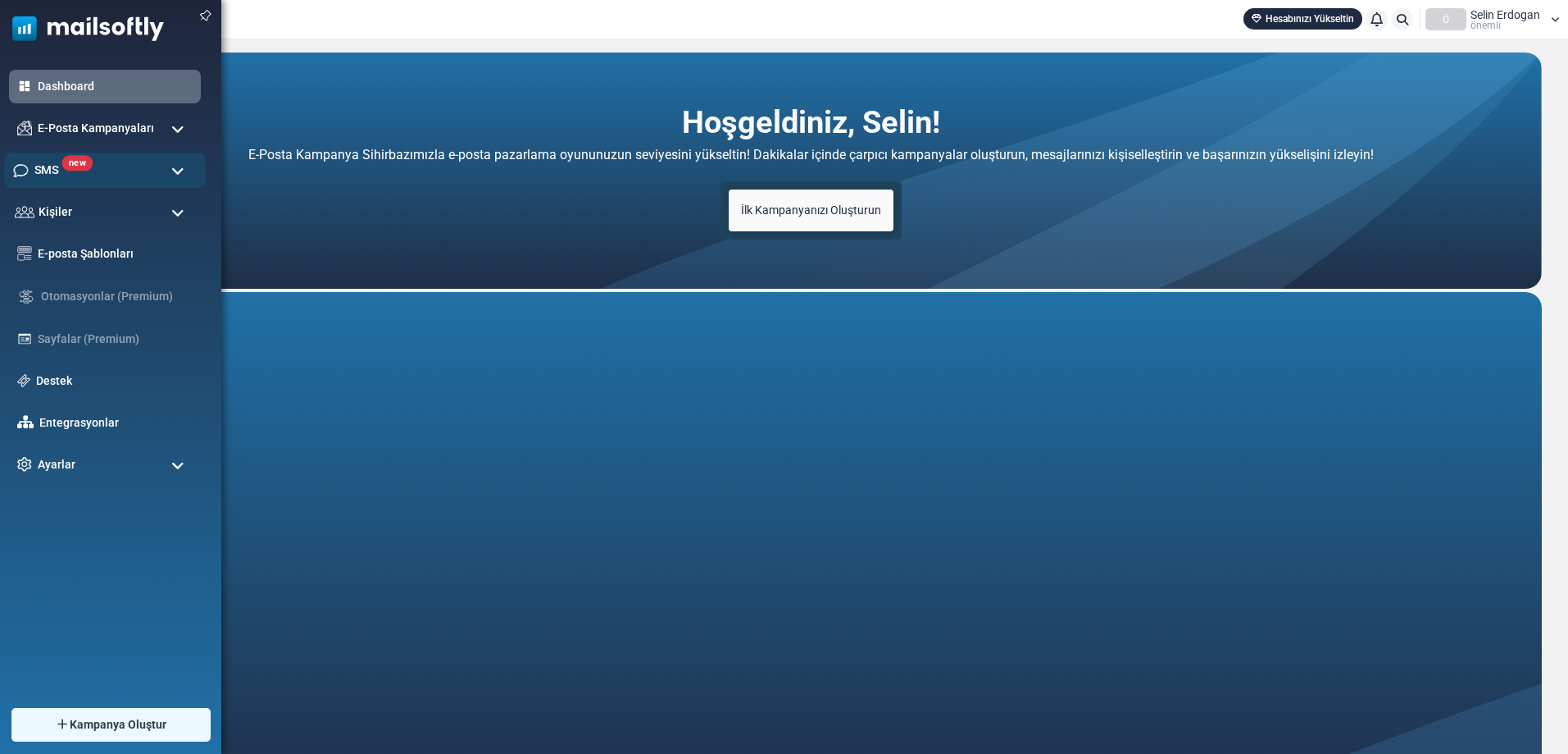
click at [139, 169] on div "new SMS" at bounding box center [104, 170] width 201 height 35
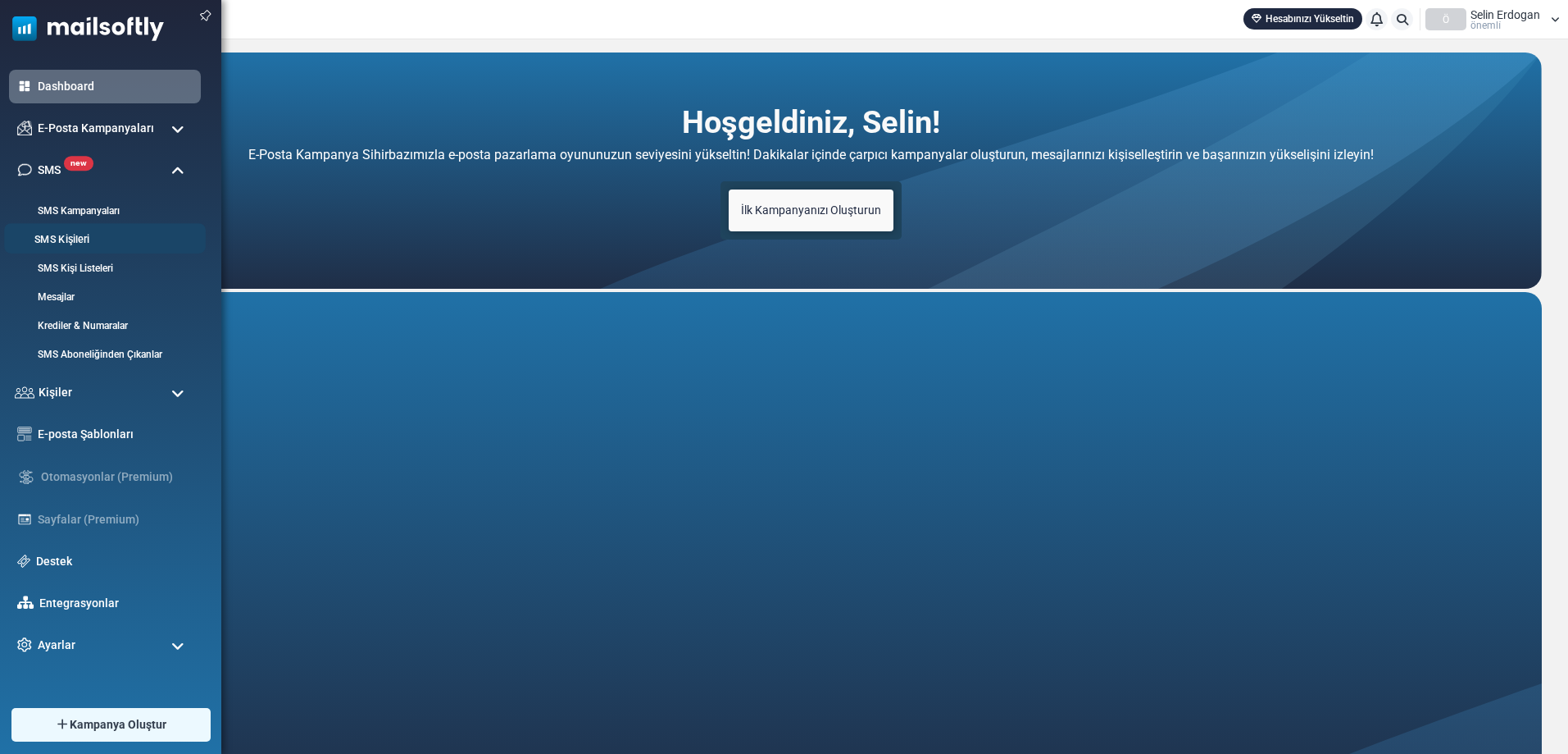
click at [128, 236] on link "SMS Kişileri" at bounding box center [103, 240] width 197 height 15
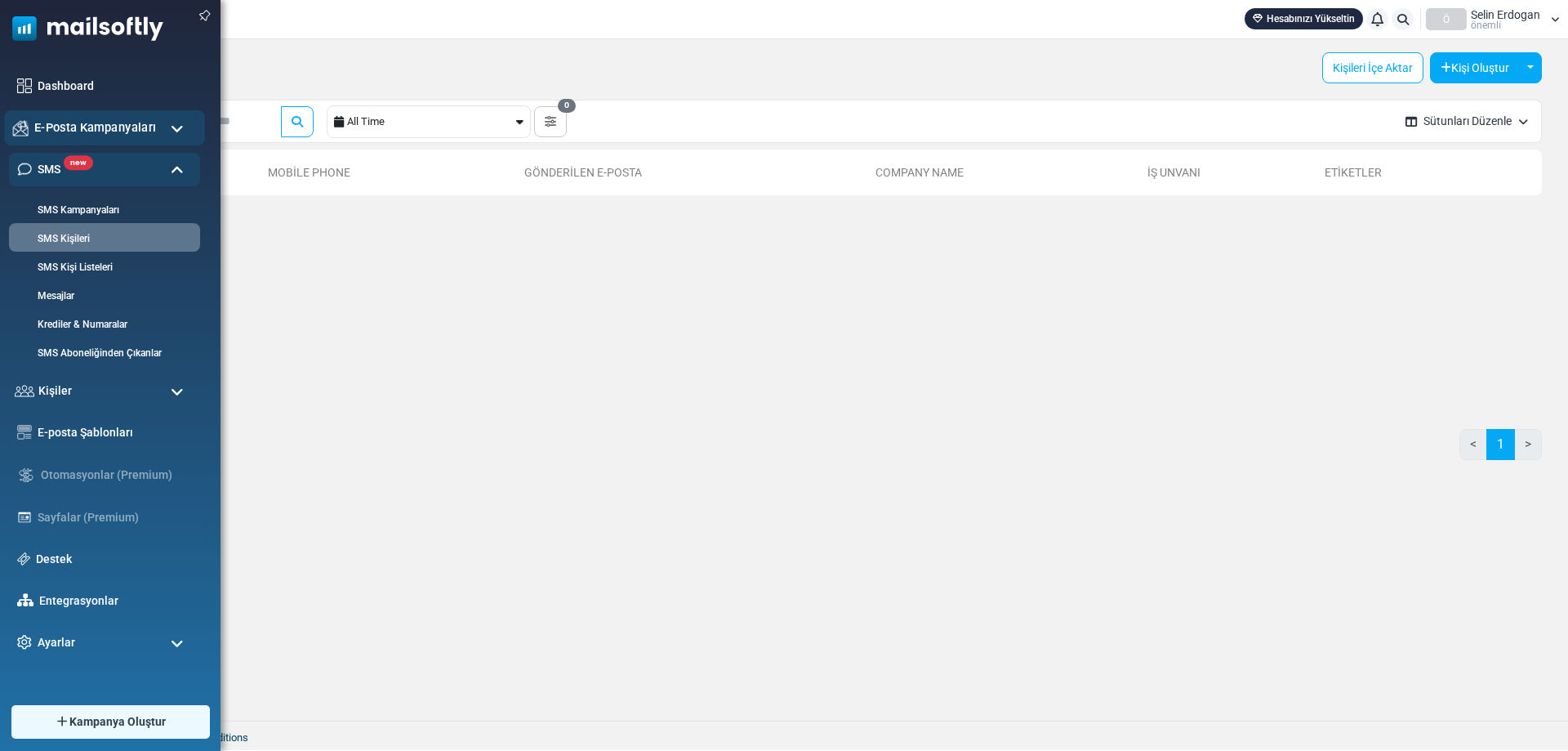
click at [58, 131] on span "E-Posta Kampanyaları" at bounding box center [95, 127] width 122 height 18
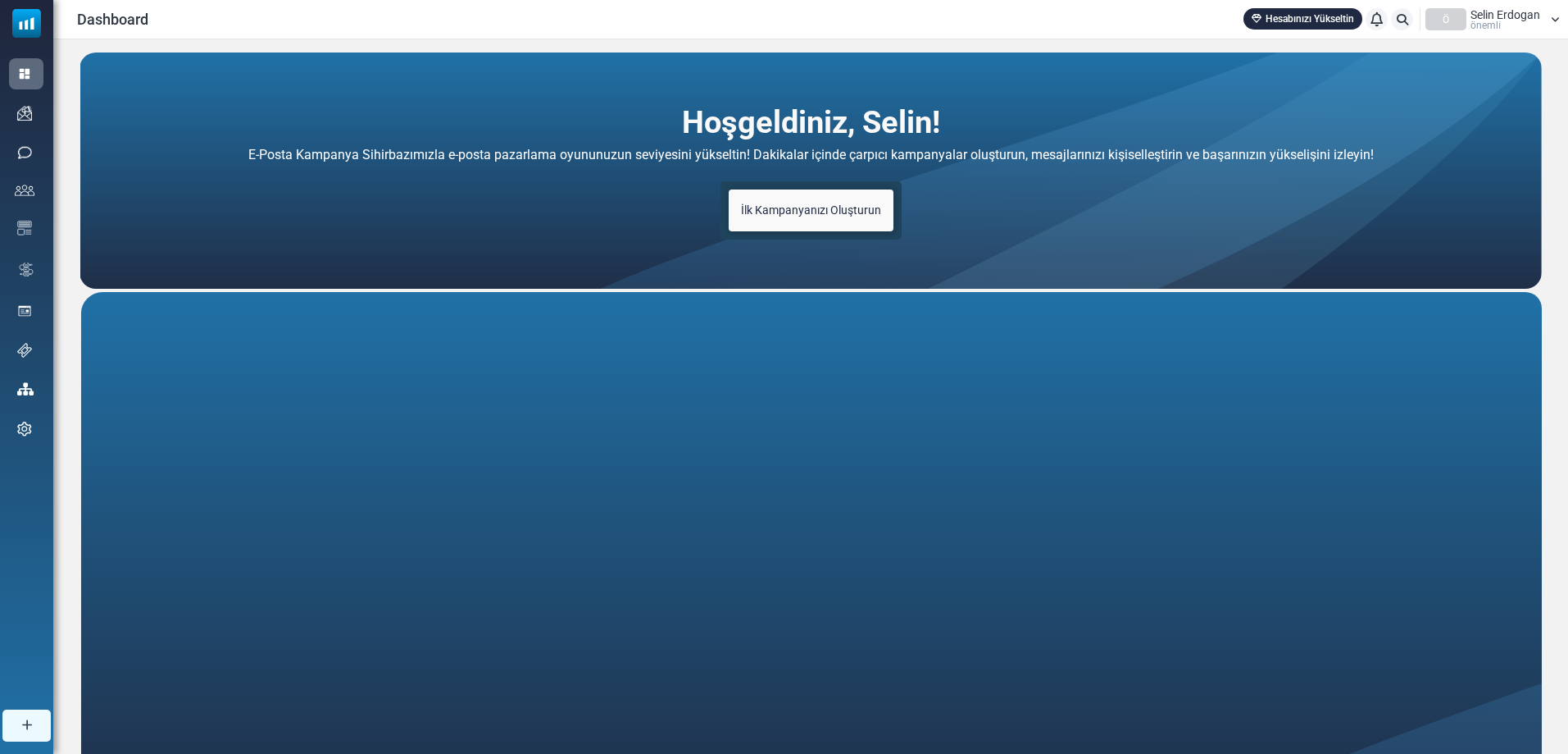
click at [844, 204] on span "İlk Kampanyanızı Oluşturun" at bounding box center [811, 209] width 140 height 13
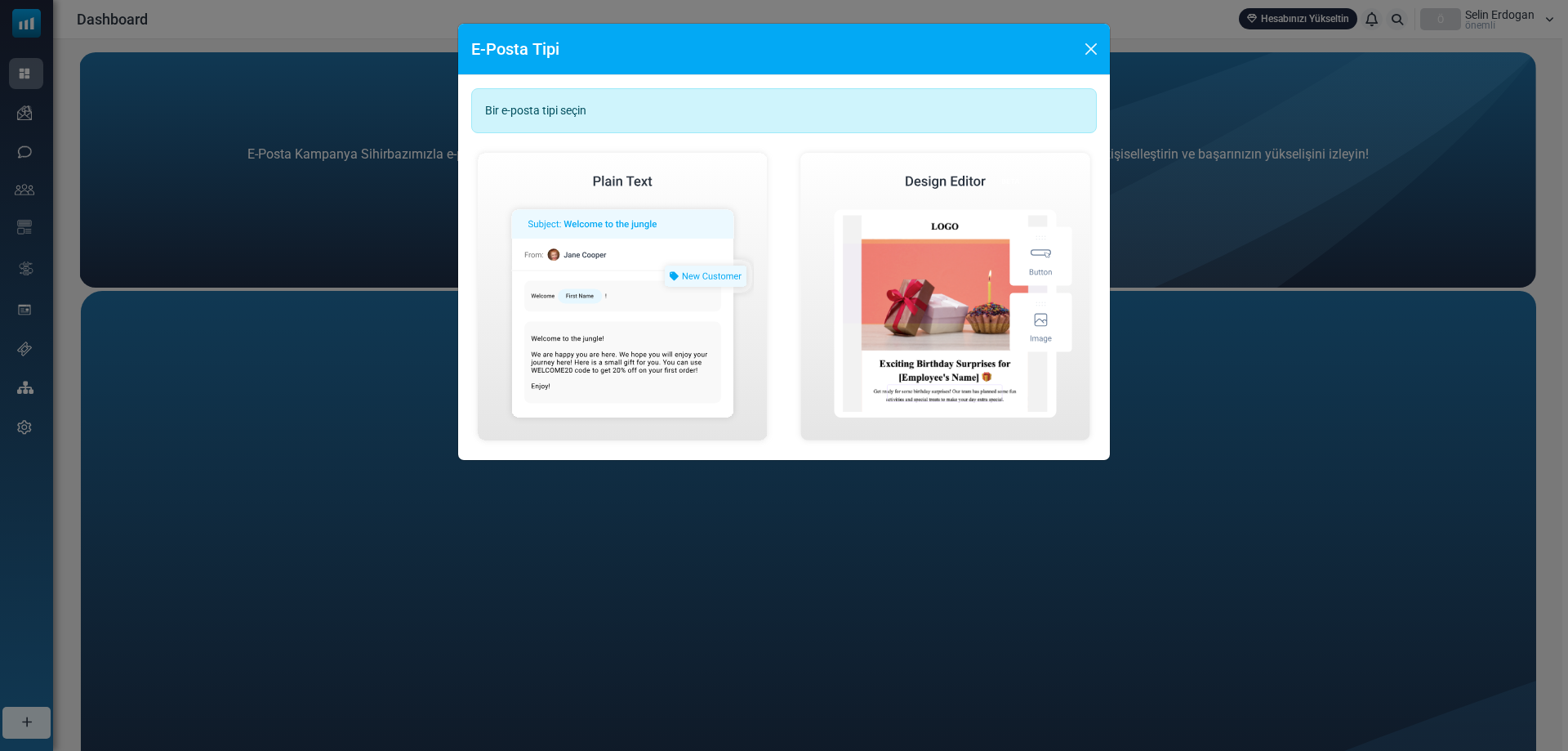
click at [667, 98] on div "Bir e-posta tipi seçin" at bounding box center [783, 110] width 625 height 45
click at [564, 114] on div "Bir e-posta tipi seçin" at bounding box center [783, 110] width 625 height 45
click at [700, 243] on img at bounding box center [622, 296] width 303 height 300
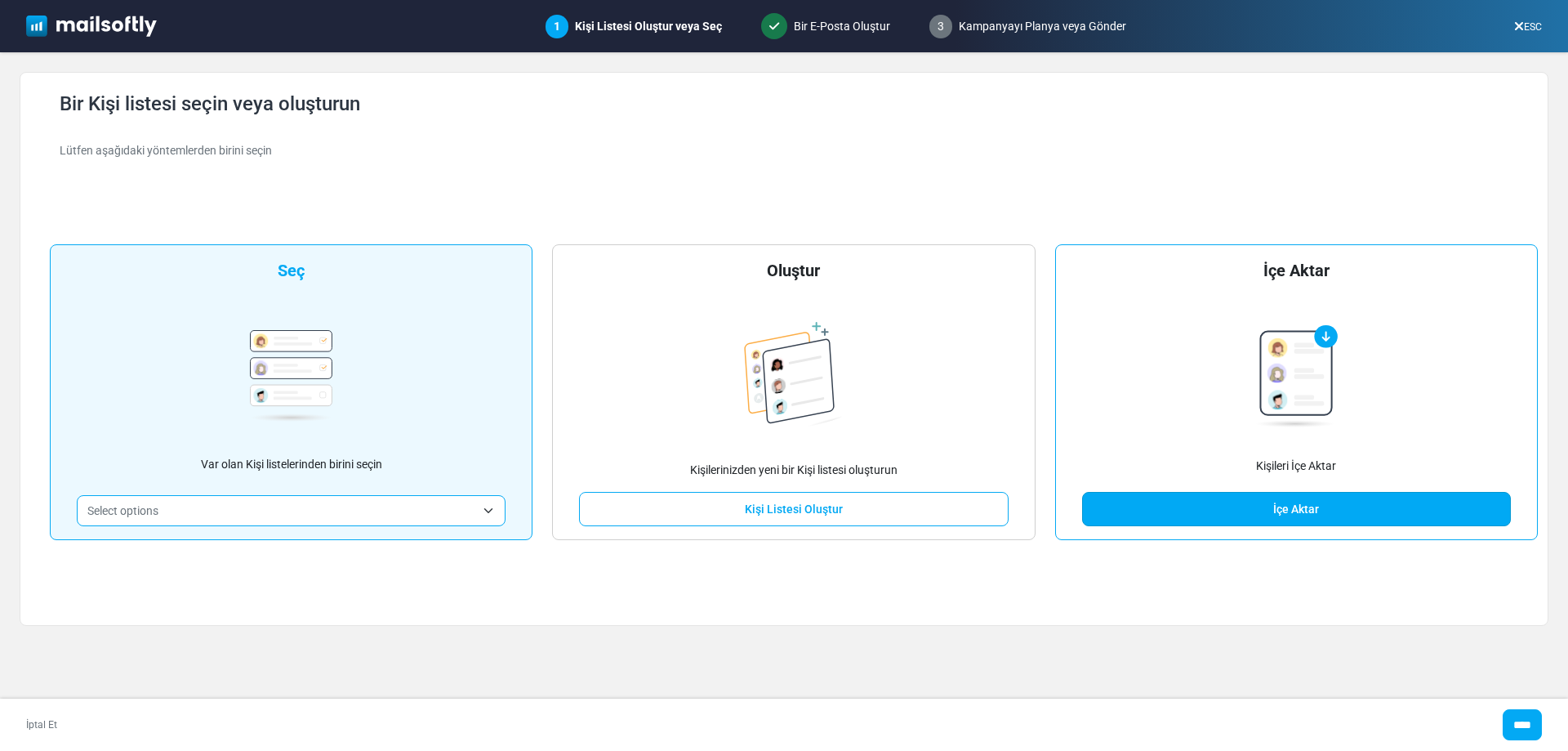
click at [1189, 504] on link "İçe Aktar" at bounding box center [1296, 509] width 428 height 34
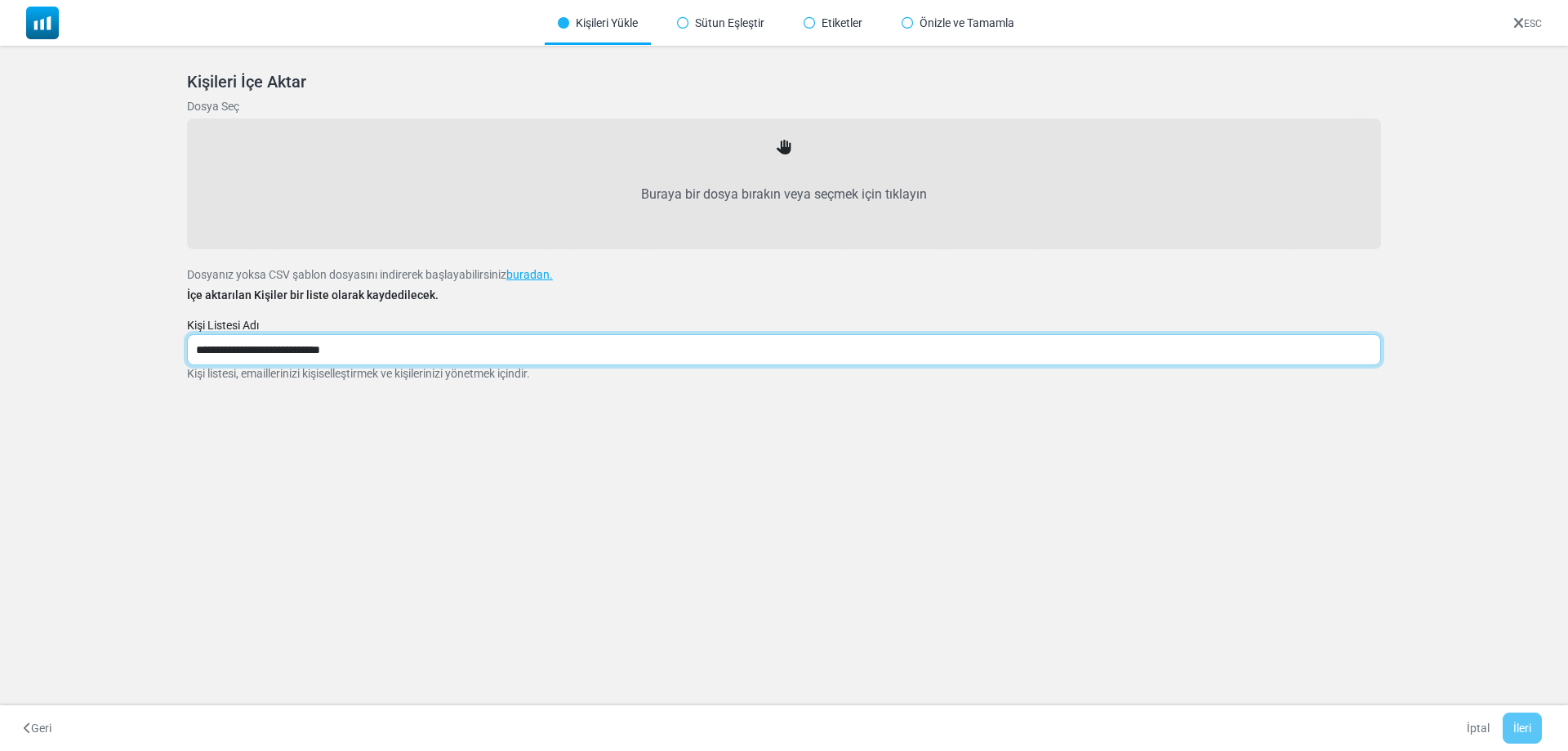
click at [516, 349] on input "**********" at bounding box center [783, 349] width 1193 height 31
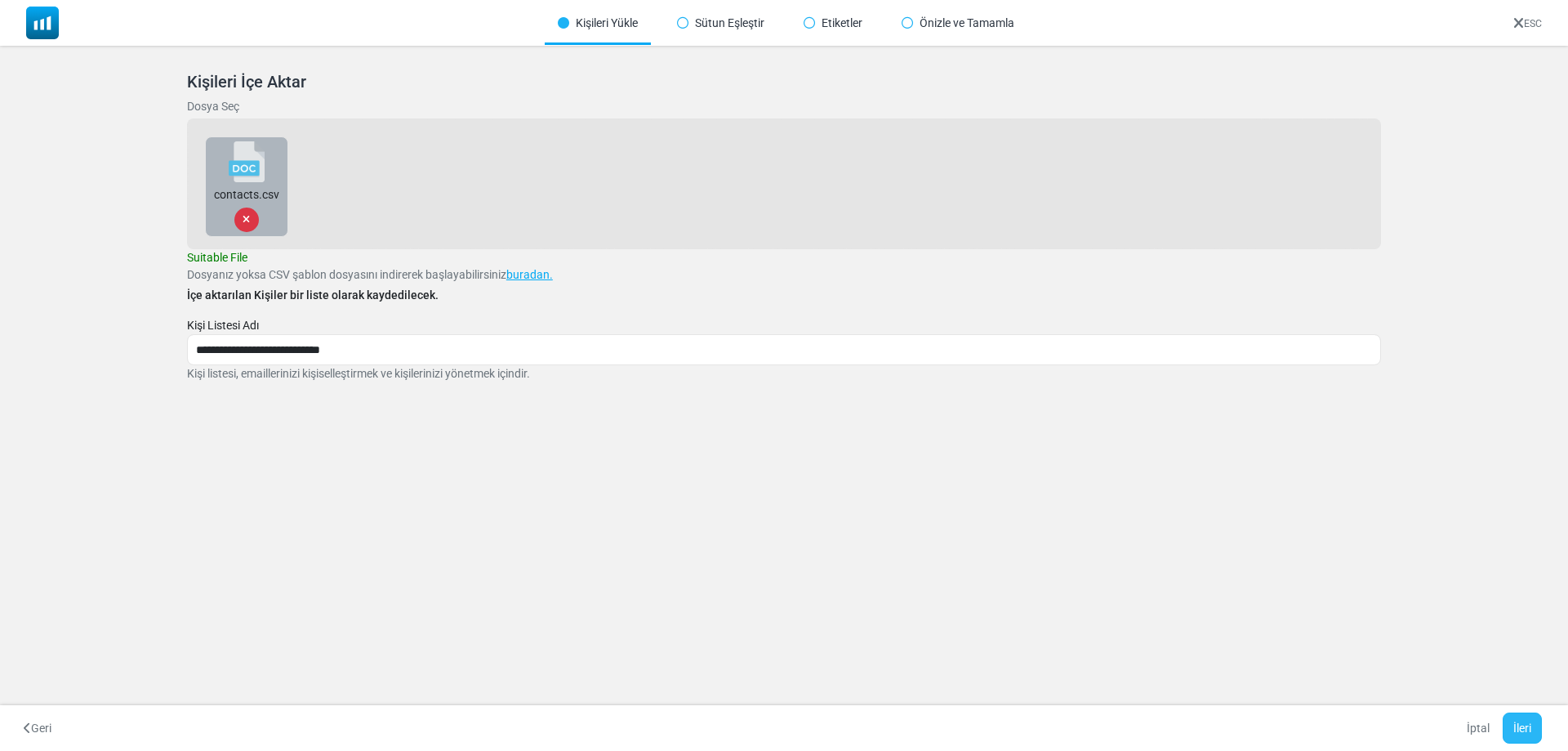
click at [1506, 715] on button "İleri" at bounding box center [1522, 728] width 39 height 31
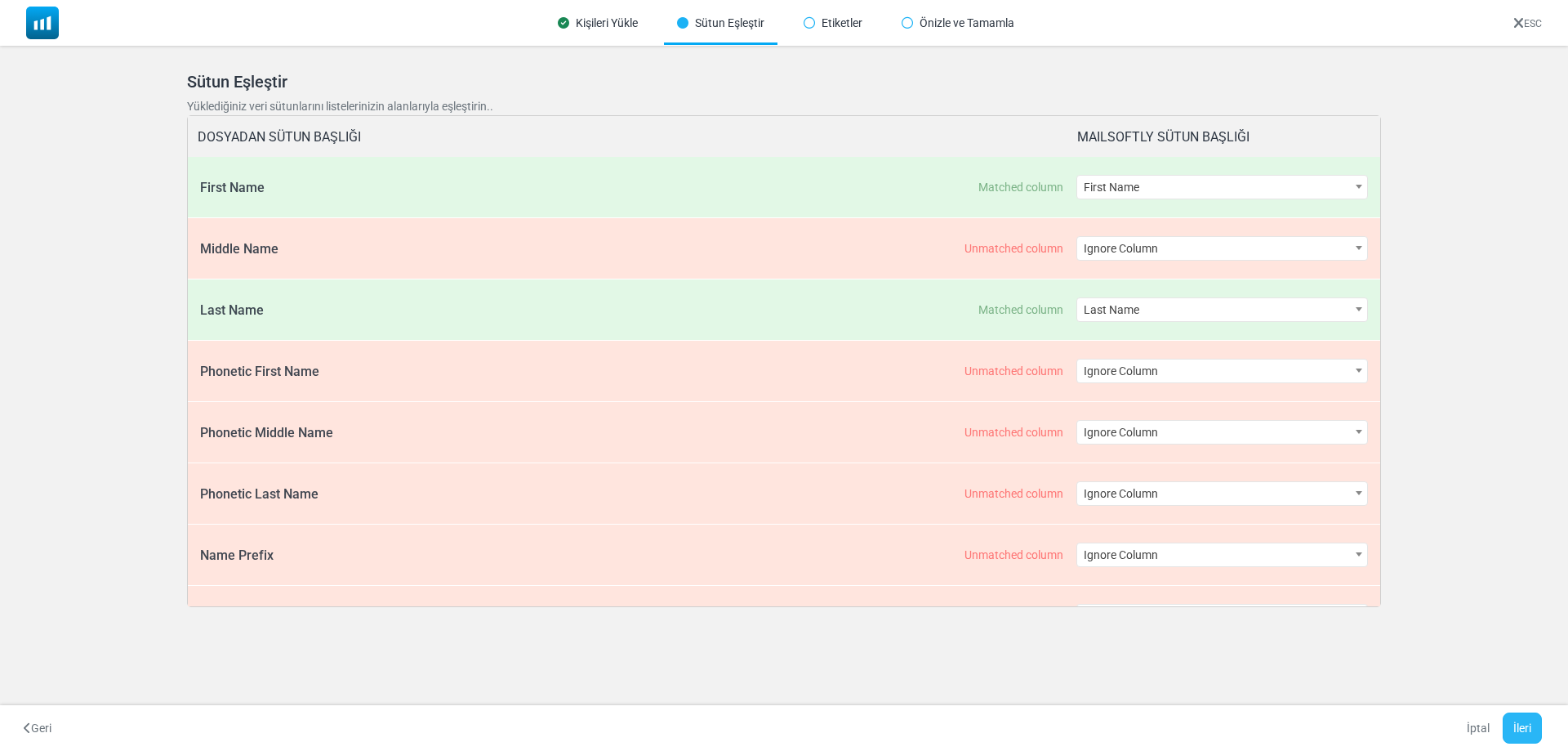
click at [1513, 720] on button "İleri" at bounding box center [1522, 728] width 39 height 31
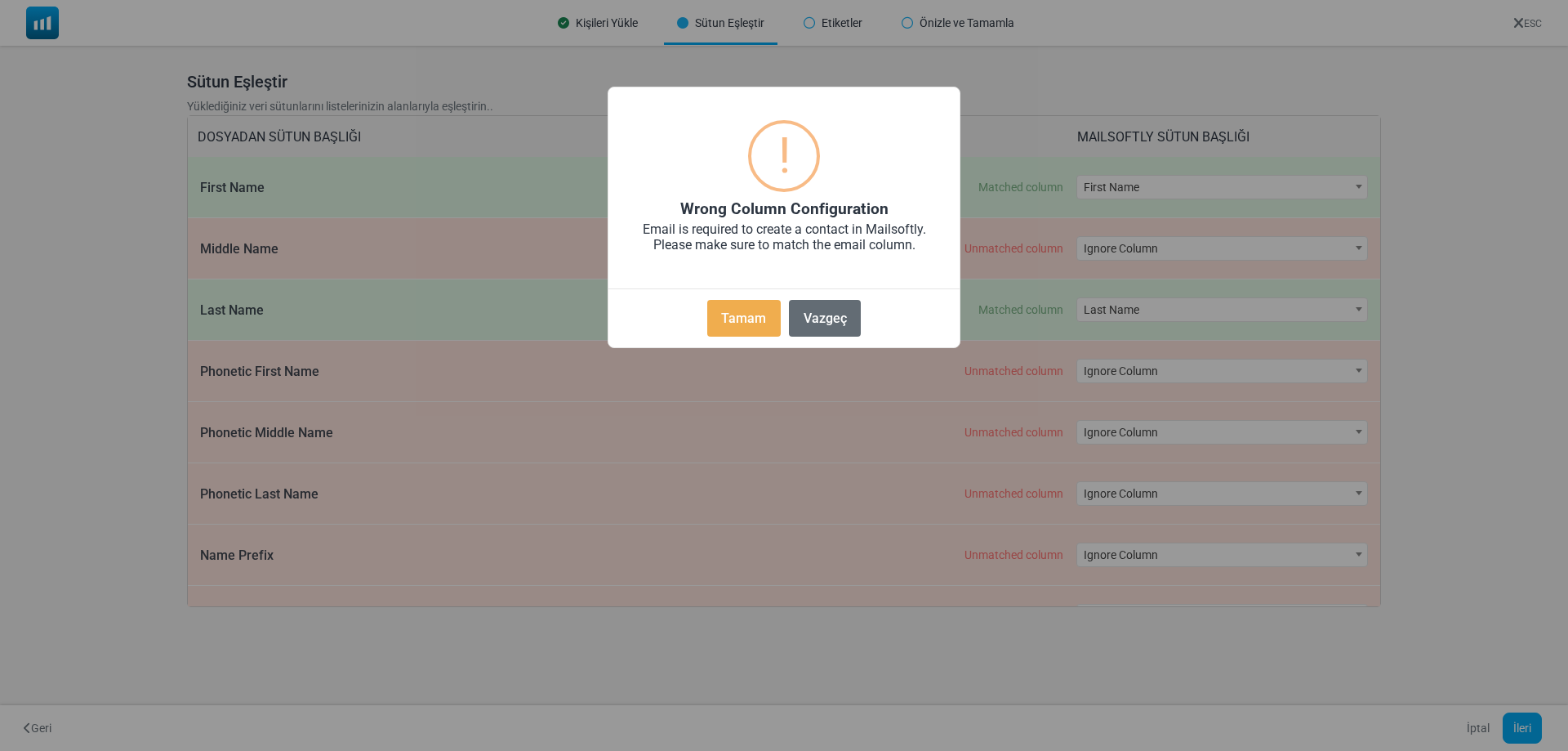
click at [845, 322] on button "Vazgeç" at bounding box center [825, 317] width 72 height 37
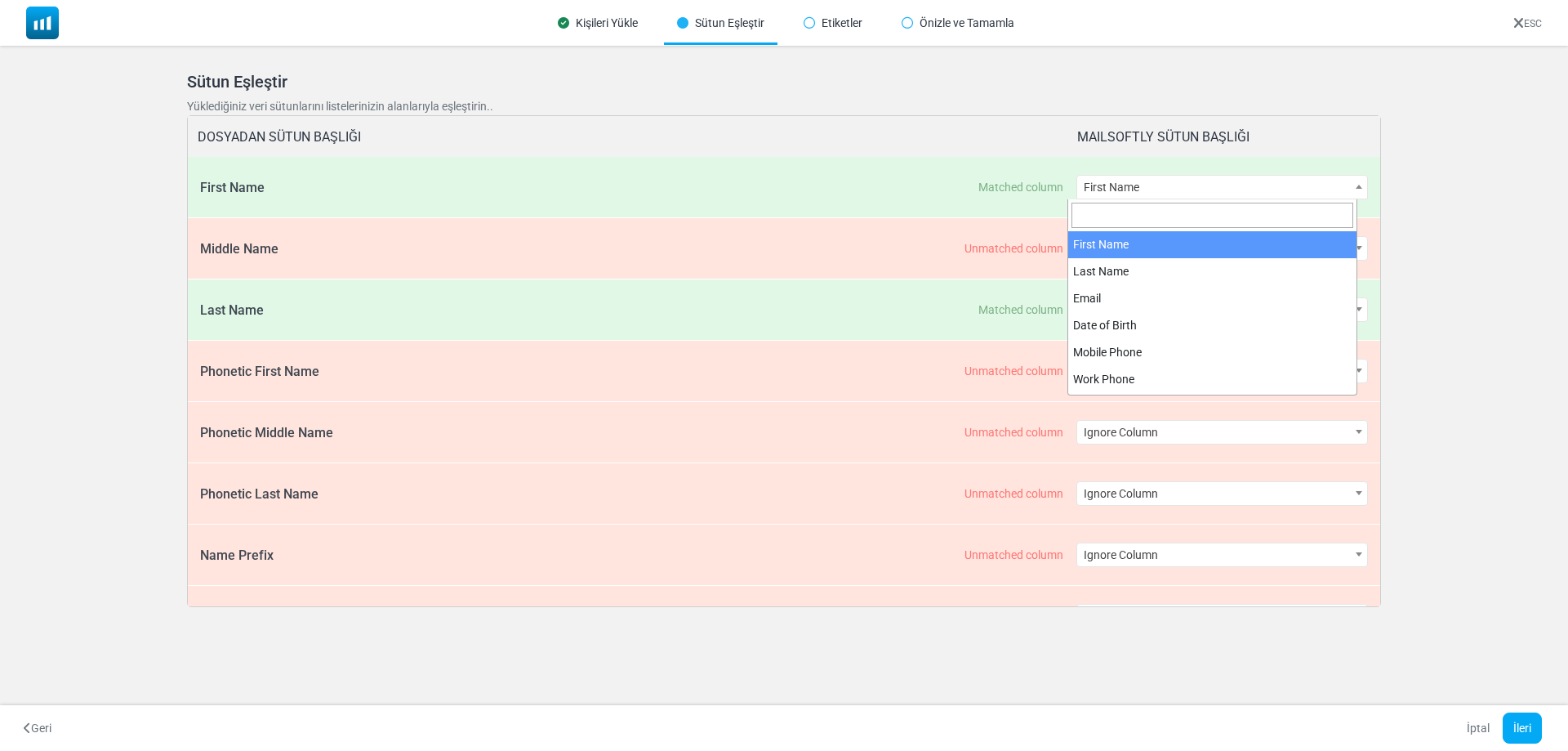
click at [1181, 198] on span "First Name" at bounding box center [1222, 187] width 291 height 23
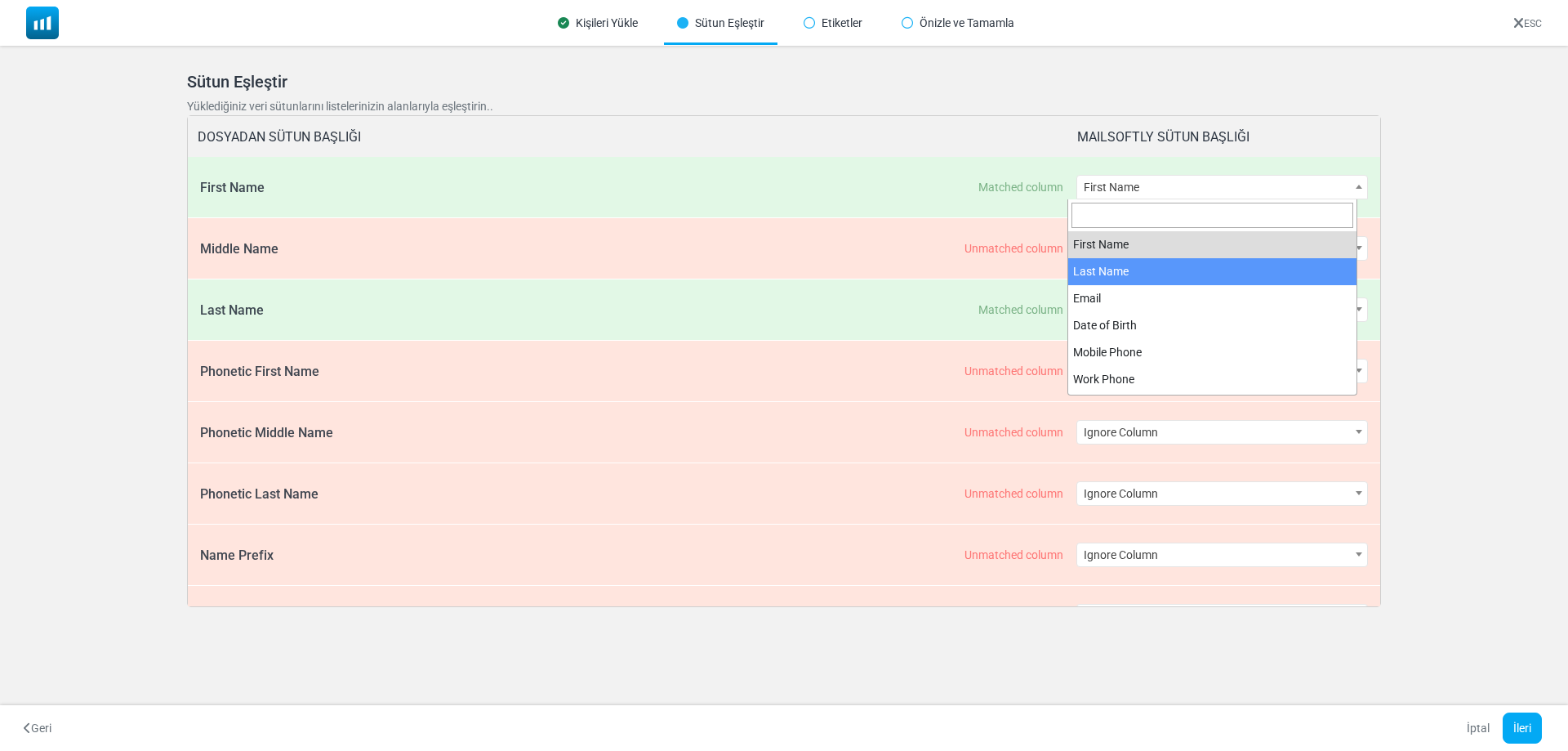
select select "*********"
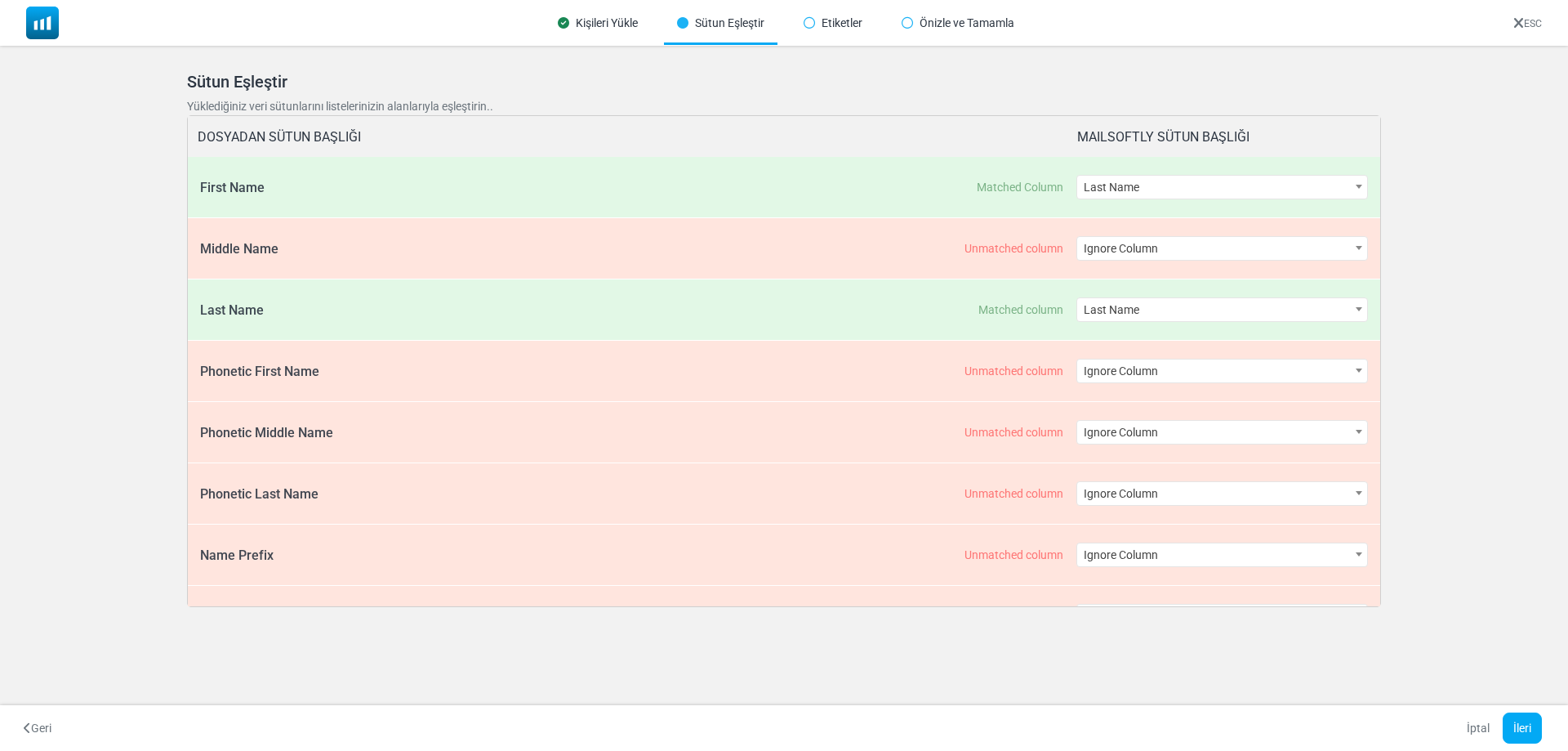
click at [1194, 239] on span "Ignore Column" at bounding box center [1222, 248] width 291 height 23
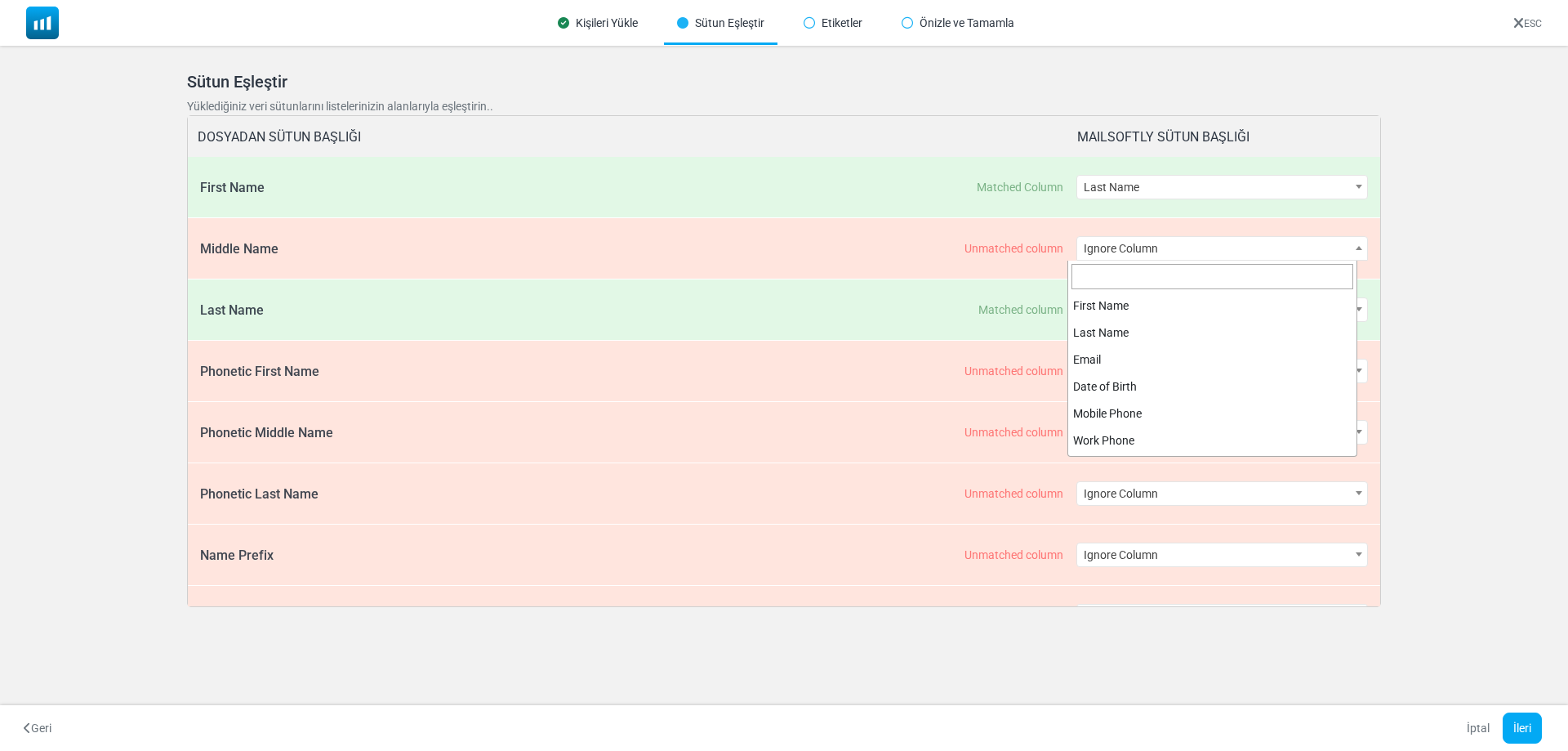
scroll to position [403, 0]
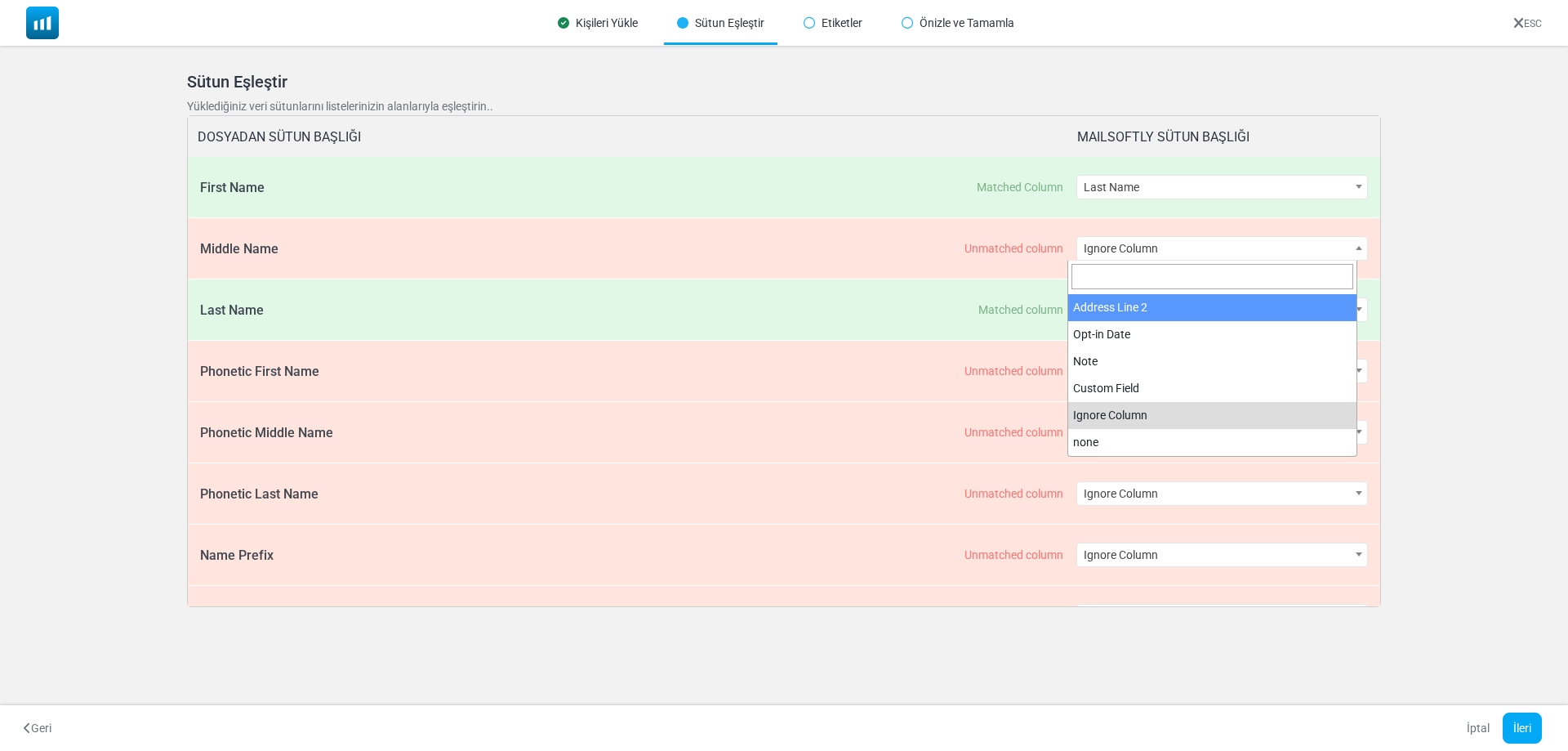
select select "**********"
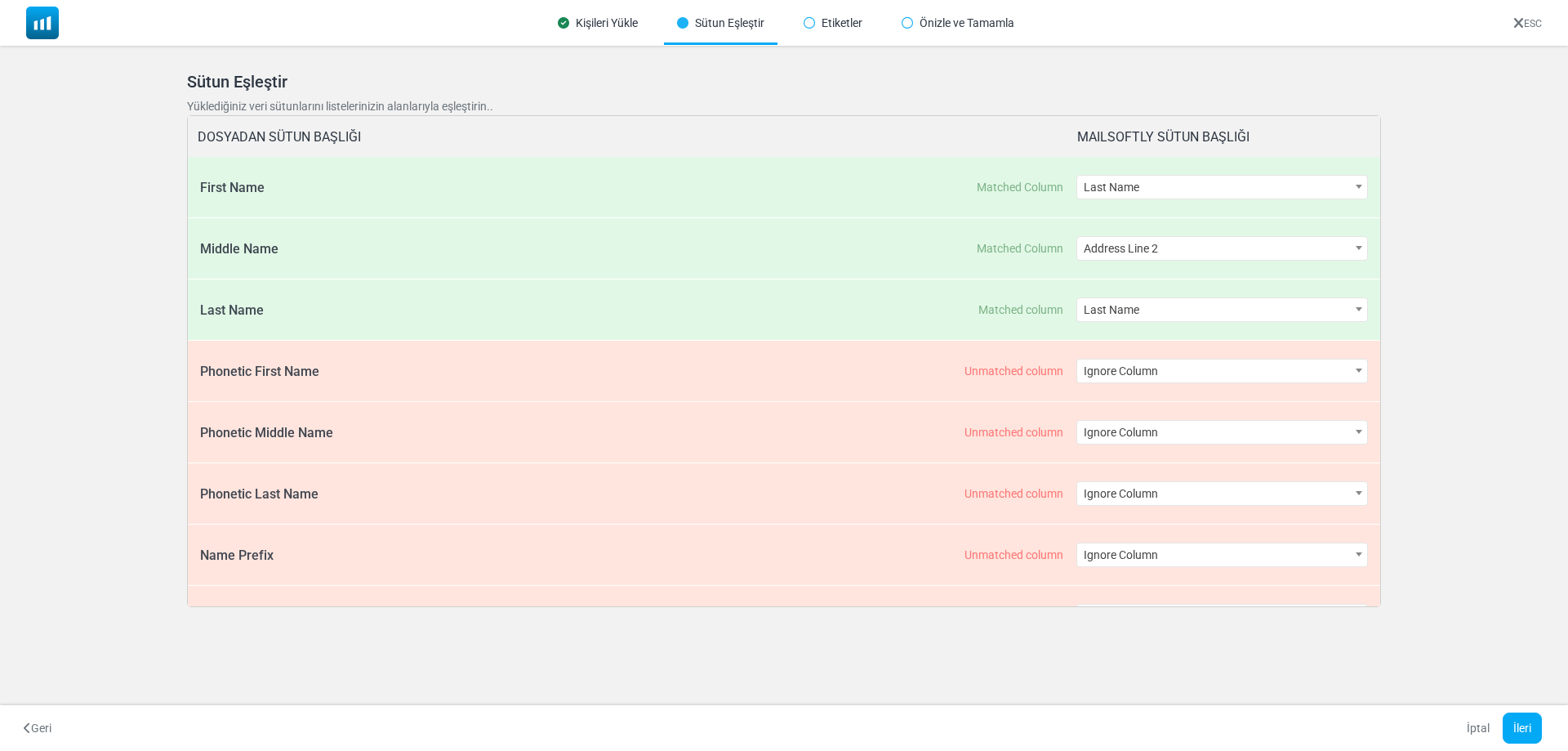
drag, startPoint x: 1170, startPoint y: 360, endPoint x: 1168, endPoint y: 369, distance: 9.2
click at [1168, 367] on span "Ignore Column" at bounding box center [1222, 370] width 291 height 23
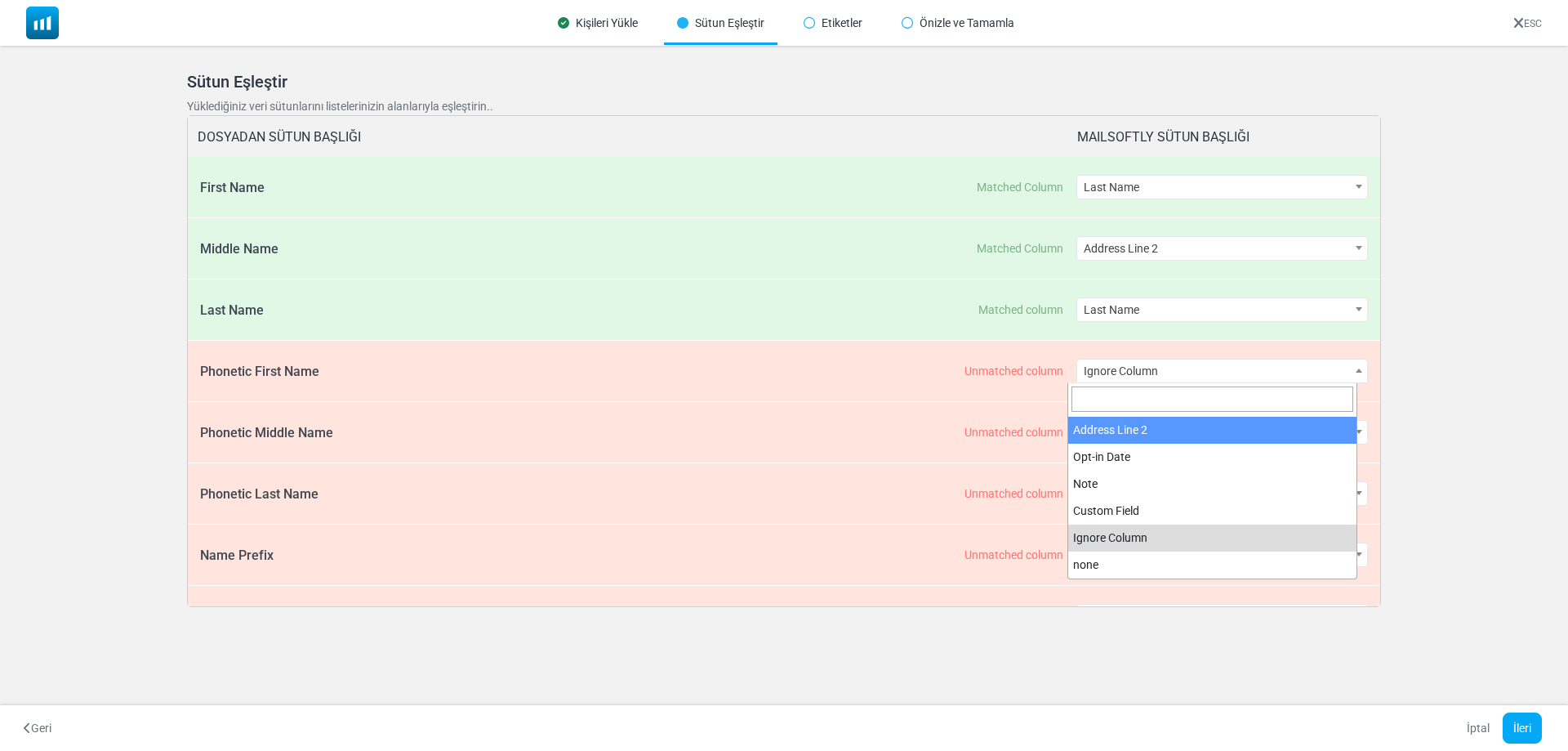
select select "**********"
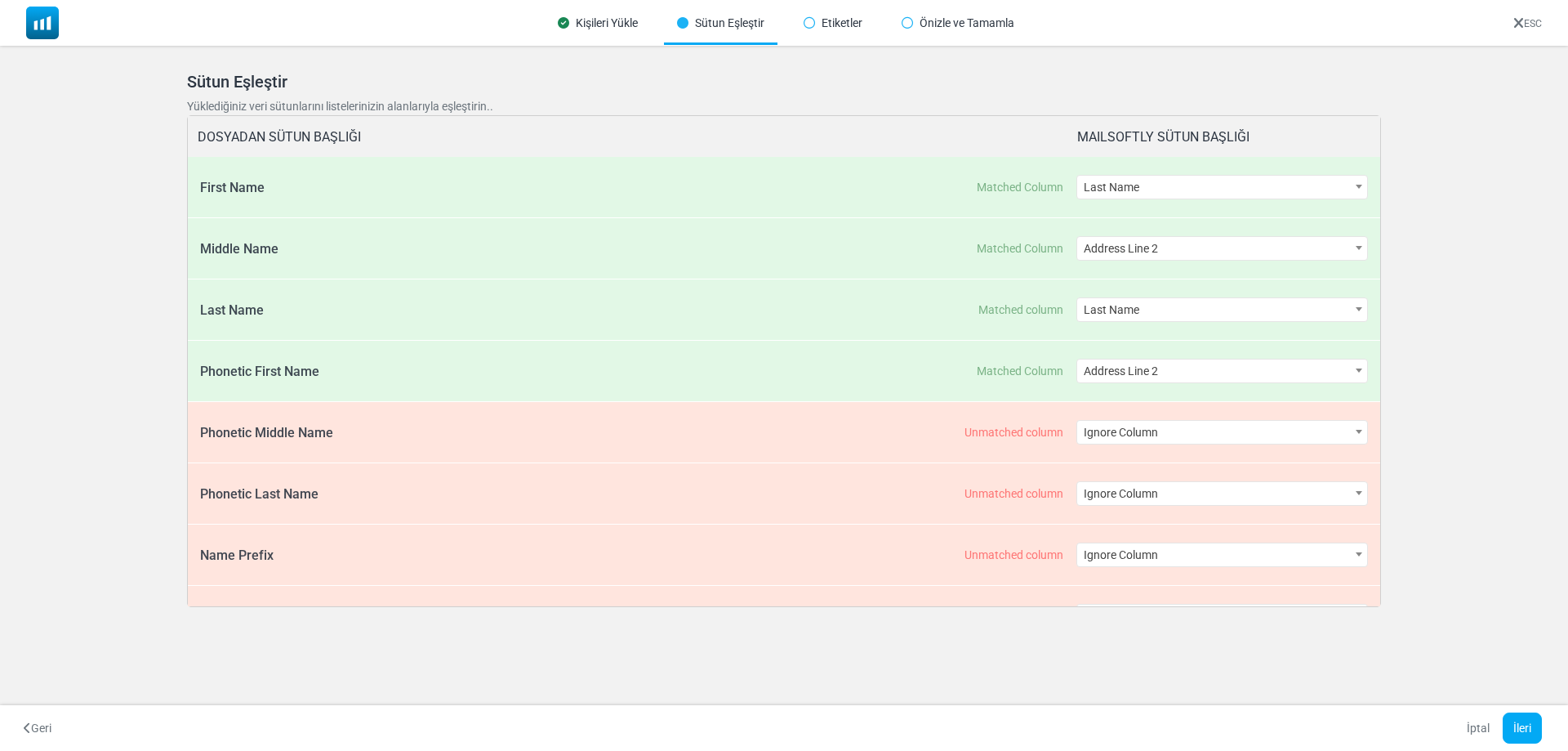
click at [1172, 420] on span "Ignore Column" at bounding box center [1222, 432] width 293 height 25
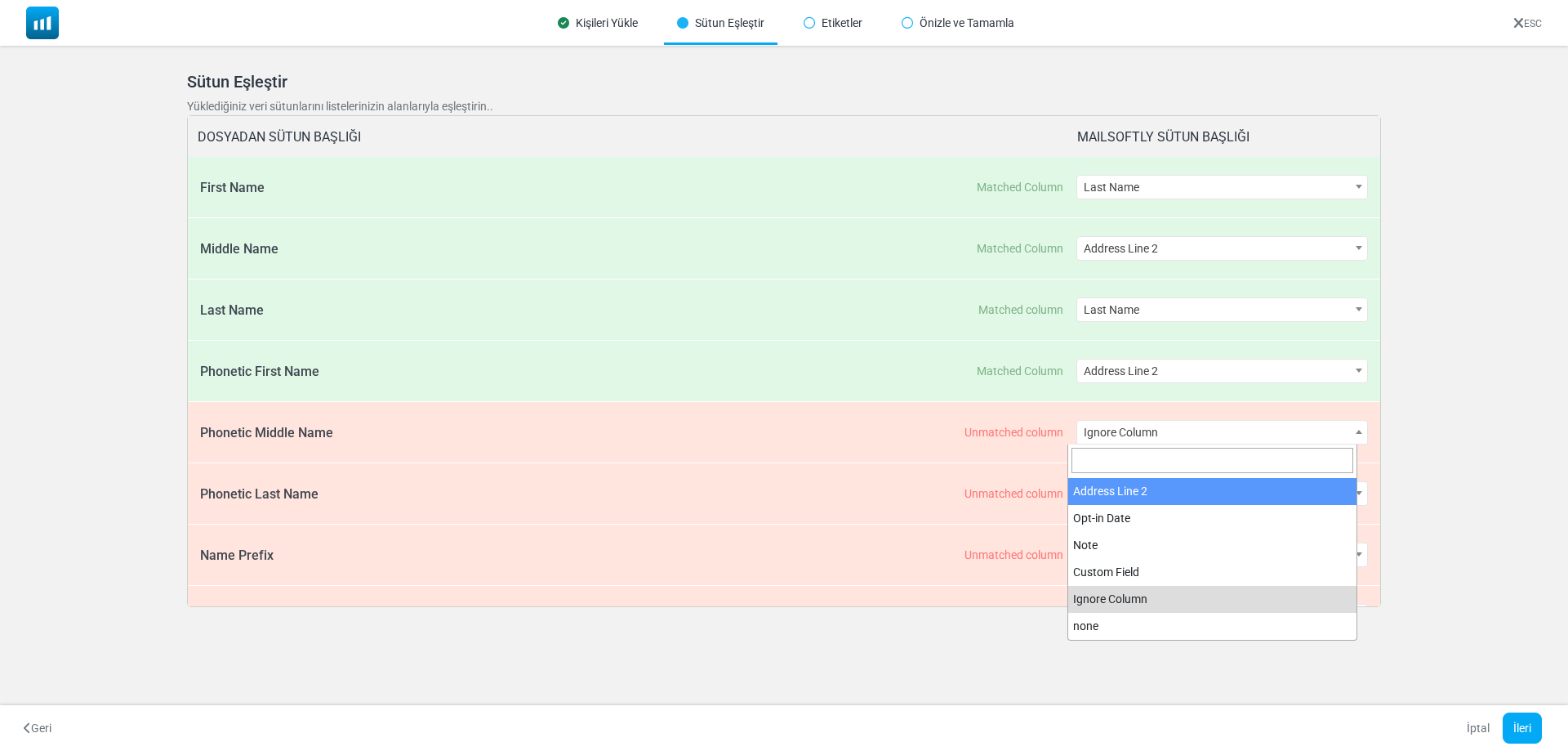
select select "**********"
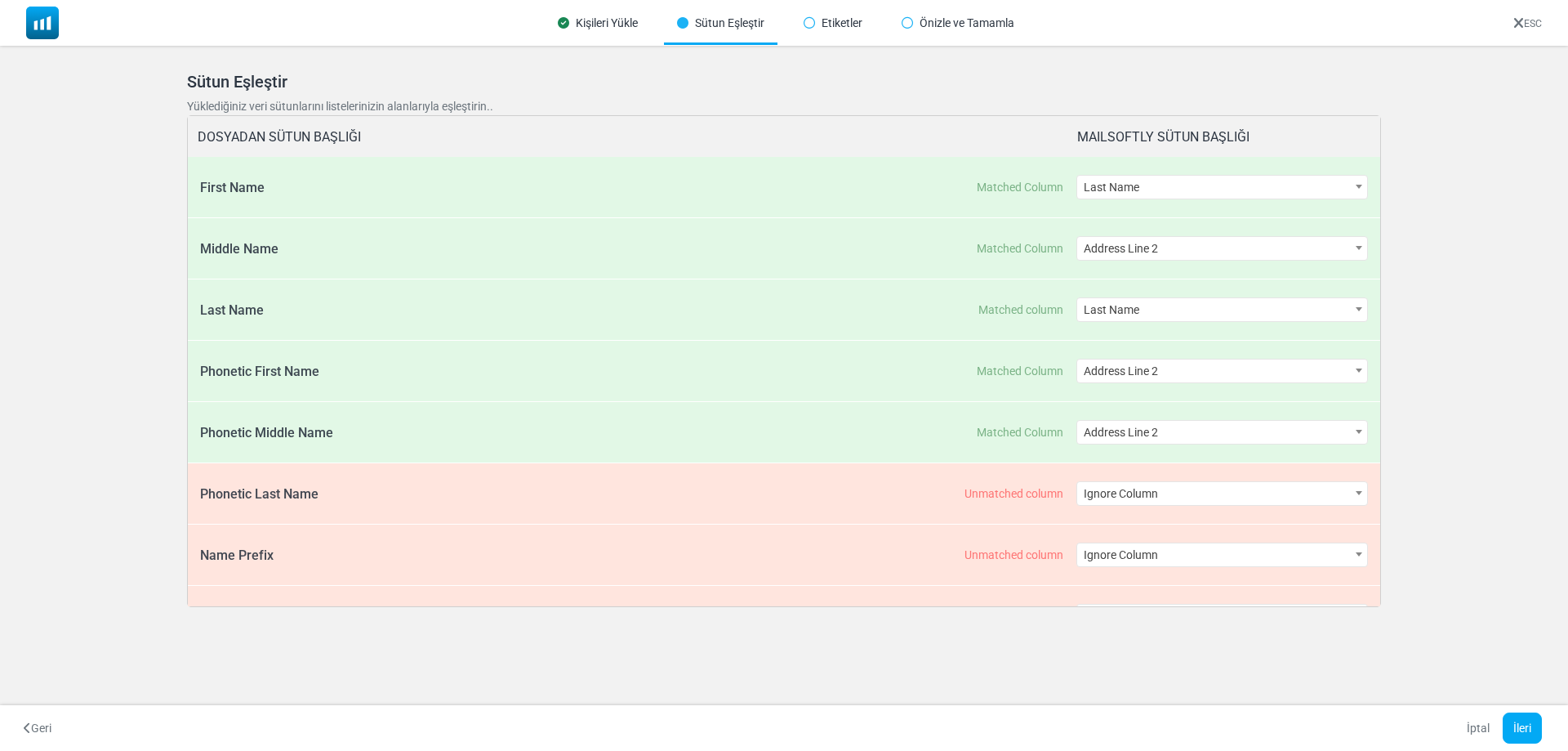
click at [1196, 480] on div "**********" at bounding box center [1222, 493] width 293 height 61
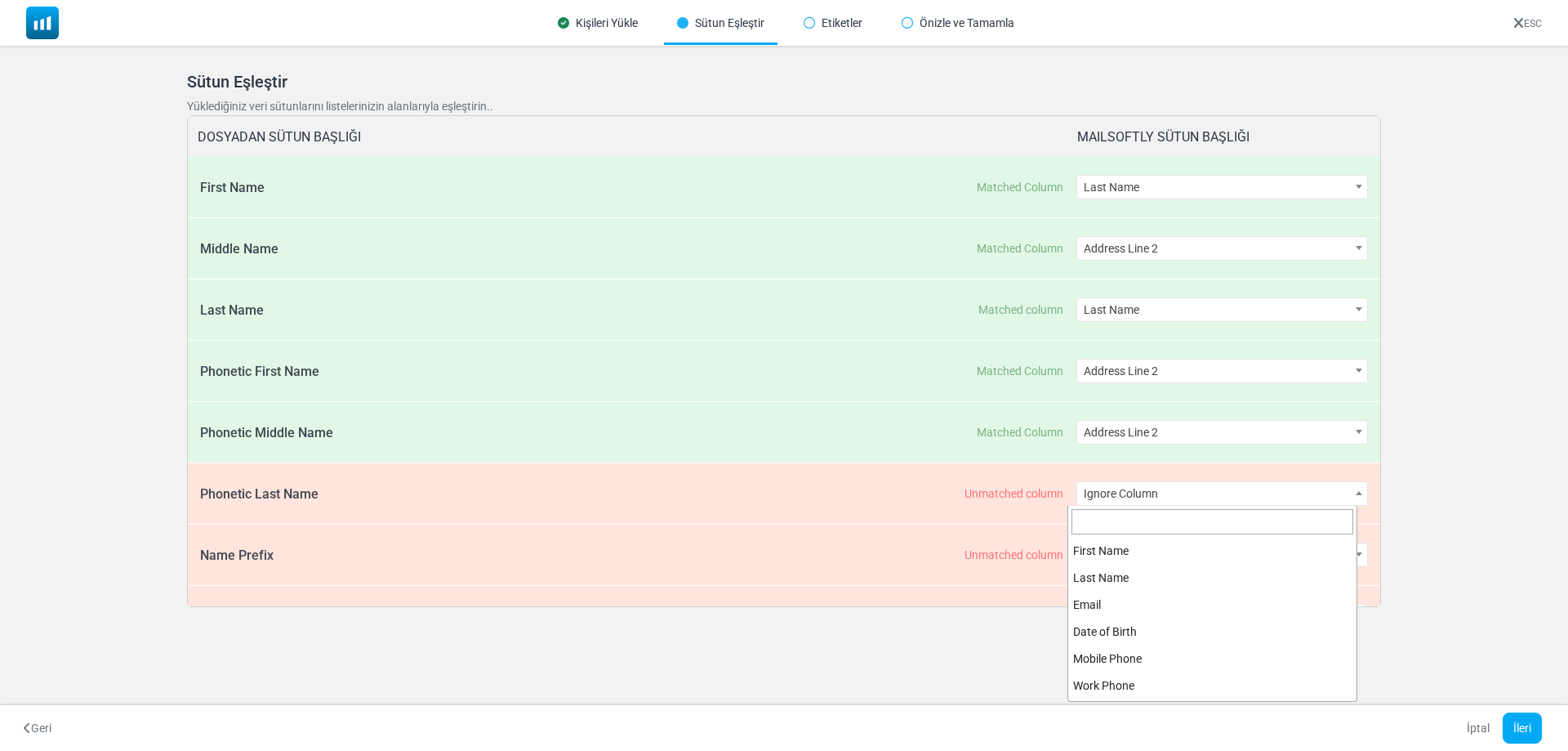
click at [1197, 486] on span "Ignore Column" at bounding box center [1222, 493] width 291 height 23
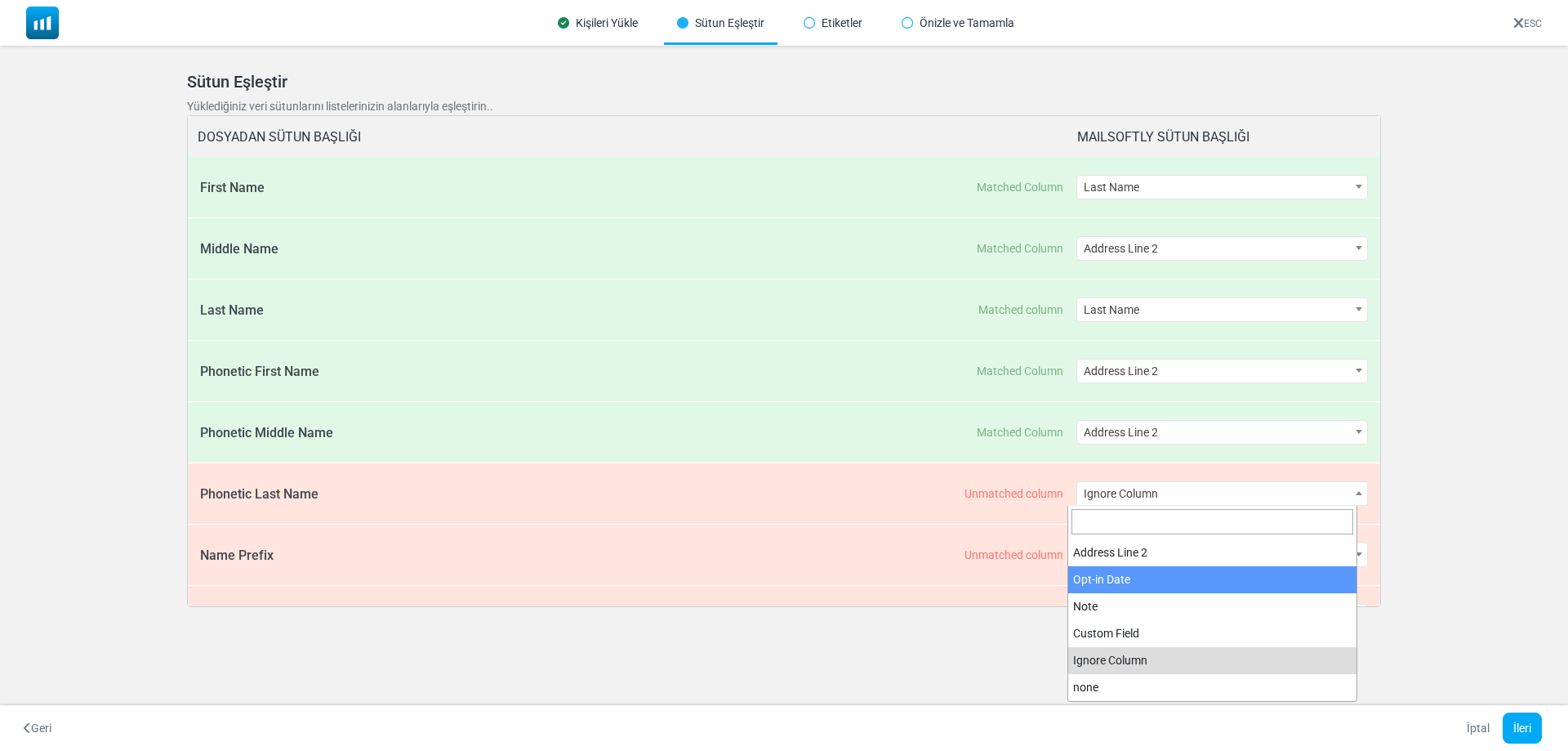
select select "**********"
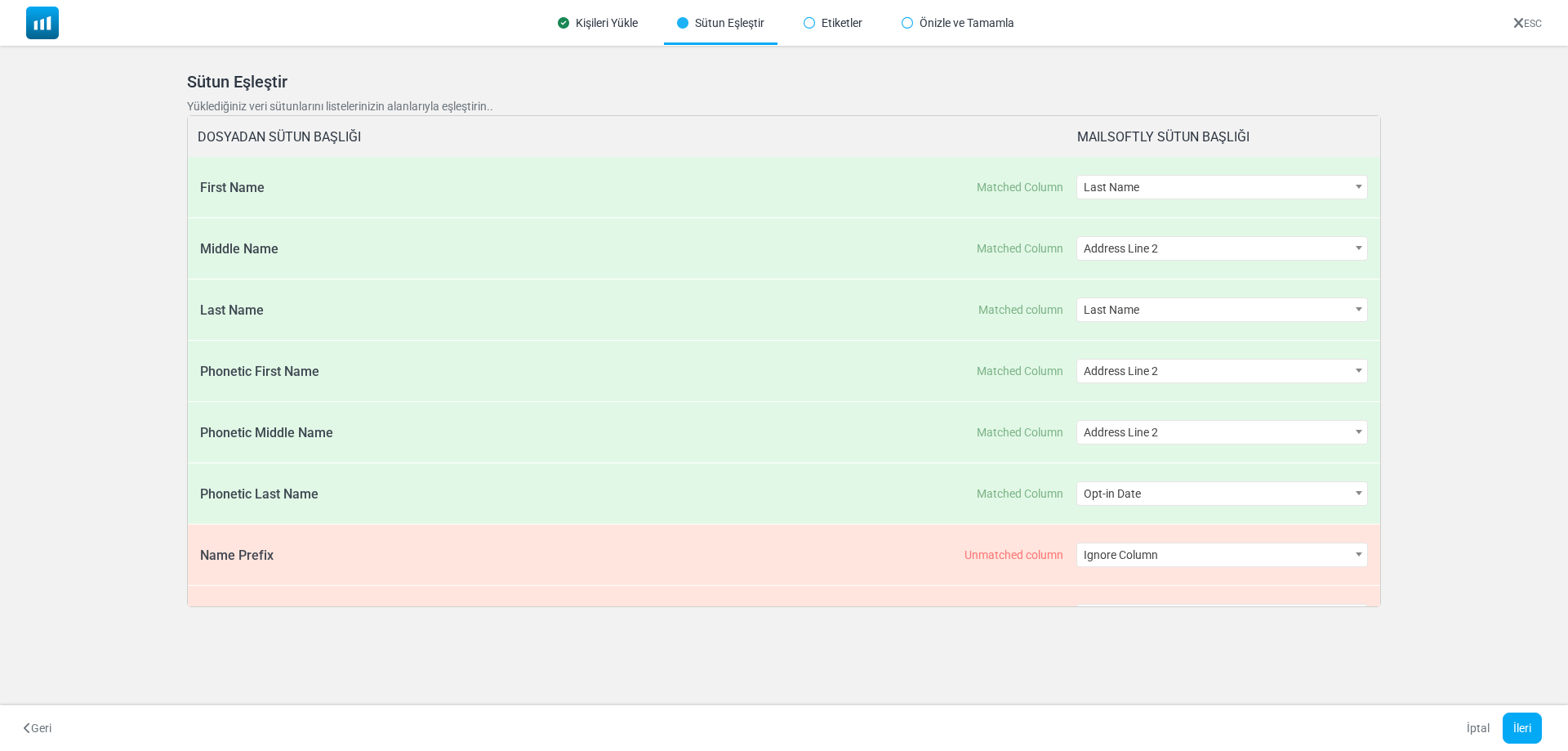
click at [1281, 568] on div "**********" at bounding box center [1222, 554] width 293 height 61
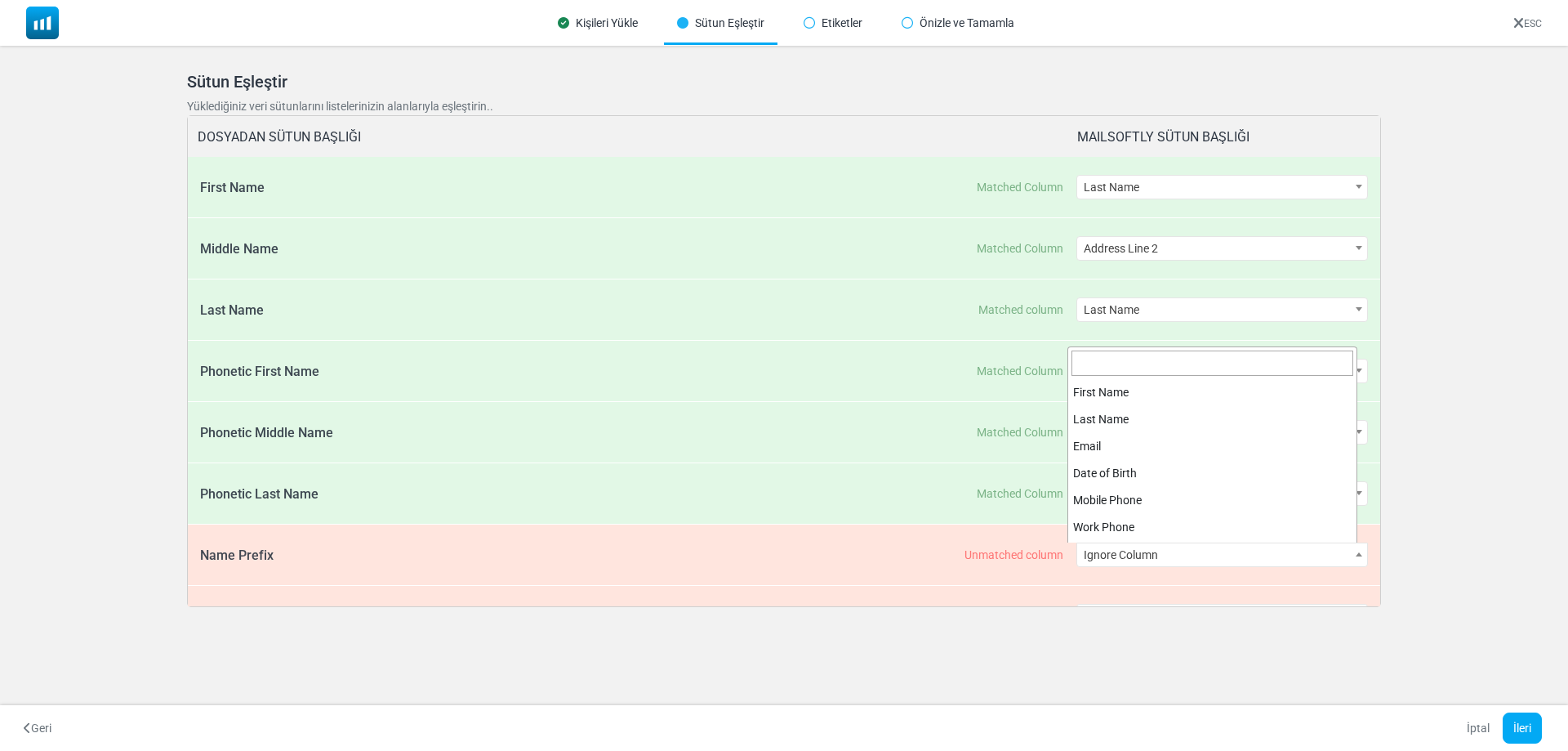
click at [1284, 543] on span "Ignore Column" at bounding box center [1222, 554] width 291 height 23
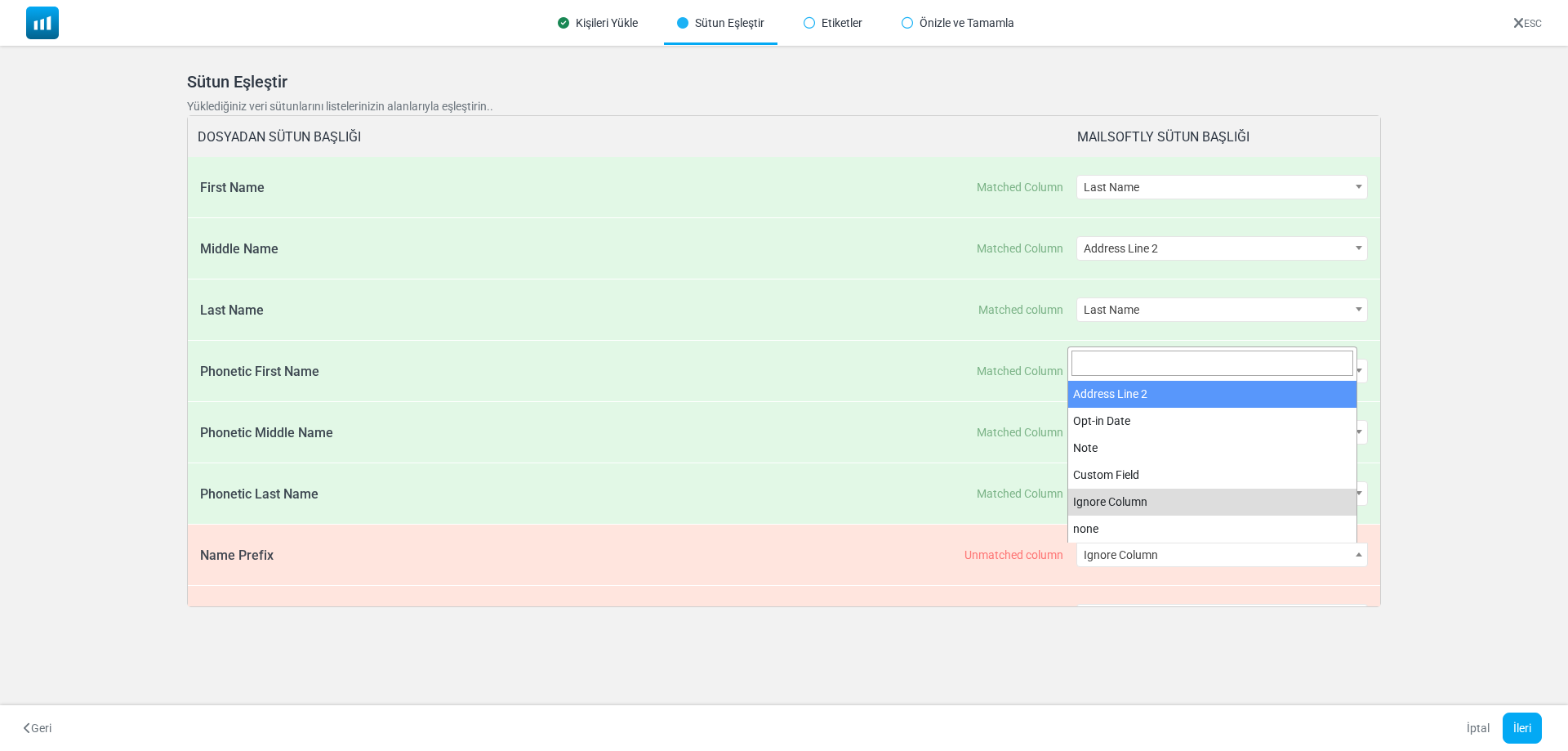
select select "**********"
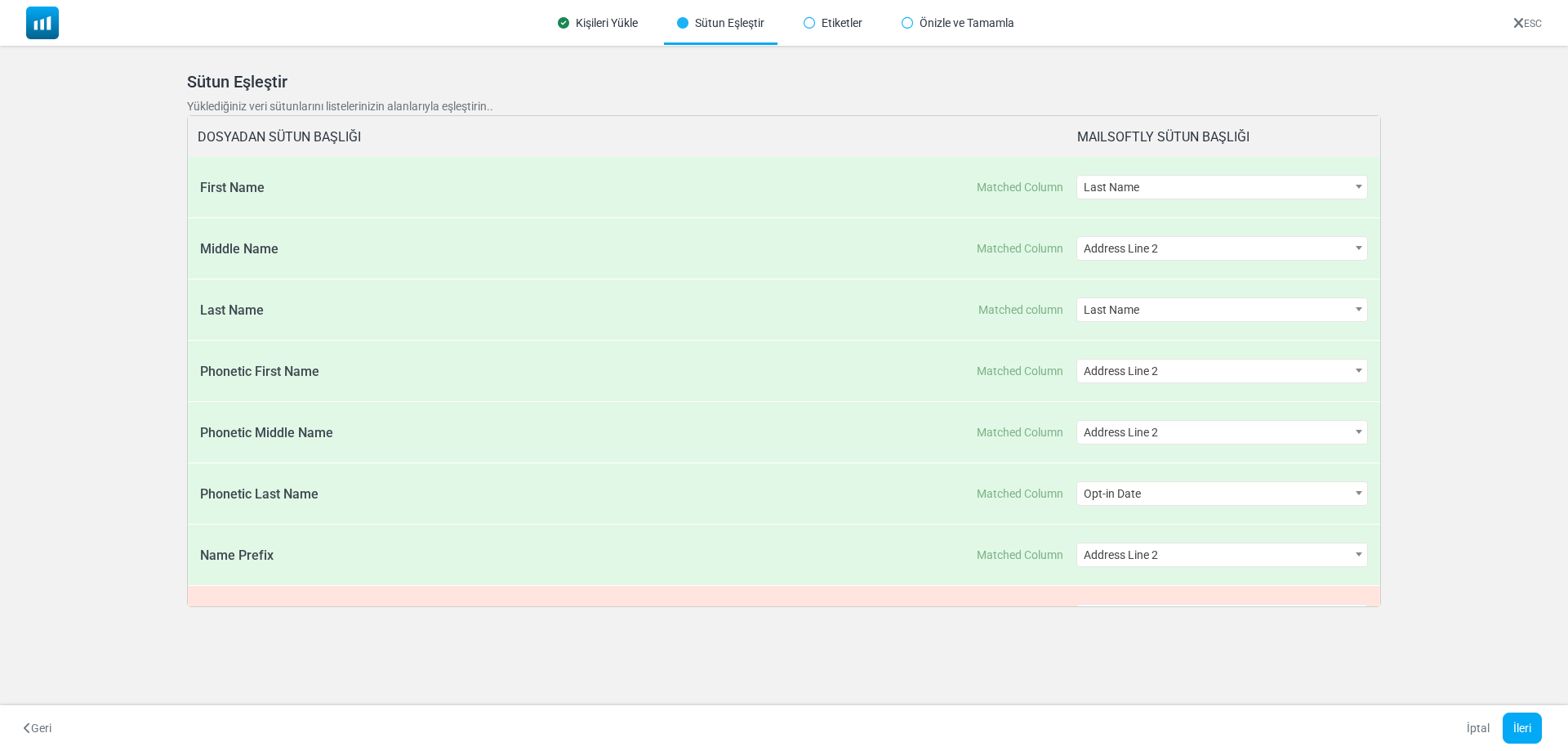
click at [1505, 711] on div "Geri İptal İleri" at bounding box center [784, 728] width 1568 height 46
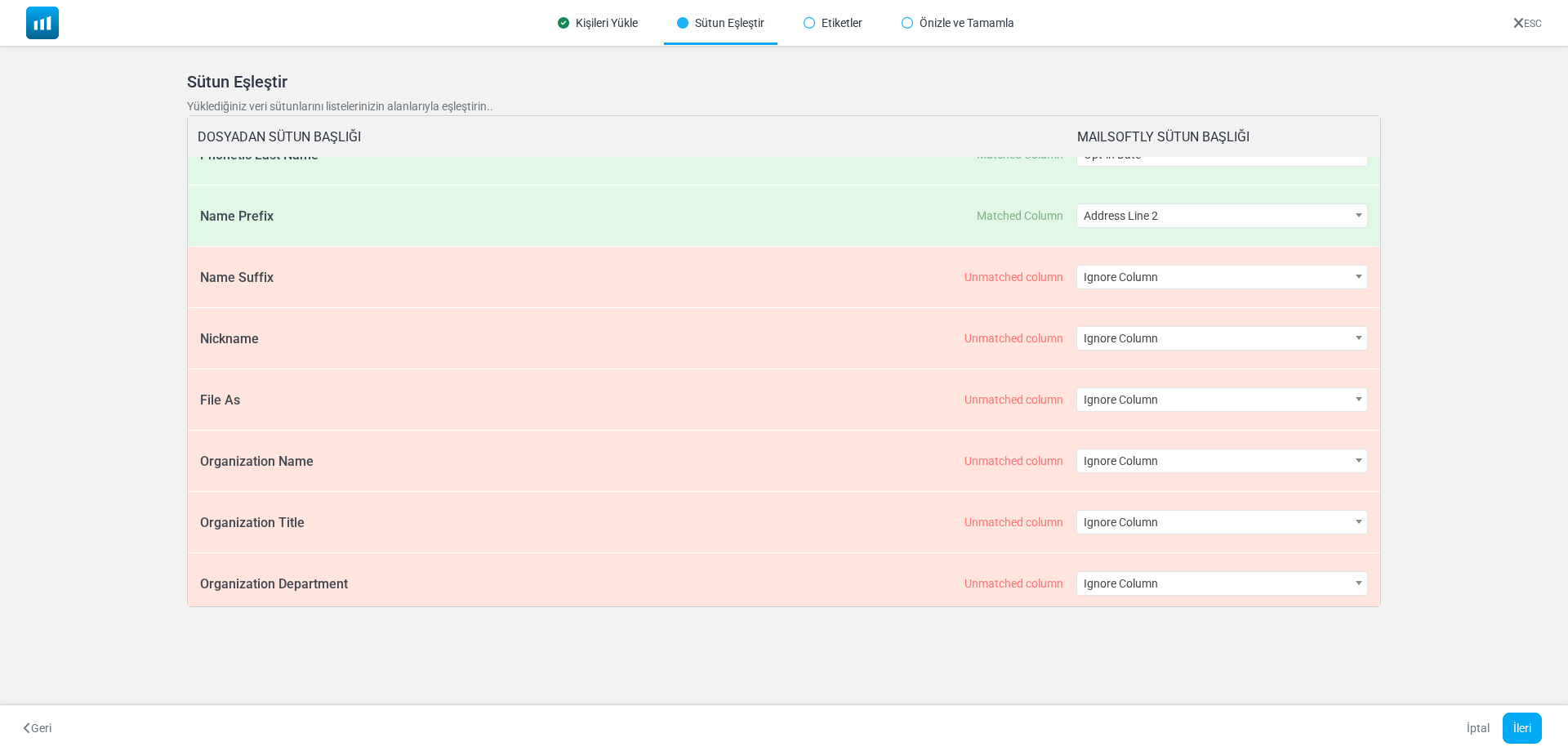
scroll to position [409, 0]
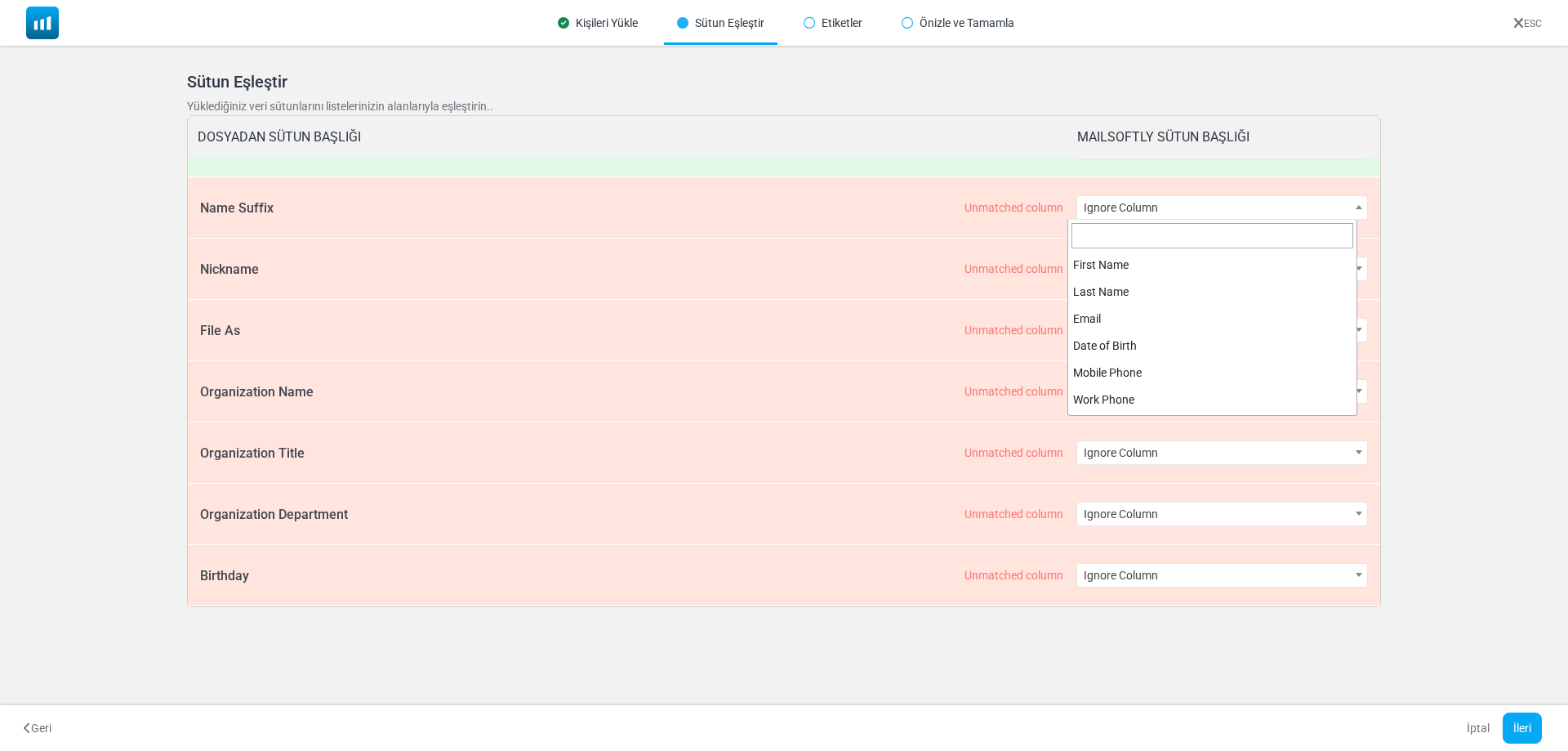
click at [1213, 200] on span "Ignore Column" at bounding box center [1222, 207] width 291 height 23
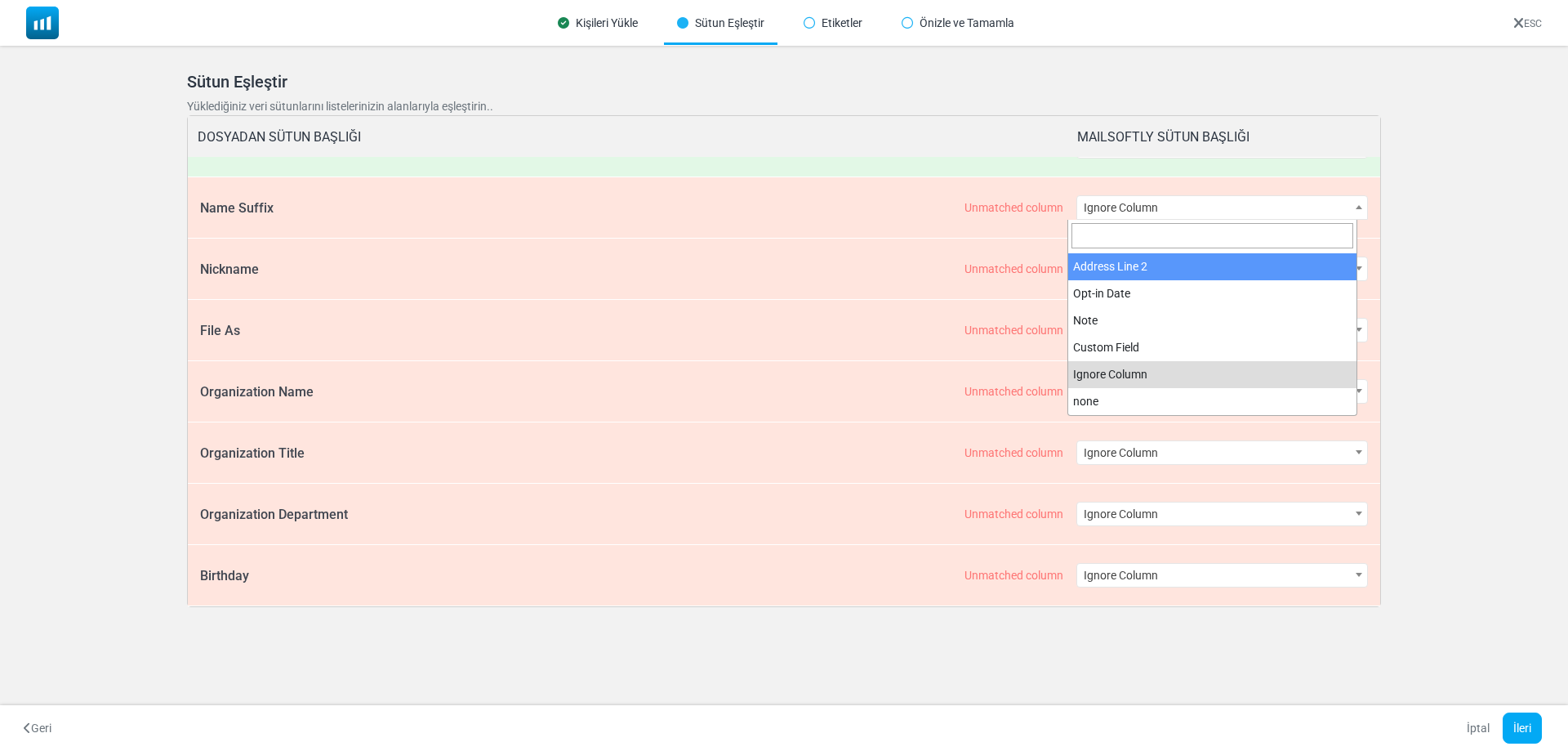
select select "**********"
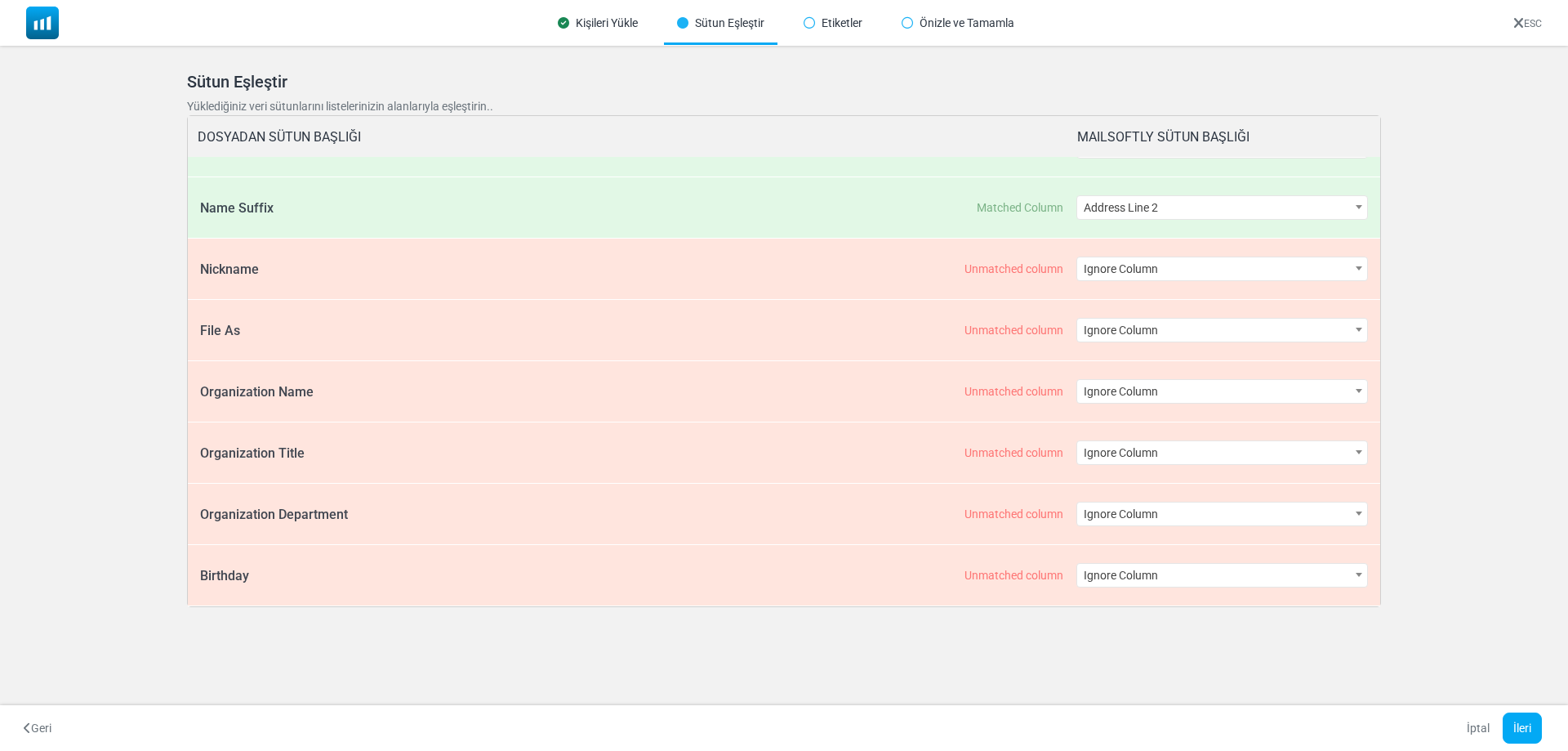
click at [1225, 259] on span "Ignore Column" at bounding box center [1222, 268] width 291 height 23
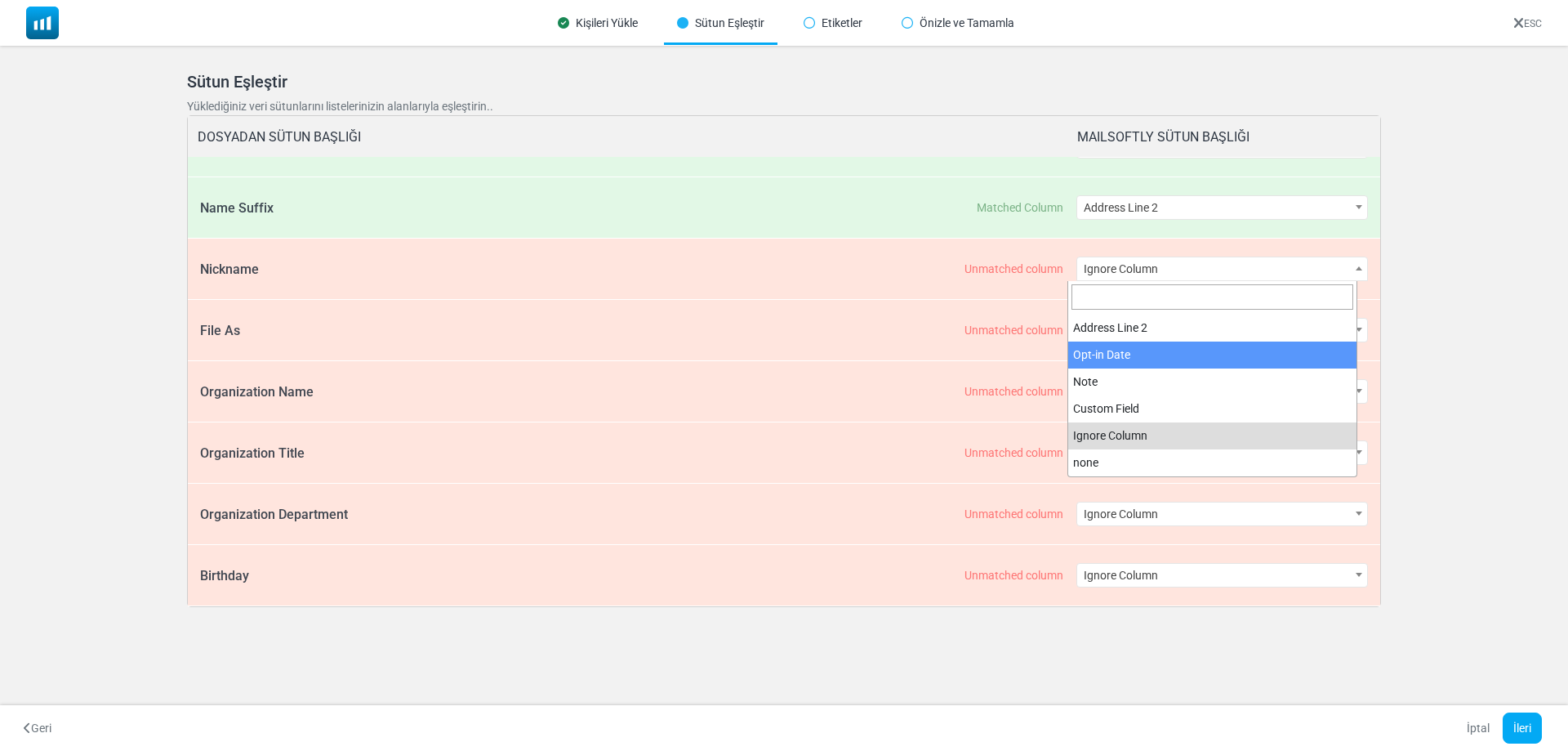
select select "**********"
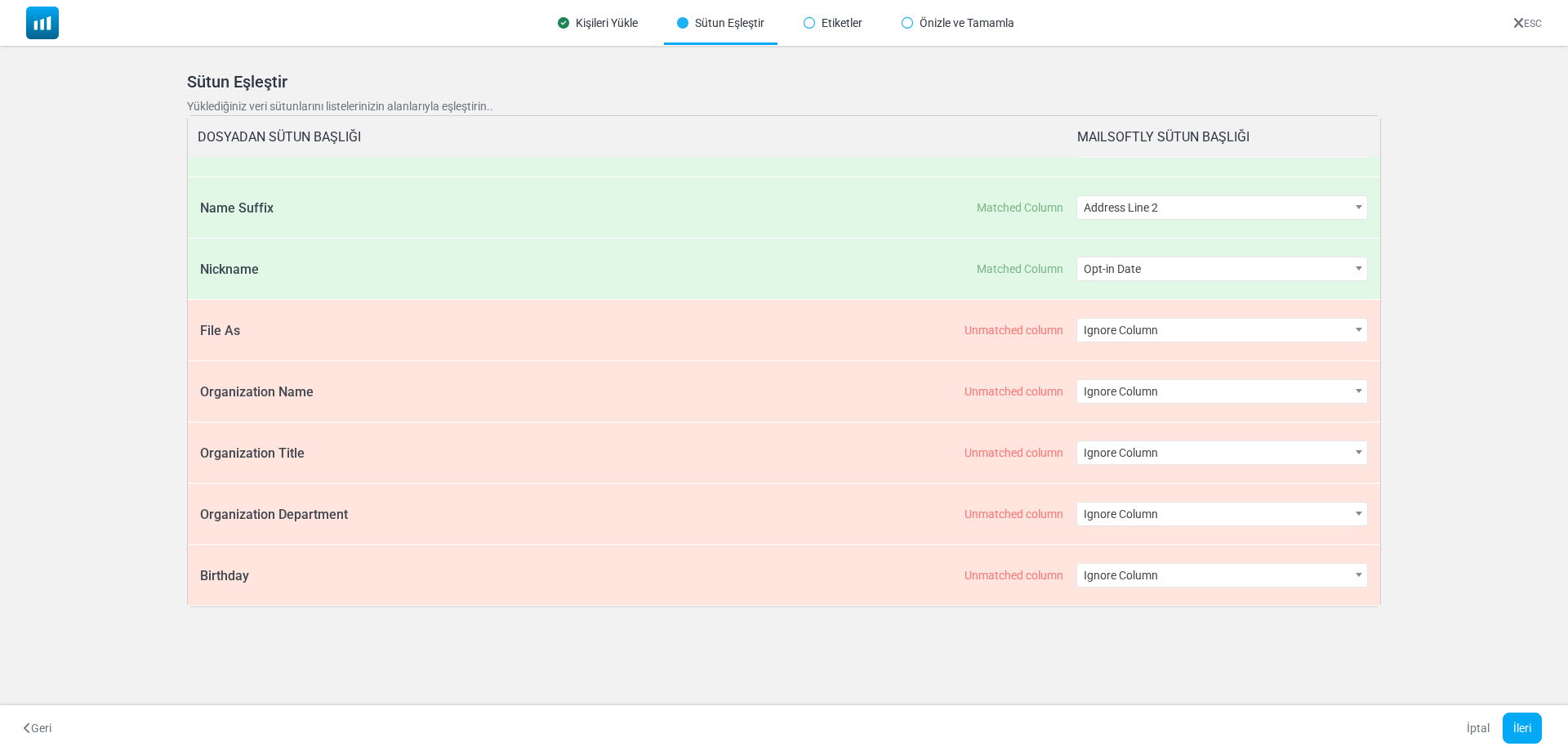
drag, startPoint x: 1219, startPoint y: 316, endPoint x: 1202, endPoint y: 365, distance: 51.9
click at [1218, 316] on div "**********" at bounding box center [1222, 329] width 293 height 61
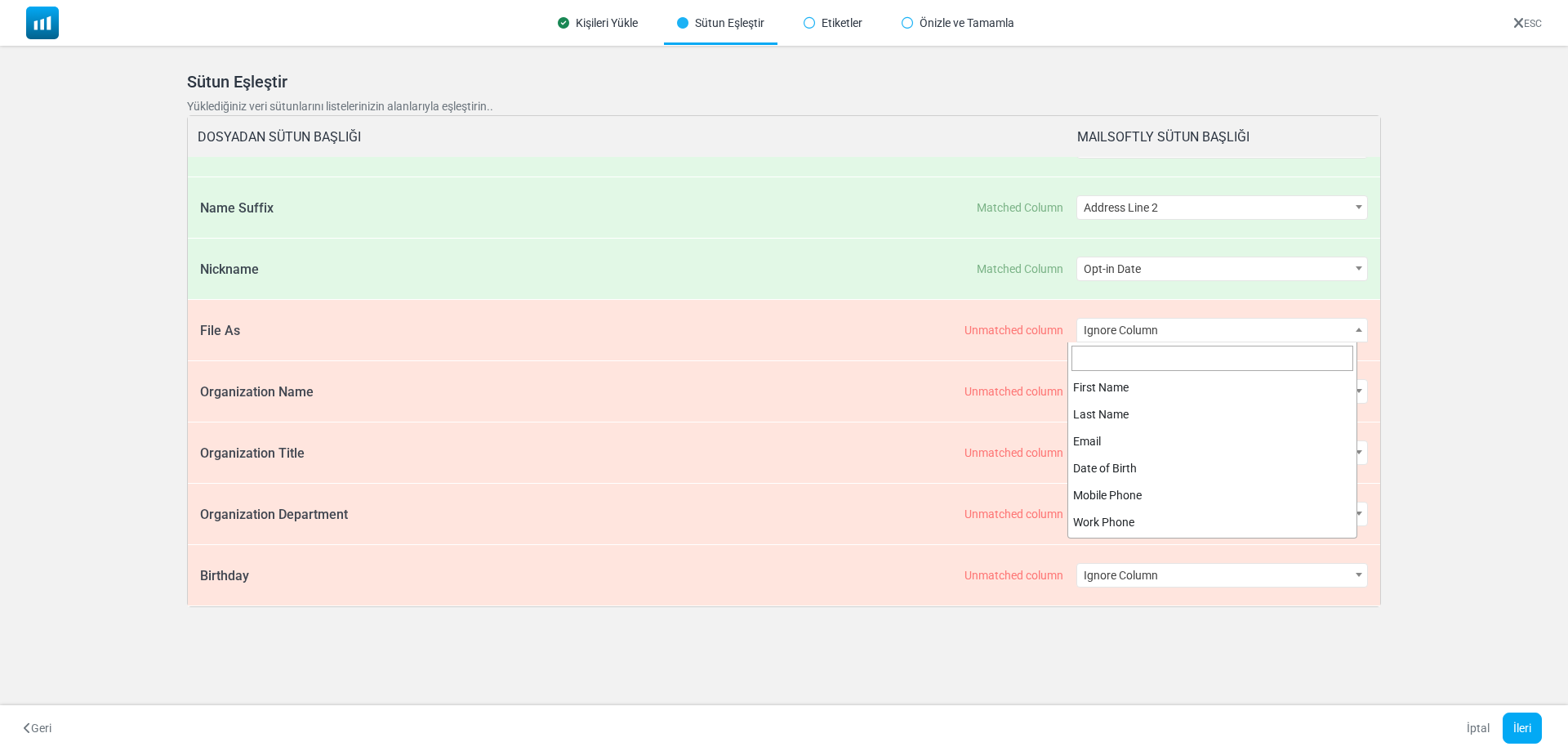
click at [1216, 324] on span "Ignore Column" at bounding box center [1222, 329] width 291 height 23
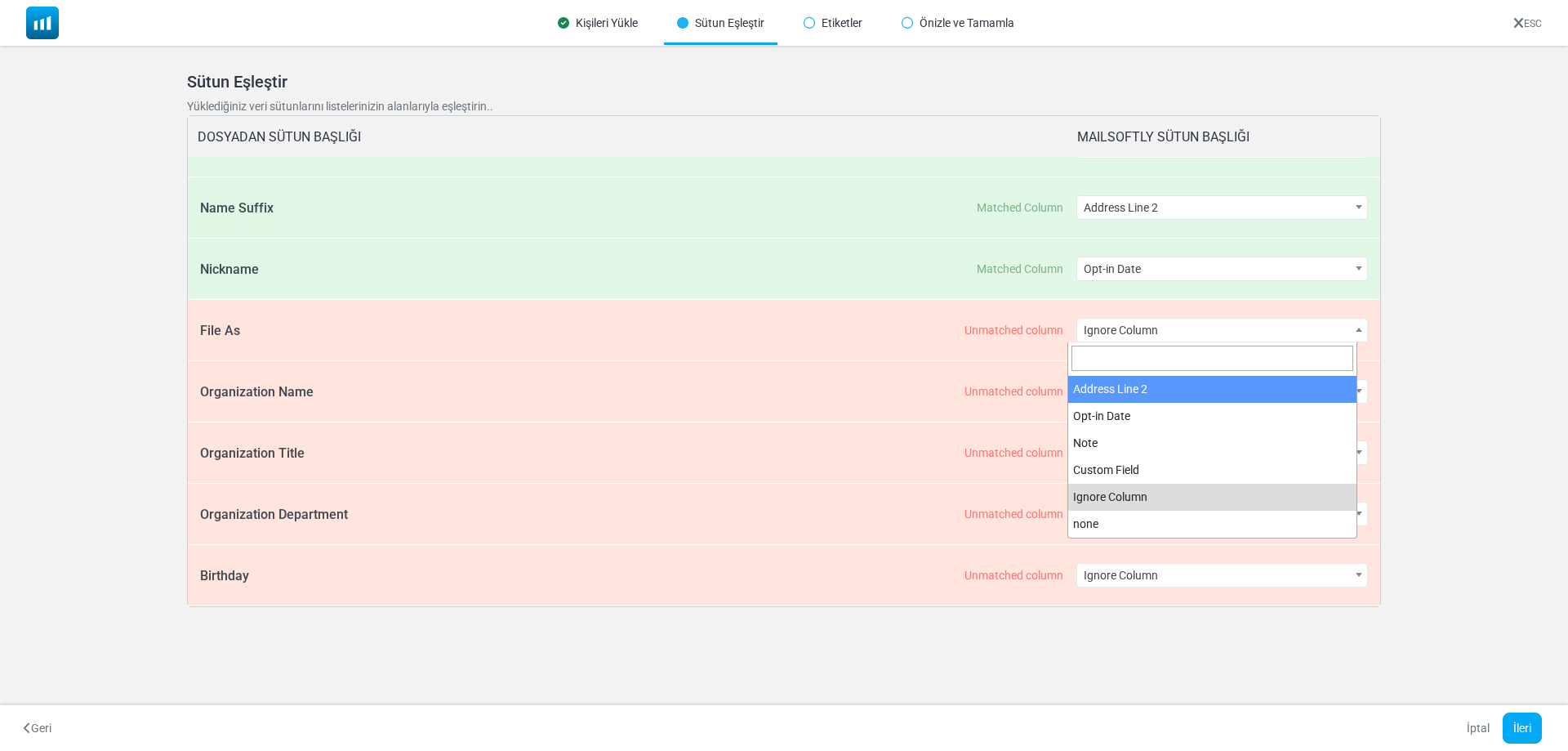
select select "****"
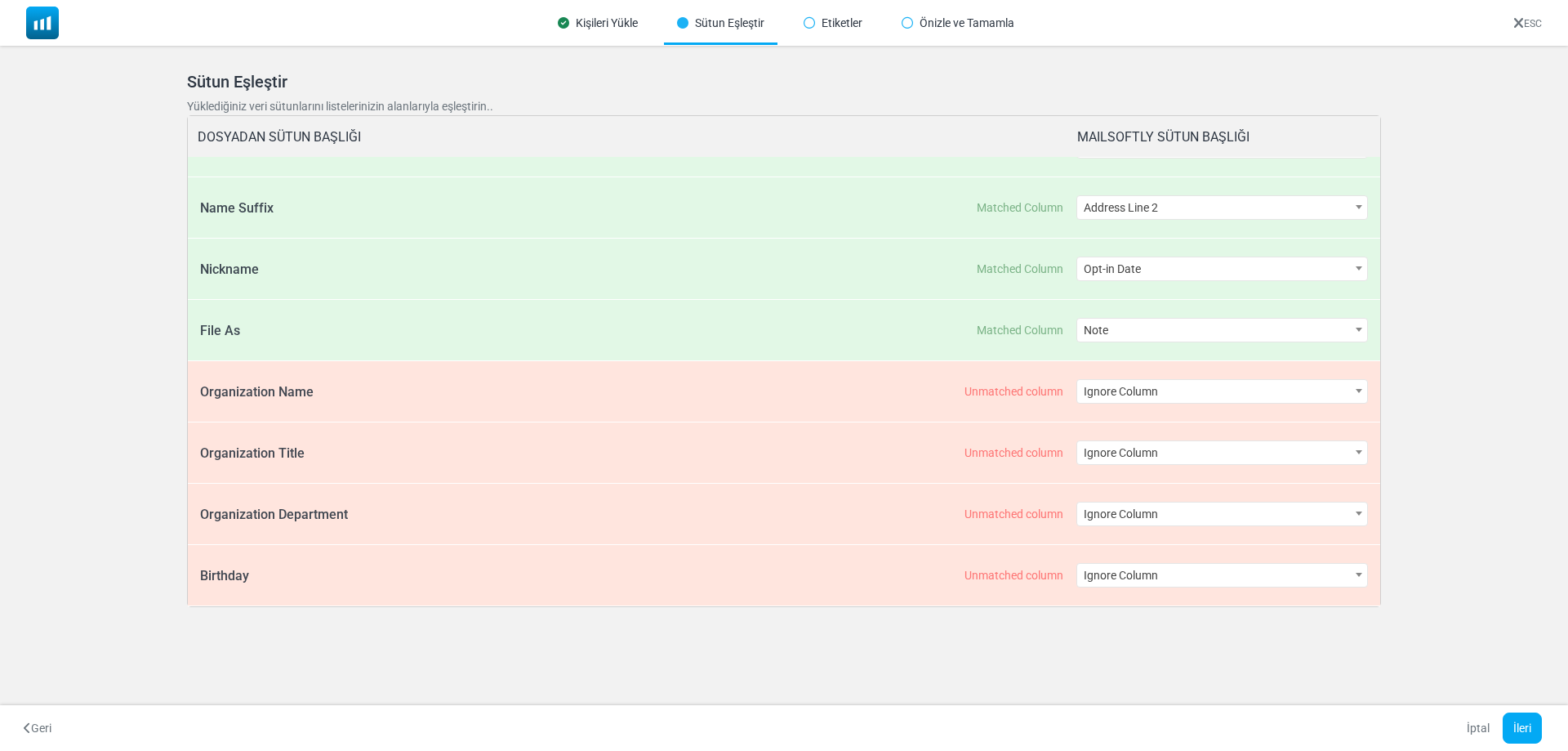
click at [1229, 373] on div "**********" at bounding box center [1222, 391] width 293 height 61
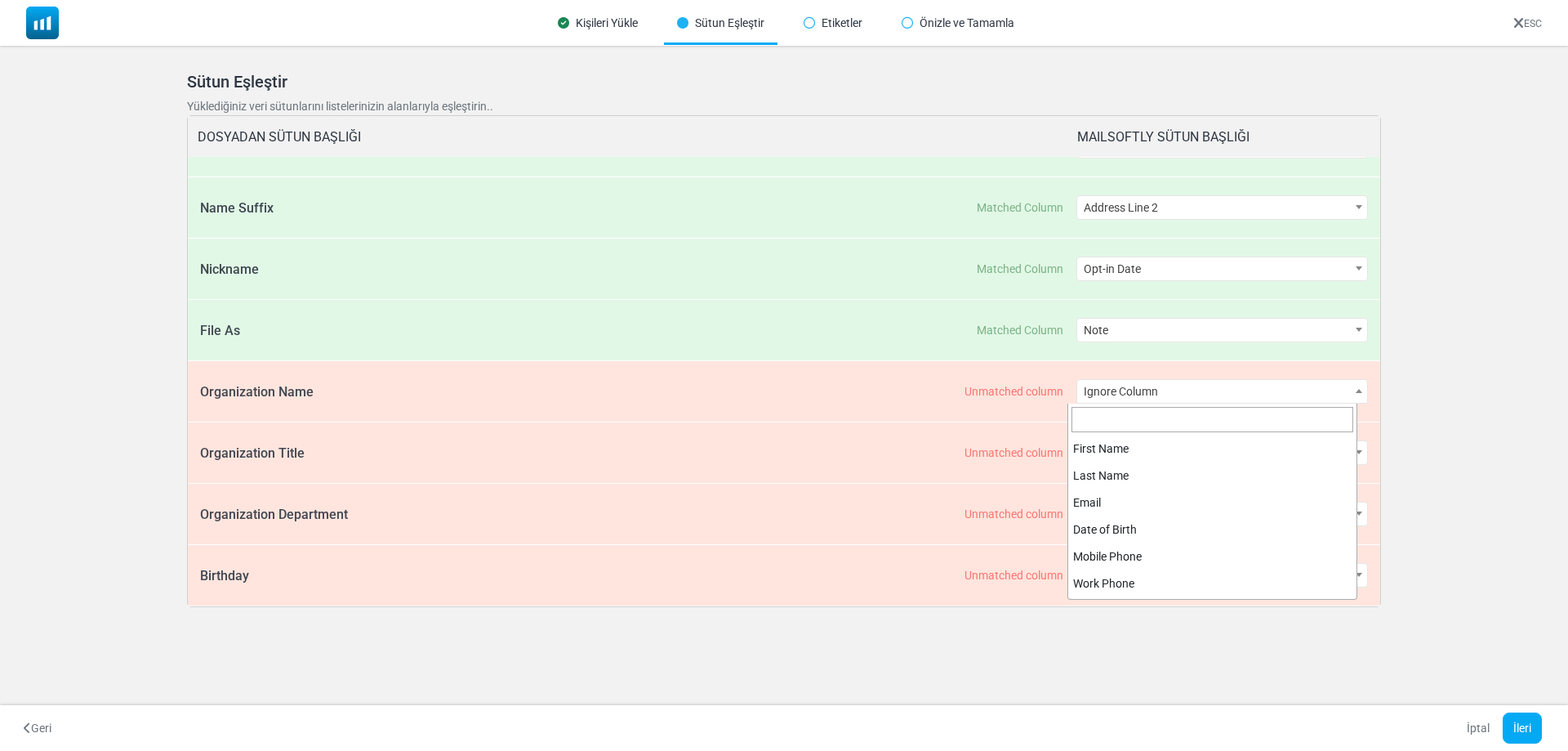
click at [1225, 383] on span "Ignore Column" at bounding box center [1222, 391] width 291 height 23
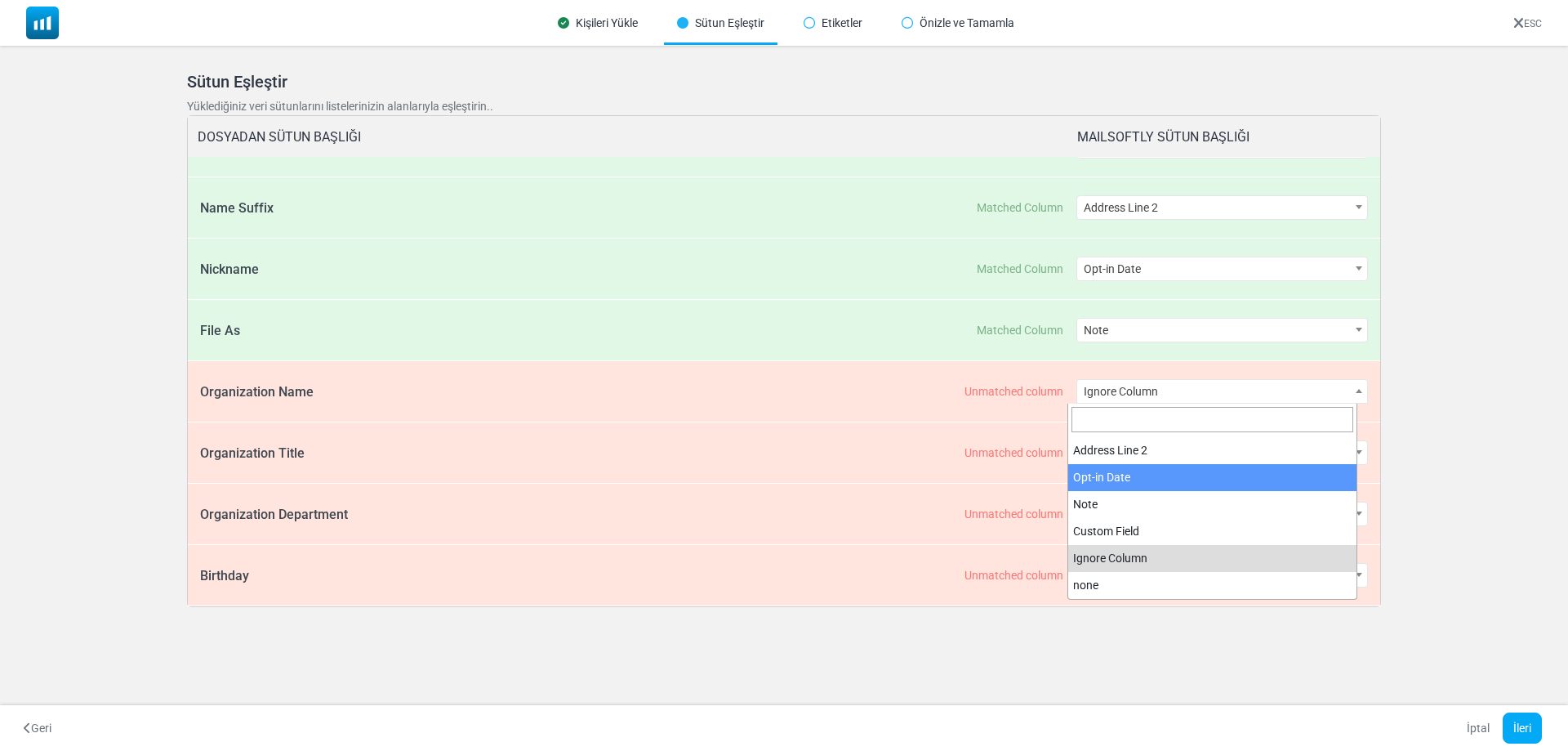
select select "**********"
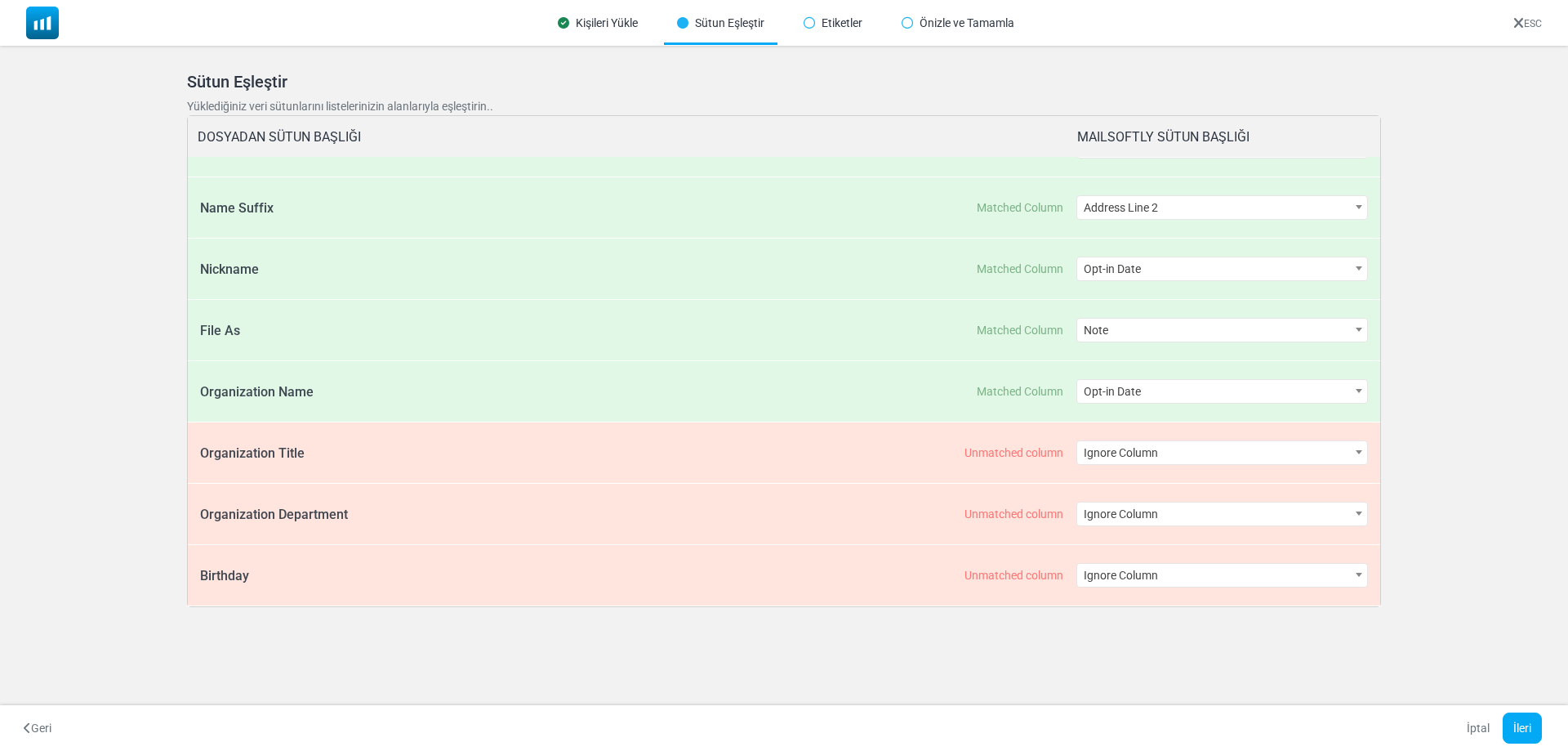
click at [1212, 501] on div "**********" at bounding box center [1222, 514] width 293 height 61
click at [1211, 515] on span "Ignore Column" at bounding box center [1222, 514] width 291 height 23
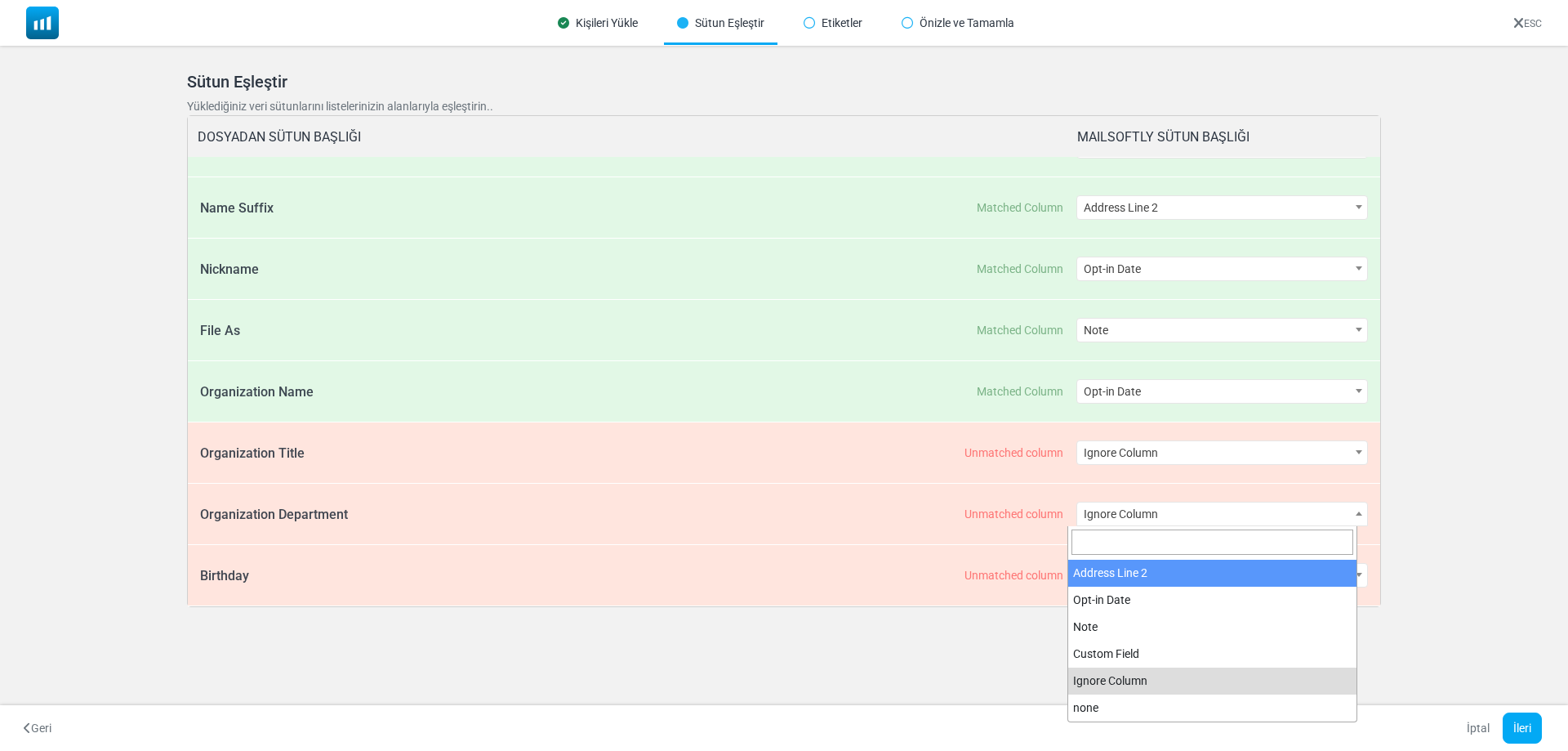
select select "**********"
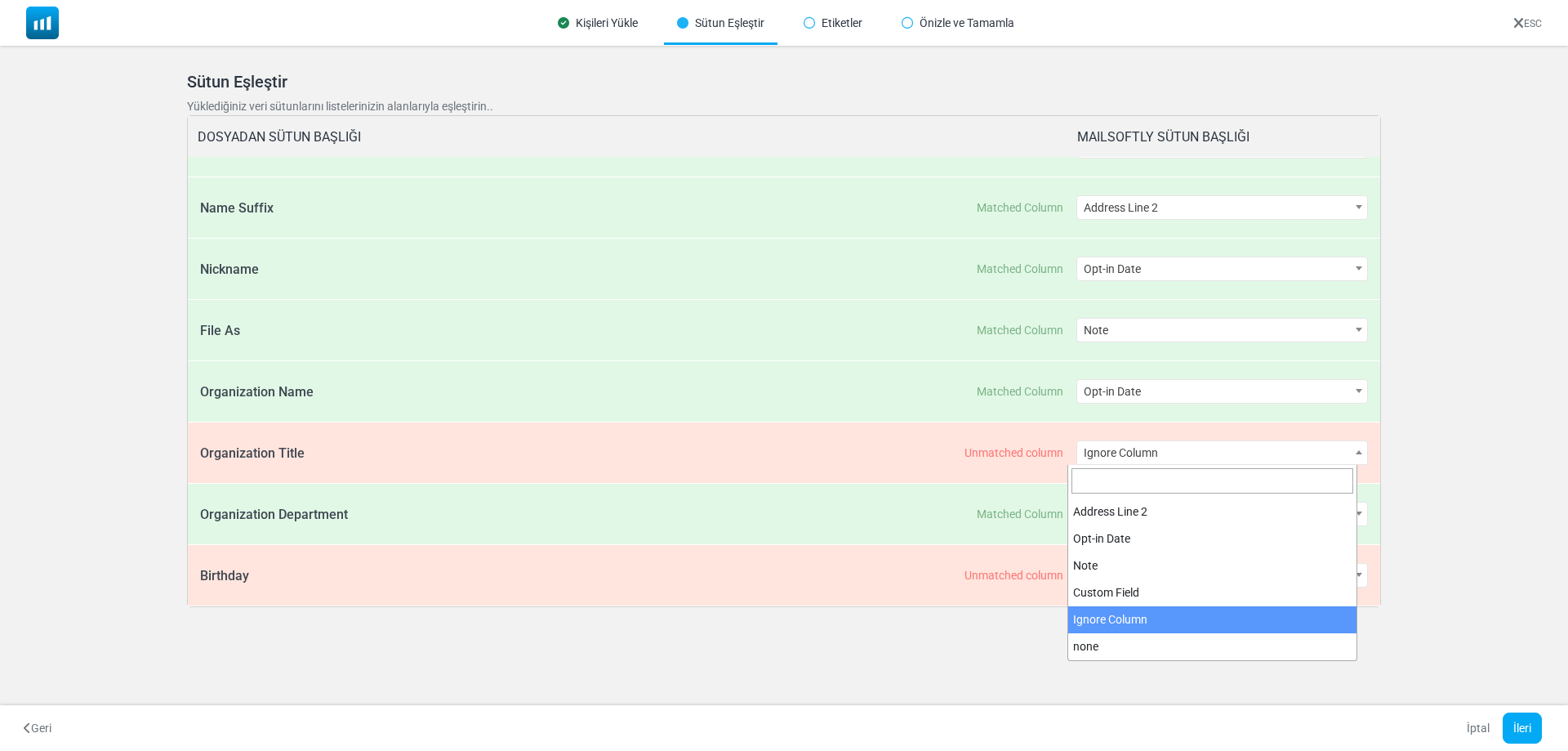
click at [1214, 458] on span "Ignore Column" at bounding box center [1222, 452] width 291 height 23
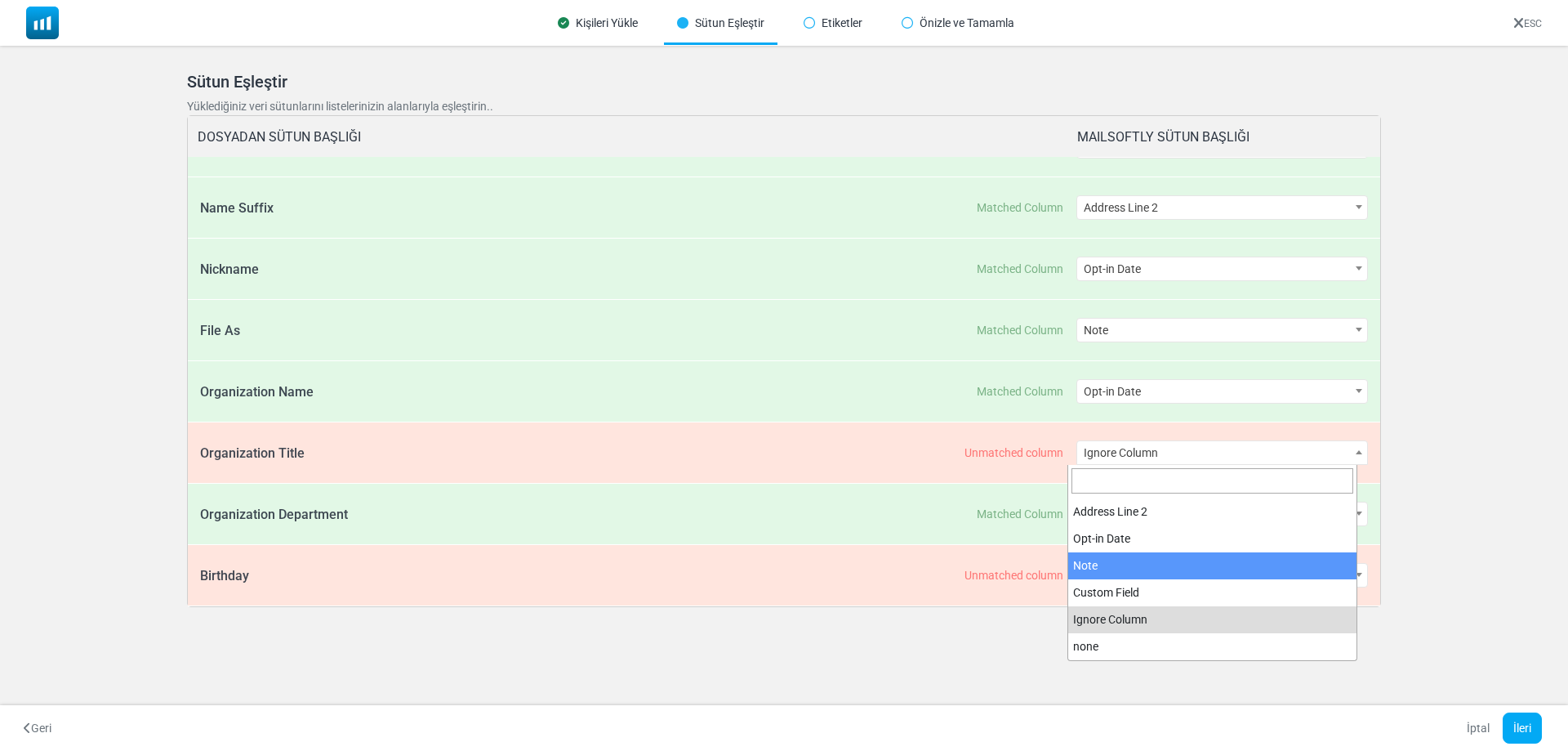
select select "****"
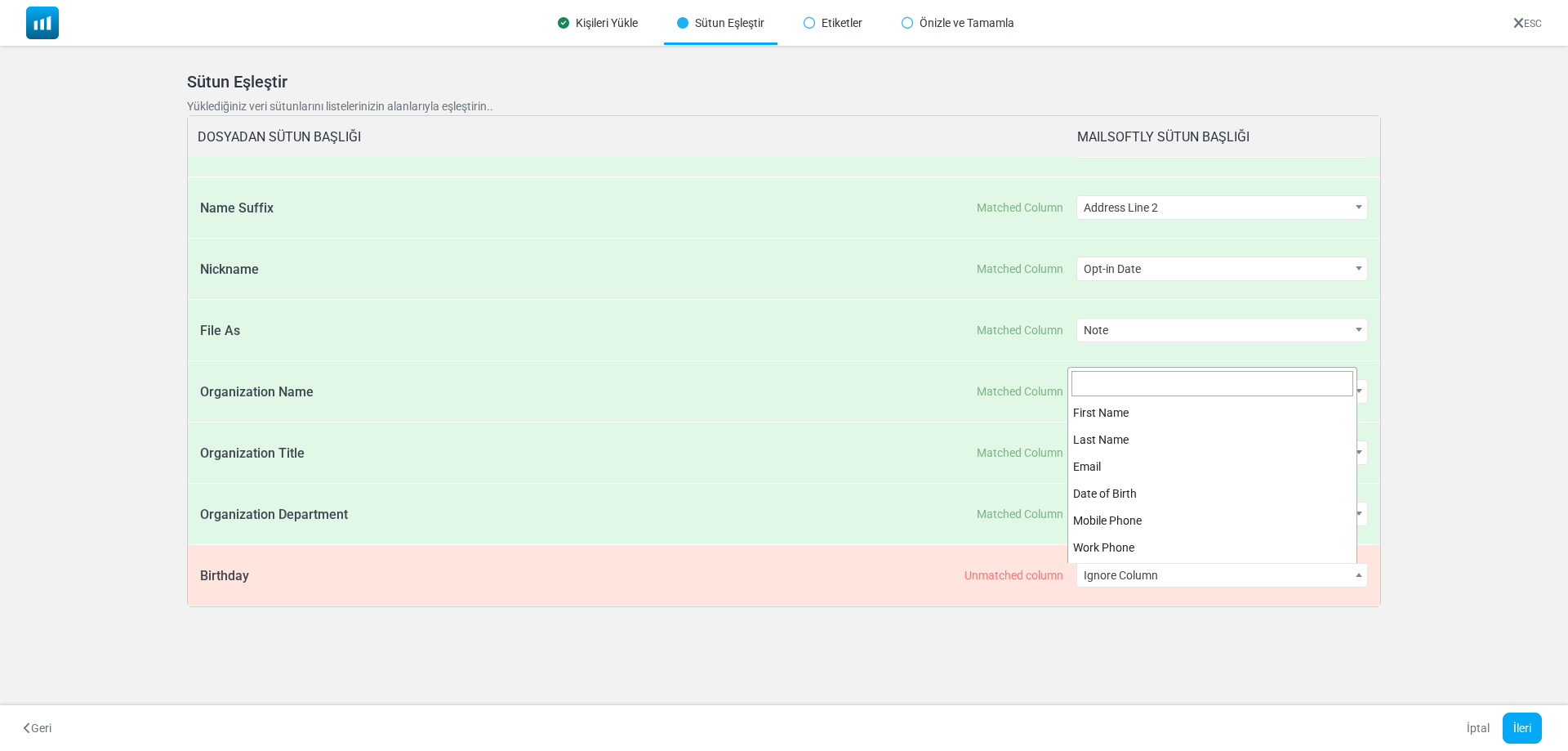
click at [1212, 566] on span "Ignore Column" at bounding box center [1222, 574] width 291 height 23
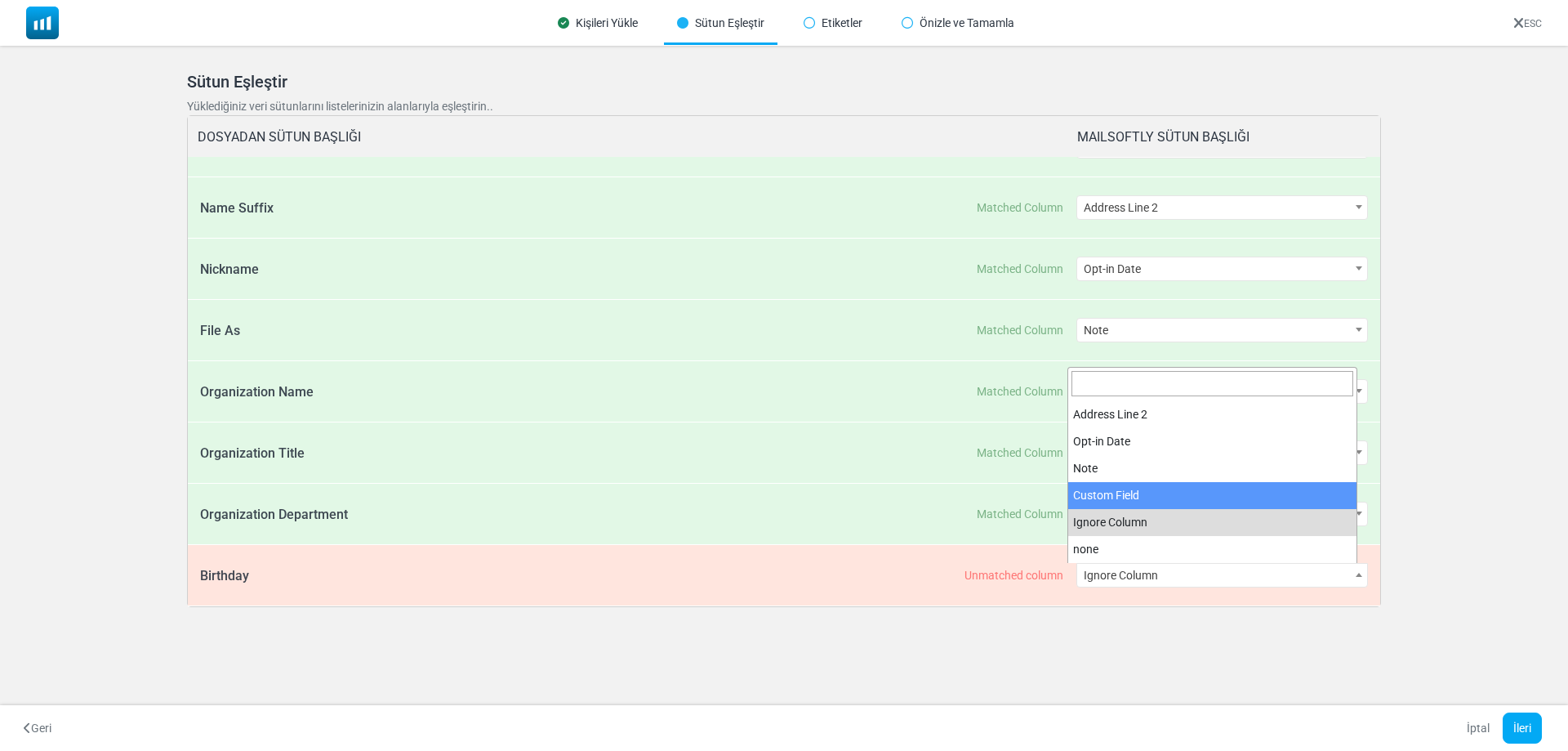
select select "**********"
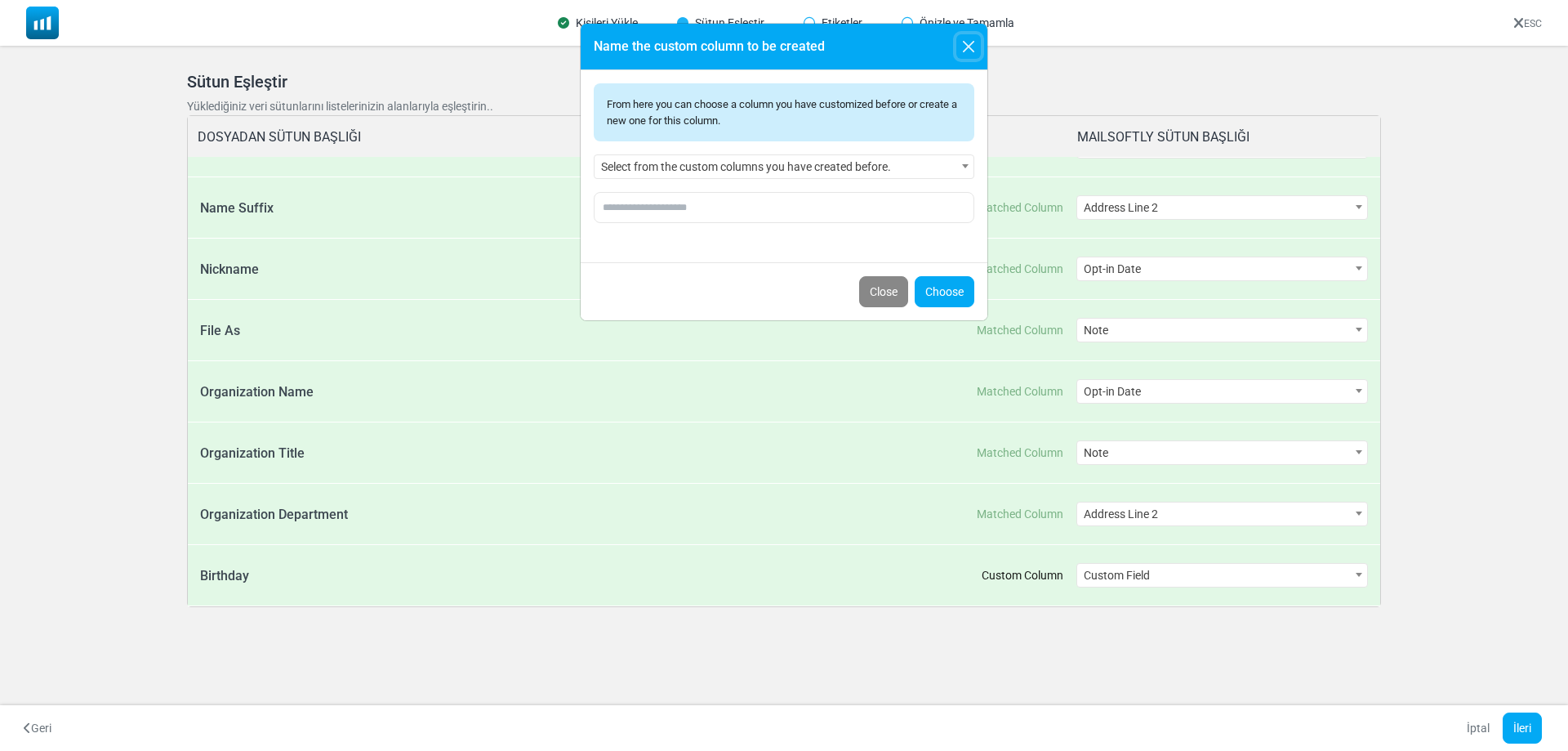
click at [975, 48] on button "Close" at bounding box center [968, 46] width 25 height 25
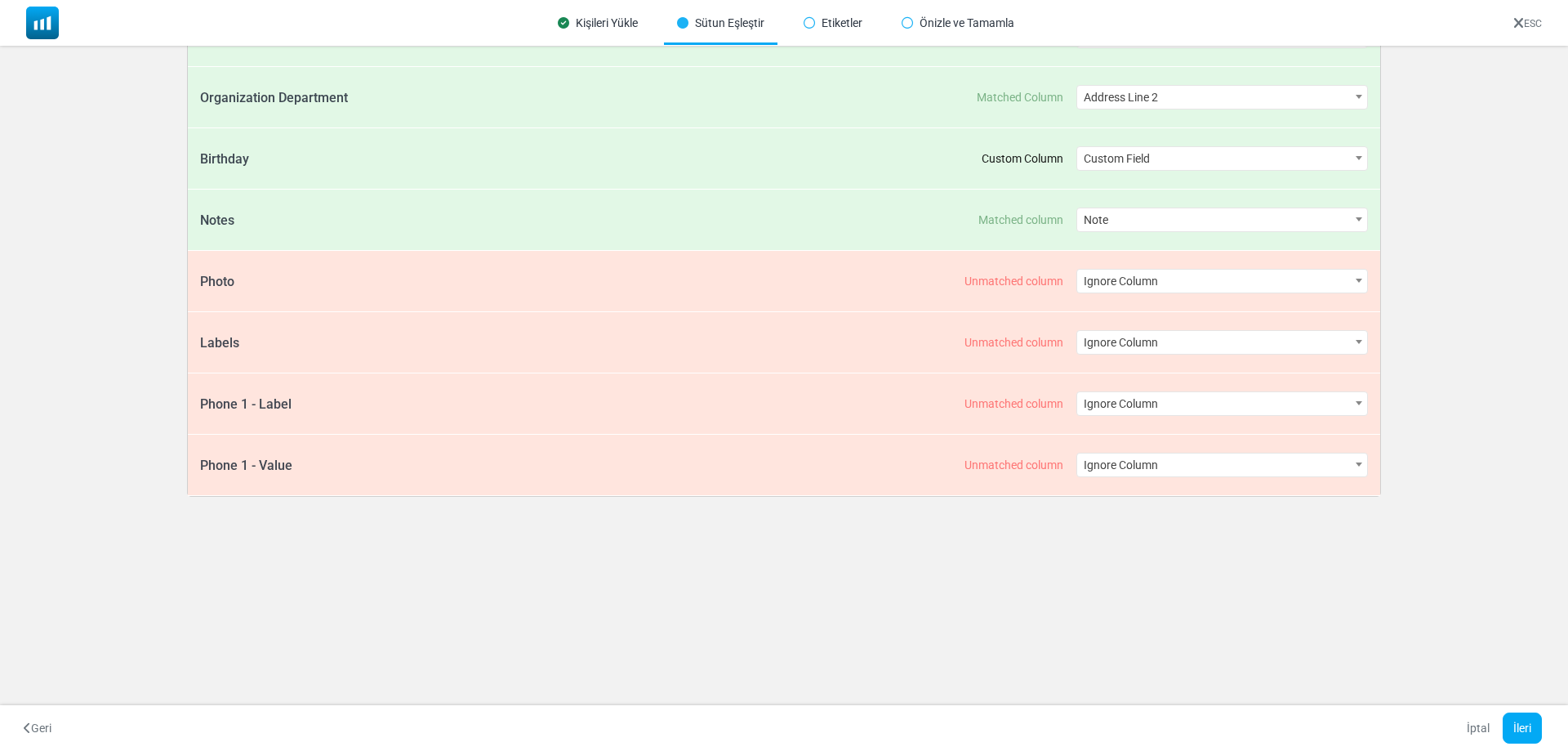
scroll to position [82, 0]
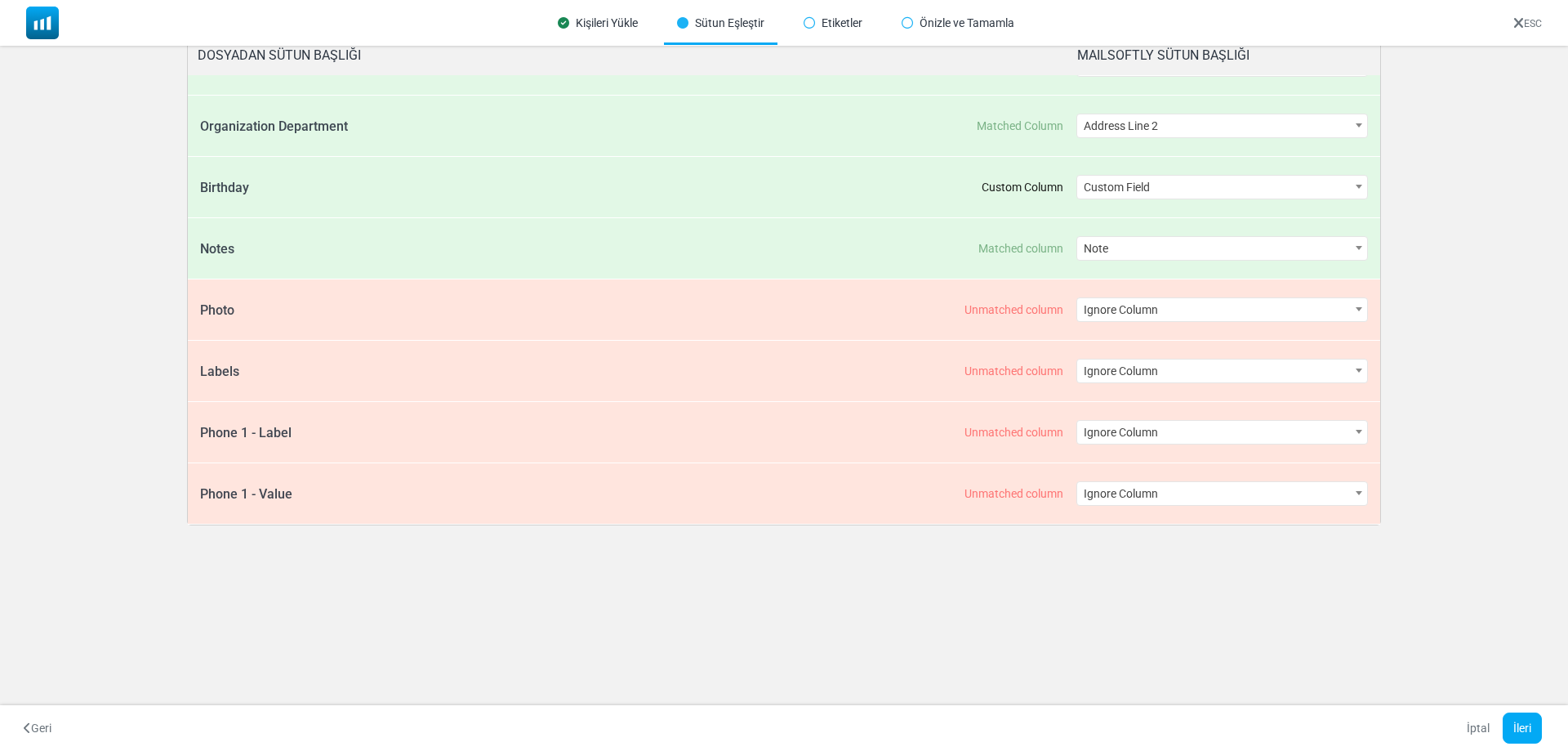
click at [1256, 300] on span "Ignore Column" at bounding box center [1222, 309] width 291 height 23
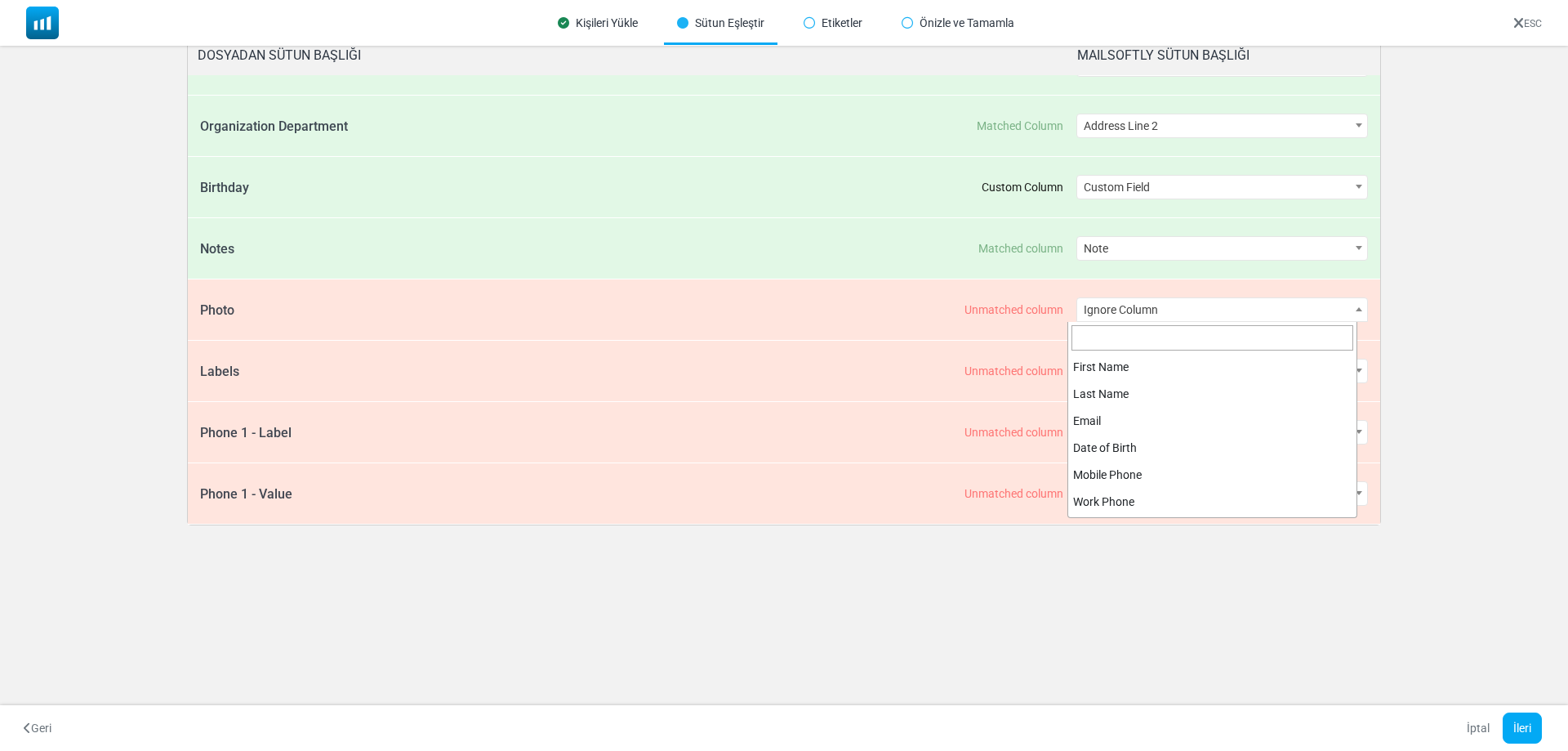
scroll to position [403, 0]
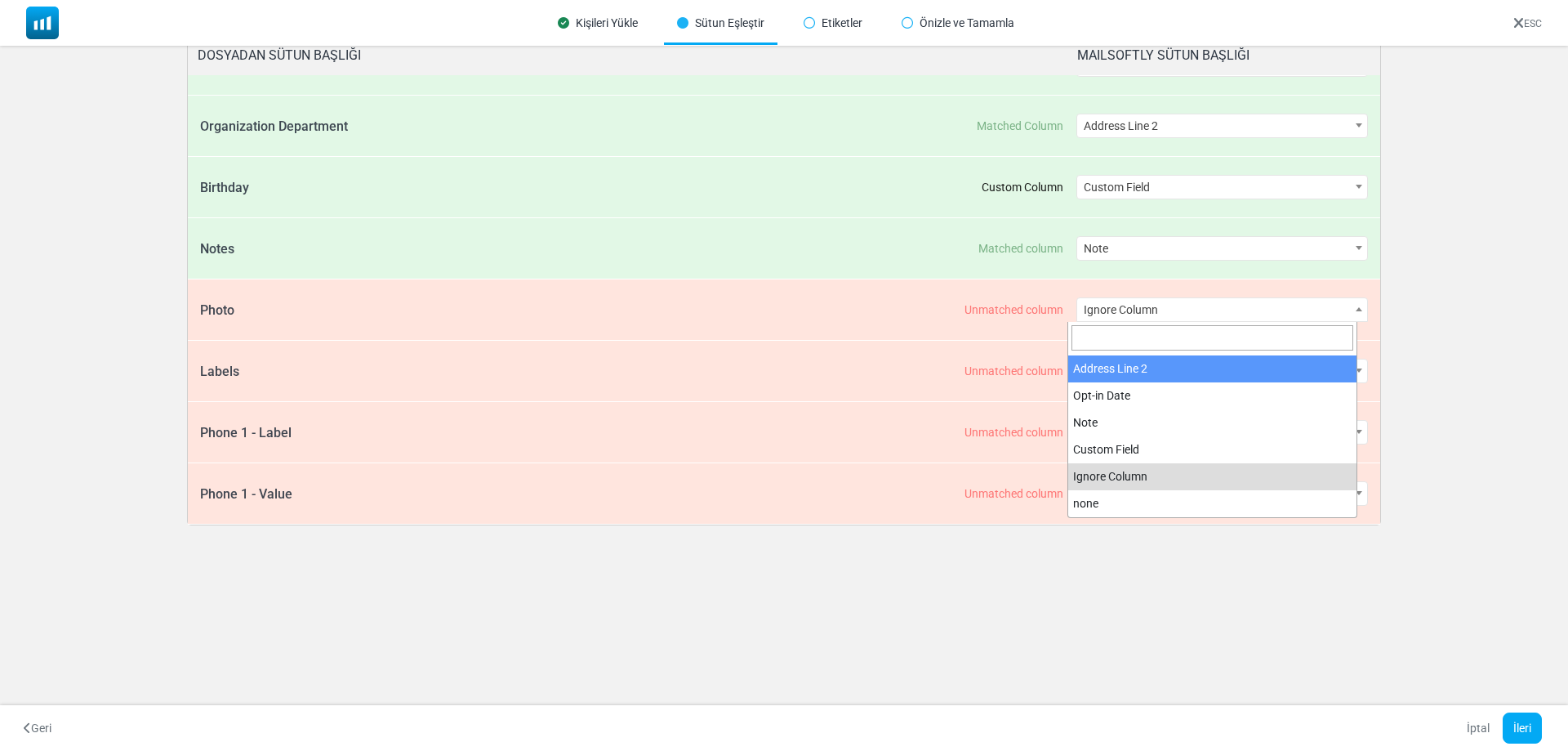
select select "**********"
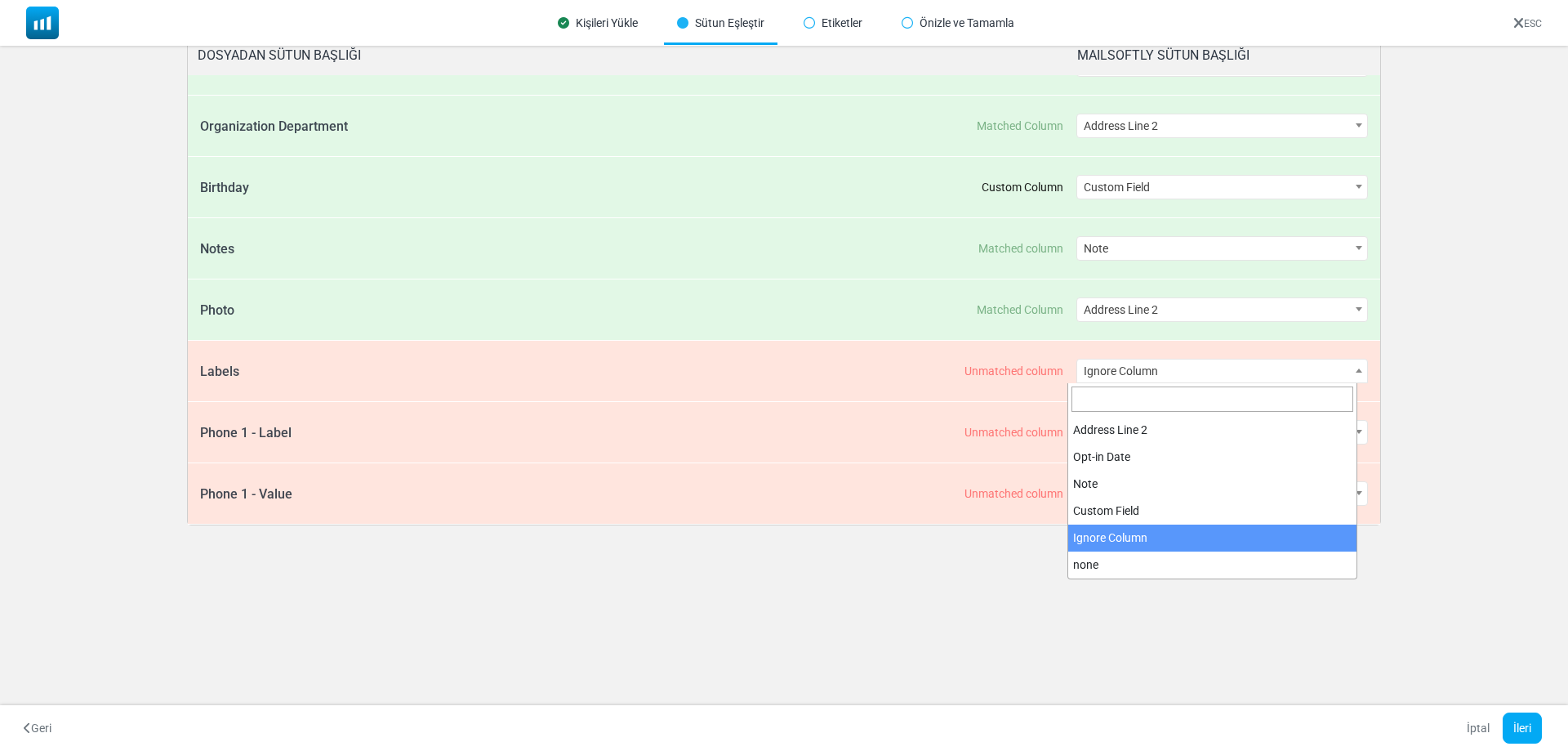
drag, startPoint x: 1221, startPoint y: 370, endPoint x: 1211, endPoint y: 393, distance: 25.1
click at [1217, 374] on span "Ignore Column" at bounding box center [1222, 370] width 291 height 23
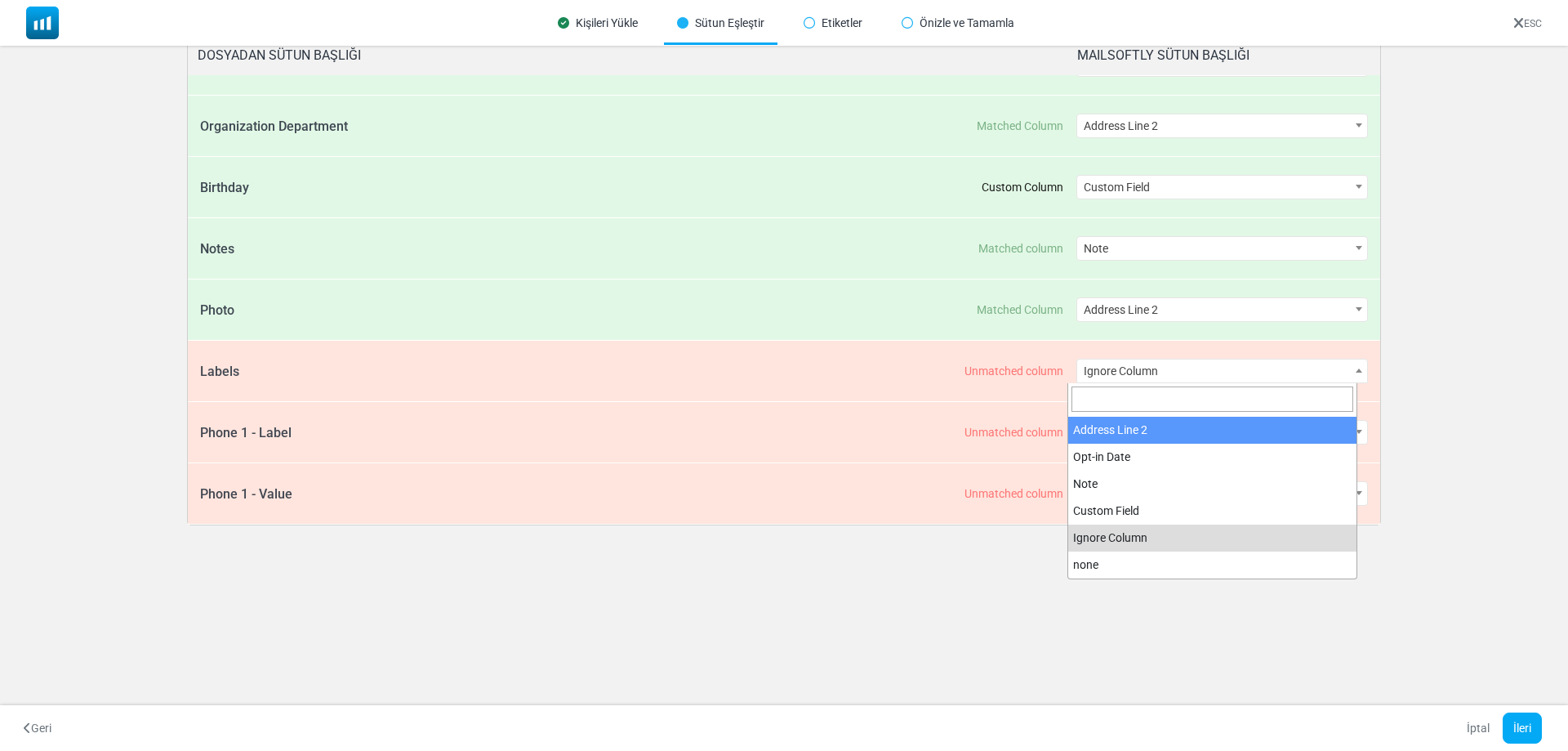
select select "**********"
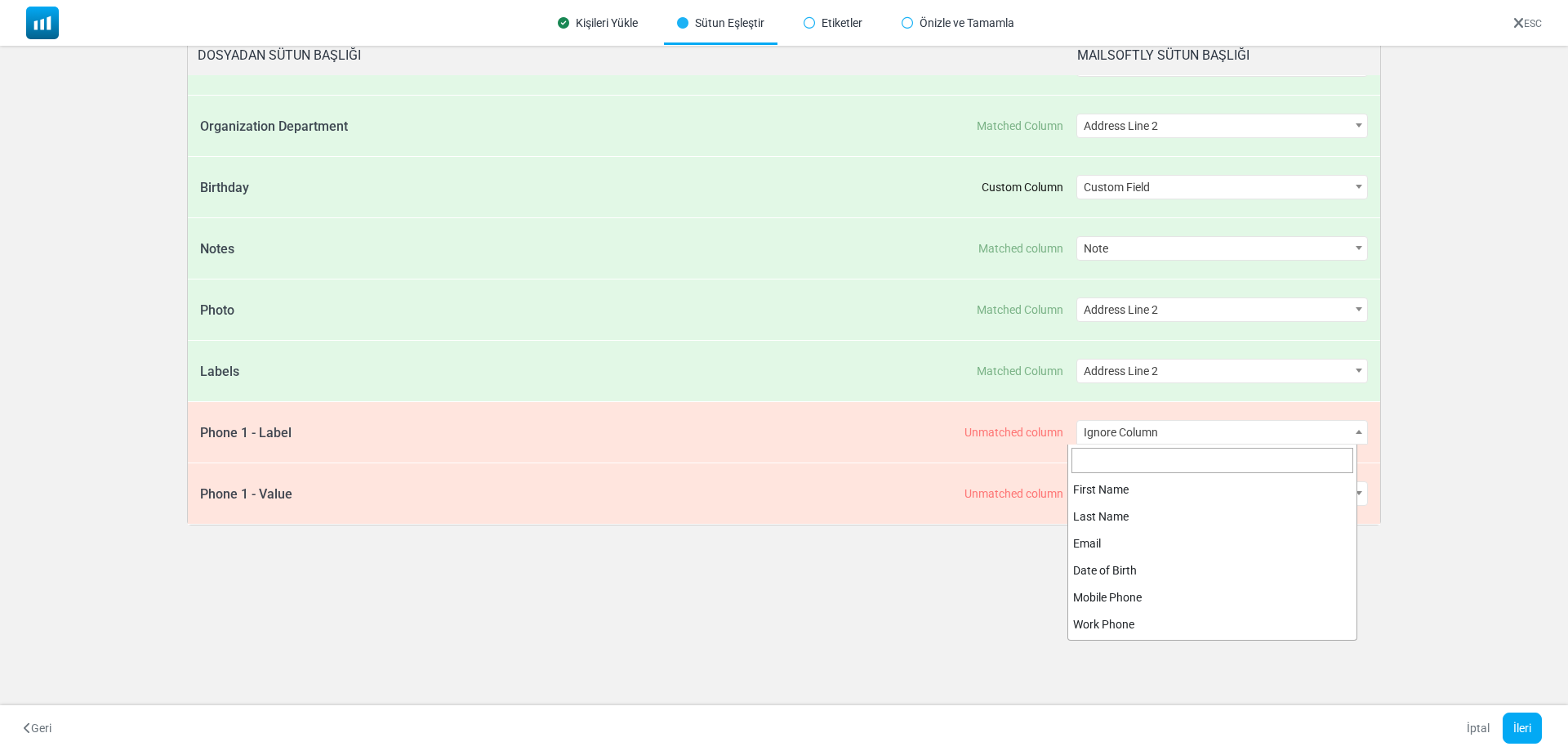
click at [1191, 434] on span "Ignore Column" at bounding box center [1222, 432] width 291 height 23
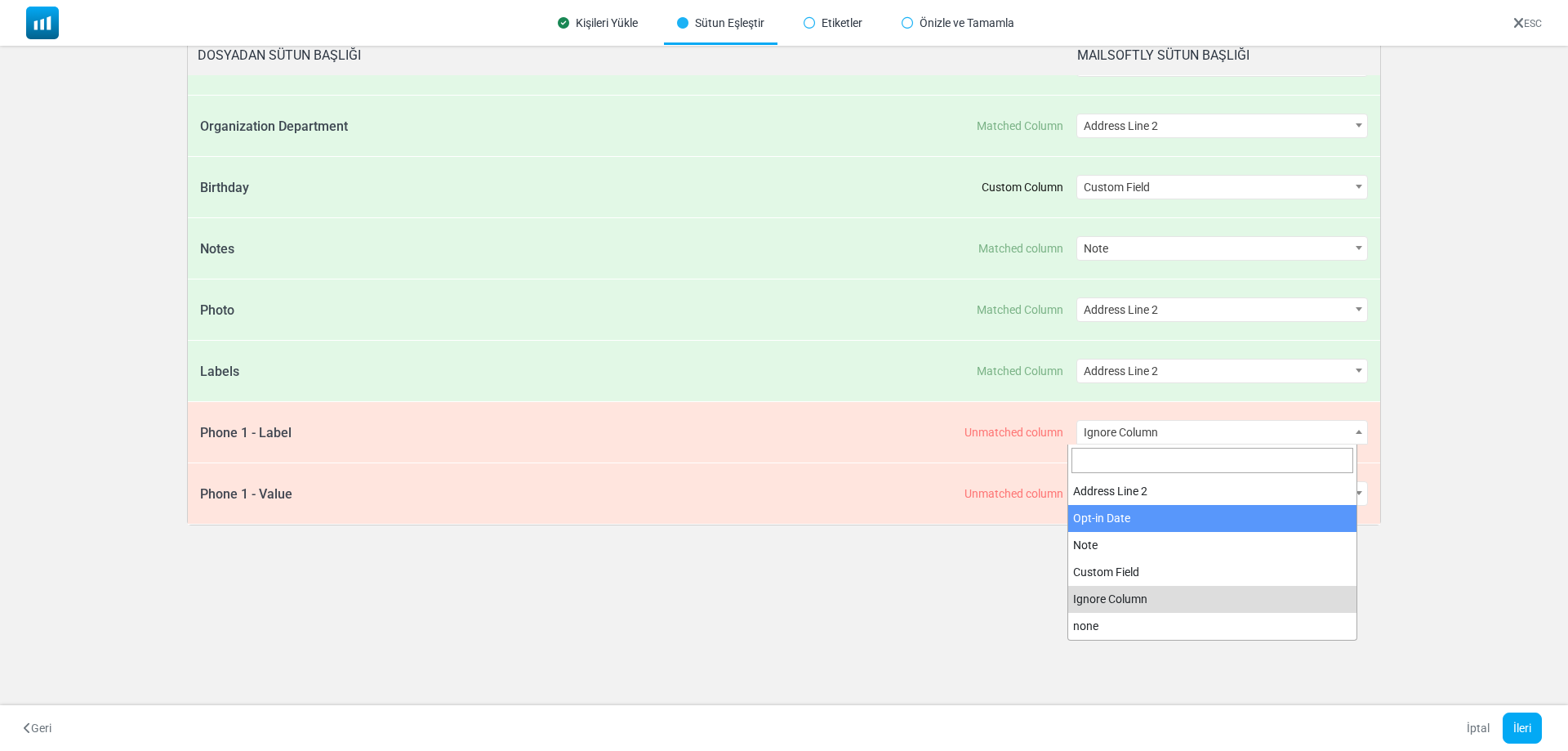
select select "**********"
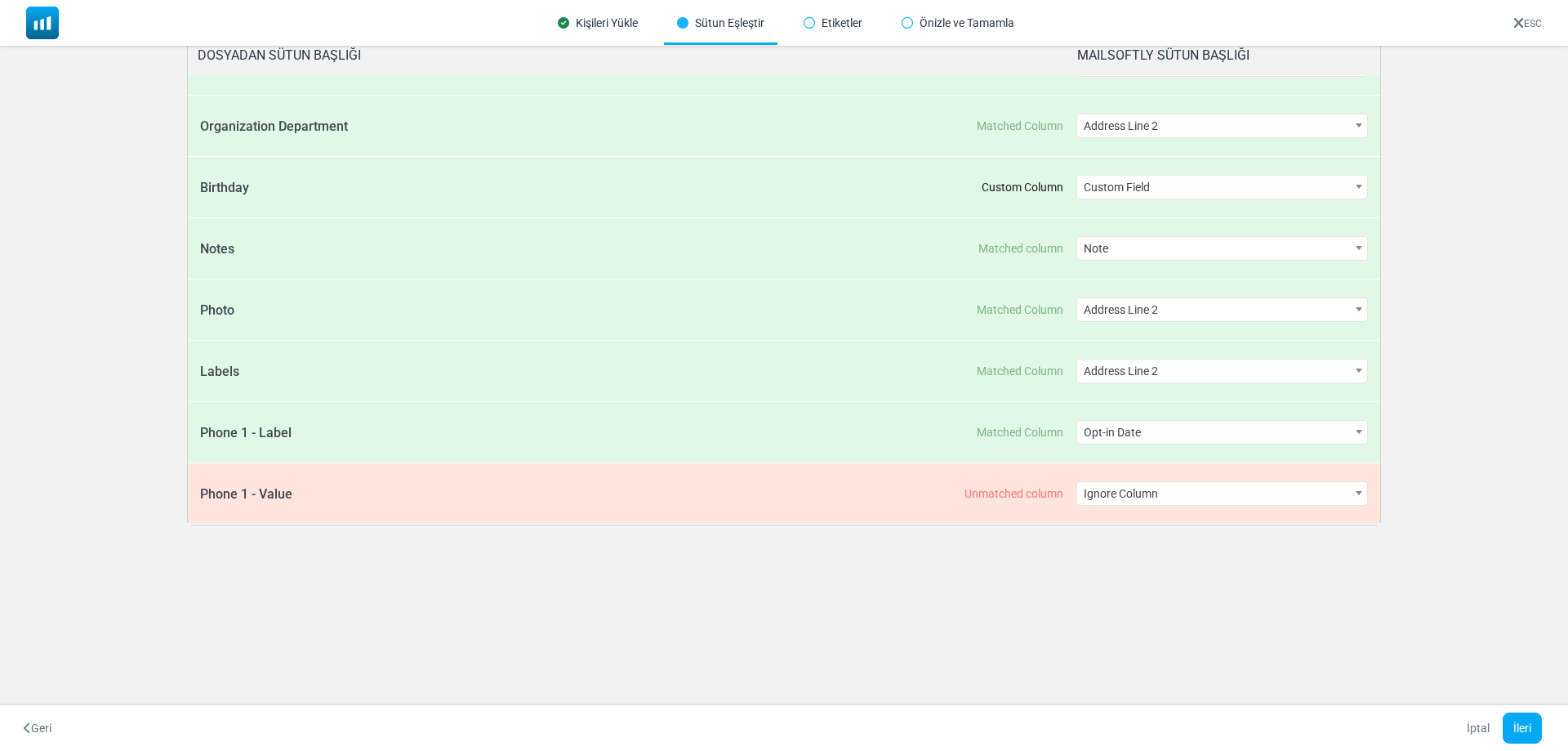
click at [1205, 486] on span "Ignore Column" at bounding box center [1222, 493] width 291 height 23
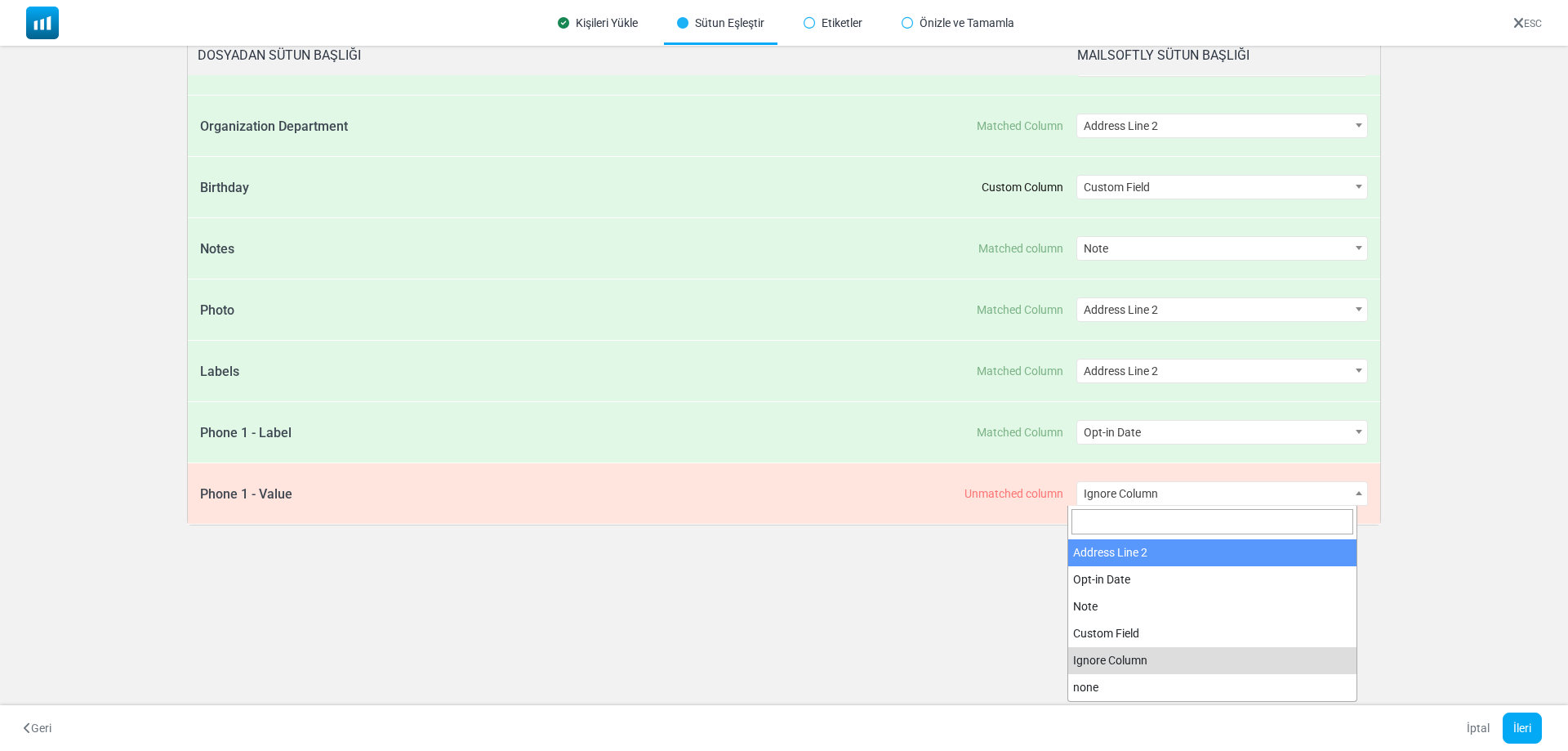
select select "**********"
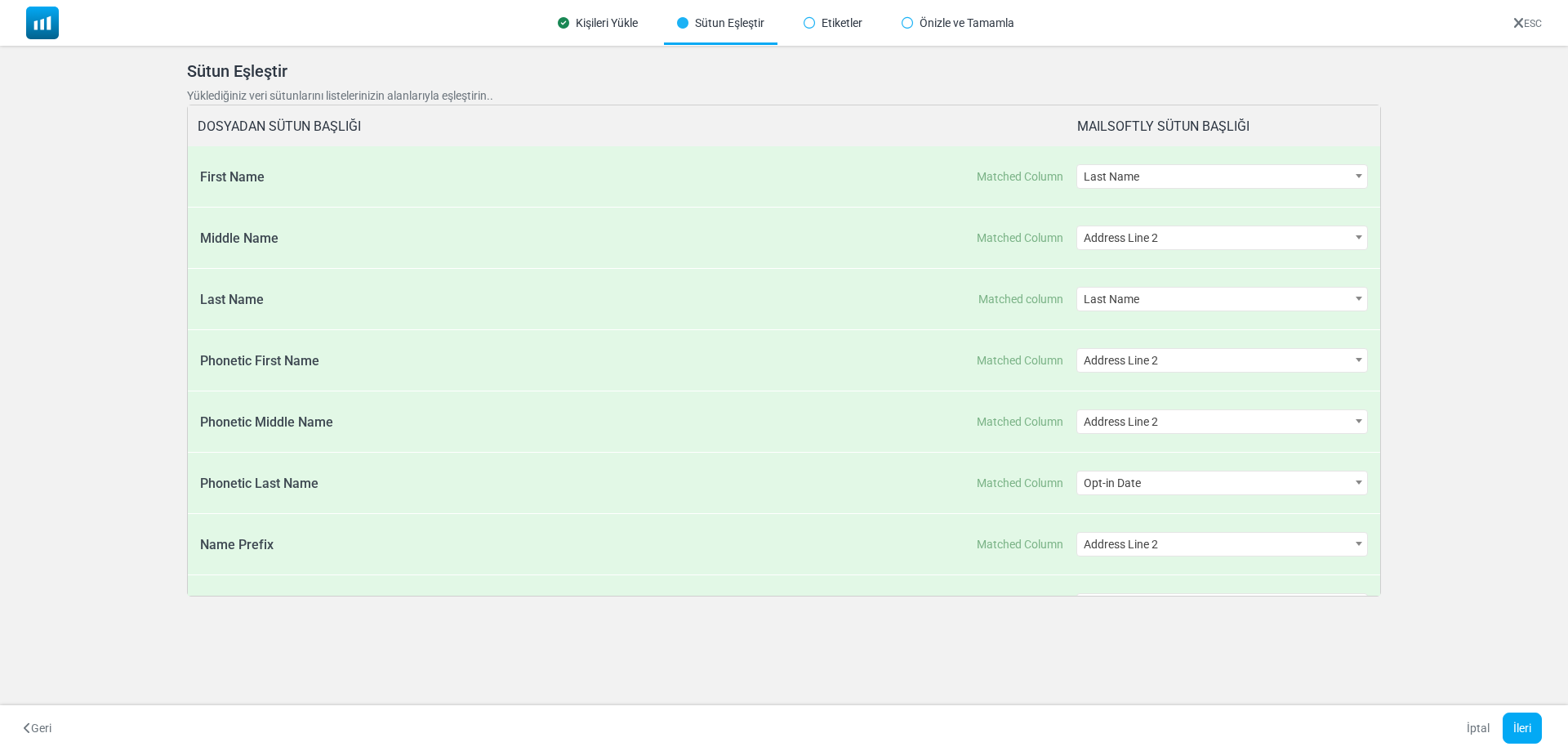
scroll to position [0, 0]
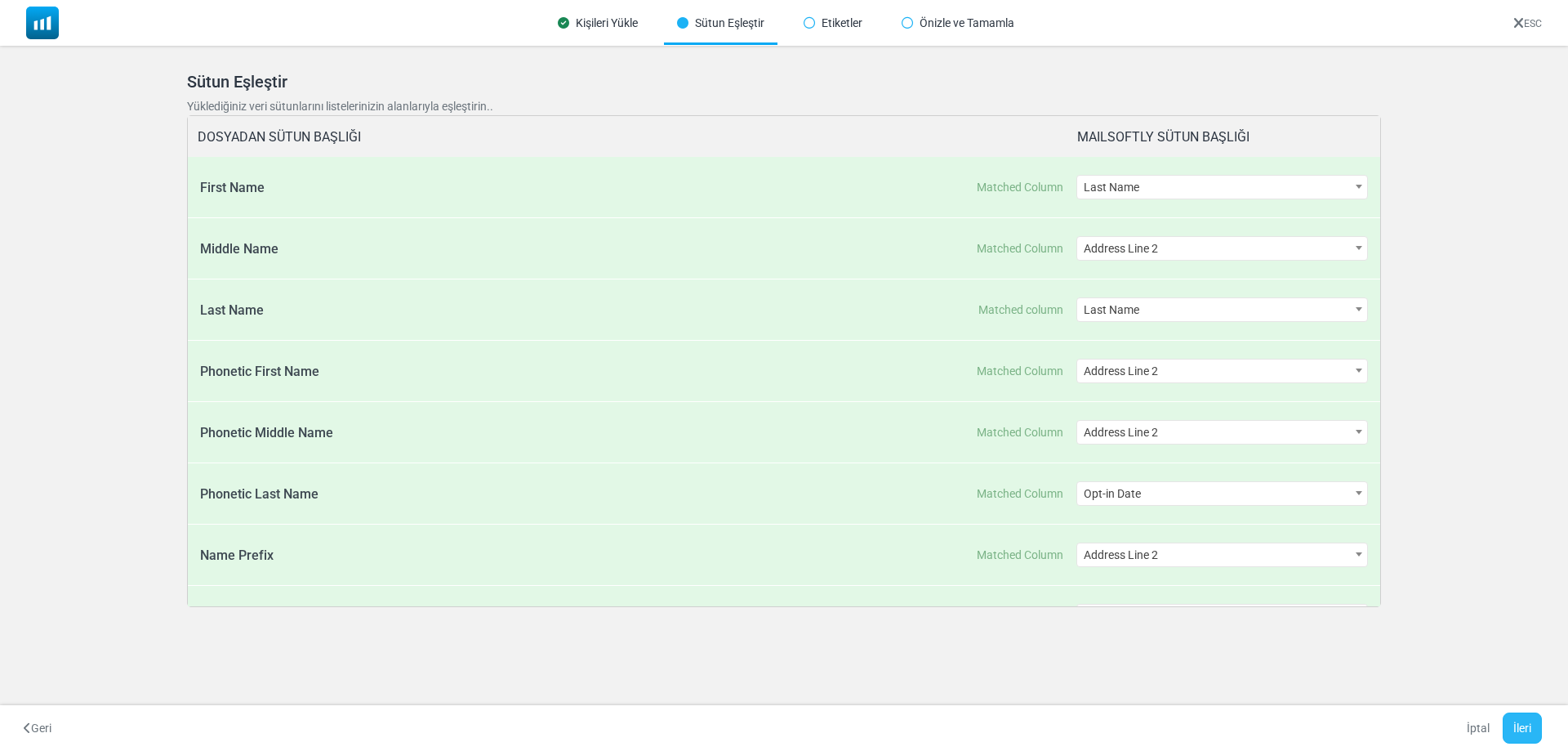
click at [1505, 730] on button "İleri" at bounding box center [1522, 728] width 39 height 31
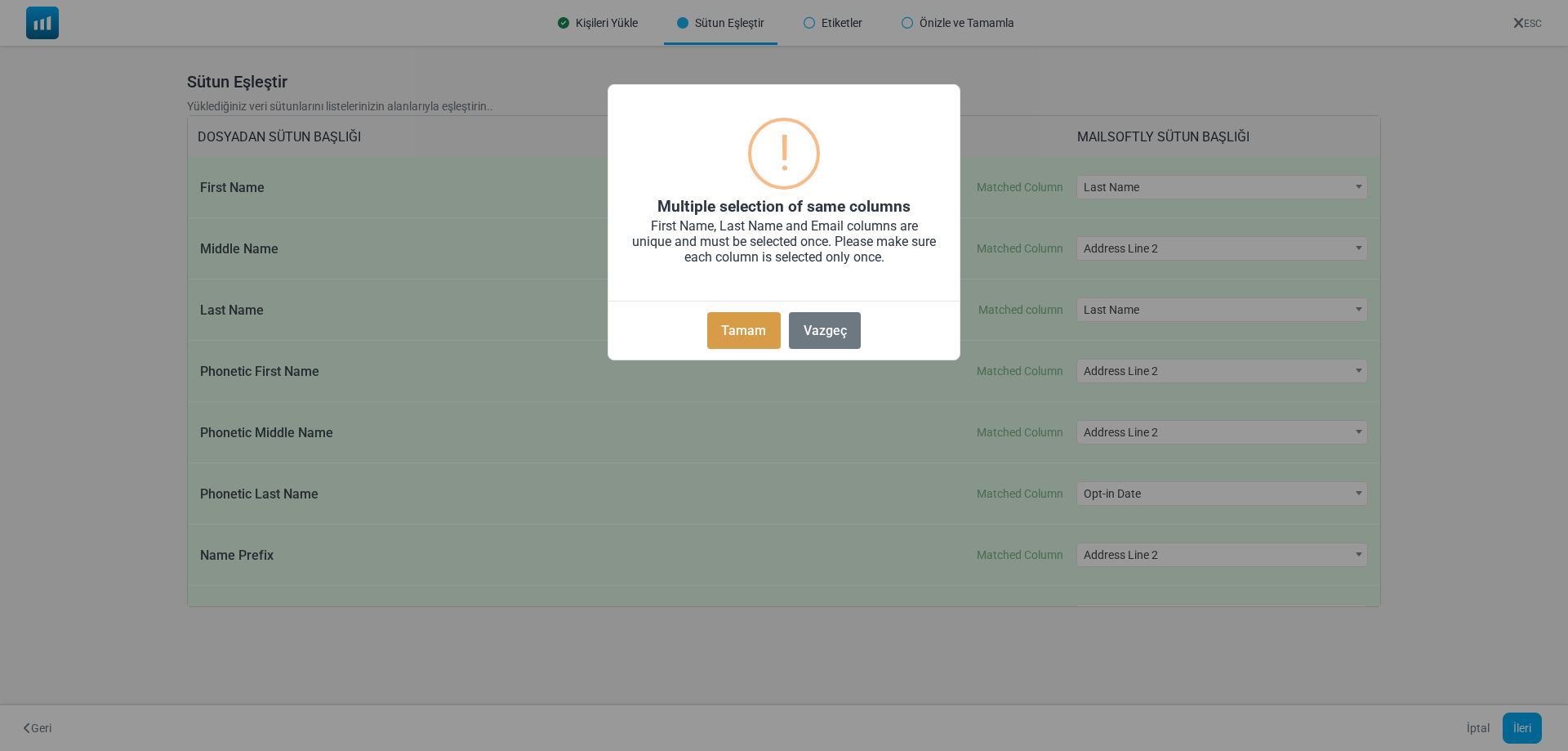
click at [746, 323] on button "Tamam" at bounding box center [744, 330] width 73 height 37
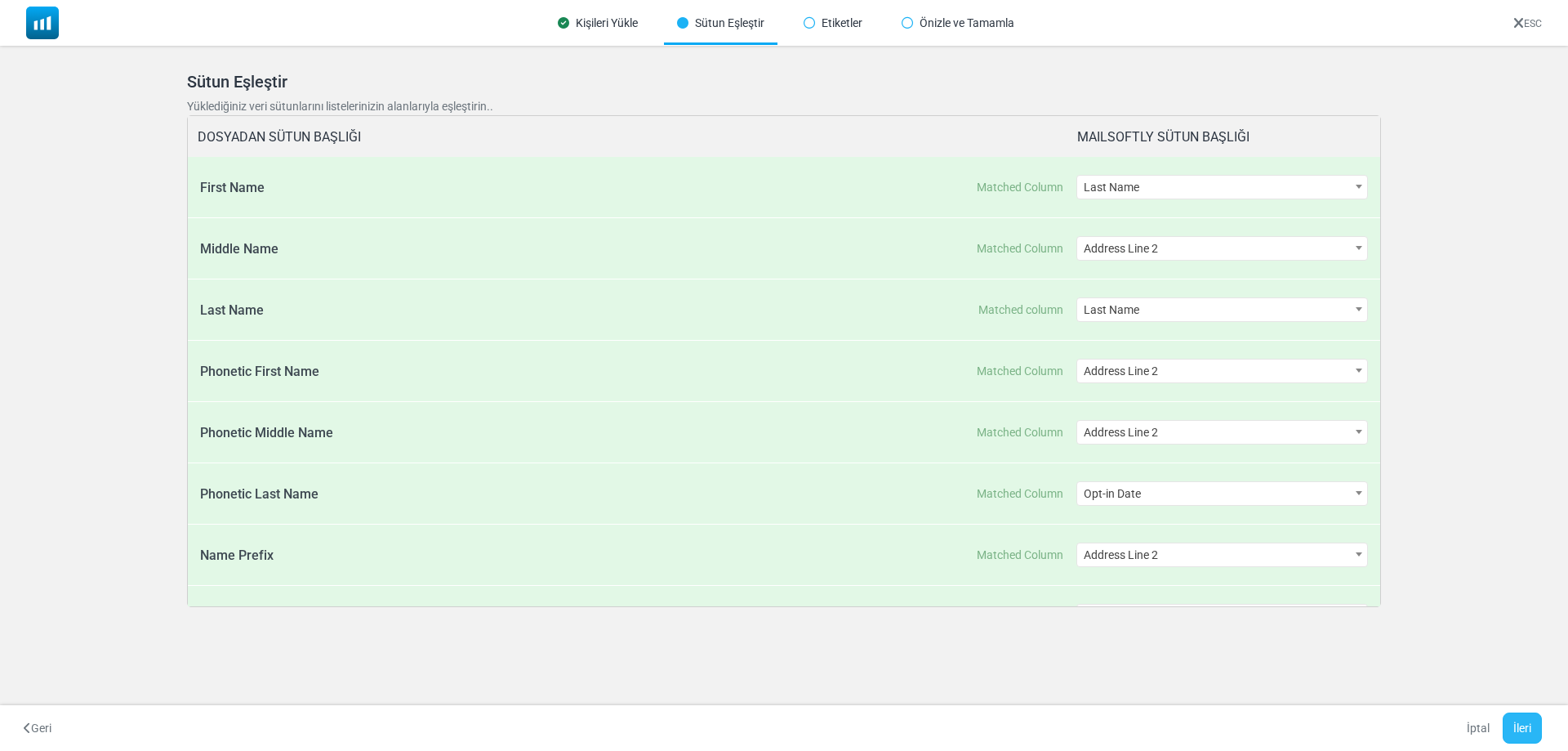
click at [1537, 728] on button "İleri" at bounding box center [1522, 728] width 39 height 31
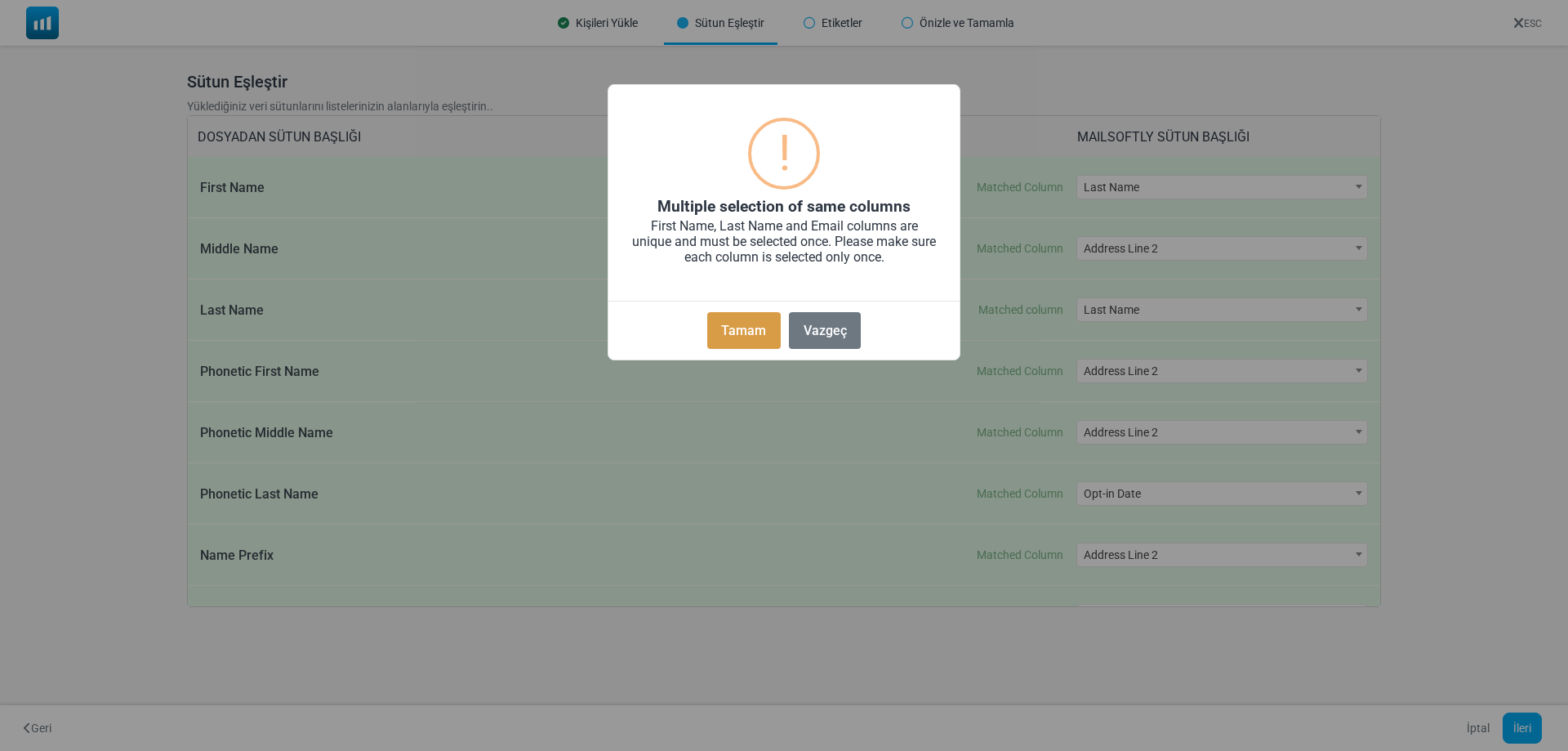
click at [751, 323] on button "Tamam" at bounding box center [744, 330] width 73 height 37
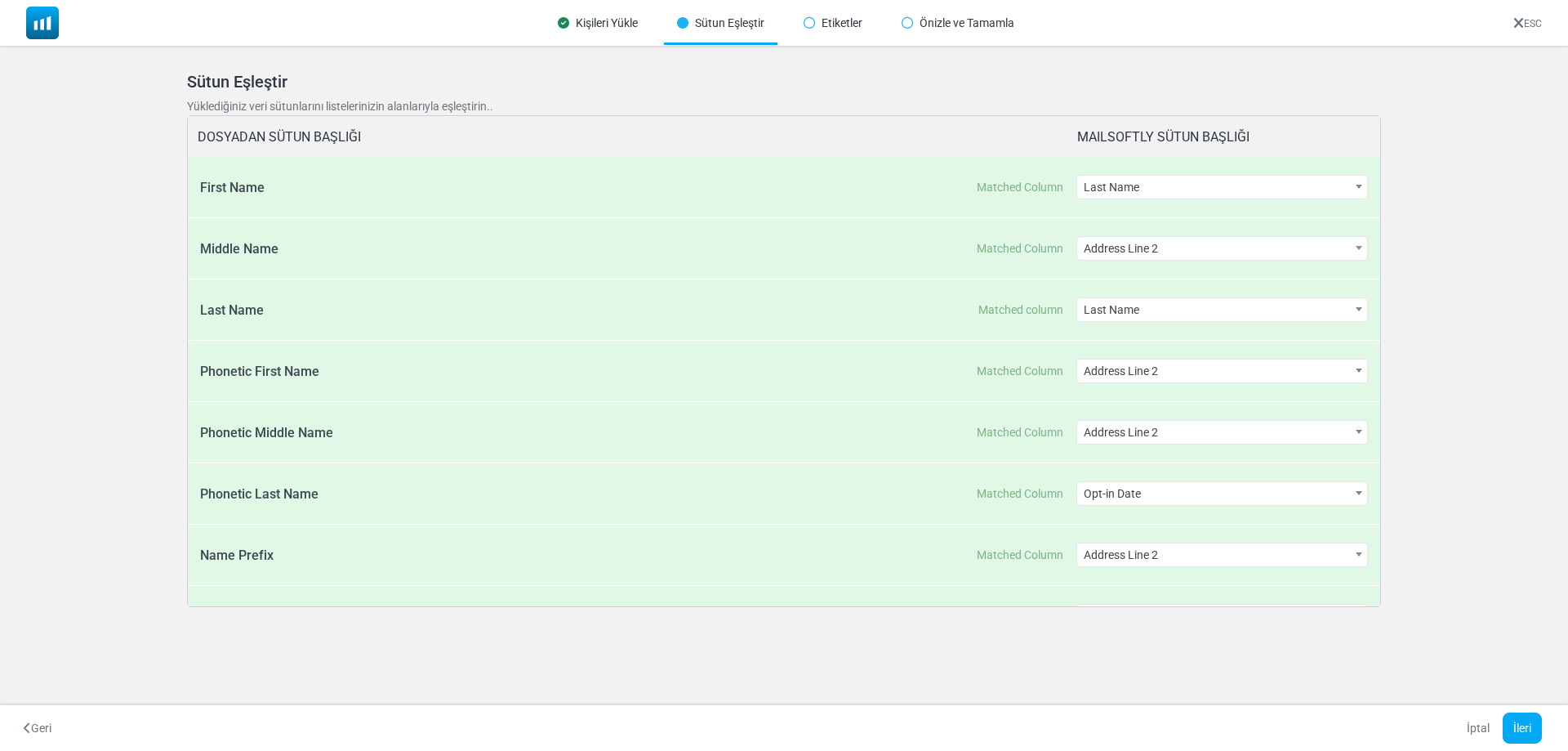
click at [1201, 189] on span "Last Name" at bounding box center [1222, 187] width 291 height 23
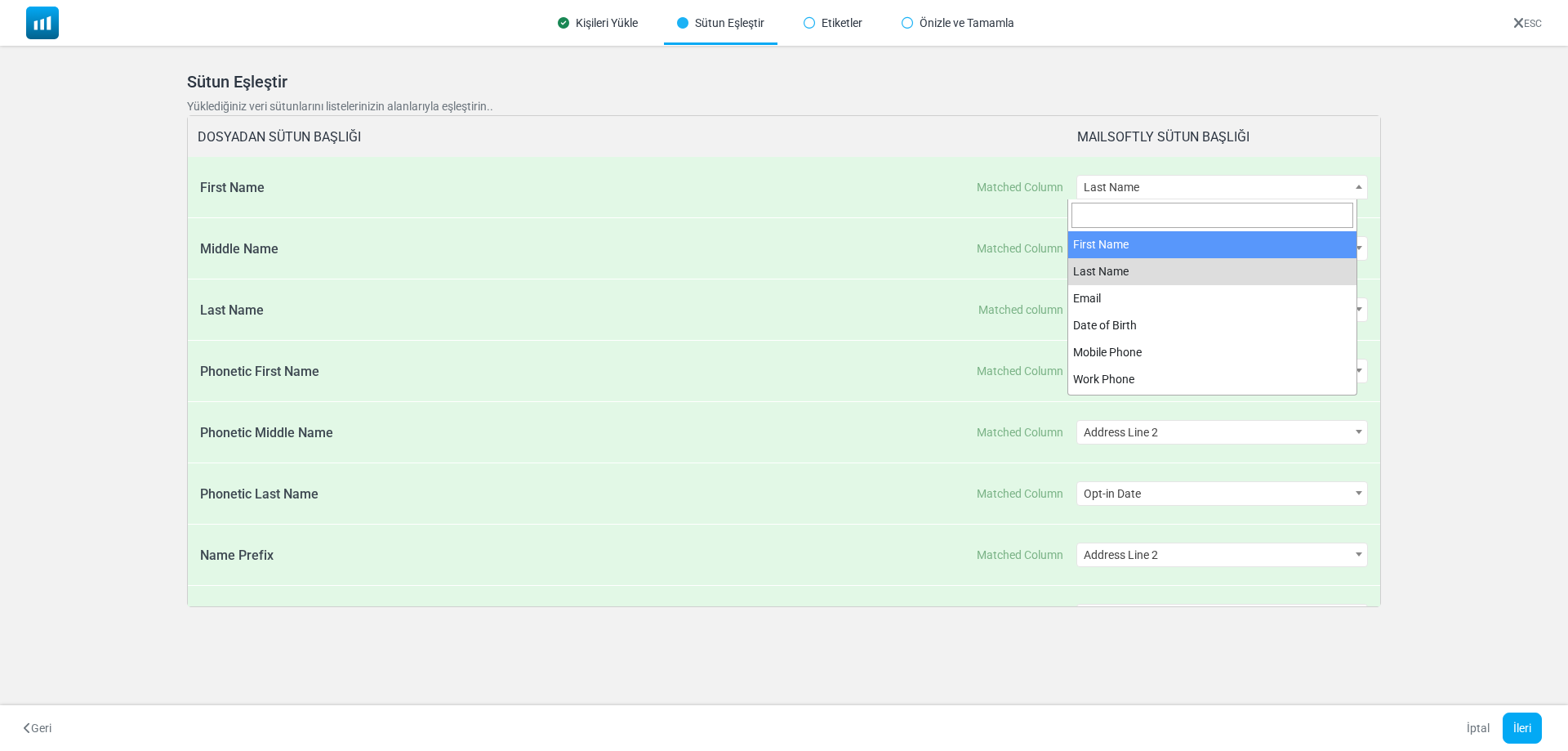
select select "**********"
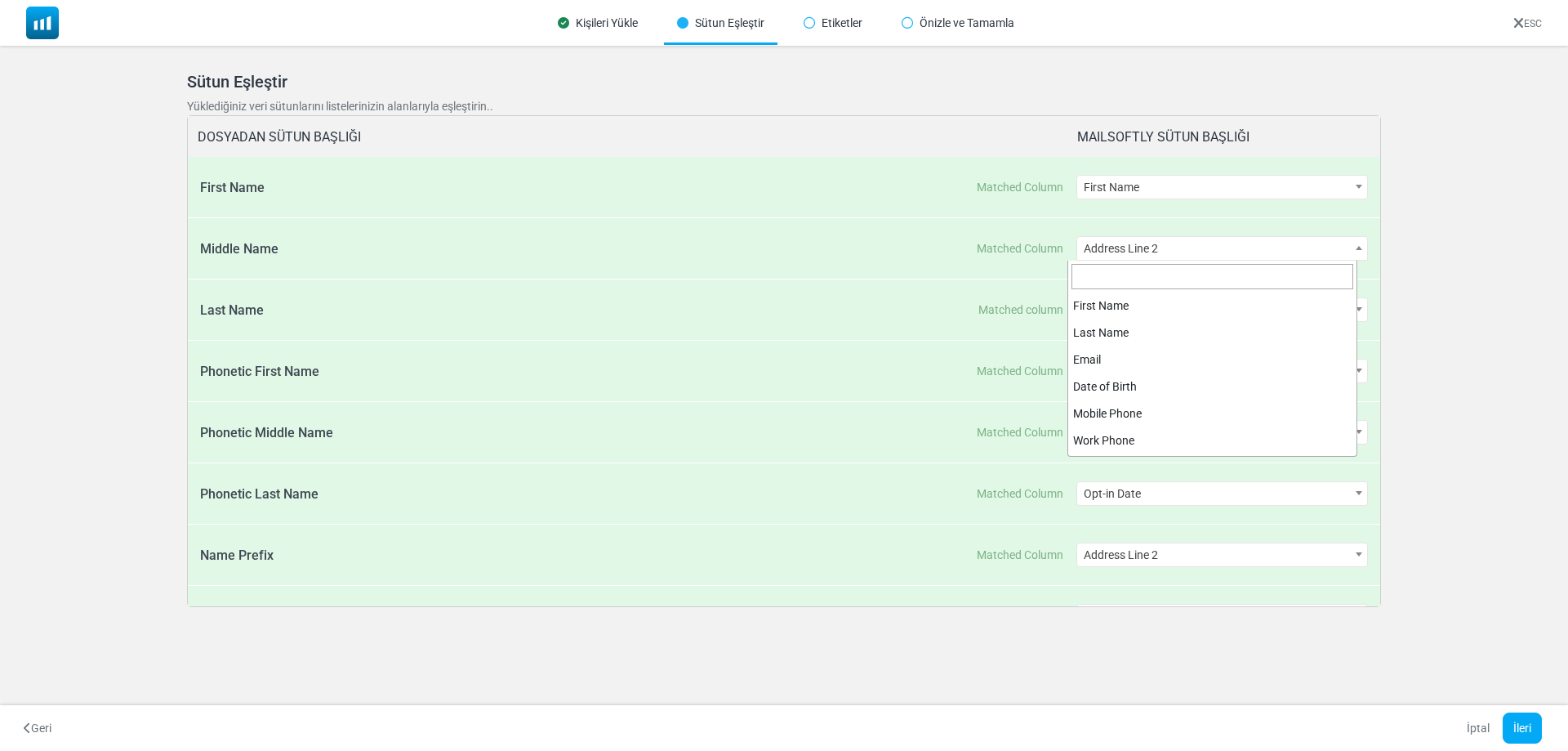
click at [1188, 244] on span "Address Line 2" at bounding box center [1222, 248] width 291 height 23
click at [858, 244] on div "Middle Name Matched Column" at bounding box center [637, 248] width 876 height 61
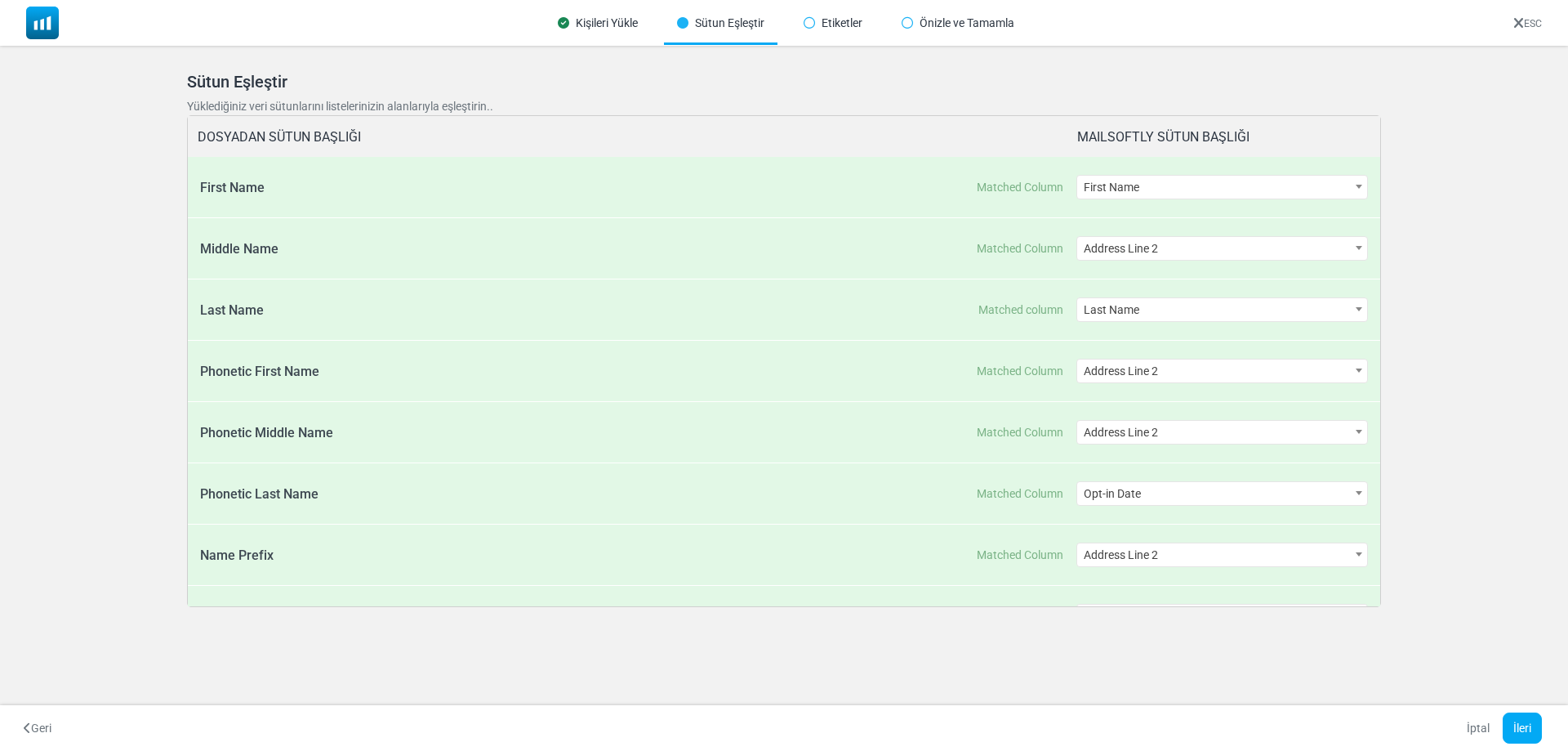
click at [584, 23] on div "Kişileri Yükle" at bounding box center [597, 23] width 106 height 44
click at [1513, 25] on icon at bounding box center [1518, 24] width 10 height 1
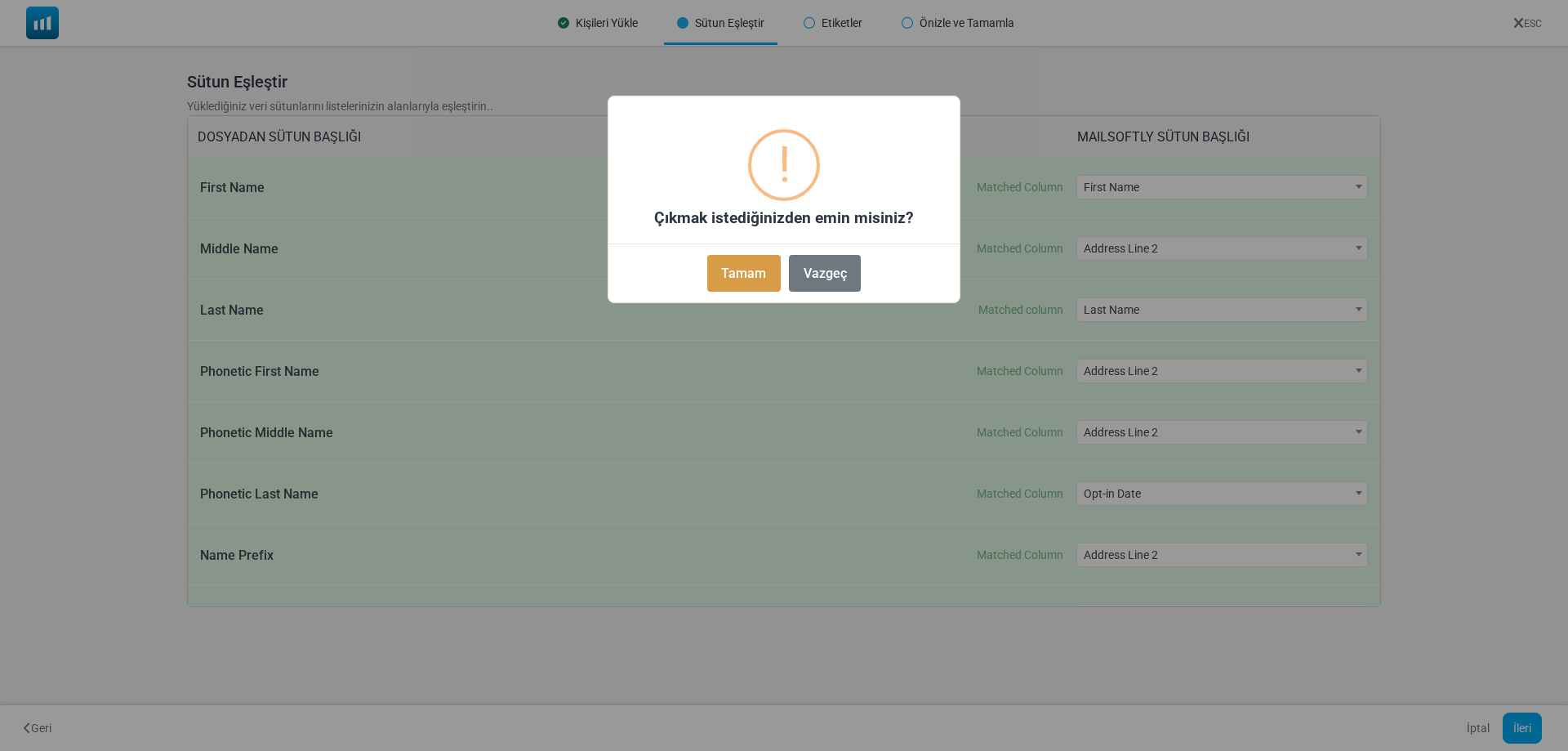
click at [735, 259] on button "Tamam" at bounding box center [744, 273] width 73 height 37
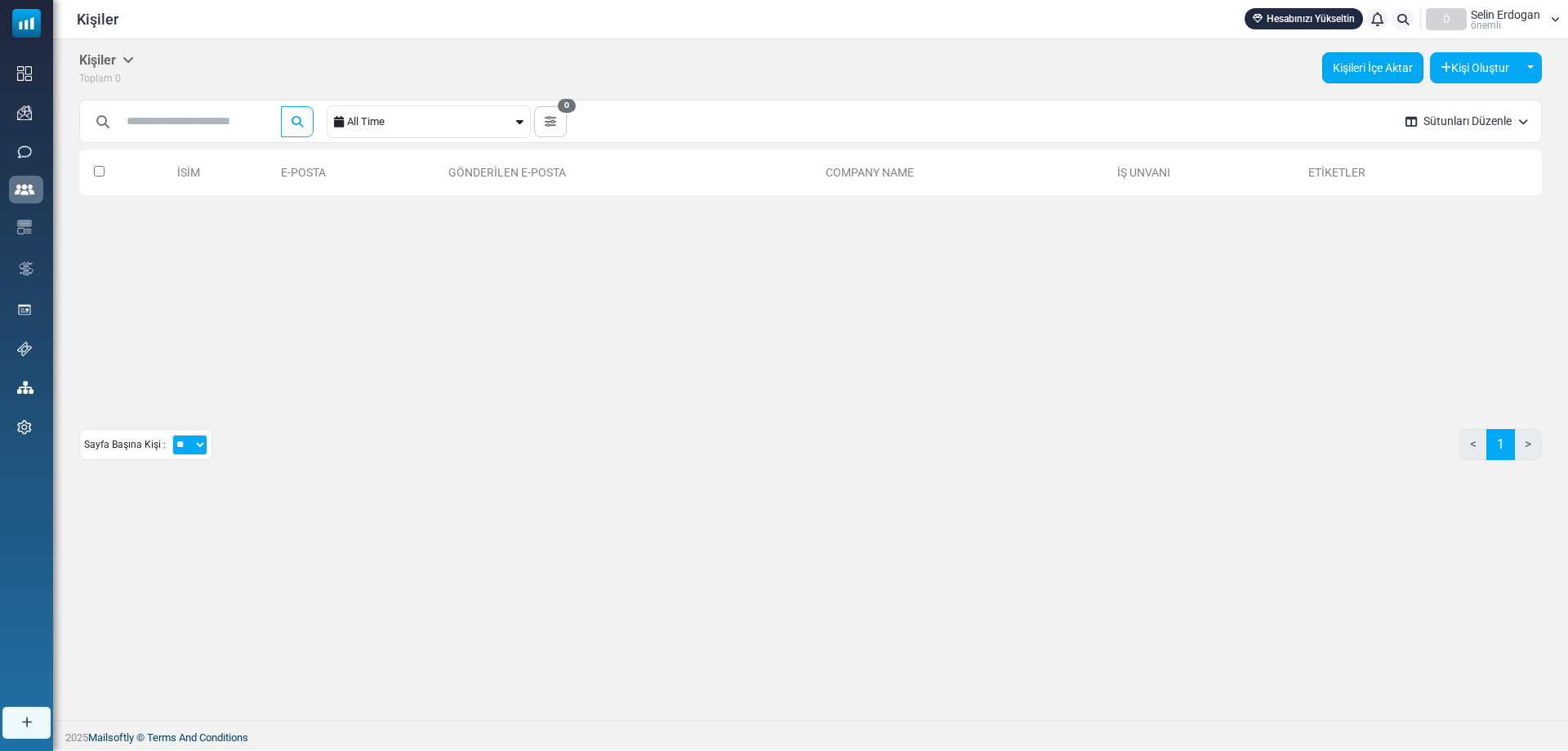
click at [1373, 69] on link "Kişileri İçe Aktar" at bounding box center [1372, 67] width 102 height 31
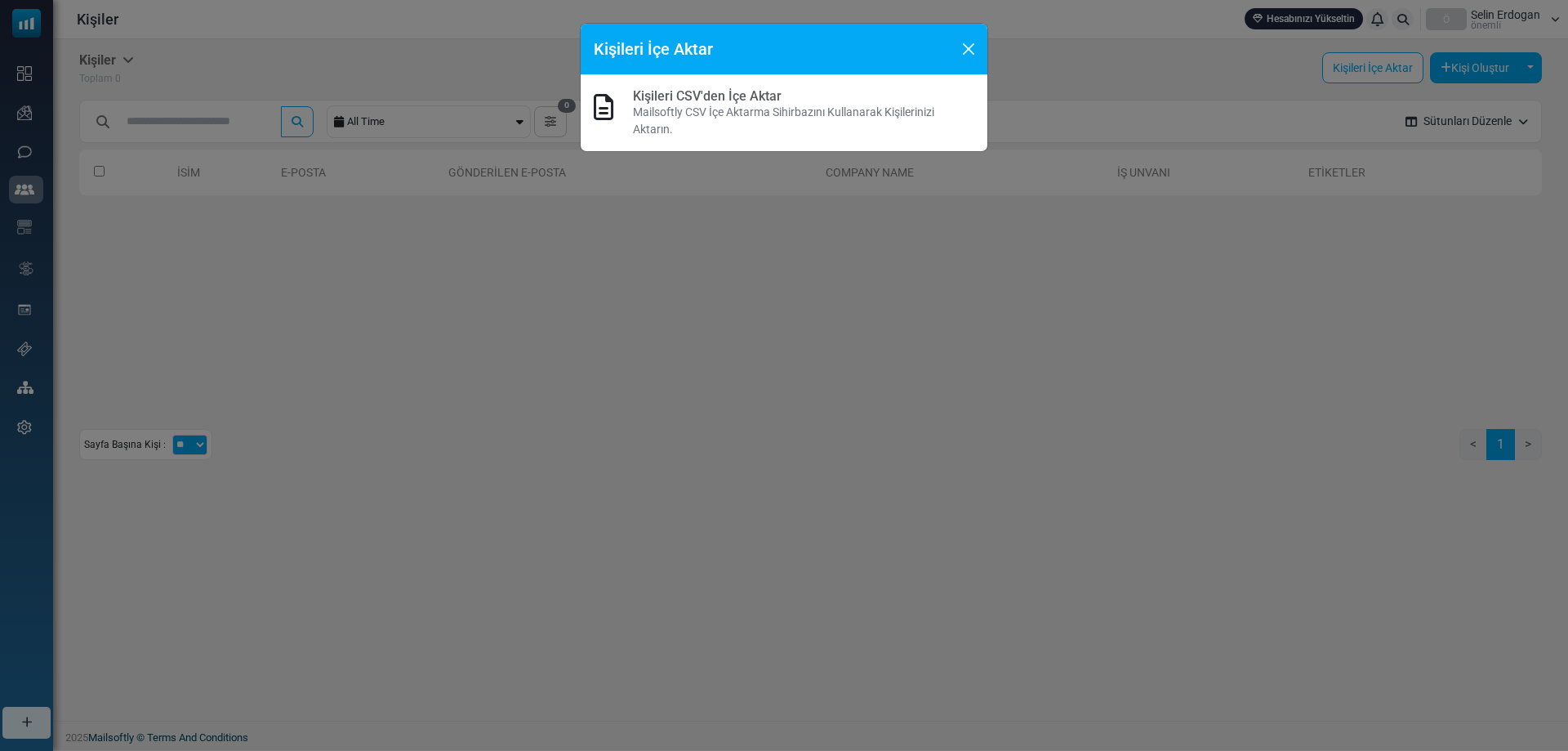
click at [801, 109] on p "Mailsoftly CSV İçe Aktarma Sihirbazını Kullanarak Kişilerinizi Aktarın." at bounding box center [804, 121] width 341 height 34
click at [984, 44] on div "Kişileri İçe Aktar" at bounding box center [783, 49] width 407 height 51
click at [974, 54] on button "Close" at bounding box center [968, 49] width 25 height 25
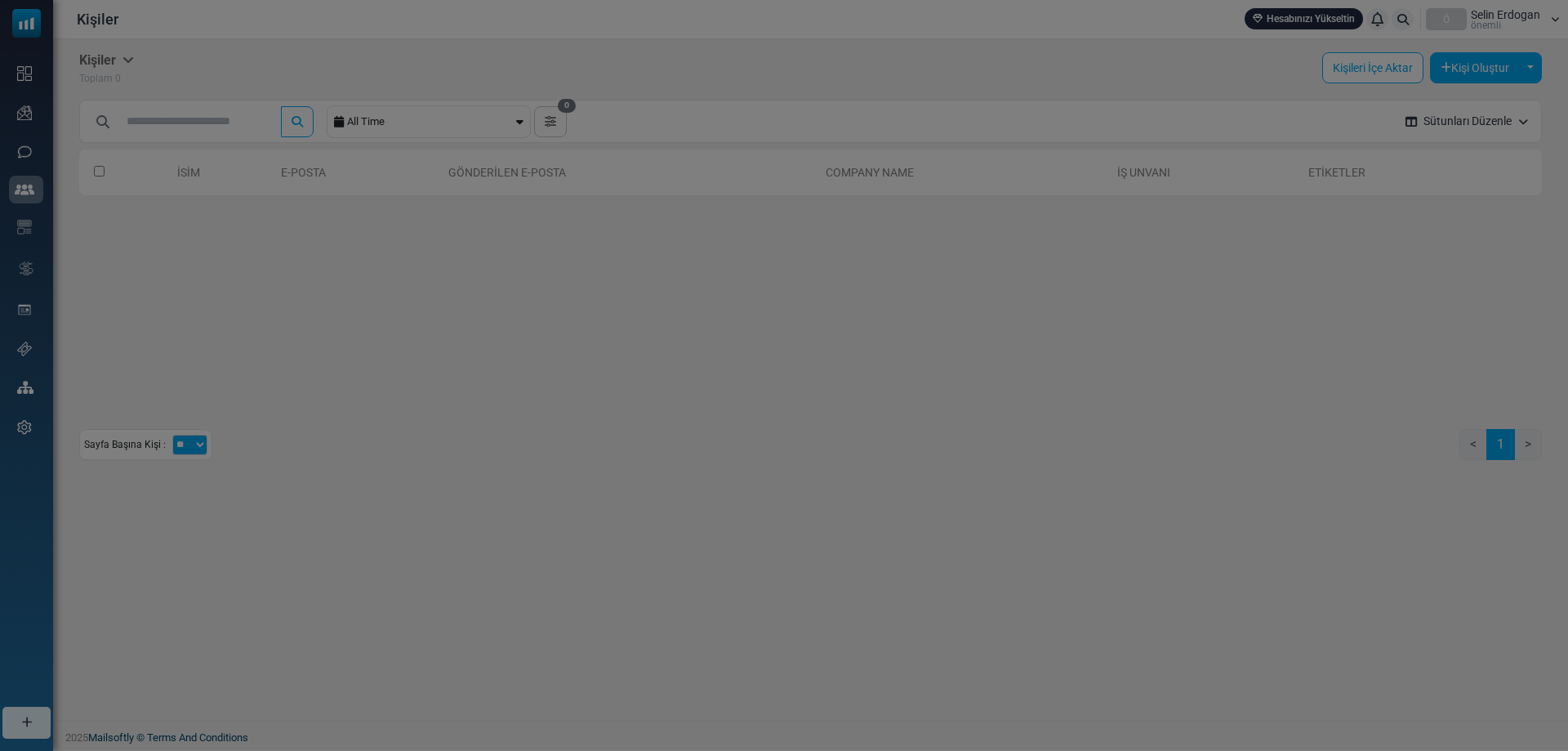
click at [967, 48] on body "Kişiler Hesabınızı Yükseltin Bildirimler Ö Selin Erdogan önemli̇ Profil & Terci…" at bounding box center [784, 375] width 1568 height 750
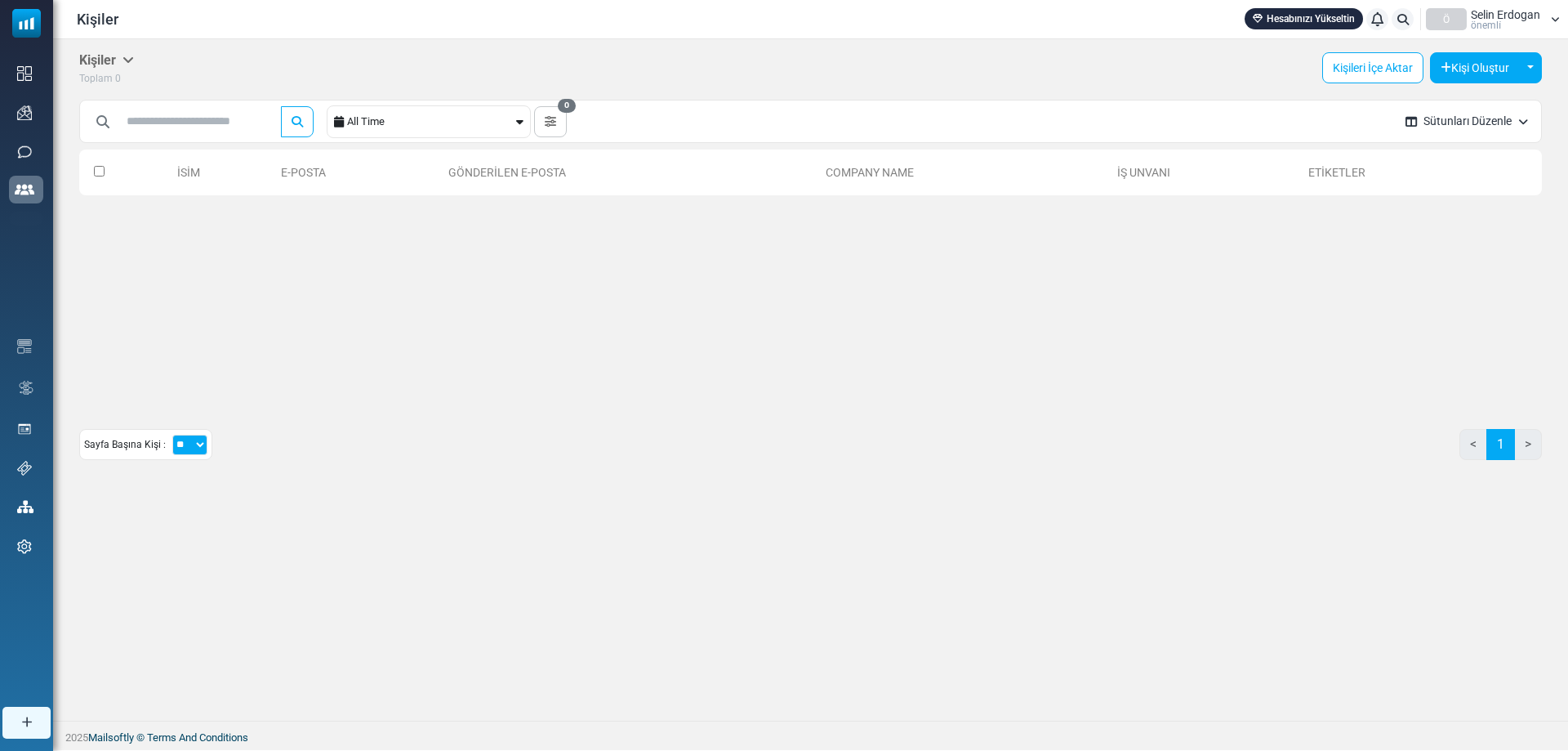
click at [536, 212] on div "İsim E-Posta Gönderilen E-Posta Company Name İş Unvanı Etiketler 0 Selected Cre…" at bounding box center [810, 272] width 1462 height 261
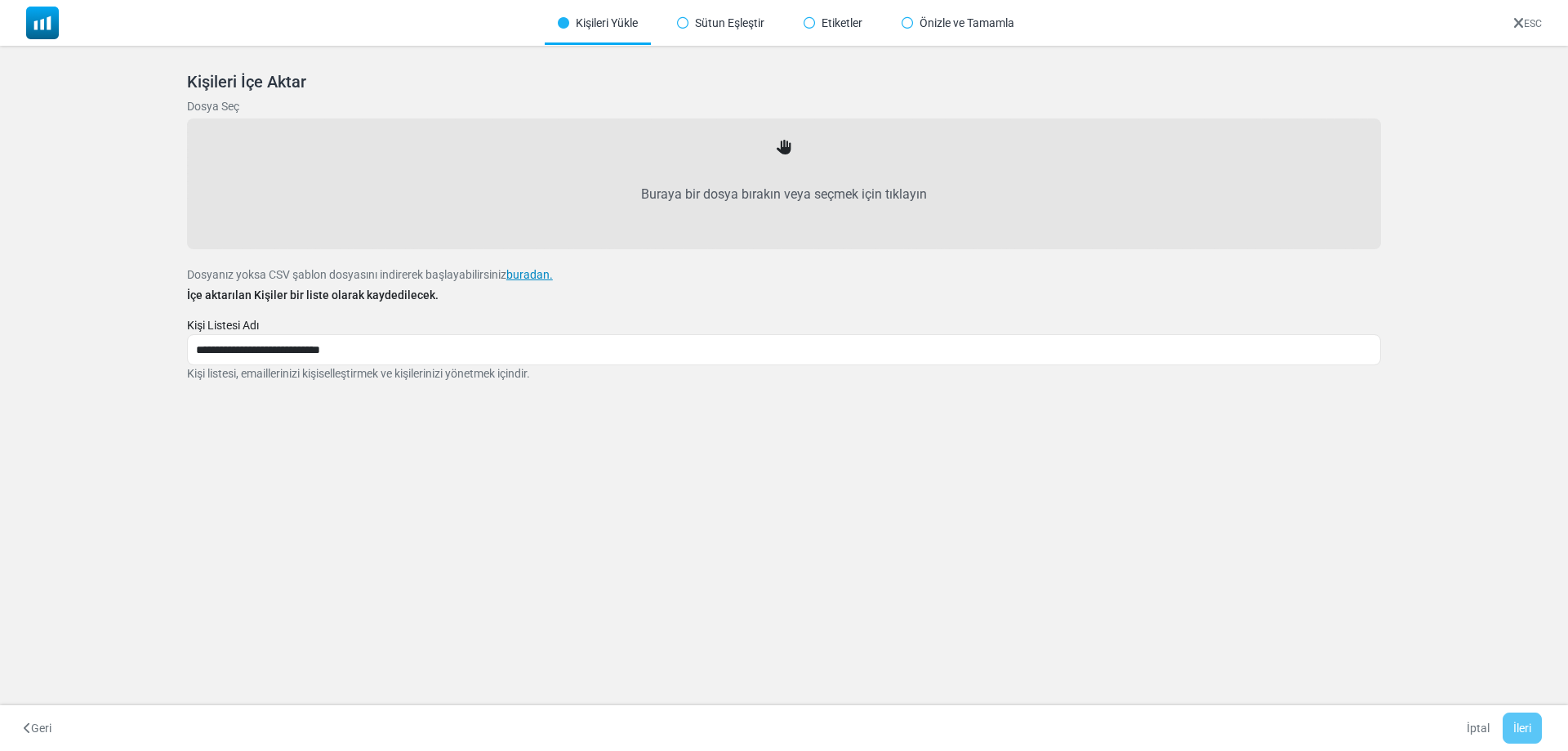
click at [530, 279] on link "buradan." at bounding box center [529, 274] width 47 height 13
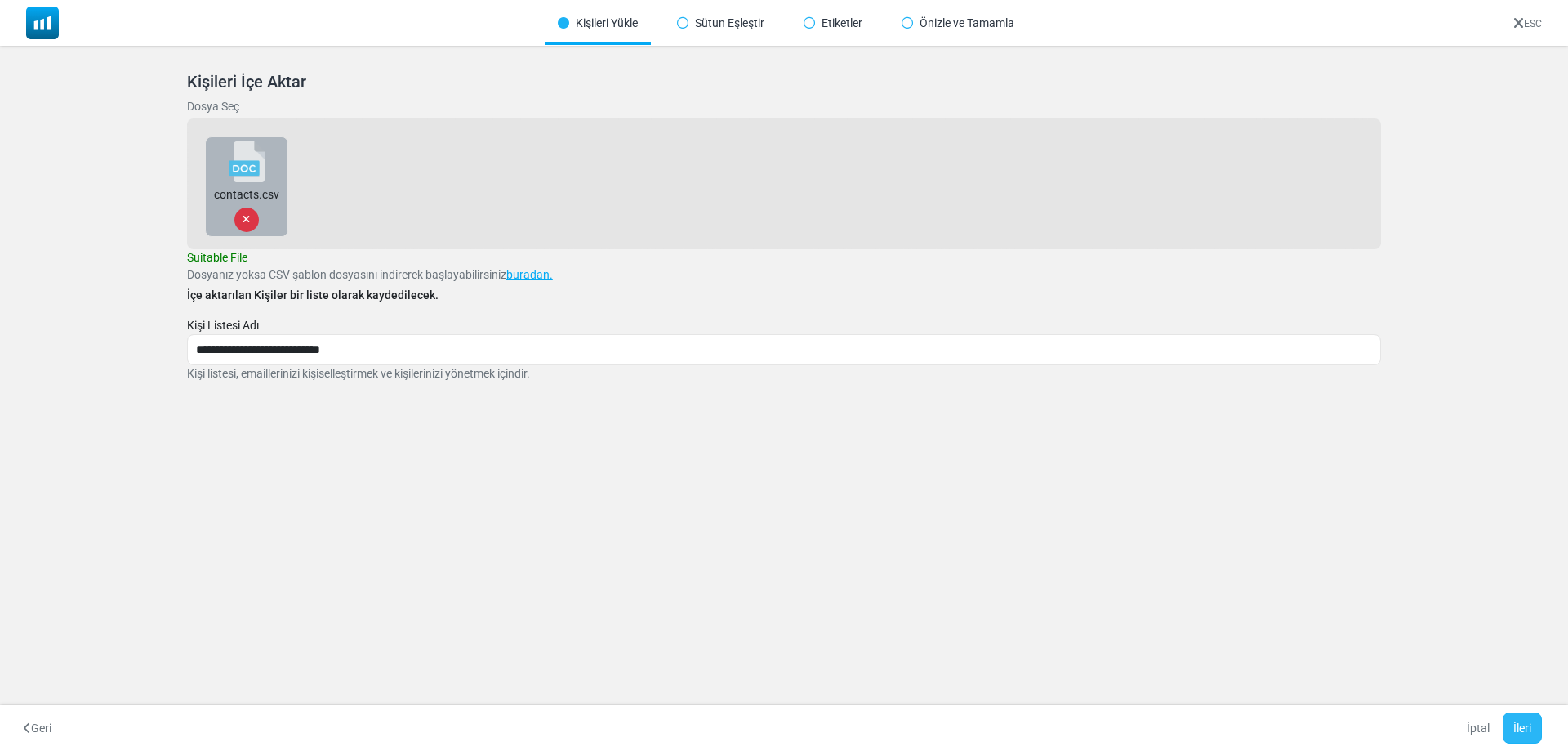
click at [1530, 739] on button "İleri" at bounding box center [1522, 728] width 39 height 31
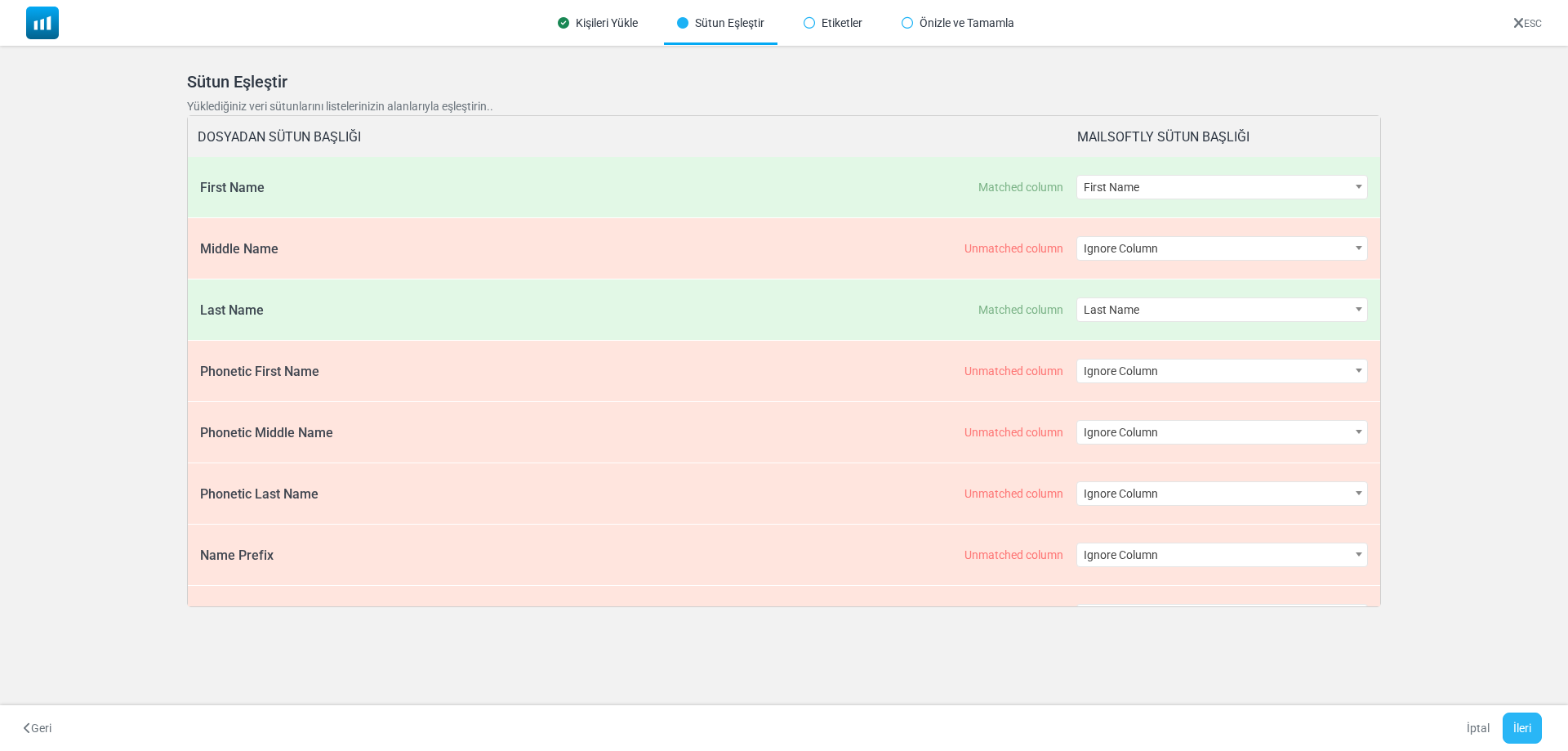
click at [1530, 739] on button "İleri" at bounding box center [1522, 728] width 39 height 31
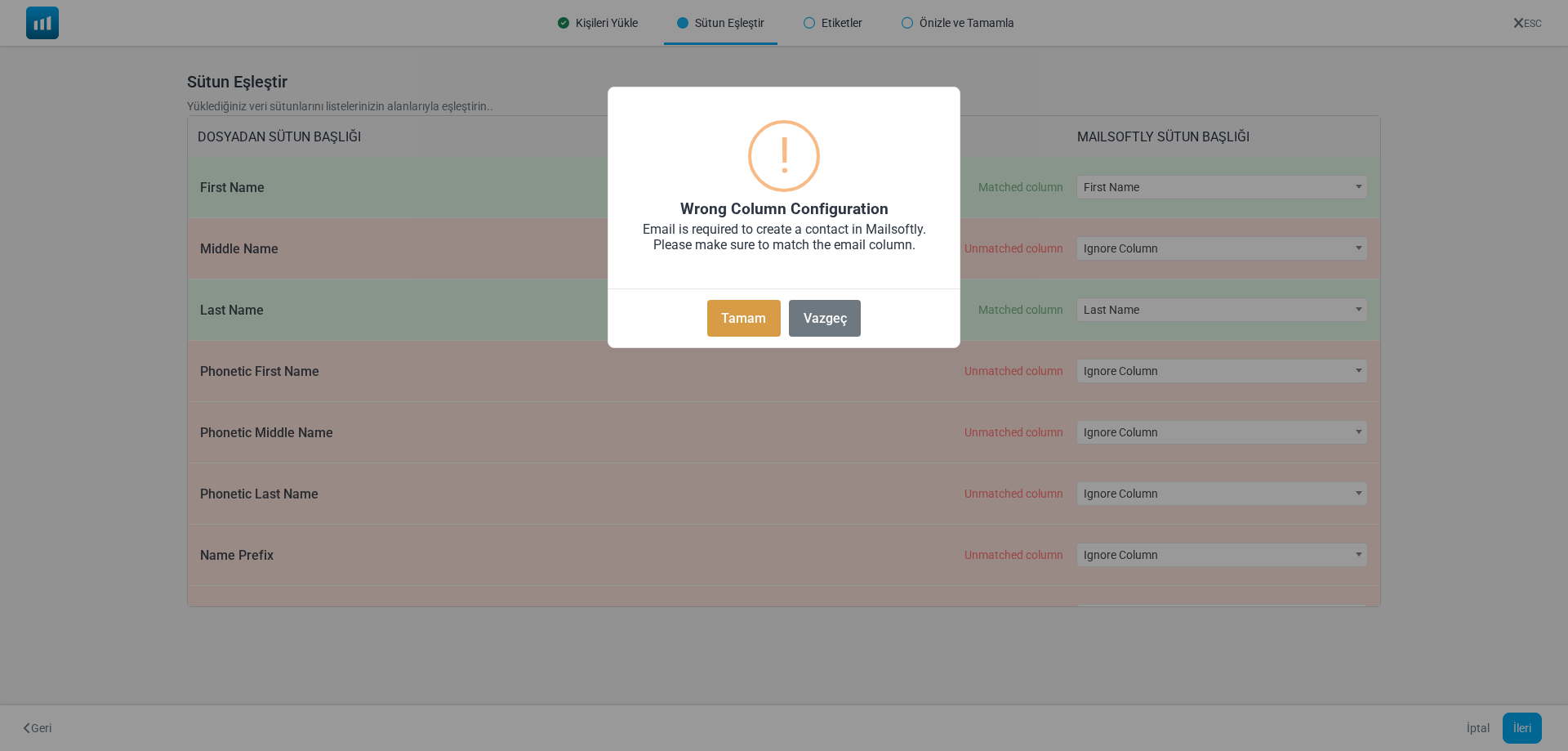
click at [758, 320] on button "Tamam" at bounding box center [744, 317] width 73 height 37
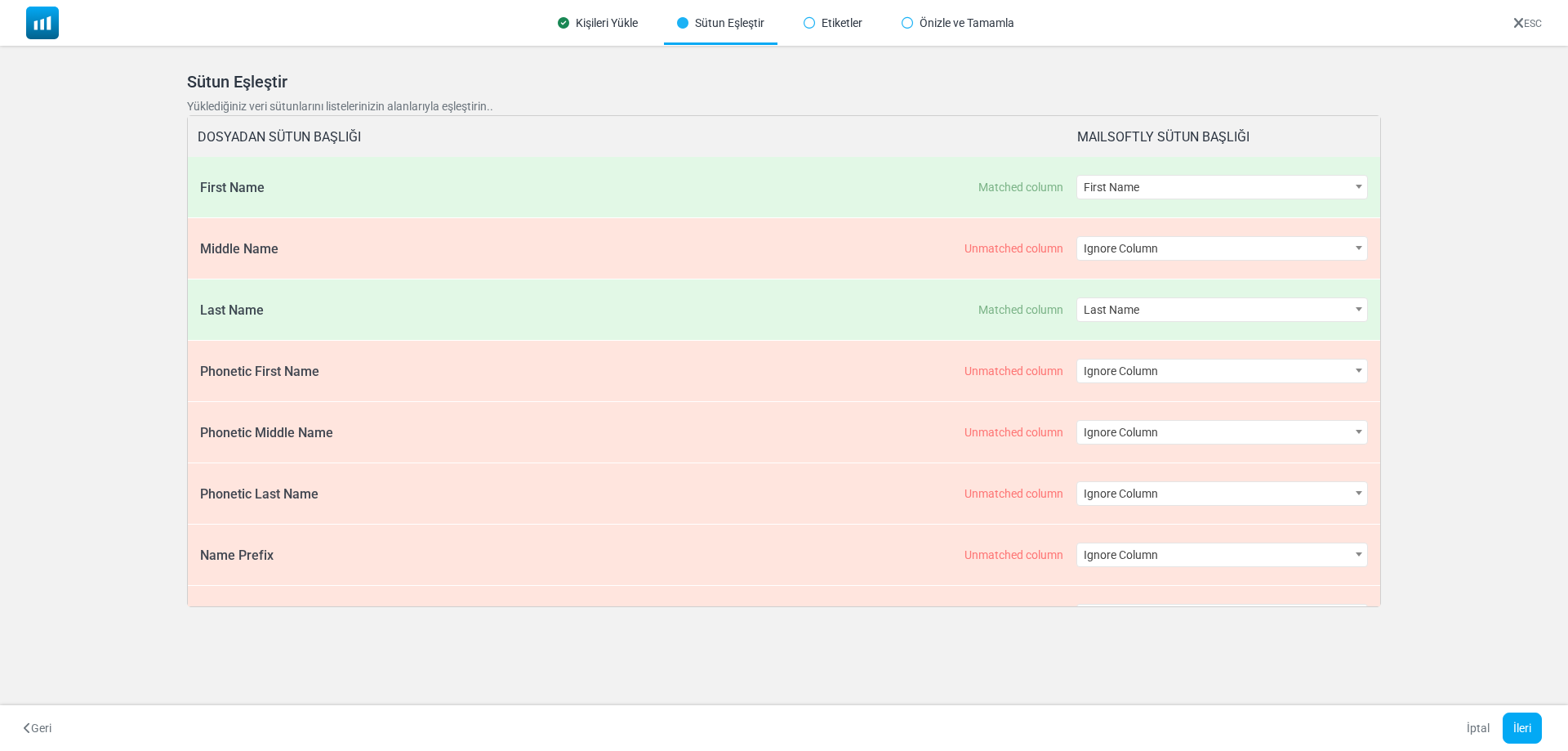
click at [800, 14] on div "Etiketler" at bounding box center [833, 23] width 85 height 44
drag, startPoint x: 819, startPoint y: 15, endPoint x: 503, endPoint y: 0, distance: 316.4
click at [815, 20] on div "Etiketler" at bounding box center [833, 23] width 85 height 44
